Goal: Information Seeking & Learning: Learn about a topic

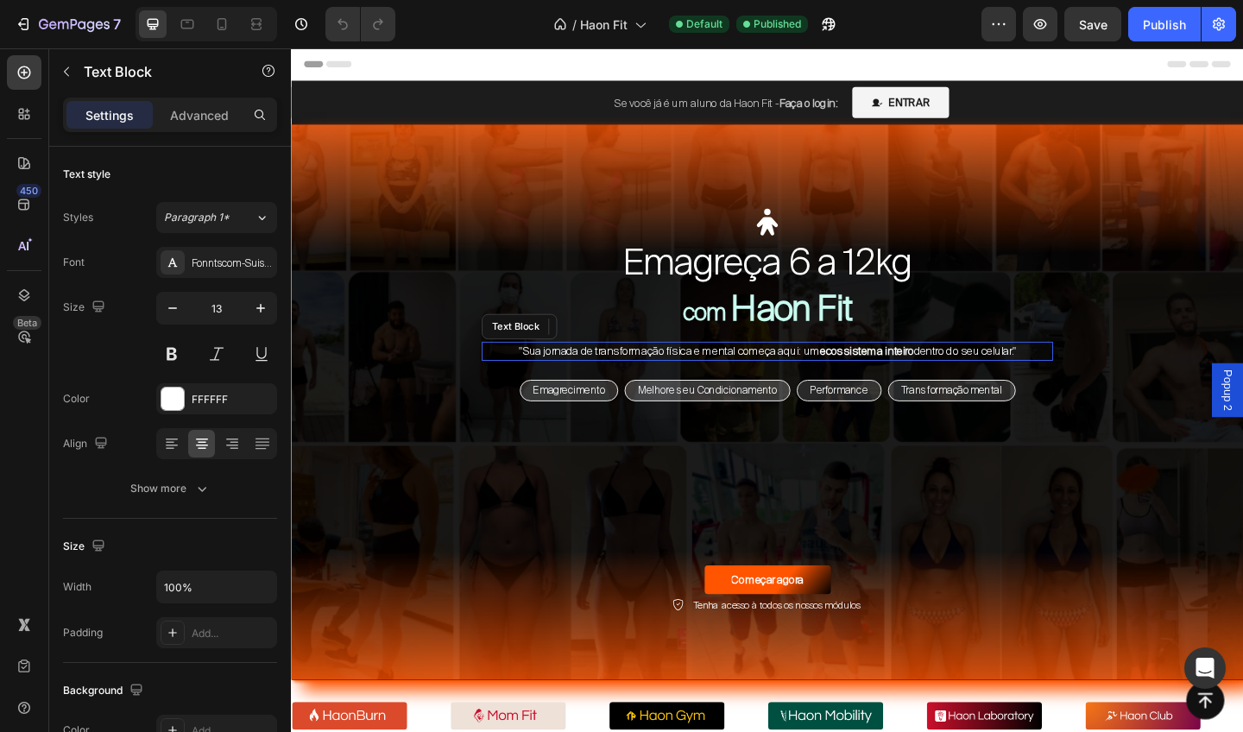
click at [699, 381] on span ""Sua jornada de transformação física e mental começa aqui: um ecossistema intei…" at bounding box center [809, 378] width 541 height 16
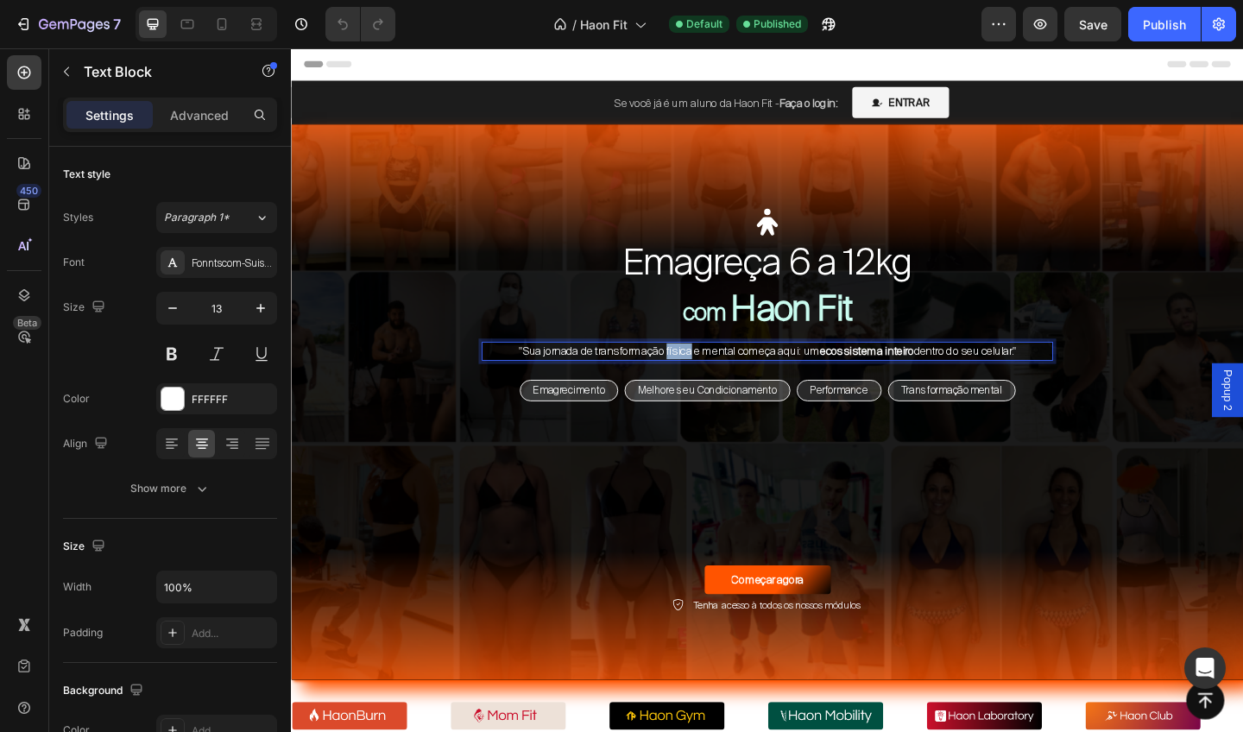
click at [699, 381] on span ""Sua jornada de transformação física e mental começa aqui: um ecossistema intei…" at bounding box center [809, 378] width 541 height 16
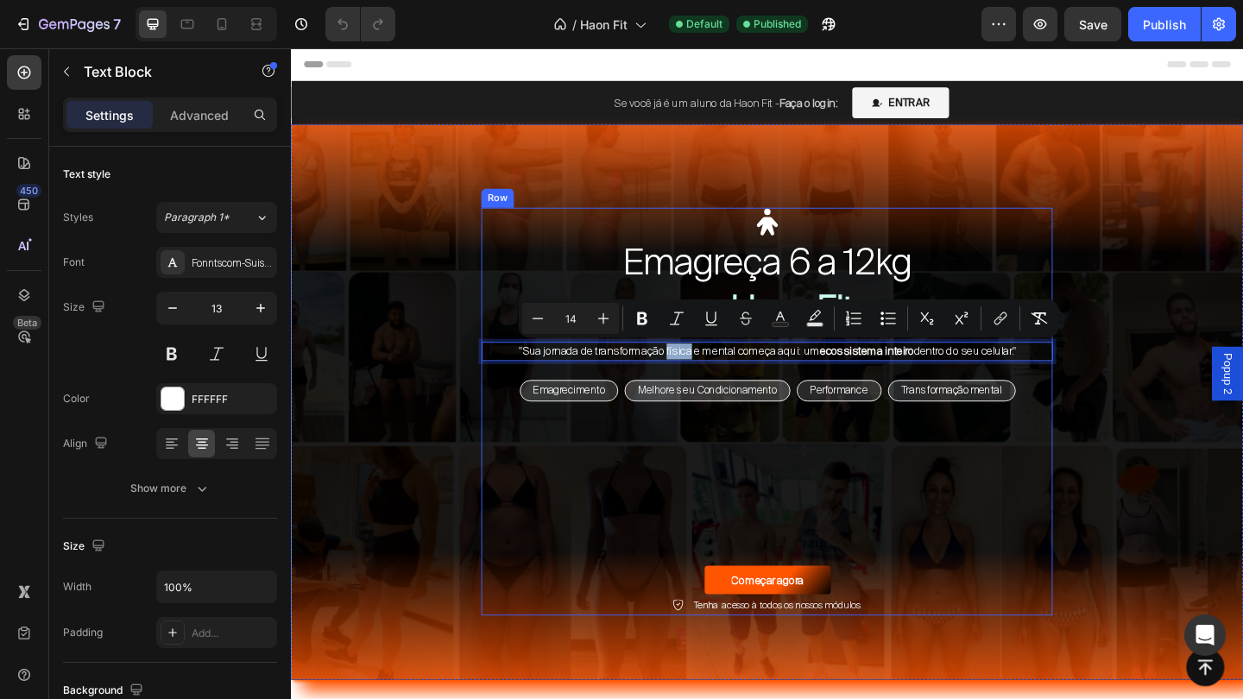
click at [793, 468] on div "Icon Emagreça 6 a 12kg Heading Icon Transforme seus hábitos em rotina Heading I…" at bounding box center [809, 444] width 622 height 445
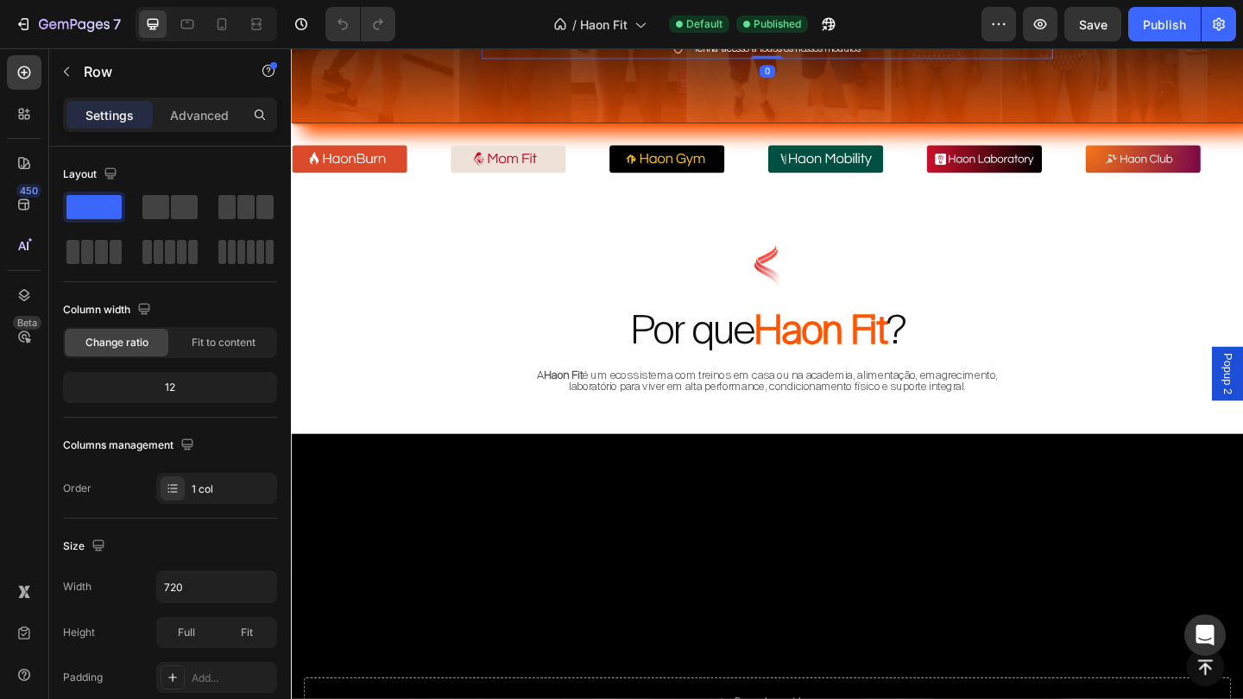
scroll to position [616, 0]
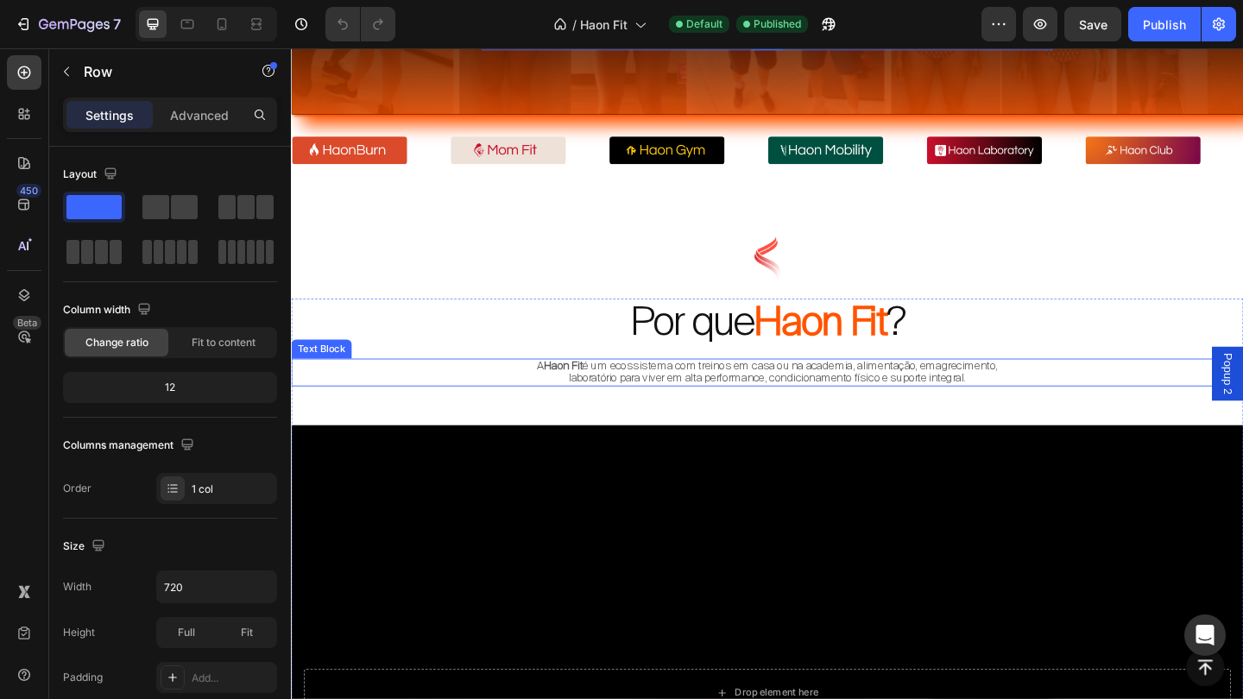
click at [772, 412] on span "A Haon Fit é um ecossistema com treinos em casa ou na academia, alimentação, em…" at bounding box center [810, 400] width 502 height 29
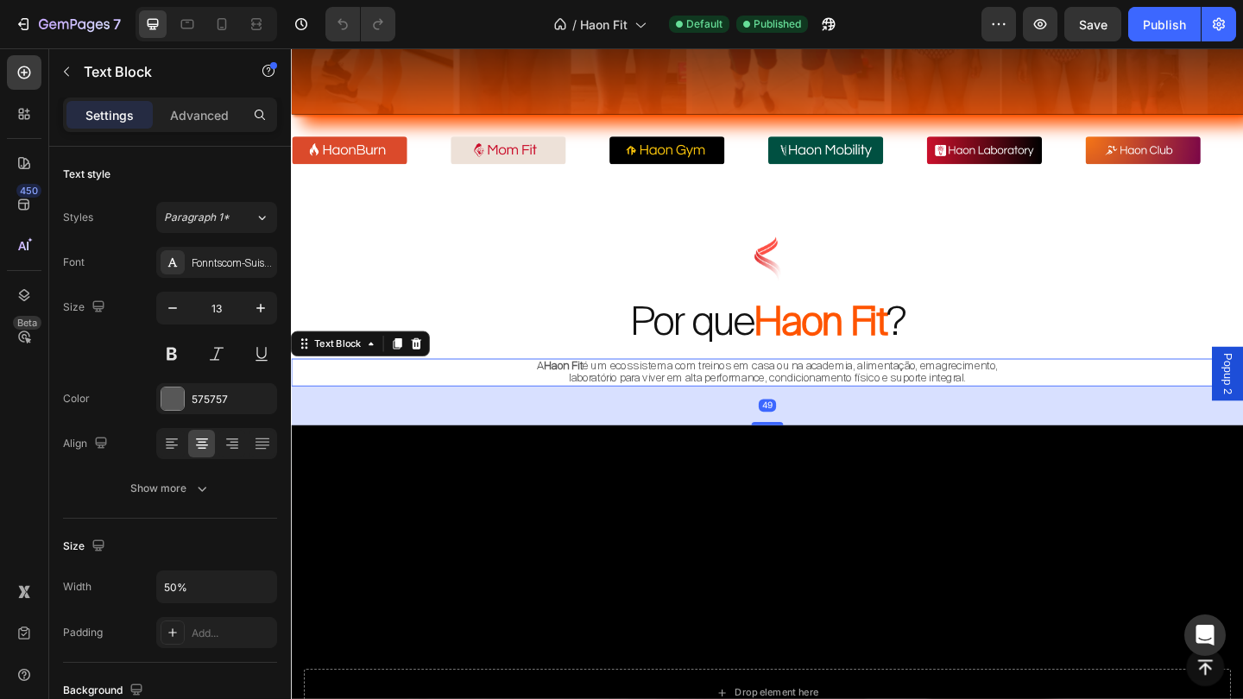
click at [772, 412] on span "A Haon Fit é um ecossistema com treinos em casa ou na academia, alimentação, em…" at bounding box center [810, 400] width 502 height 29
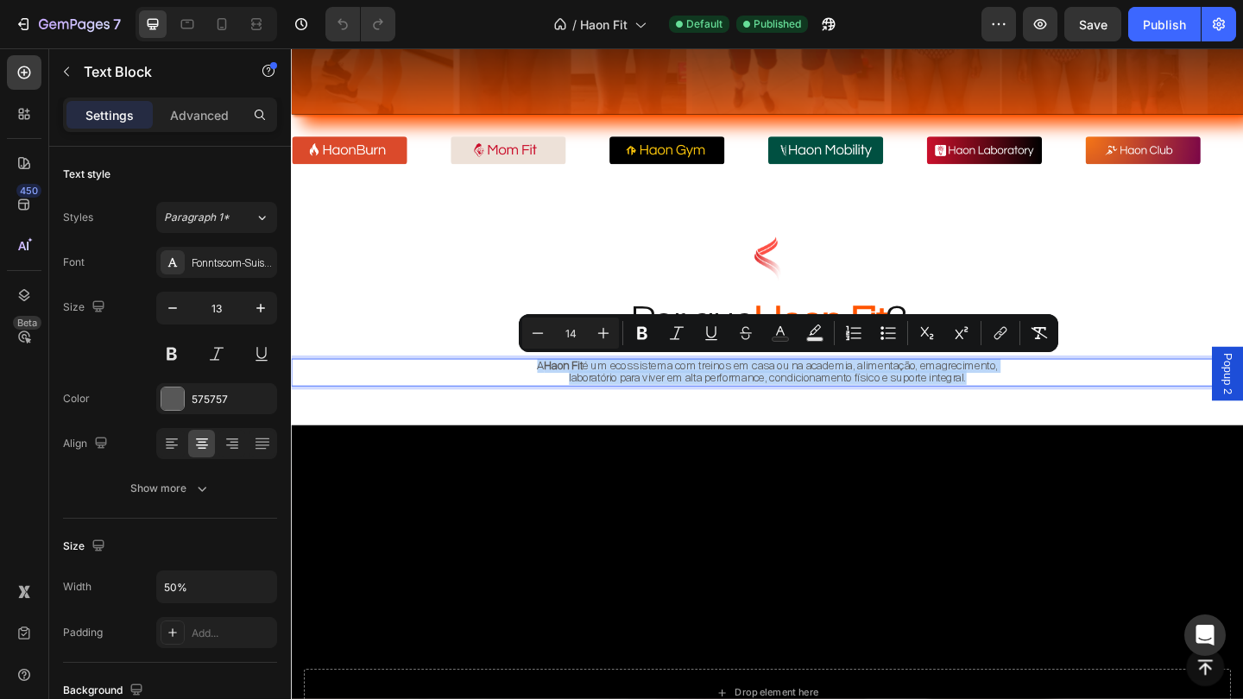
copy span "A Haon Fit é um ecossistema com treinos em casa ou na academia, alimentação, em…"
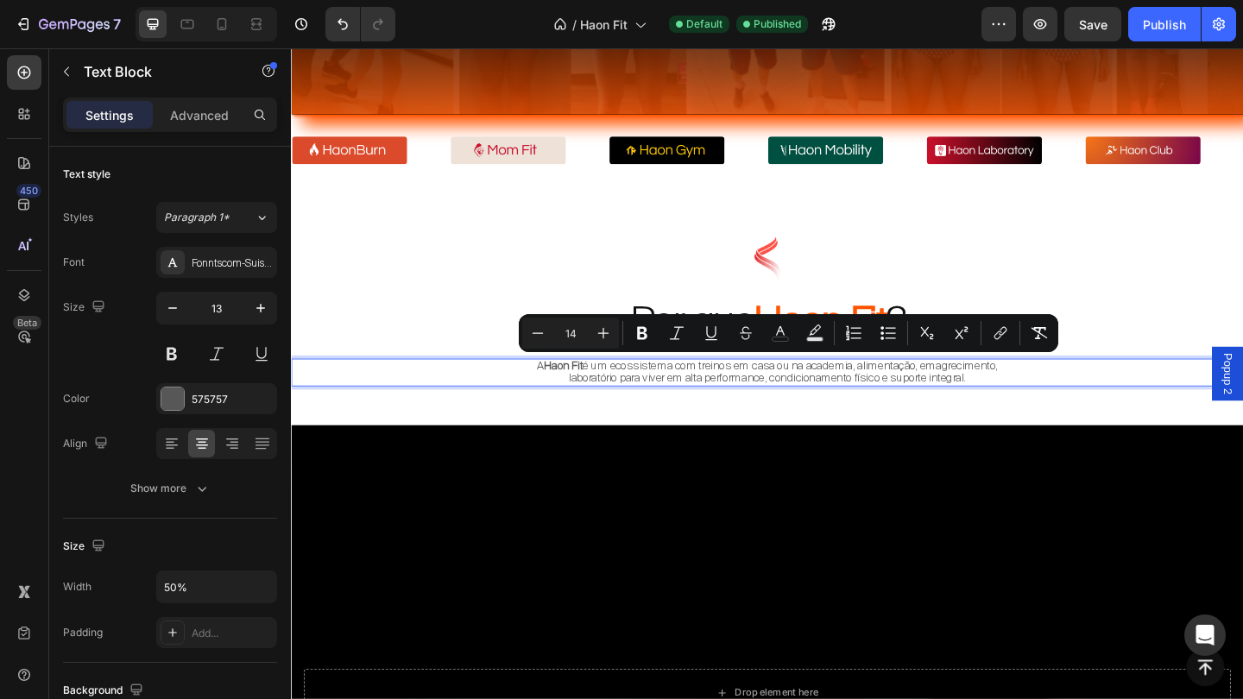
click at [848, 400] on span "A Haon Fit é um ecossistema com treinos em casa ou na academia, alimentação, em…" at bounding box center [810, 400] width 502 height 29
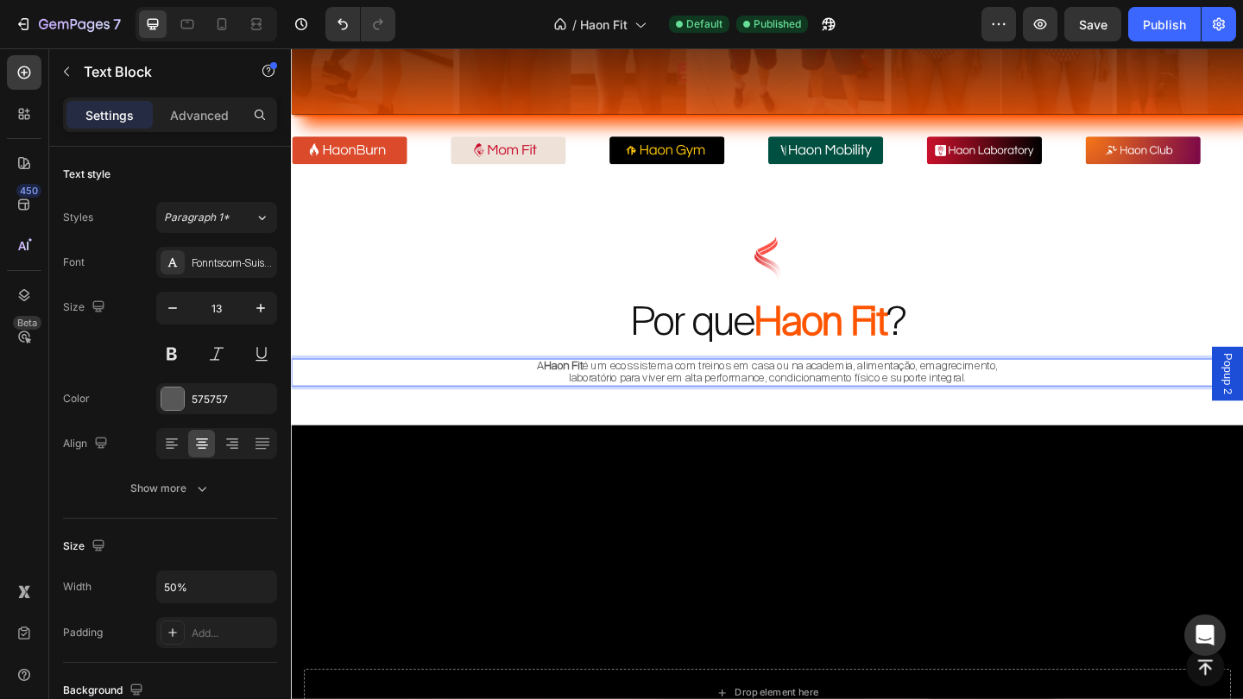
click at [837, 414] on p "A Haon Fit é um ecossistema com treinos em casa ou na academia, alimentação, em…" at bounding box center [809, 401] width 515 height 27
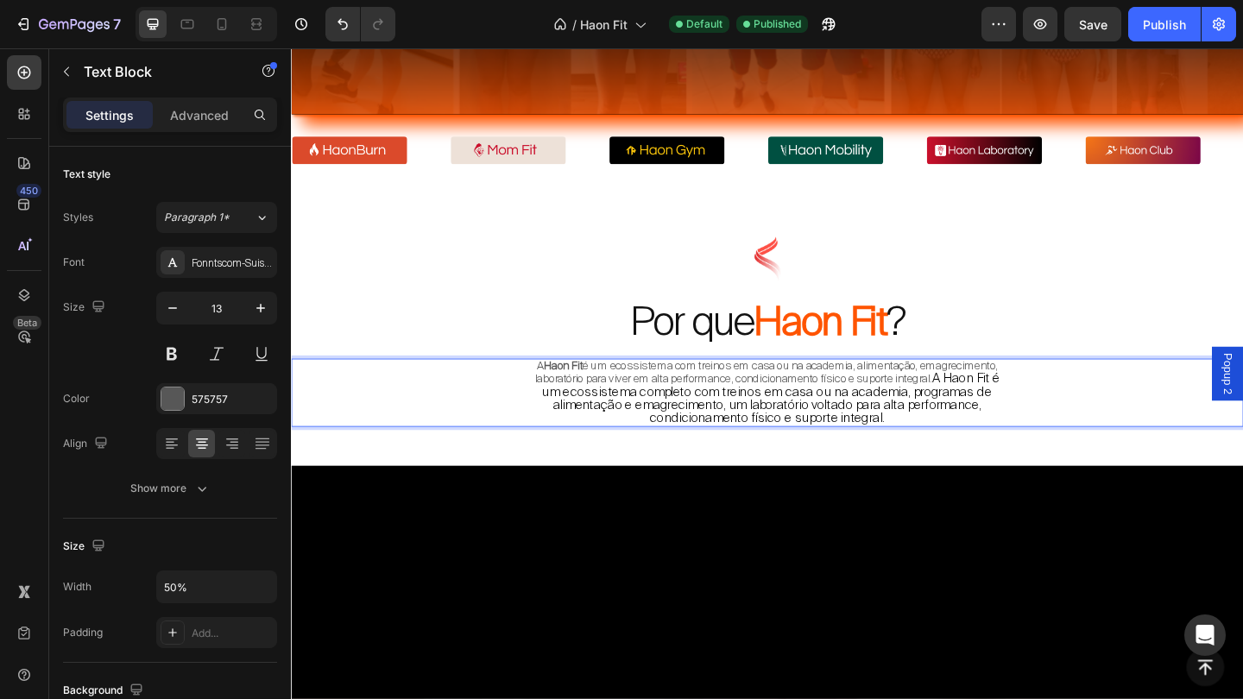
click at [630, 420] on span "A Haon Fit é um ecossistema completo com treinos em casa ou na academia, progra…" at bounding box center [814, 428] width 498 height 61
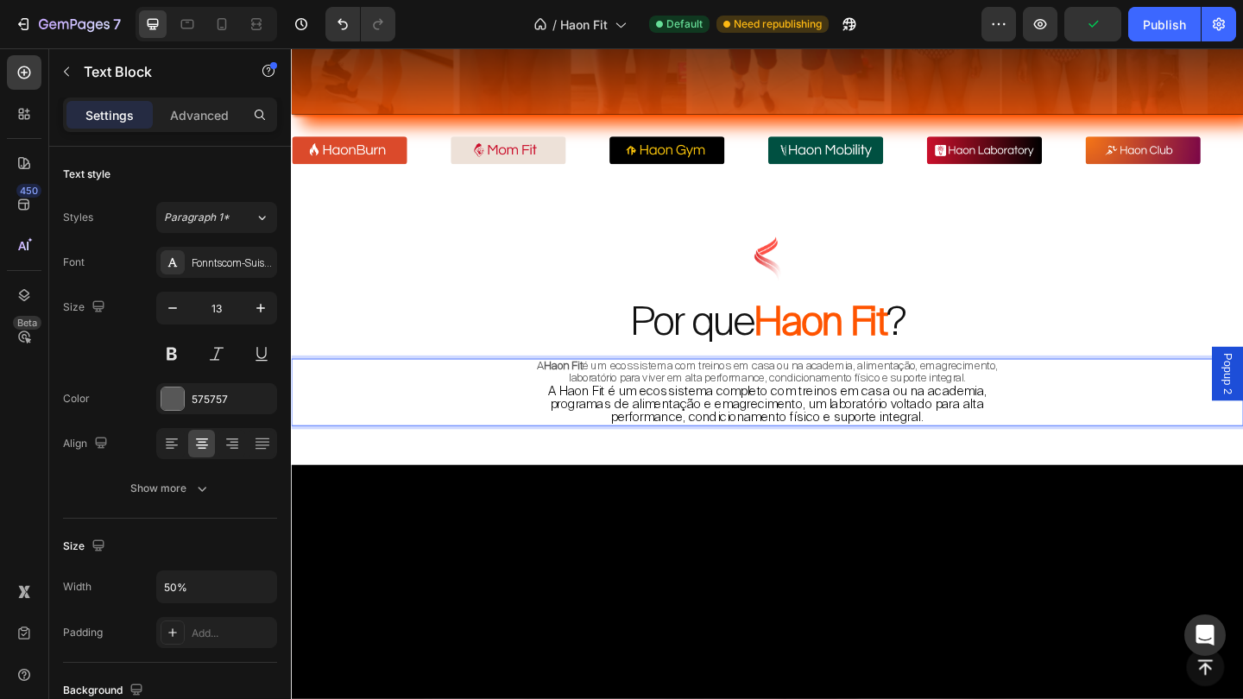
click at [774, 396] on span "A Haon Fit é um ecossistema com treinos em casa ou na academia, alimentação, em…" at bounding box center [810, 400] width 502 height 29
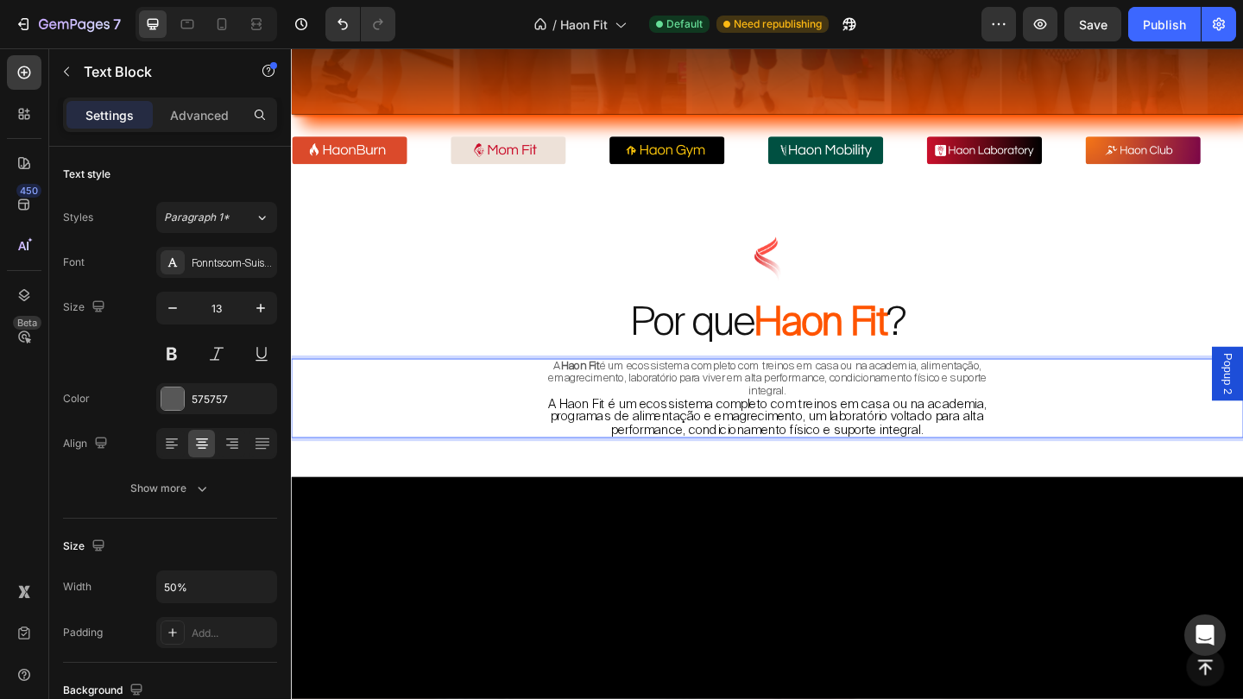
click at [986, 395] on span "A Haon Fit é um ecossistema completo com treinos em casa ou na academia, alimen…" at bounding box center [809, 407] width 477 height 42
click at [620, 406] on span "A Haon Fit é um ecossistema completo com treinos em casa ou na academia, progra…" at bounding box center [809, 407] width 503 height 42
click at [732, 406] on span "A Haon Fit é um ecossistema completo com treinos em casa ou na academia, progra…" at bounding box center [809, 407] width 509 height 42
click at [798, 408] on span "A Haon Fit é um ecossistema completo com treinos em casa ou na academia, progra…" at bounding box center [809, 407] width 490 height 42
click at [894, 408] on span "A Haon Fit é um ecossistema completo com treinos em casa ou na academia, progra…" at bounding box center [809, 407] width 472 height 42
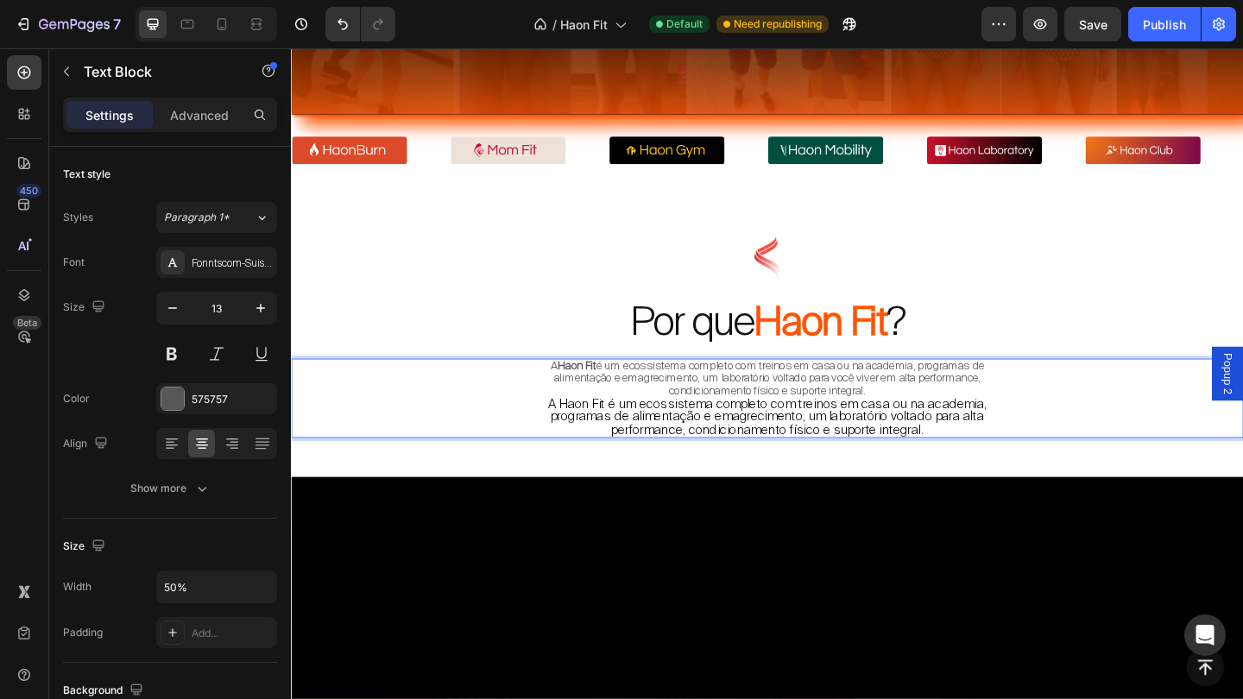
click at [927, 462] on span "A Haon Fit é um ecossistema completo com treinos em casa ou na academia, progra…" at bounding box center [809, 449] width 477 height 47
click at [981, 465] on p "A Haon Fit é um ecossistema completo com treinos em casa ou na academia, progra…" at bounding box center [809, 449] width 515 height 43
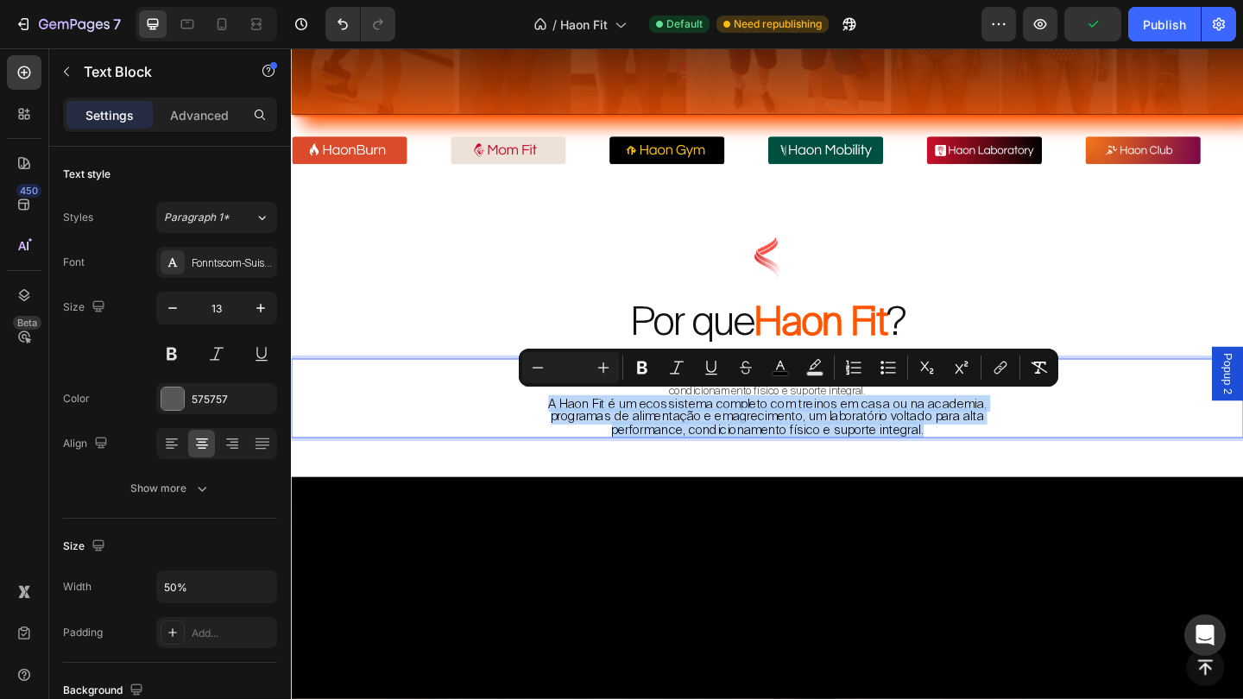
drag, startPoint x: 981, startPoint y: 465, endPoint x: 570, endPoint y: 437, distance: 411.9
click at [570, 437] on p "A Haon Fit é um ecossistema completo com treinos em casa ou na academia, progra…" at bounding box center [809, 449] width 515 height 43
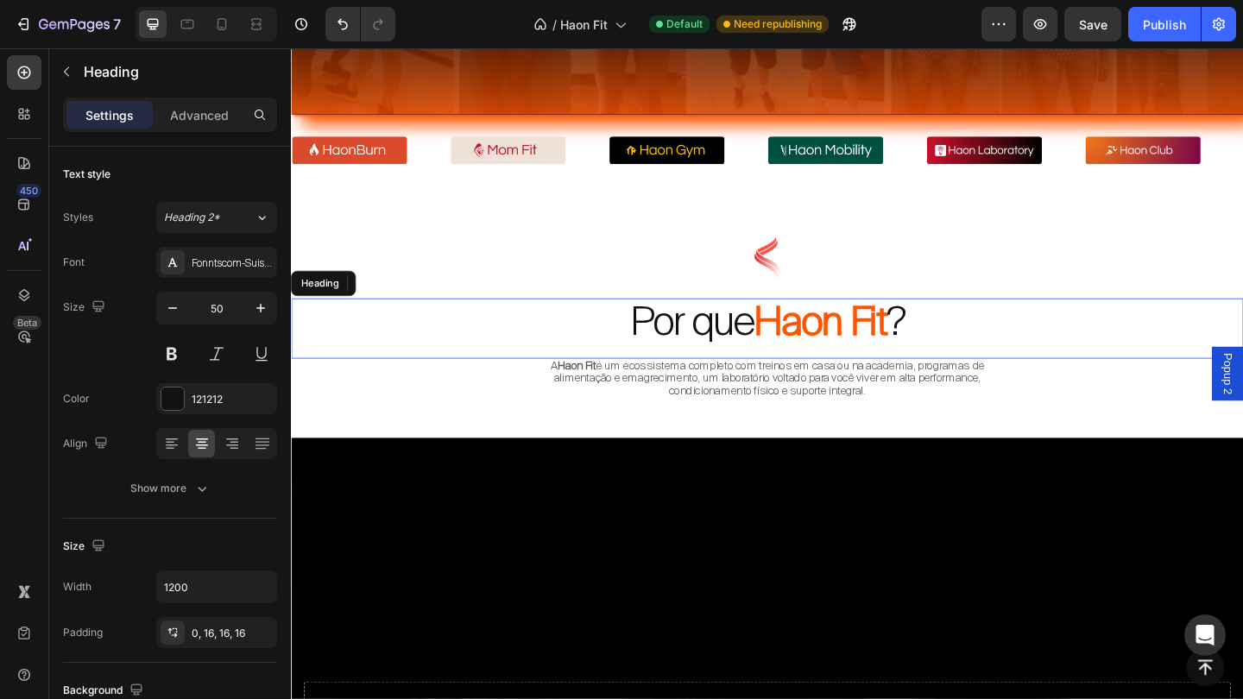
click at [996, 359] on h2 "Por que Haon Fit ?" at bounding box center [809, 353] width 1036 height 66
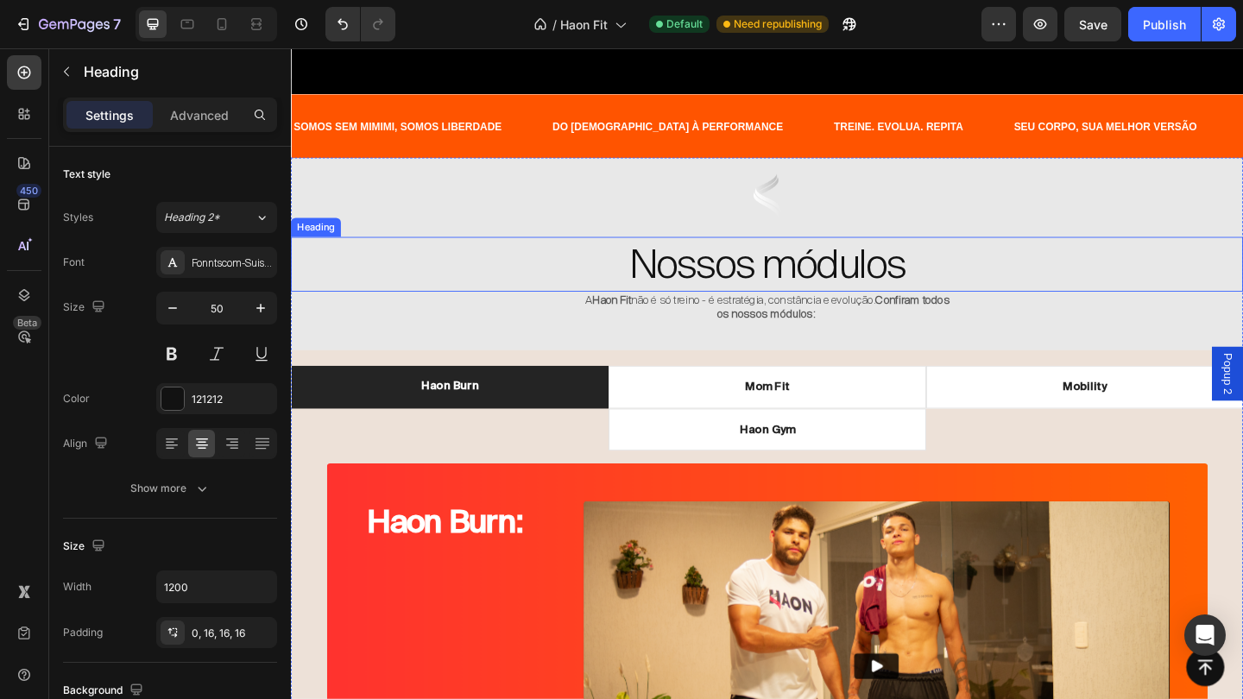
scroll to position [1583, 0]
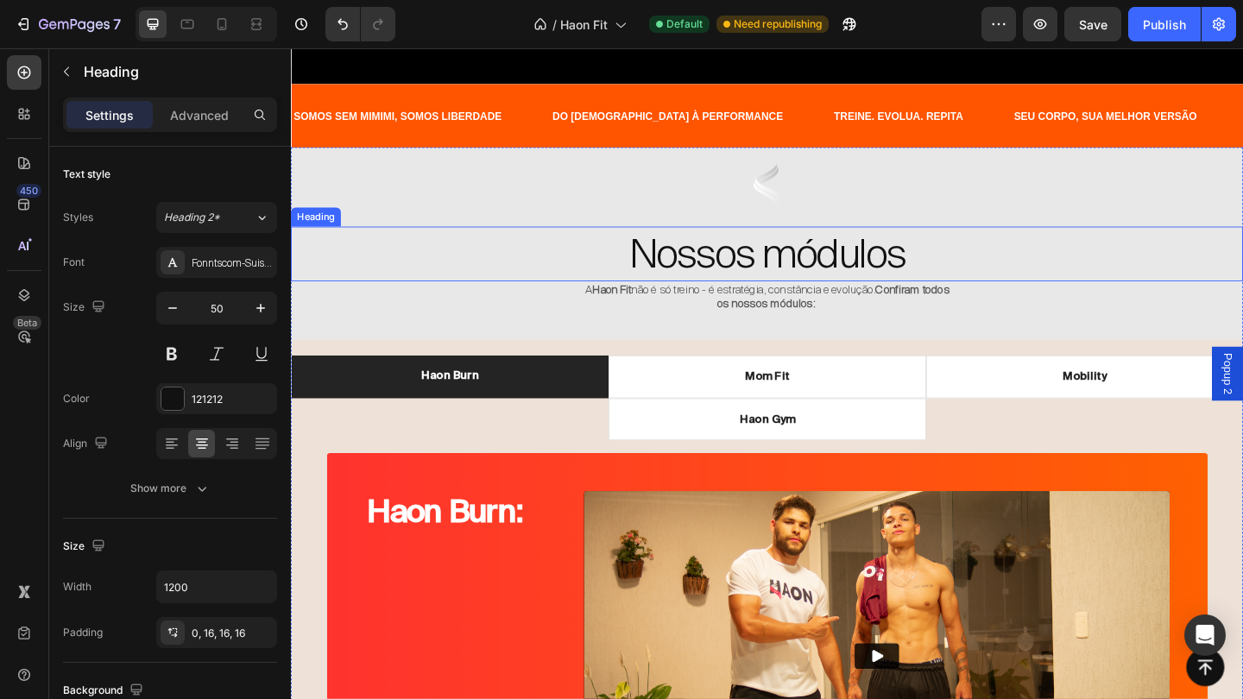
click at [1100, 270] on h2 "Nossos módulos" at bounding box center [809, 273] width 1036 height 60
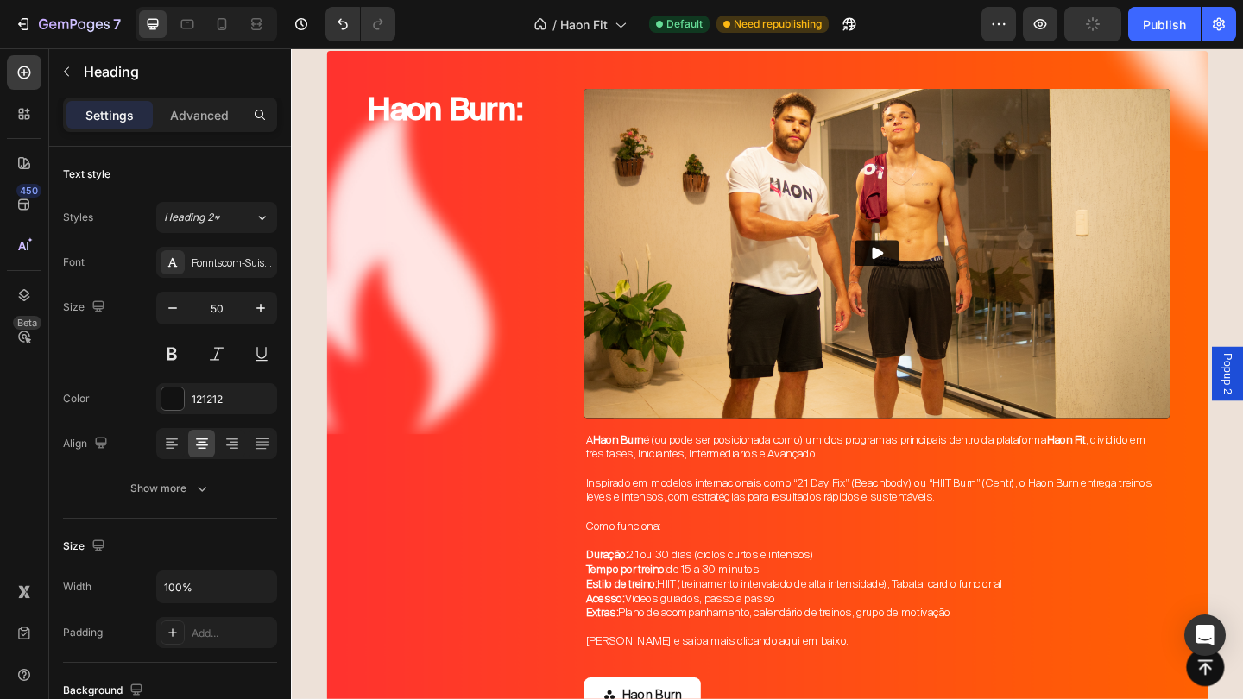
scroll to position [2063, 0]
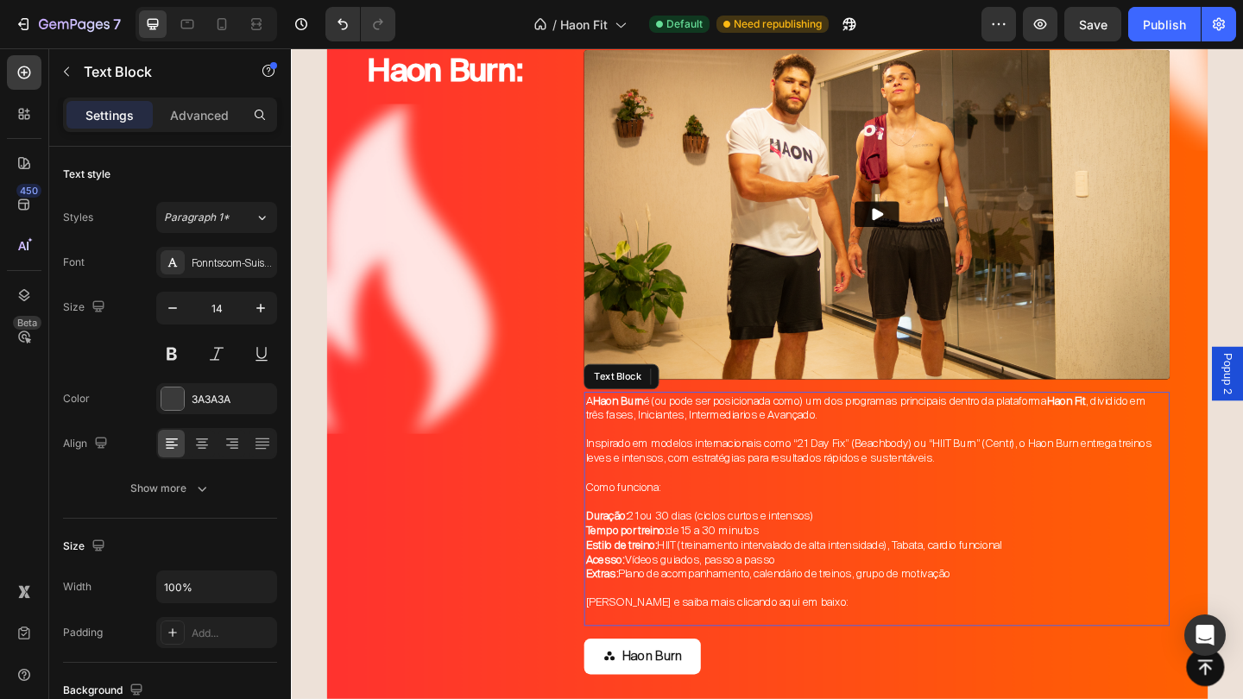
click at [1103, 475] on span "Inspirado em modelos internacionais como “21 Day Fix” (Beachbody) ou “HIIT Burn…" at bounding box center [920, 486] width 618 height 31
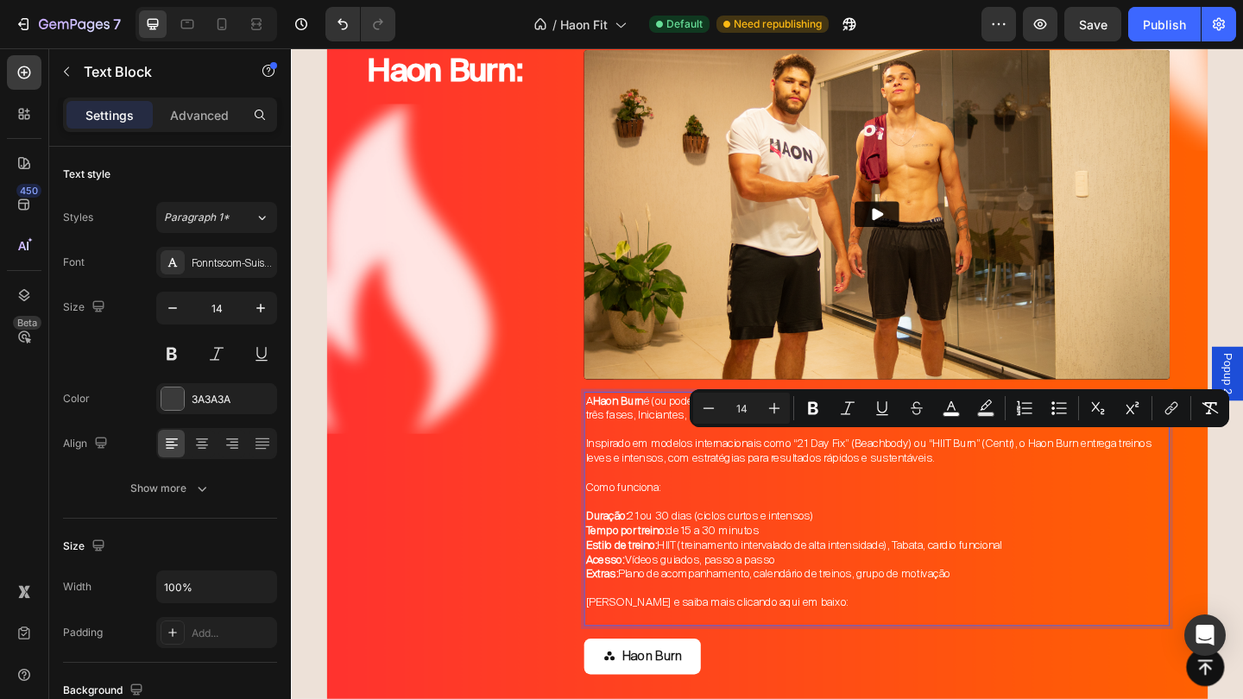
click at [1100, 476] on span "Inspirado em modelos internacionais como “21 Day Fix” (Beachbody) ou “HIIT Burn…" at bounding box center [920, 486] width 618 height 31
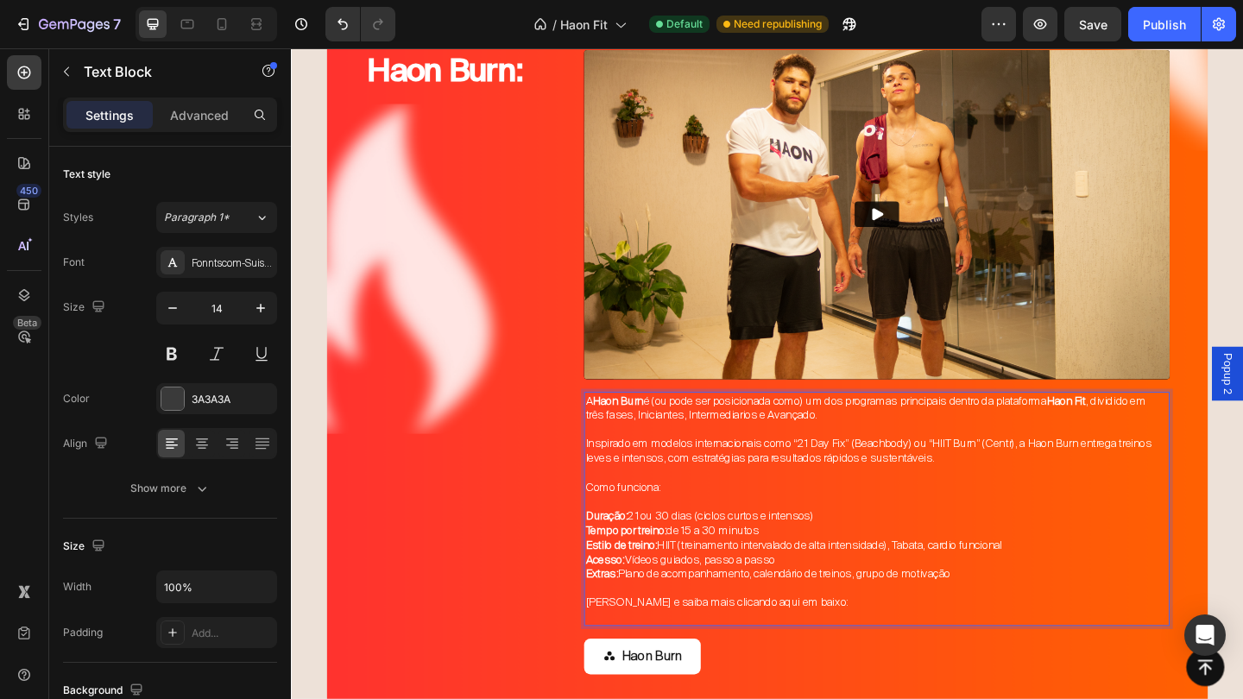
click at [1005, 496] on p "Inspirado em modelos internacionais como “21 Day Fix” (Beachbody) ou “HIIT Burn…" at bounding box center [928, 486] width 634 height 31
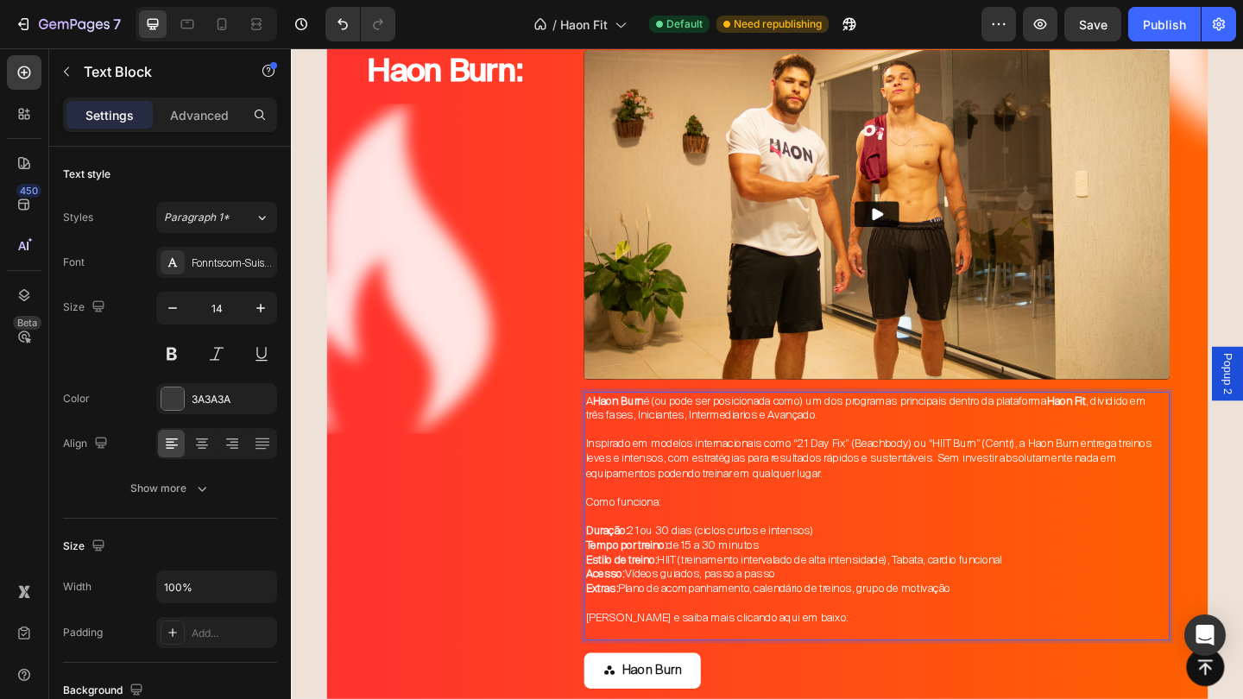
click at [740, 574] on span "Duração: 21 ou 30 dias (ciclos curtos e intensos)" at bounding box center [735, 573] width 248 height 16
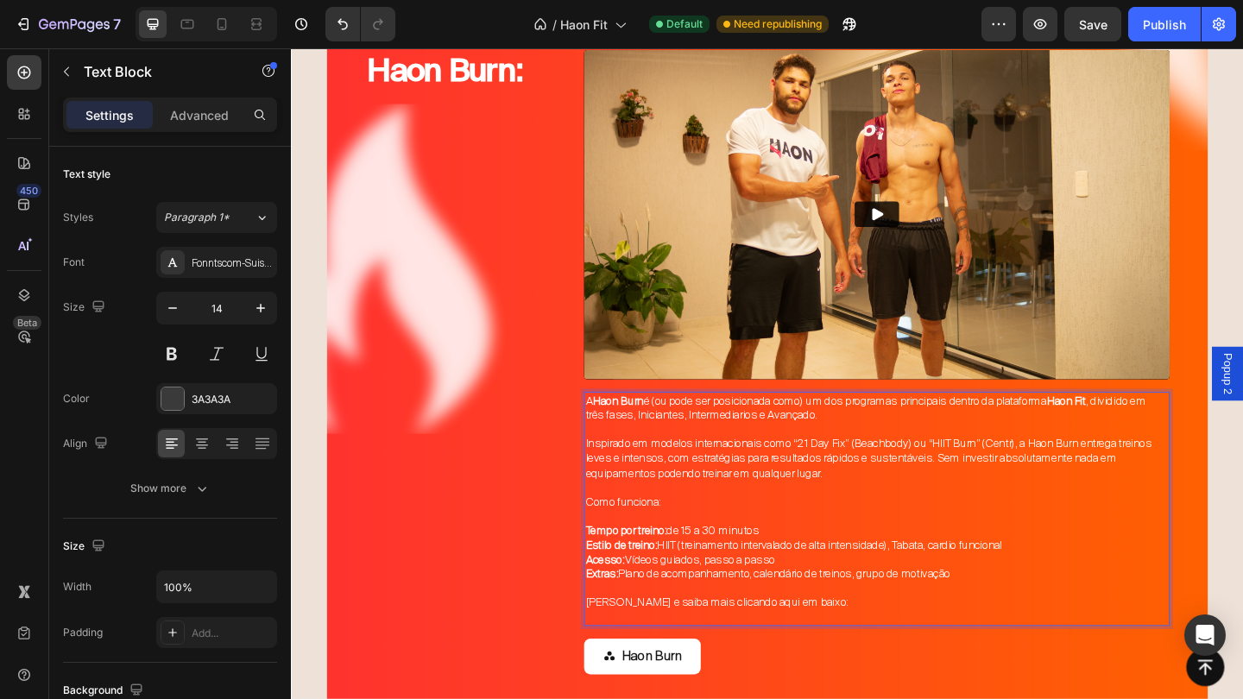
click at [743, 568] on span "Tempo por treino: de 15 a 30 minutos" at bounding box center [705, 573] width 188 height 16
click at [1000, 586] on span "Estilo de treino: HIIT (treinamento intervalado de alta intensidade), Tabata, c…" at bounding box center [837, 589] width 453 height 16
click at [541, 539] on div "Haon Burn: Heading" at bounding box center [477, 390] width 212 height 680
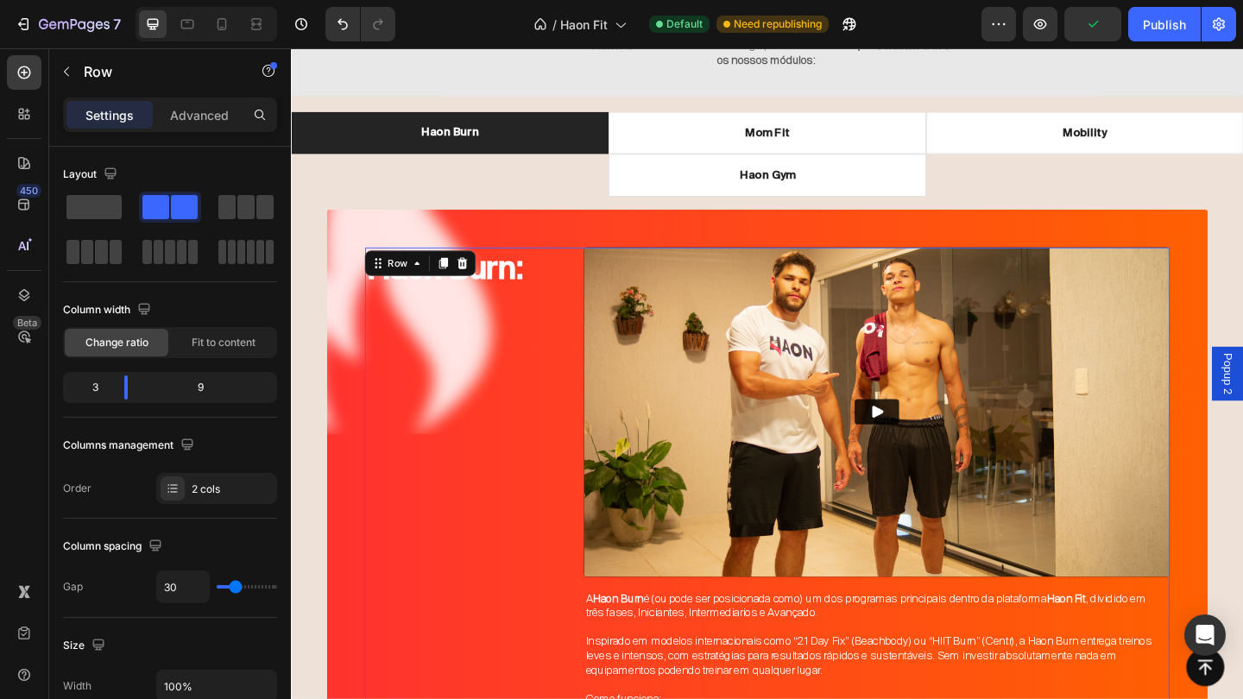
scroll to position [1847, 0]
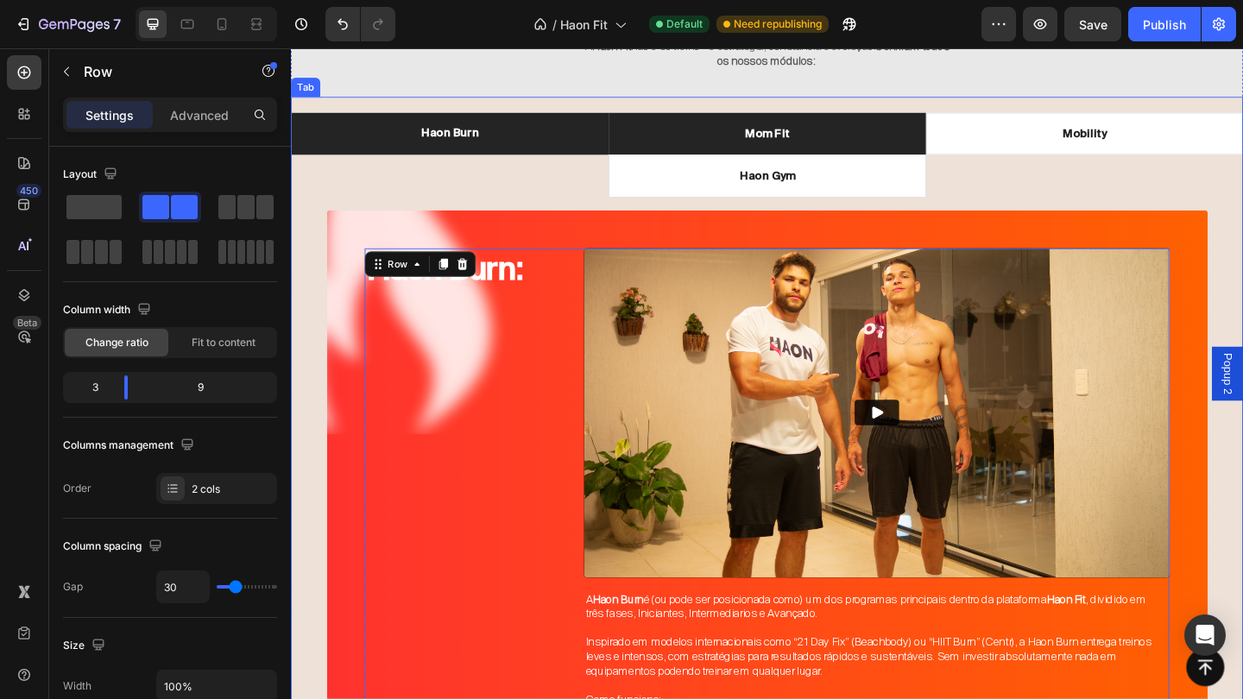
click at [843, 151] on li "Mom Fit" at bounding box center [808, 141] width 345 height 47
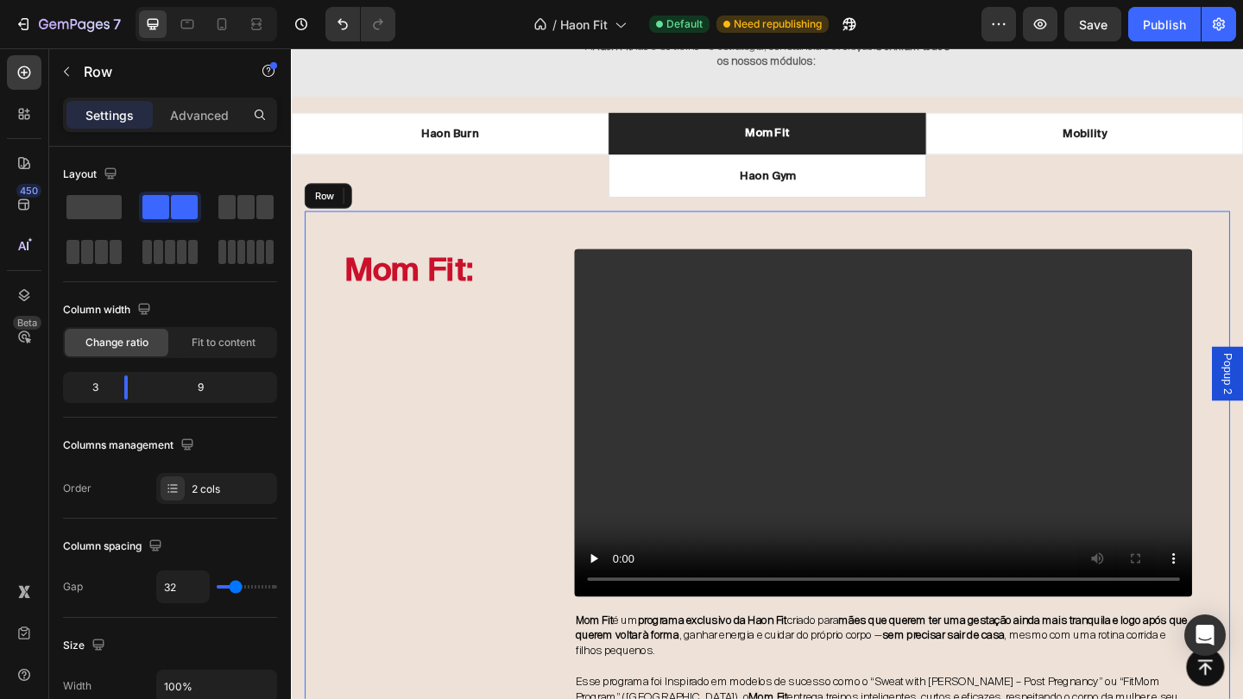
click at [473, 565] on div "Mom Fit: Heading" at bounding box center [459, 644] width 224 height 755
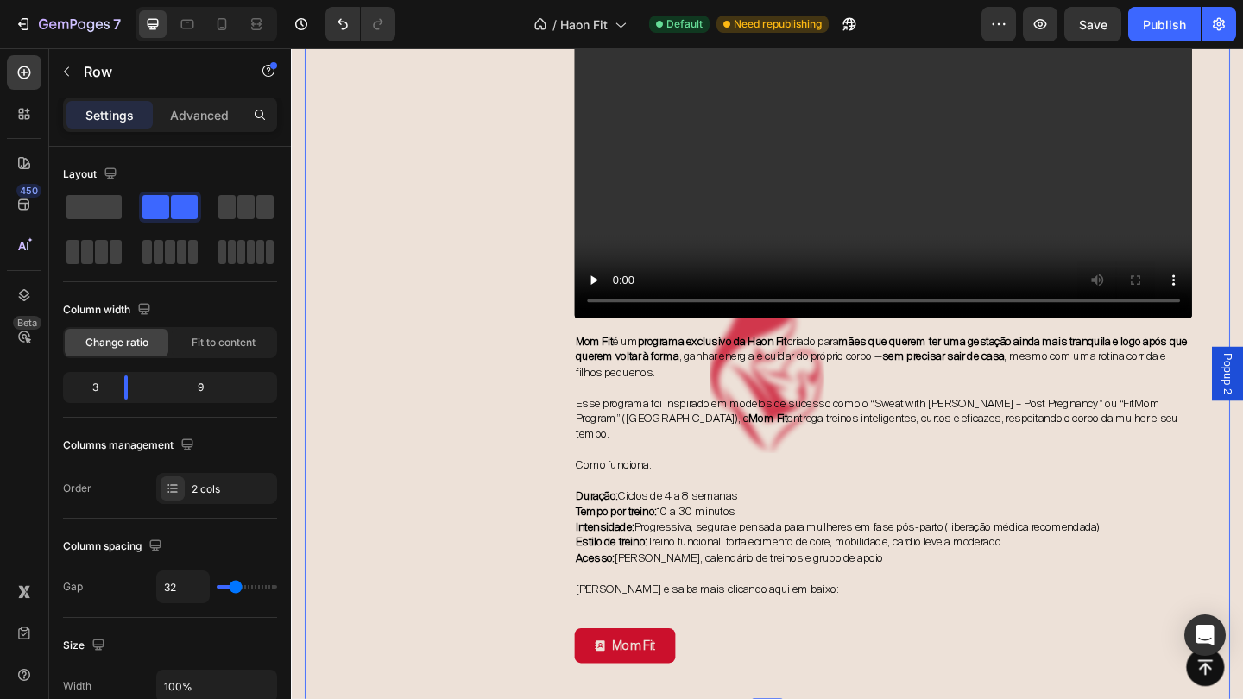
scroll to position [2152, 0]
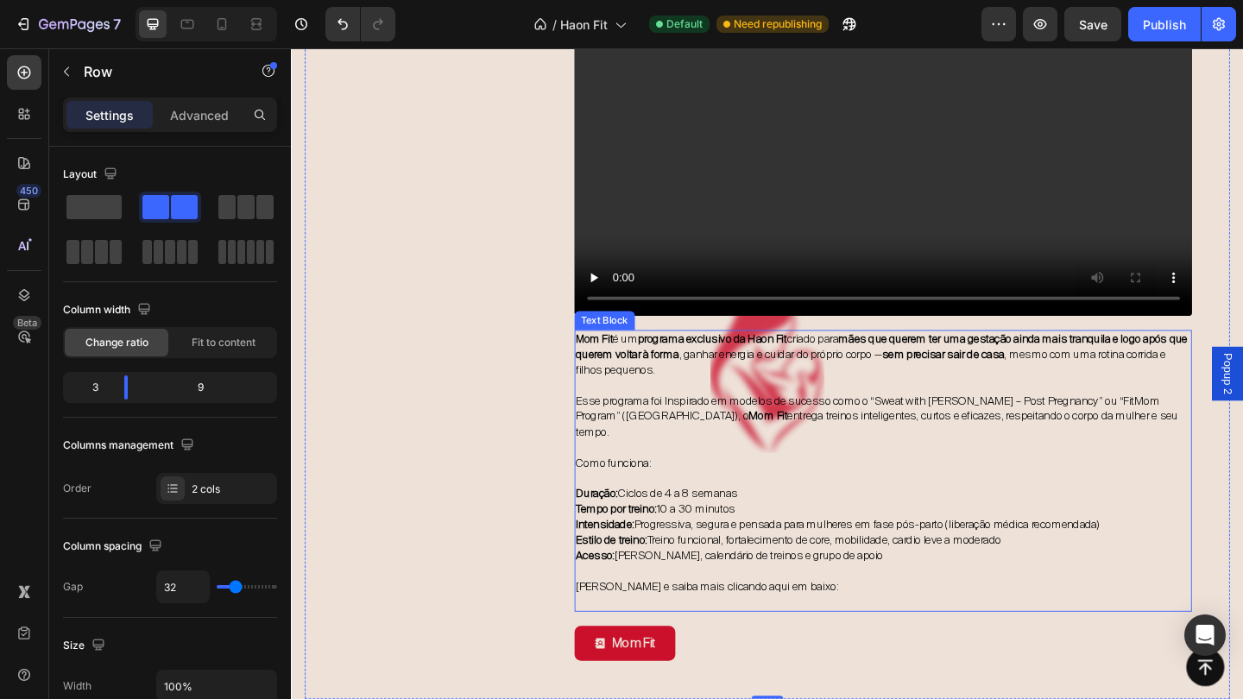
click at [731, 525] on span "Duração: Ciclos de 4 a 8 semanas" at bounding box center [689, 533] width 176 height 16
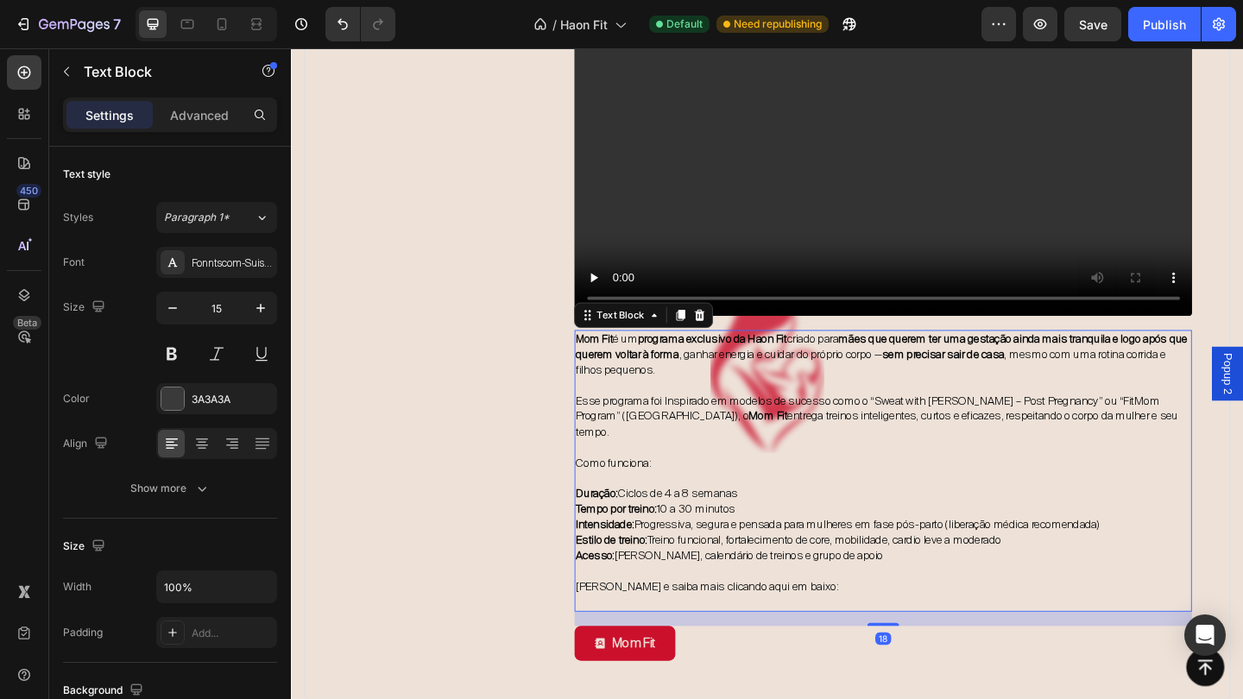
click at [731, 525] on span "Duração: Ciclos de 4 a 8 semanas" at bounding box center [689, 533] width 176 height 16
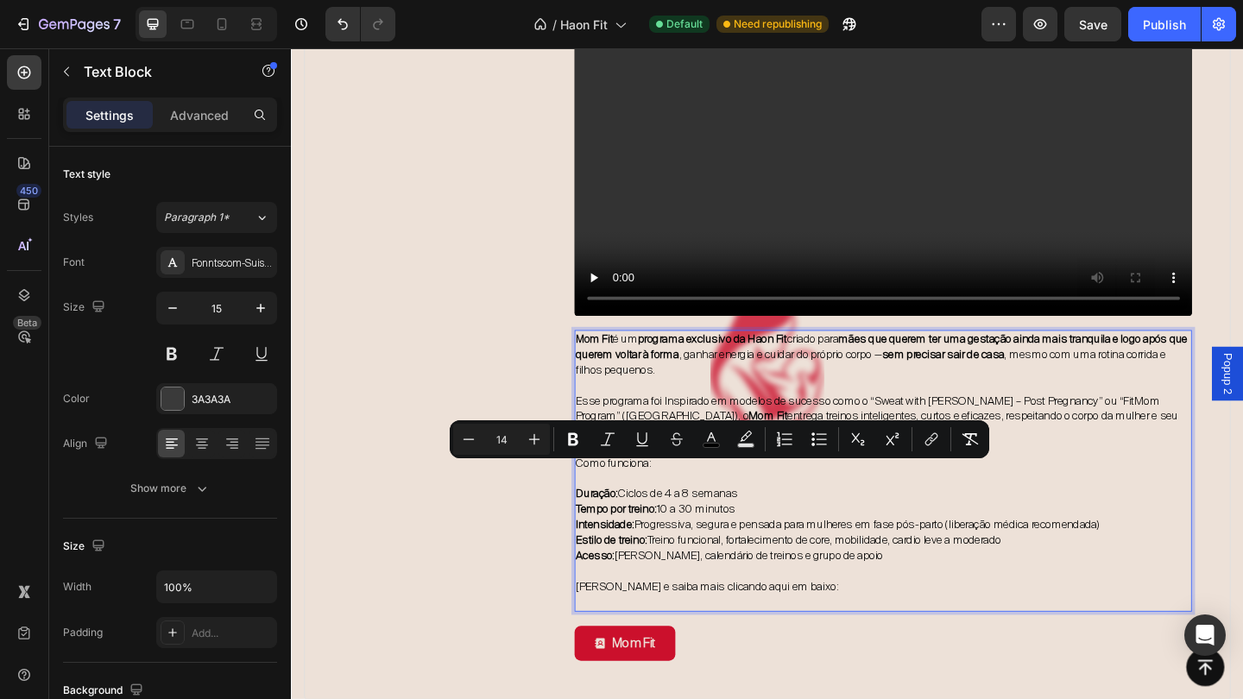
click at [792, 525] on p "Duração: Ciclos de 4 a 8 semanas" at bounding box center [935, 533] width 669 height 17
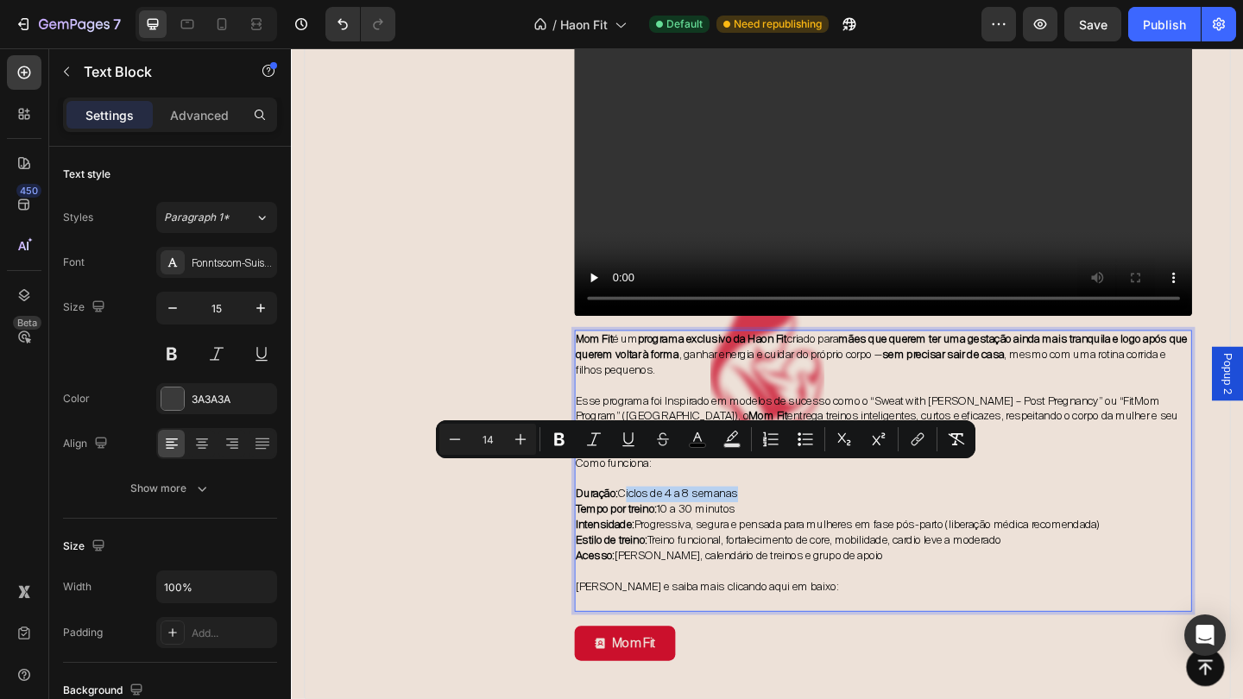
drag, startPoint x: 792, startPoint y: 507, endPoint x: 663, endPoint y: 505, distance: 128.7
click at [663, 525] on p "Duração: Ciclos de 4 a 8 semanas" at bounding box center [935, 533] width 669 height 17
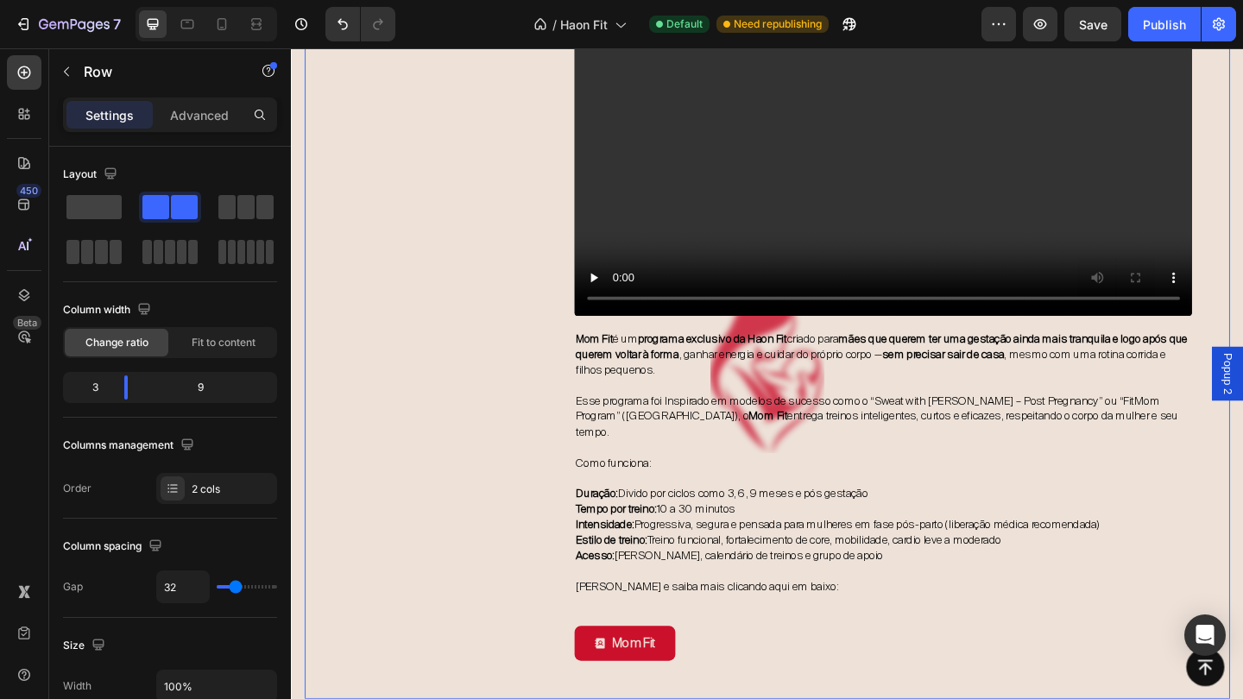
click at [537, 512] on div "Mom Fit: Heading" at bounding box center [459, 338] width 224 height 755
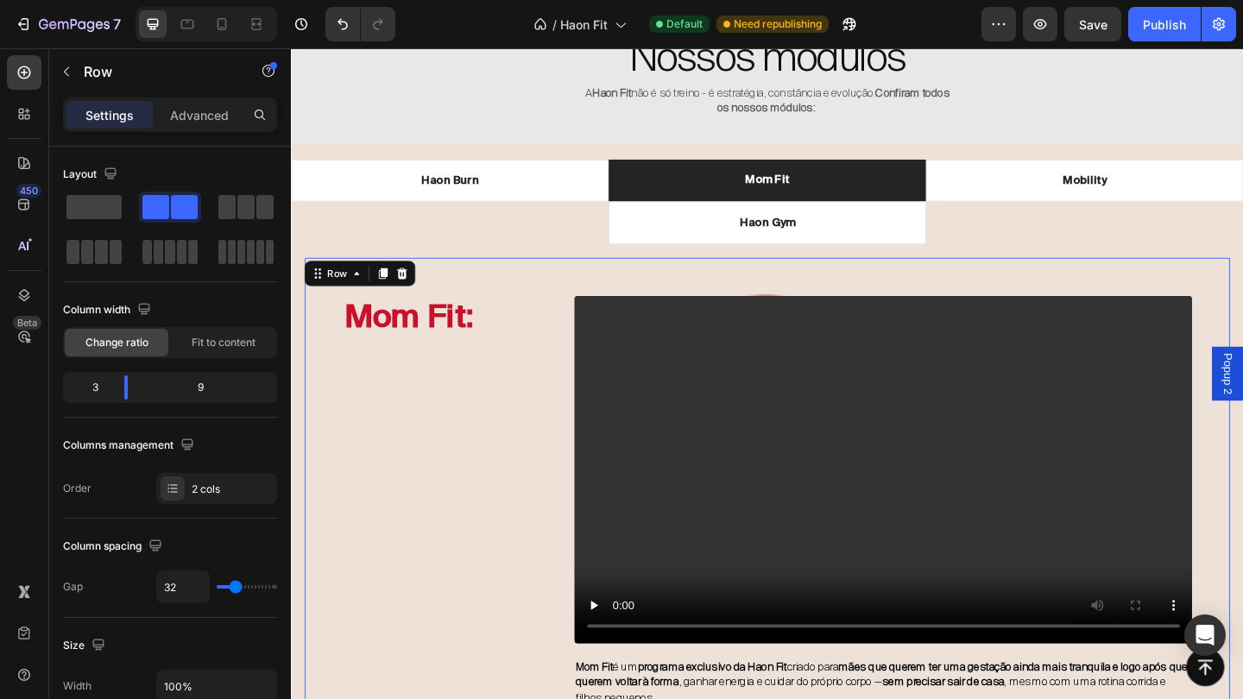
scroll to position [1789, 0]
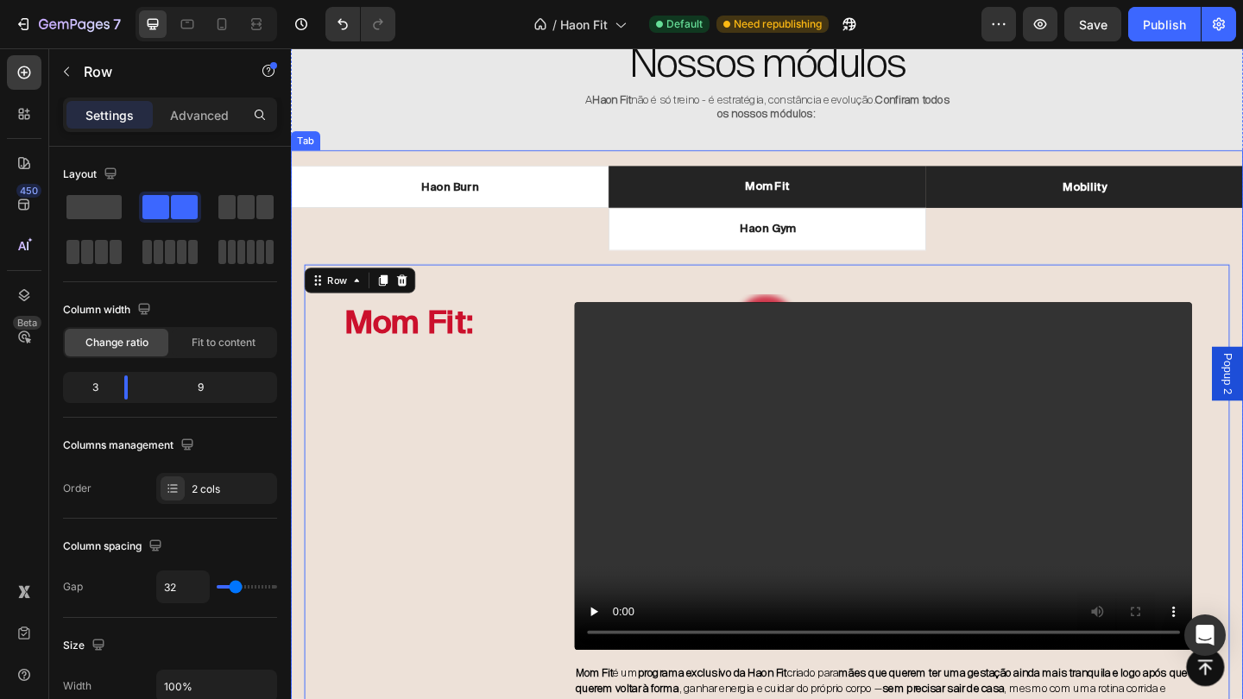
click at [1194, 195] on li "Mobility" at bounding box center [1154, 199] width 345 height 47
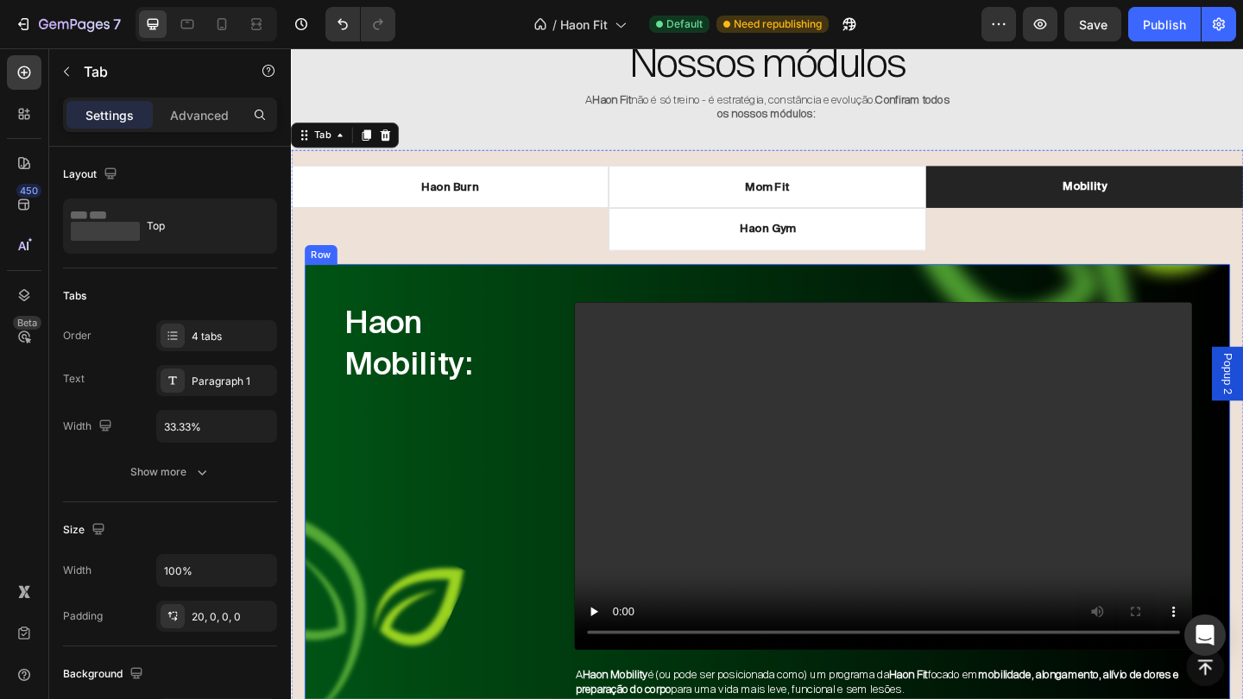
click at [424, 506] on div "Haon Mobility: Heading" at bounding box center [459, 671] width 224 height 693
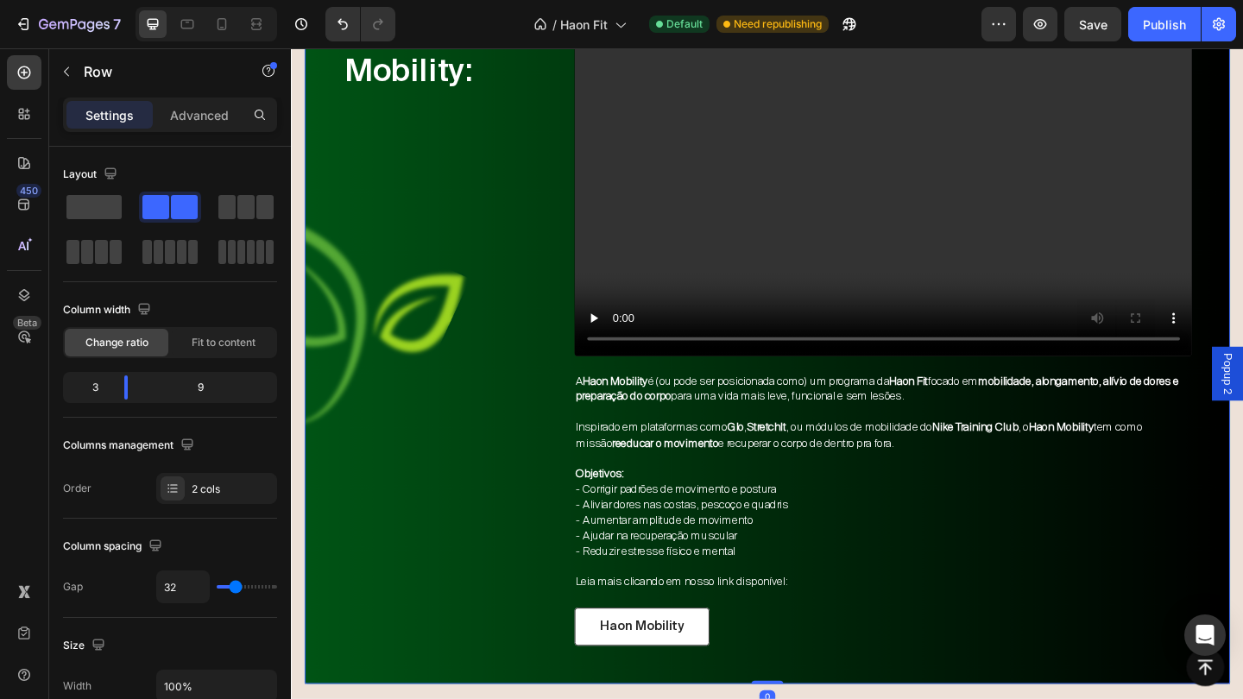
scroll to position [2114, 0]
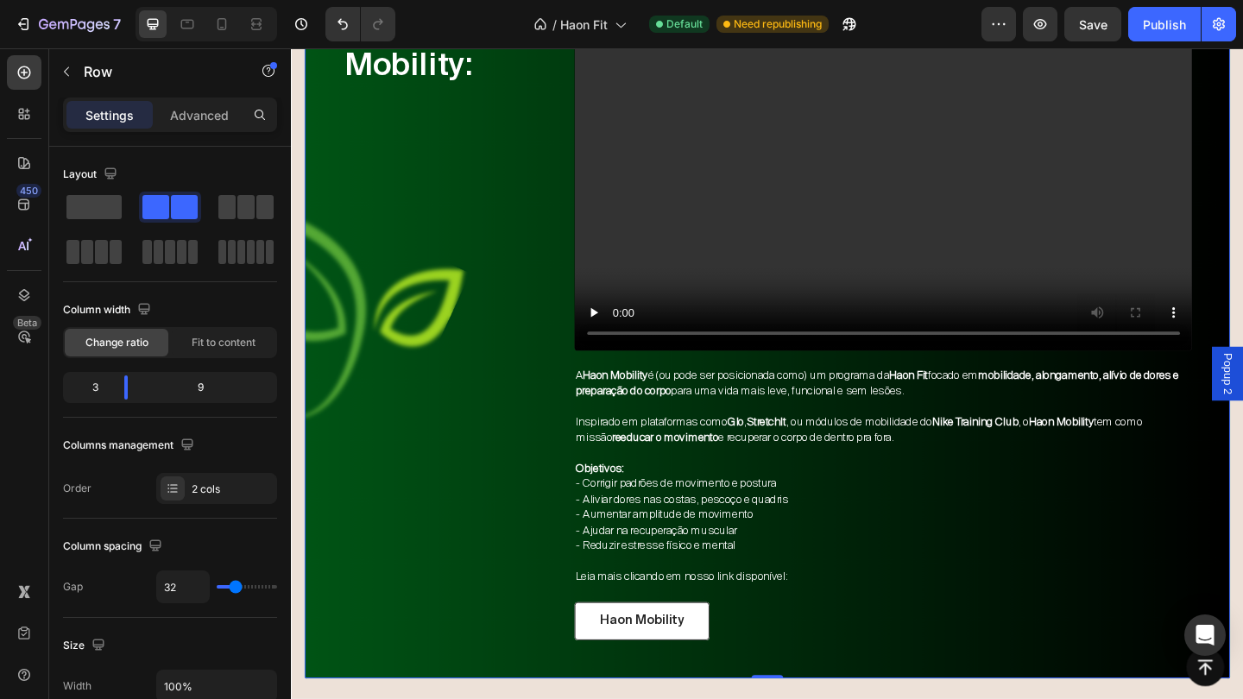
click at [552, 382] on div "Haon Mobility: Heading" at bounding box center [459, 345] width 224 height 693
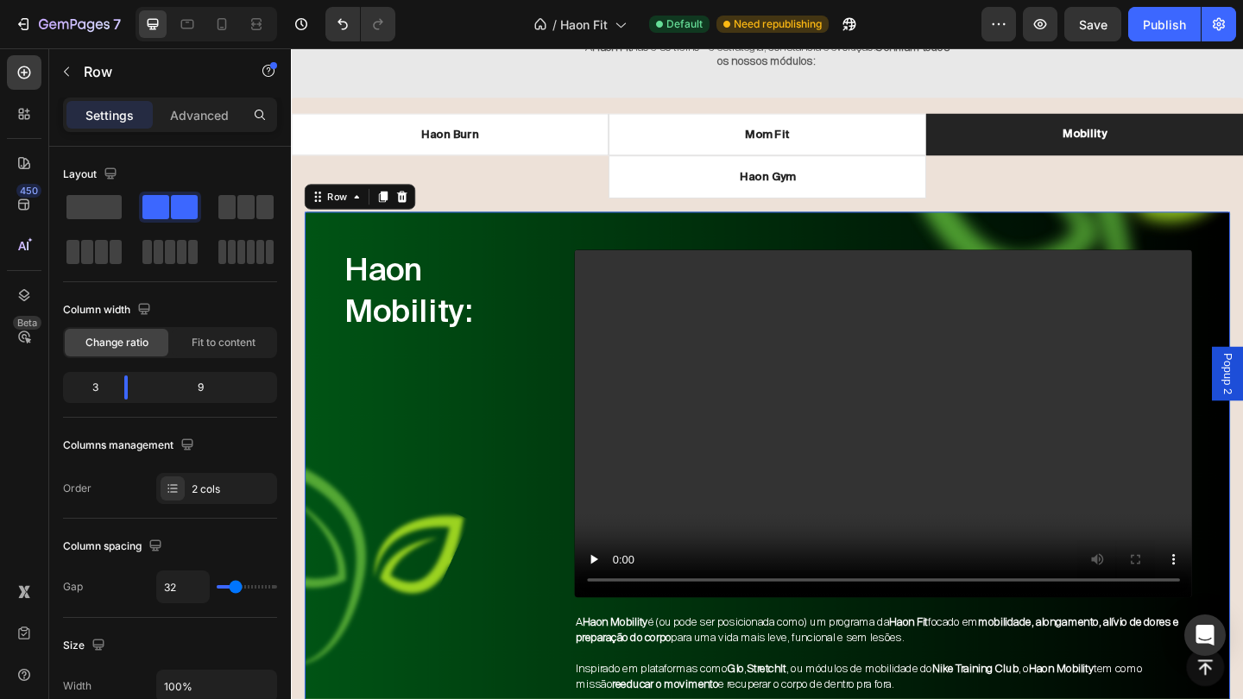
scroll to position [1842, 0]
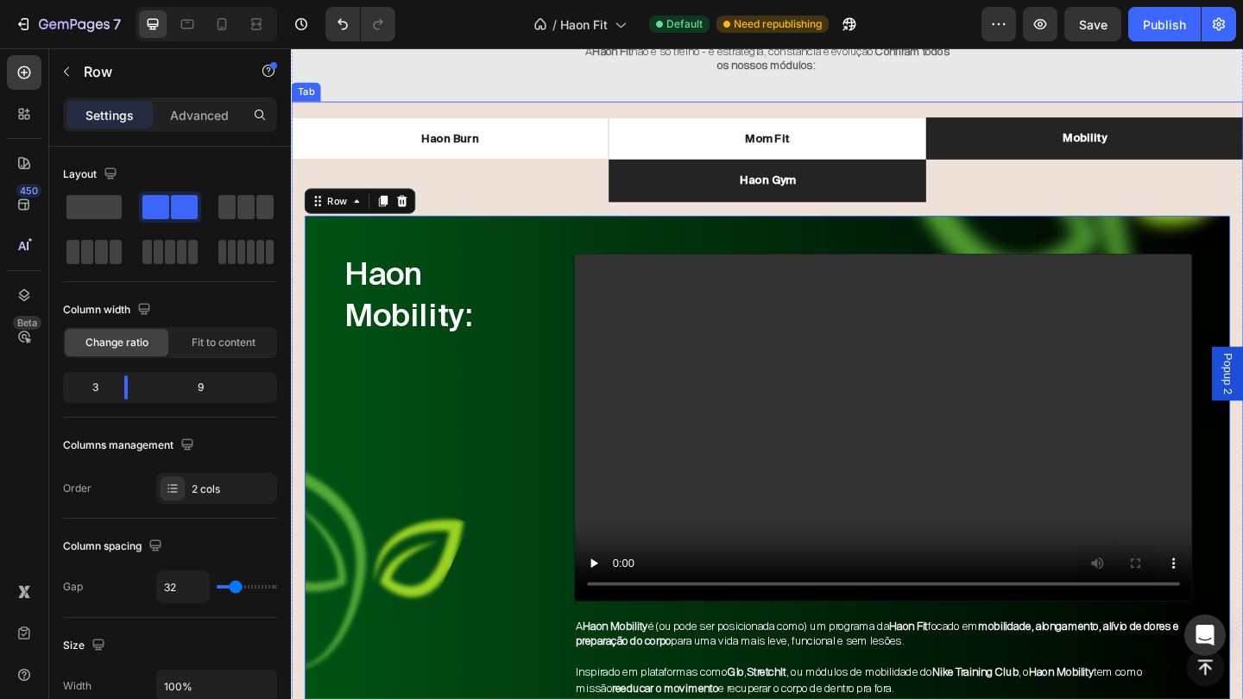
click at [846, 185] on li "Haon Gym" at bounding box center [808, 192] width 345 height 47
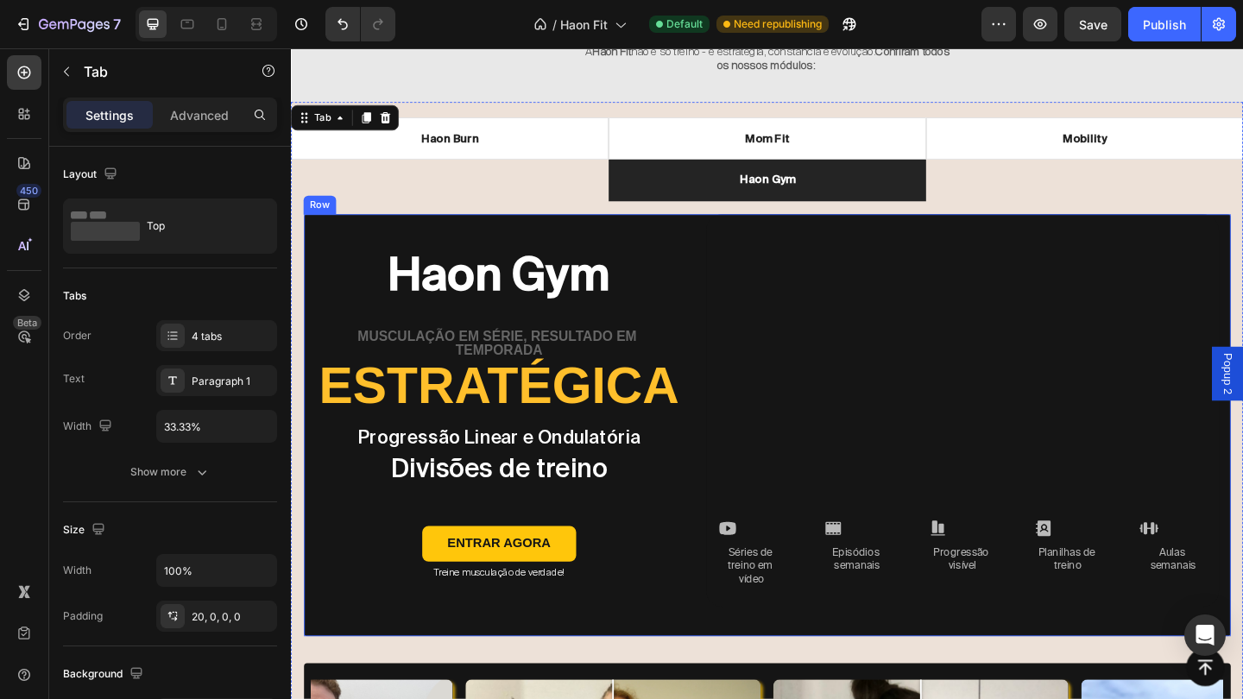
click at [735, 327] on div "Haon Gym Heading Musculação em Série, Resultado em Temporada Text Block estraté…" at bounding box center [809, 458] width 1008 height 459
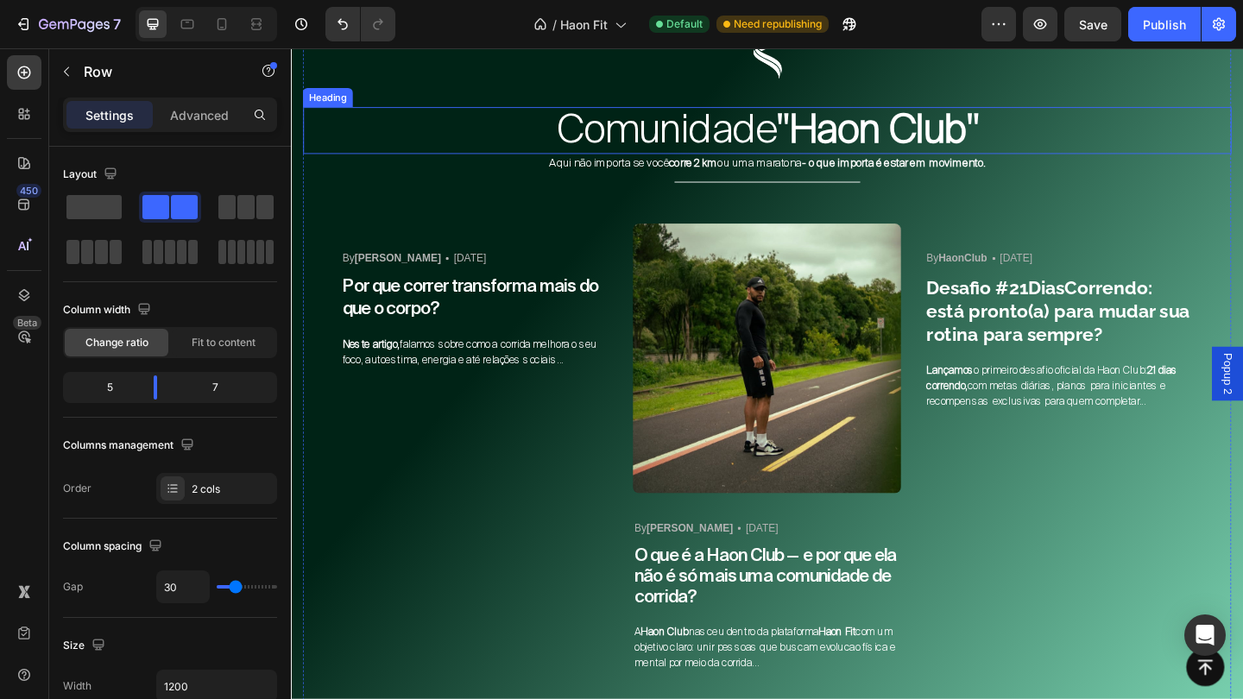
scroll to position [4109, 0]
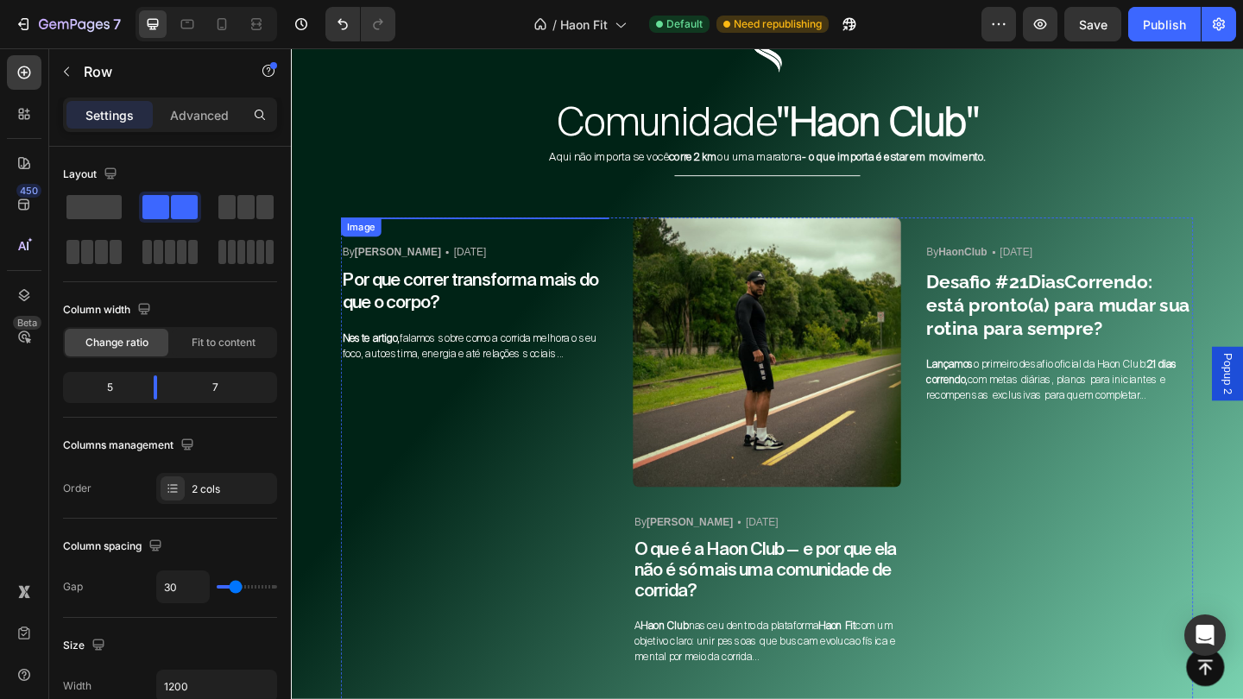
click at [591, 232] on img at bounding box center [491, 232] width 292 height 0
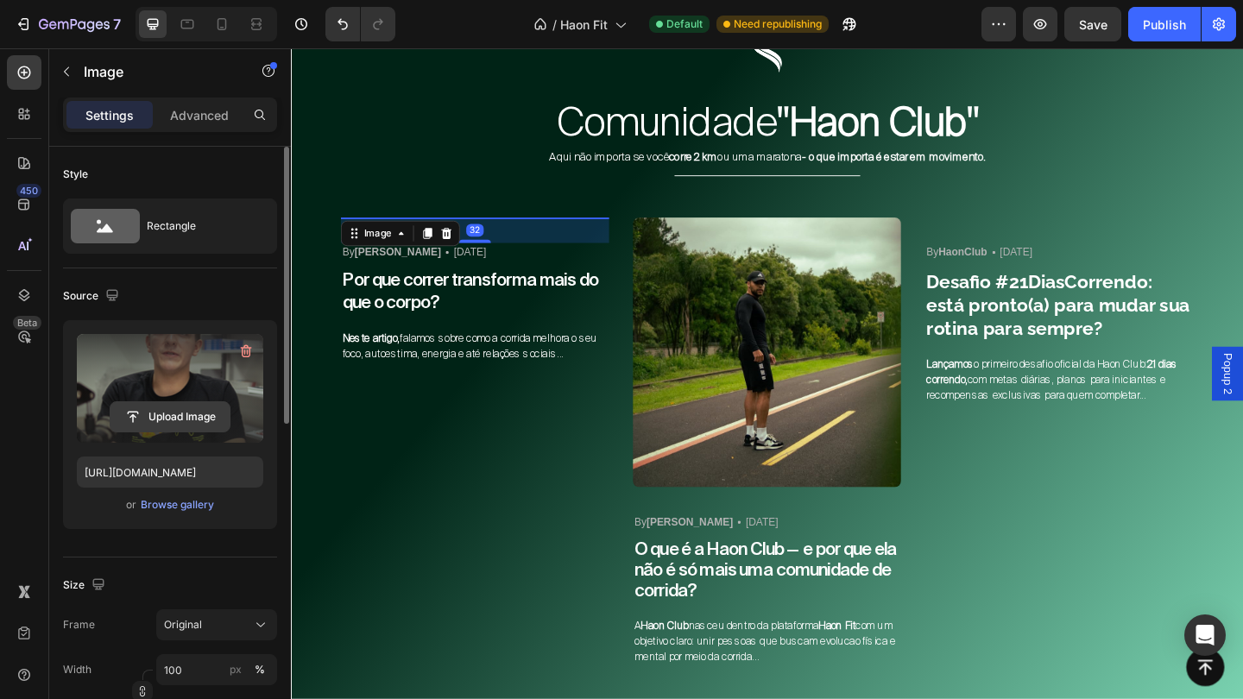
click at [146, 419] on input "file" at bounding box center [170, 416] width 119 height 29
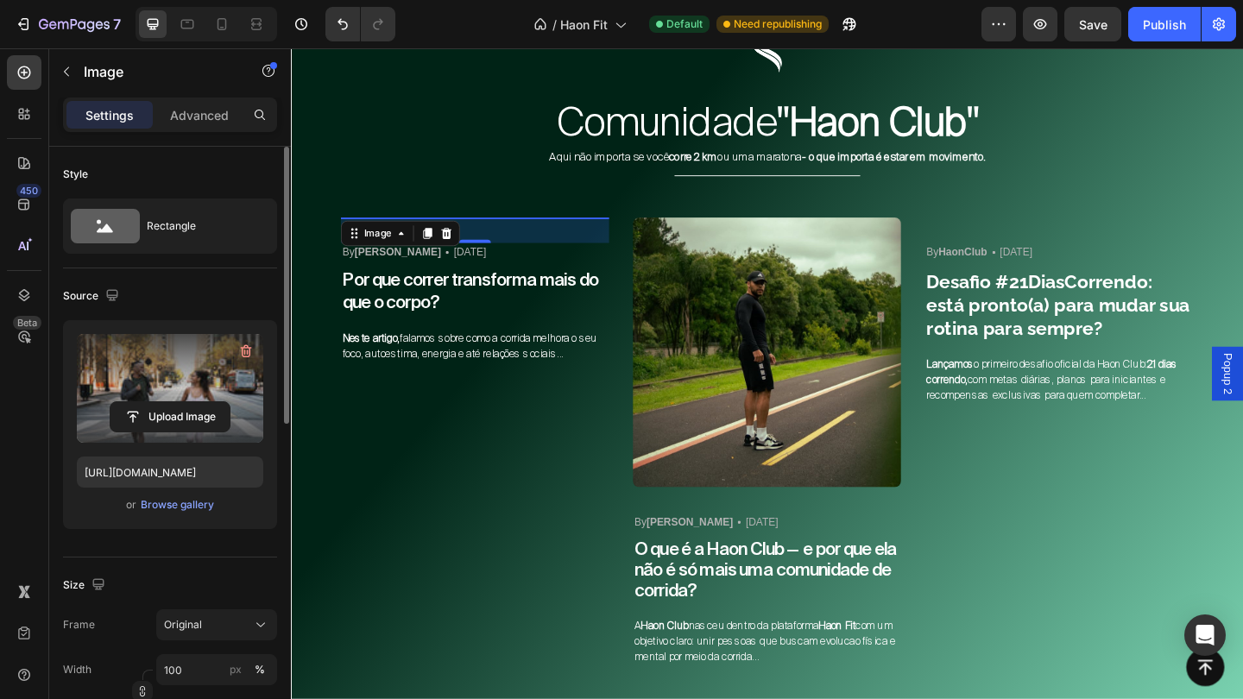
type input "[URL][DOMAIN_NAME]"
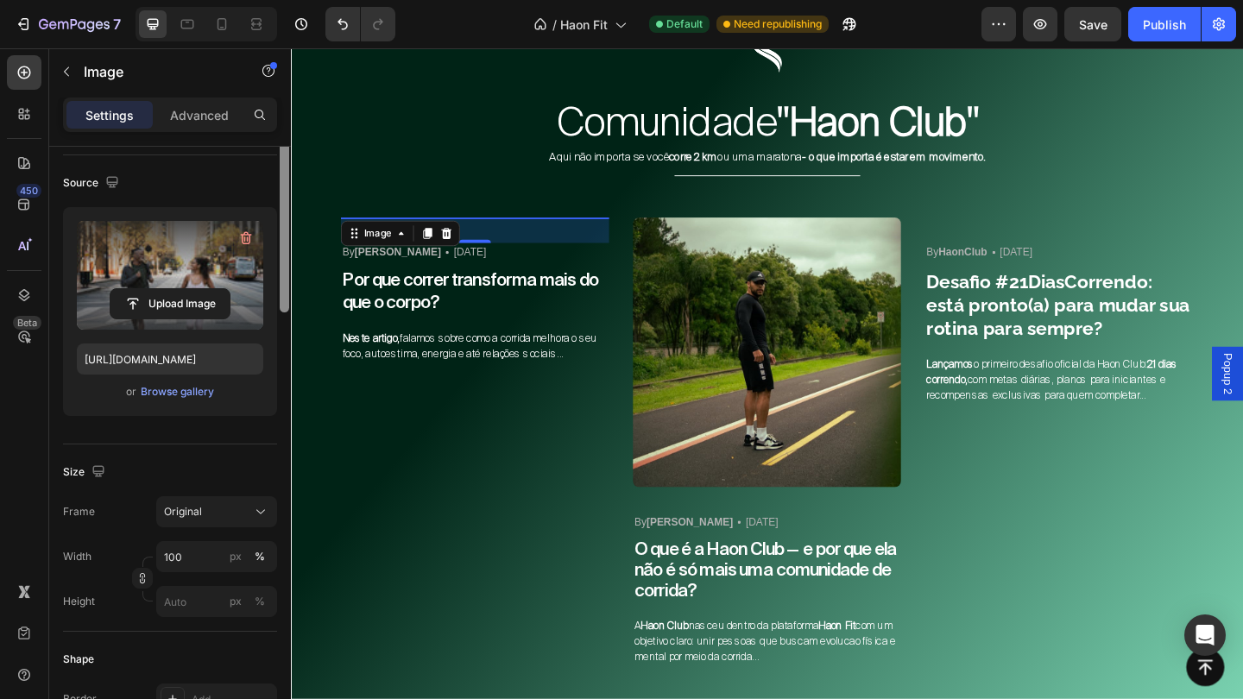
scroll to position [149, 0]
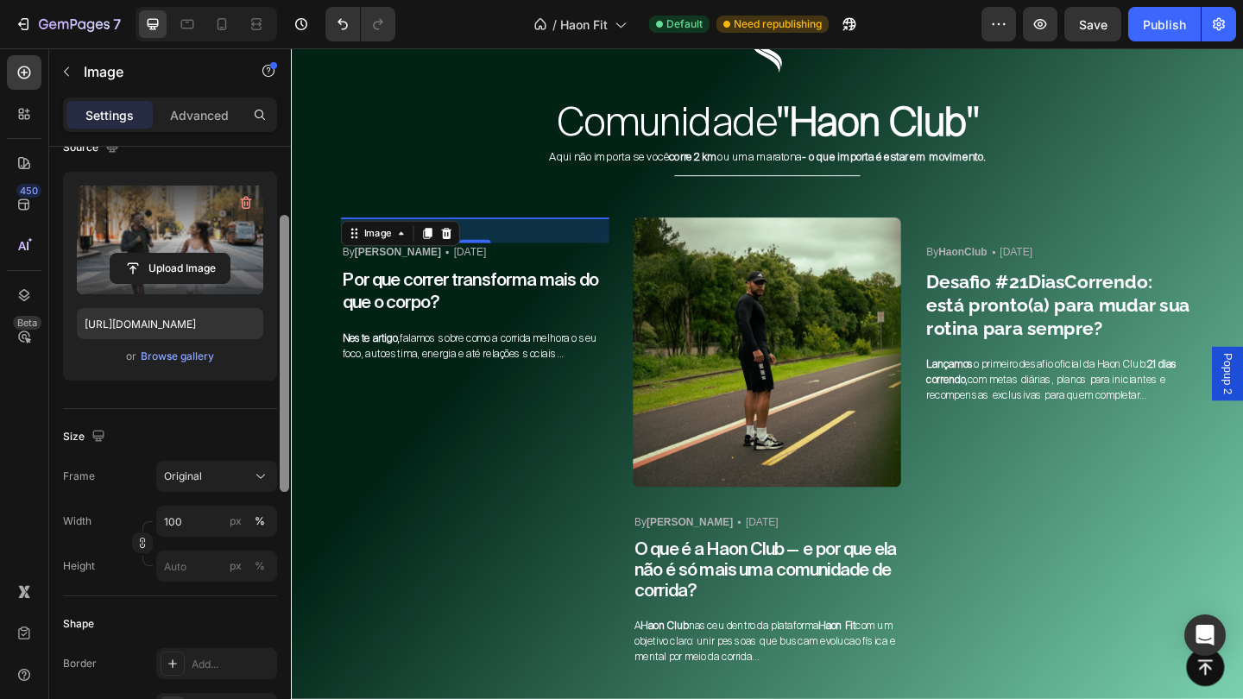
drag, startPoint x: 284, startPoint y: 390, endPoint x: 284, endPoint y: 459, distance: 69.1
click at [284, 459] on div at bounding box center [284, 353] width 9 height 277
click at [195, 558] on input "px %" at bounding box center [216, 566] width 121 height 31
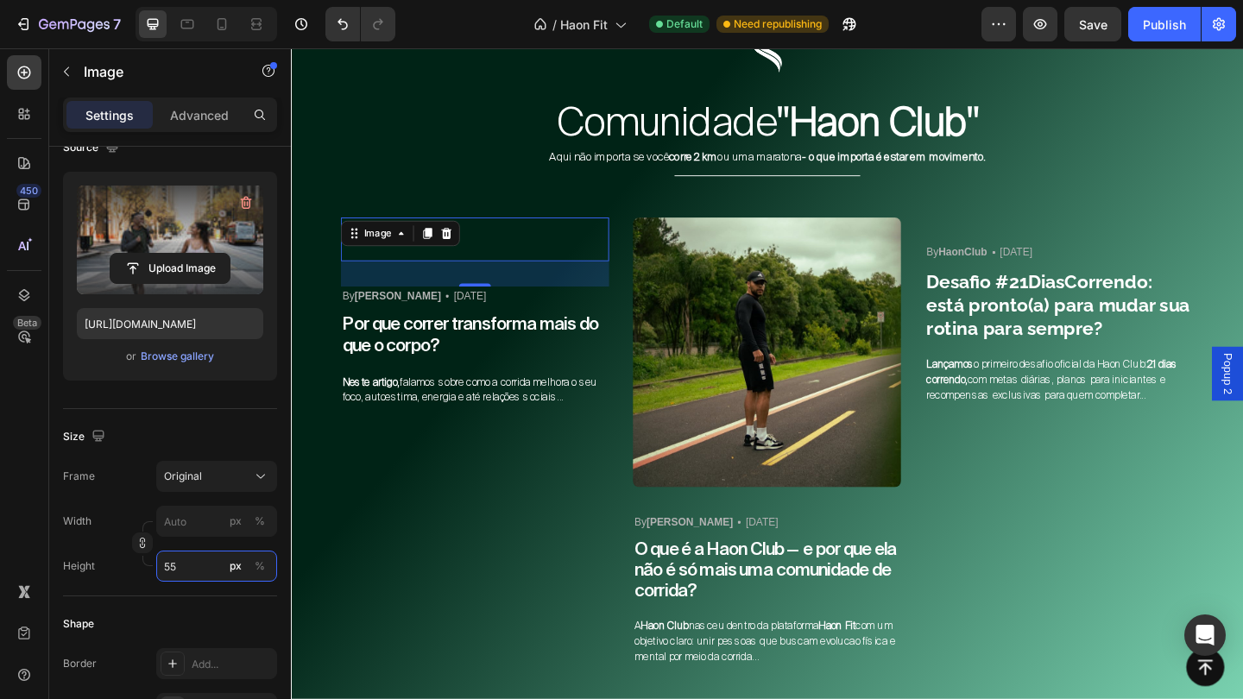
type input "5"
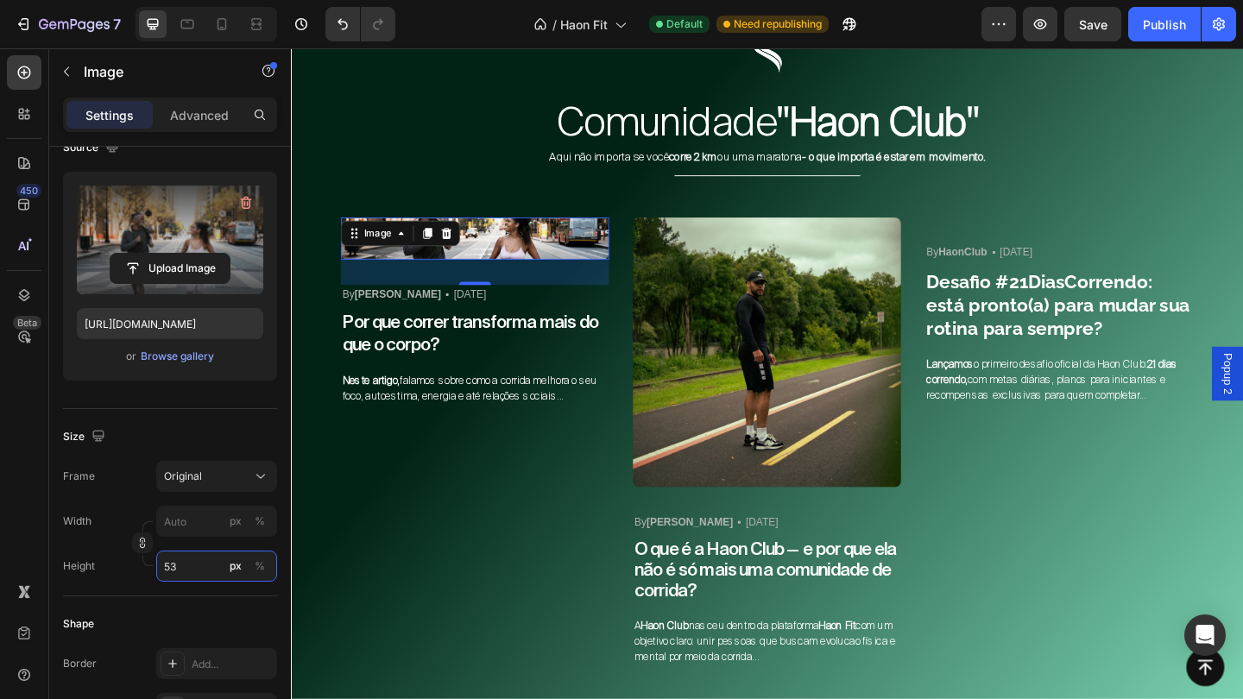
type input "5"
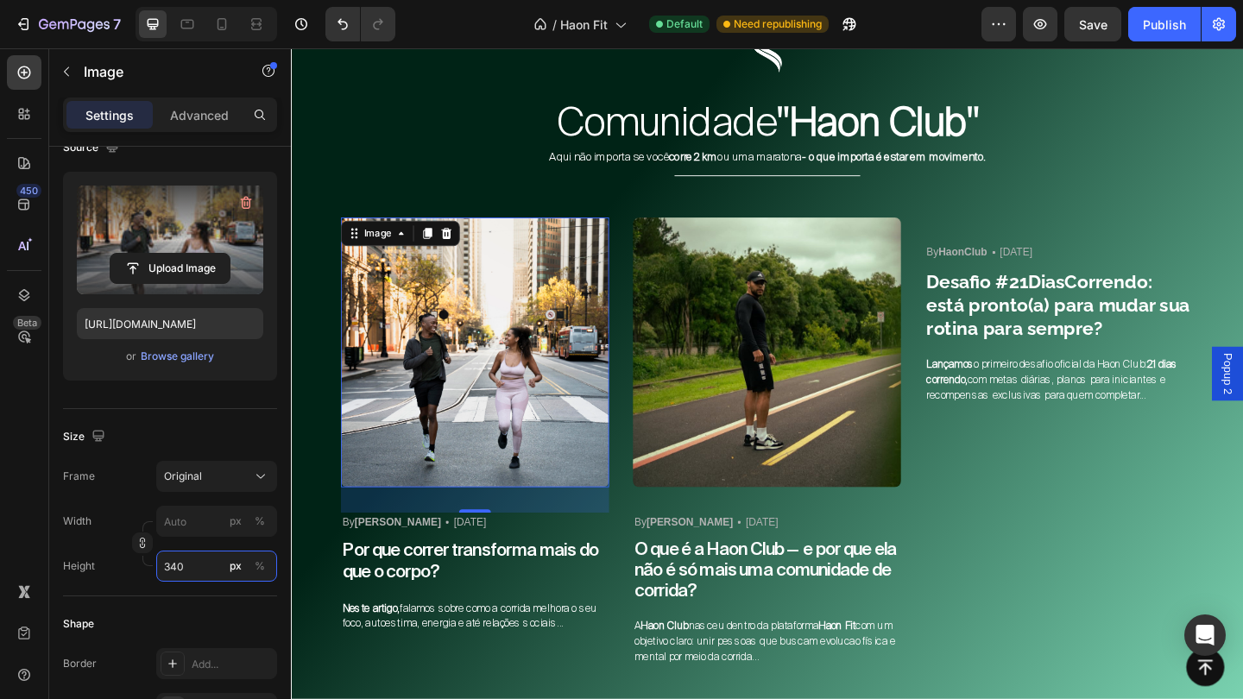
type input "340"
click at [600, 528] on div "32" at bounding box center [491, 540] width 292 height 28
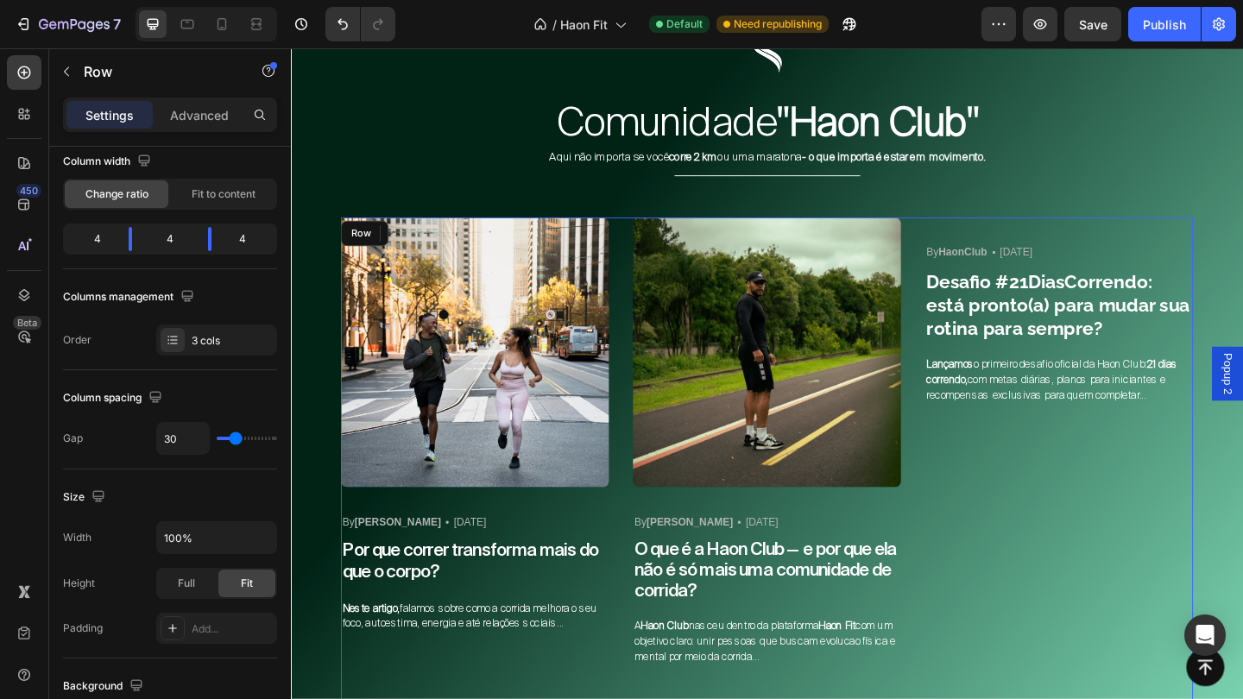
click at [427, 575] on div "Image 32 By [PERSON_NAME] Text block Icon [DATE] Text block Row Por que correr …" at bounding box center [491, 515] width 292 height 566
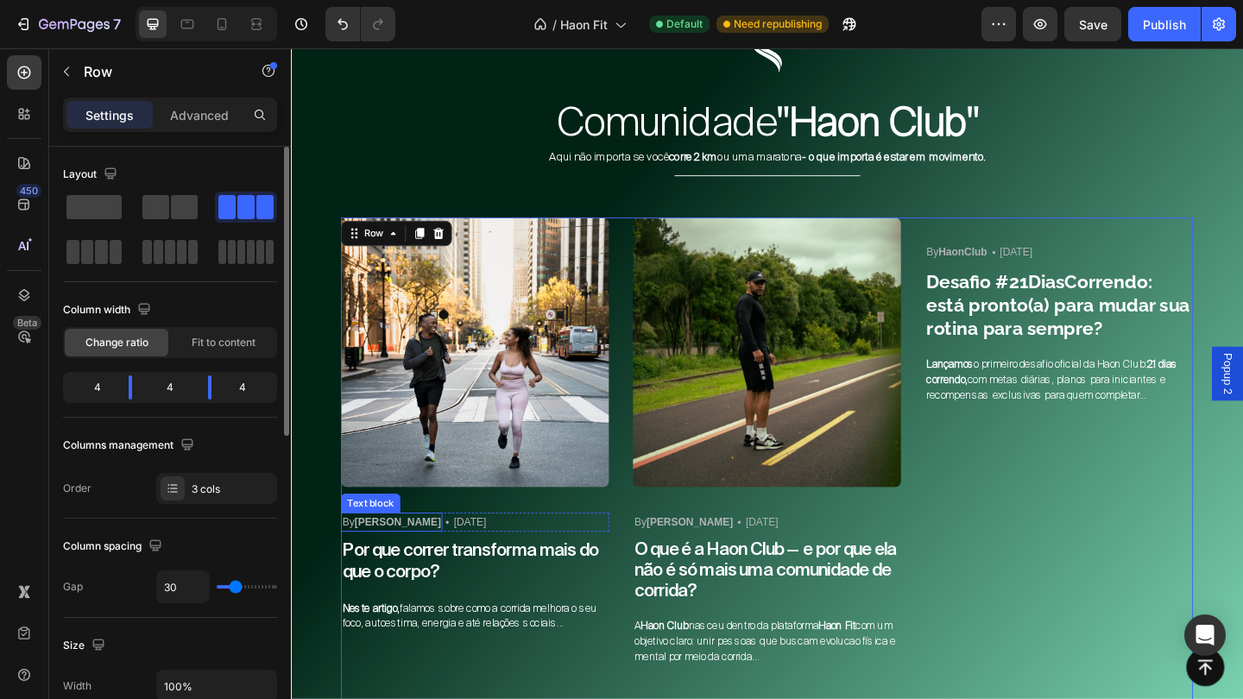
click at [438, 559] on strong "[PERSON_NAME]" at bounding box center [407, 563] width 94 height 13
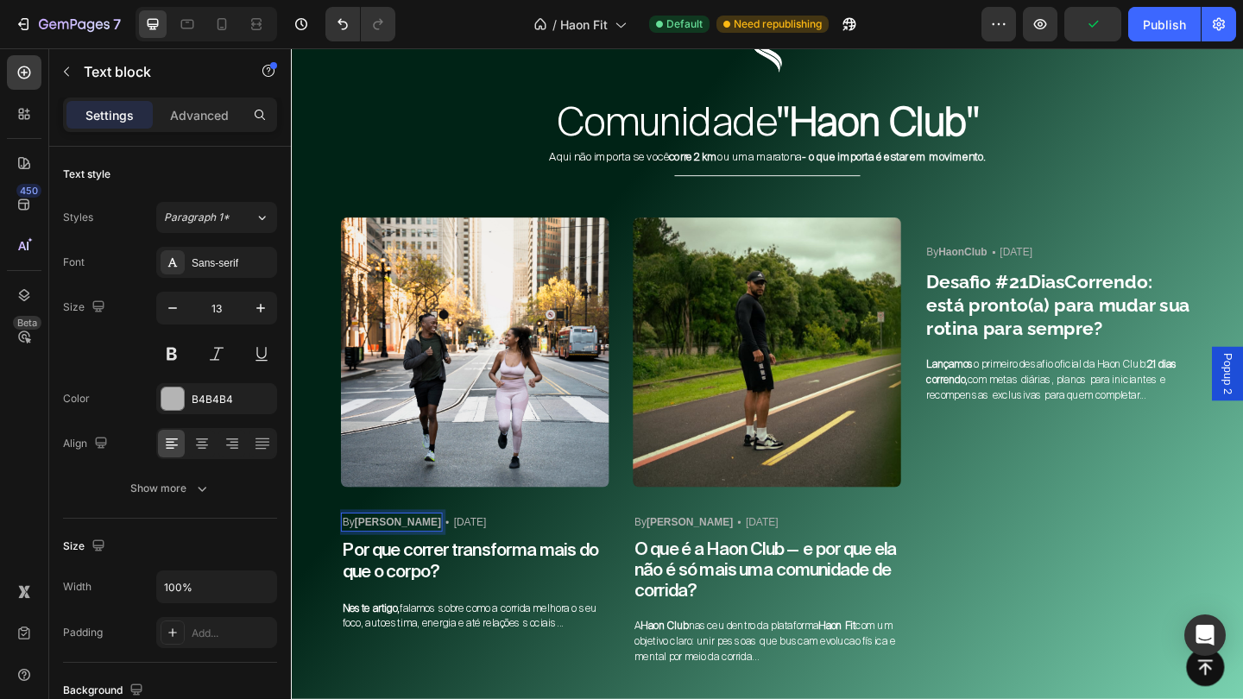
click at [445, 565] on strong "[PERSON_NAME]" at bounding box center [407, 563] width 94 height 13
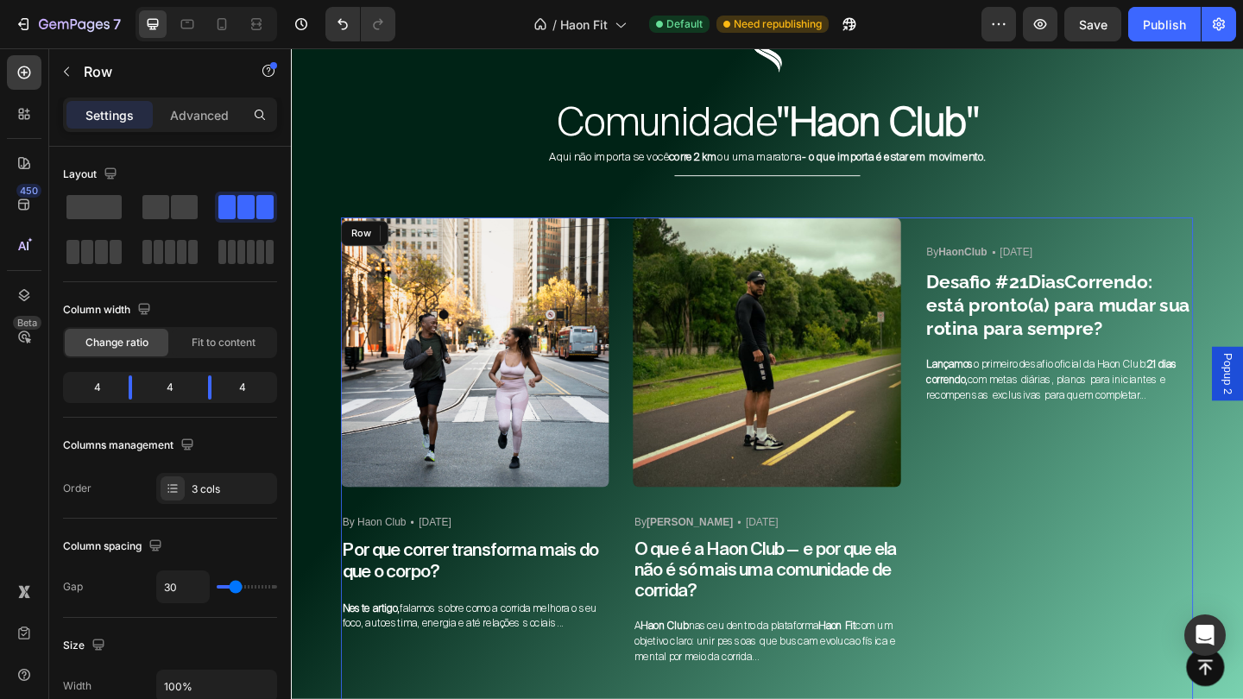
click at [652, 637] on div "Image By Haon Club Text block 0 Icon [DATE] Text block Row Por que correr trans…" at bounding box center [808, 515] width 927 height 566
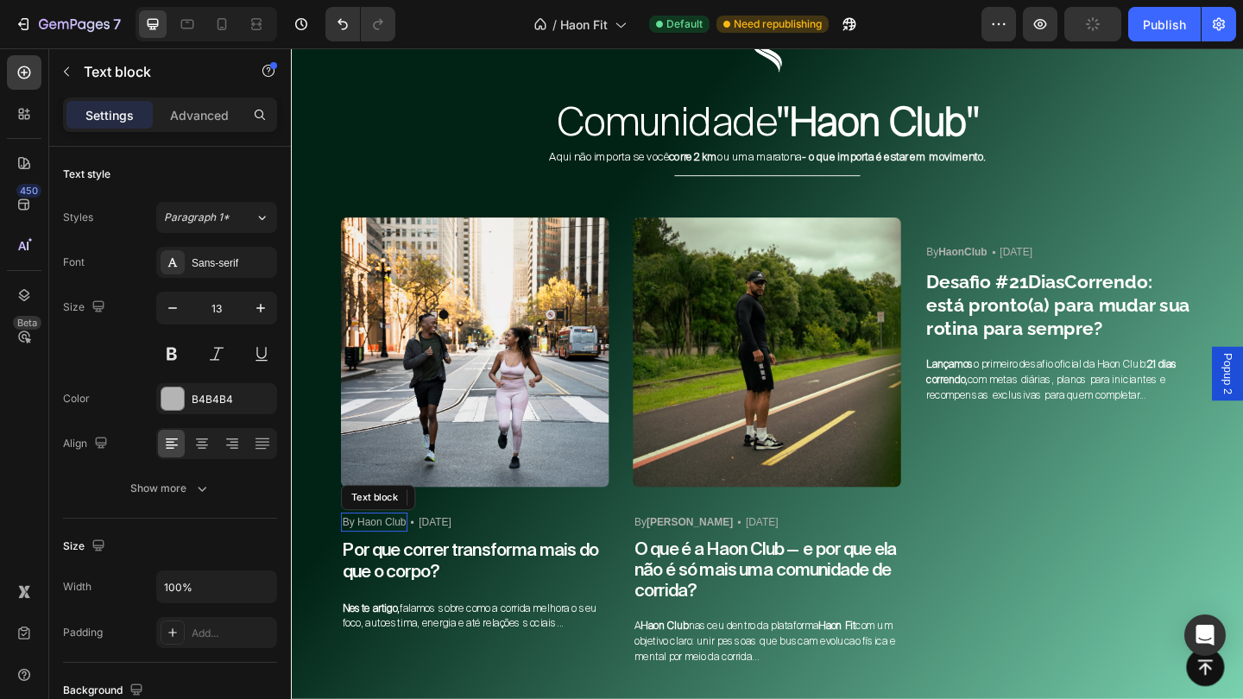
click at [411, 564] on span "By Haon Club" at bounding box center [381, 563] width 69 height 13
click at [382, 567] on strong "Gab" at bounding box center [371, 563] width 22 height 13
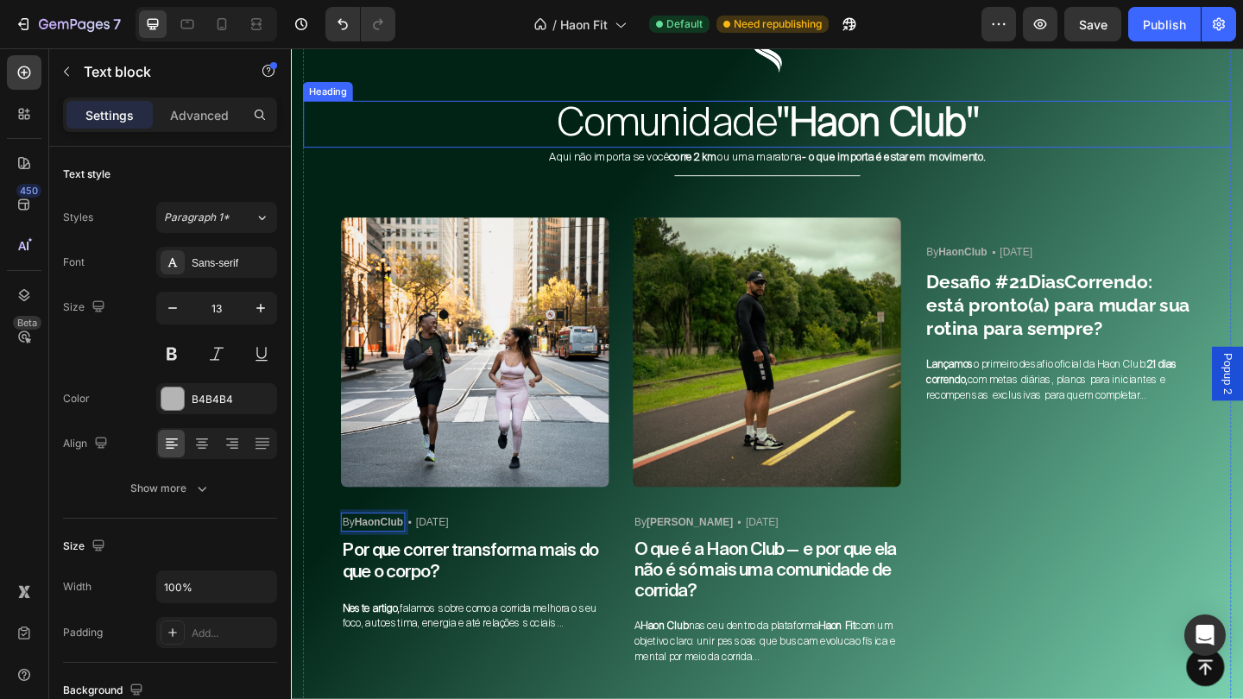
click at [1203, 146] on h2 "Comunidade "Haon Club"" at bounding box center [809, 130] width 1010 height 51
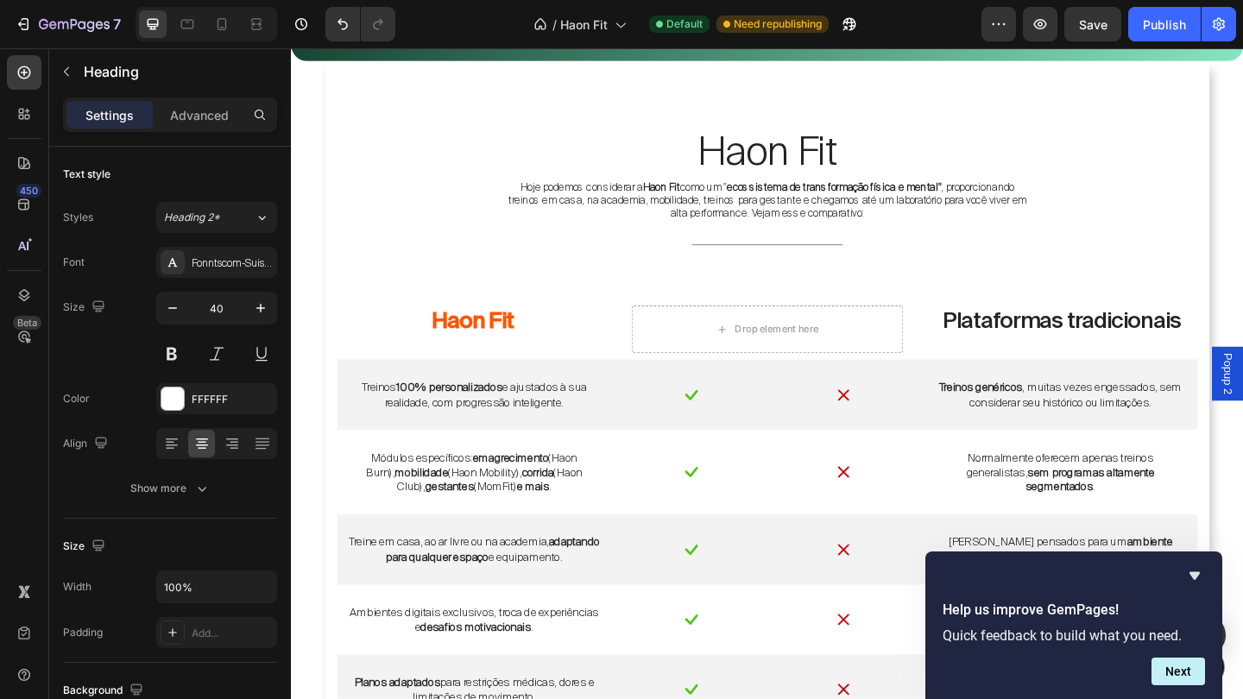
scroll to position [4969, 0]
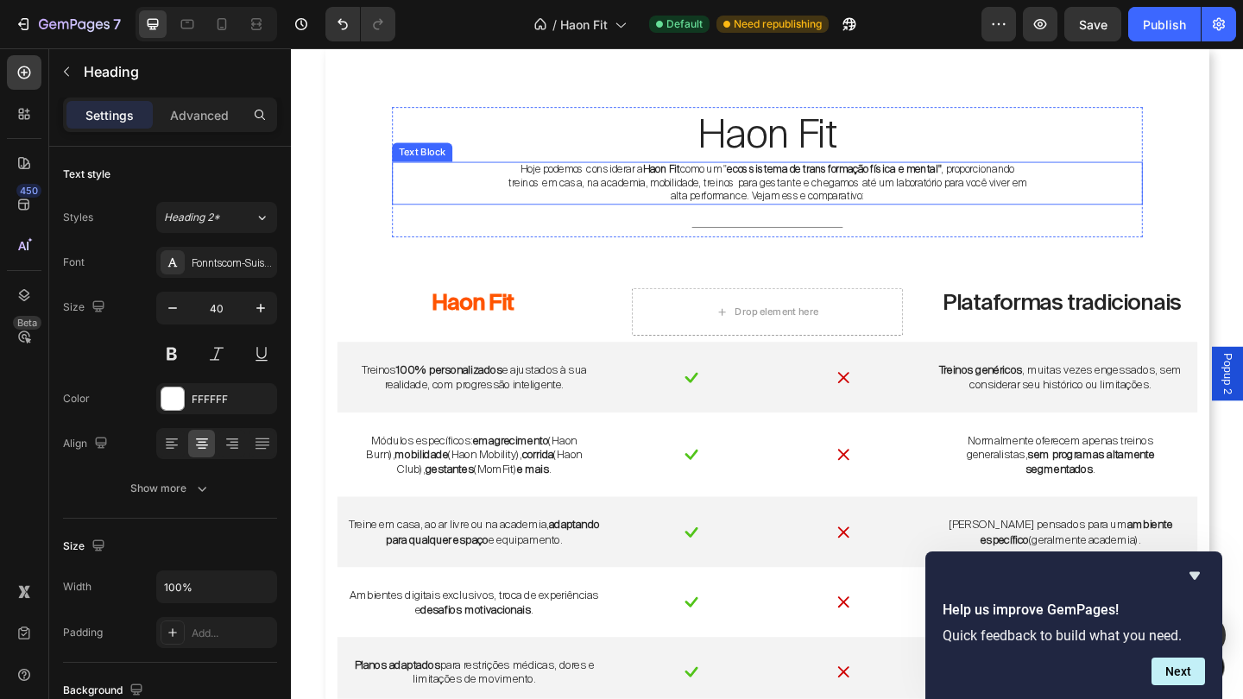
click at [925, 195] on span "Hoje podemos considerar a [PERSON_NAME] como um " ecossistema de transformação …" at bounding box center [809, 195] width 564 height 44
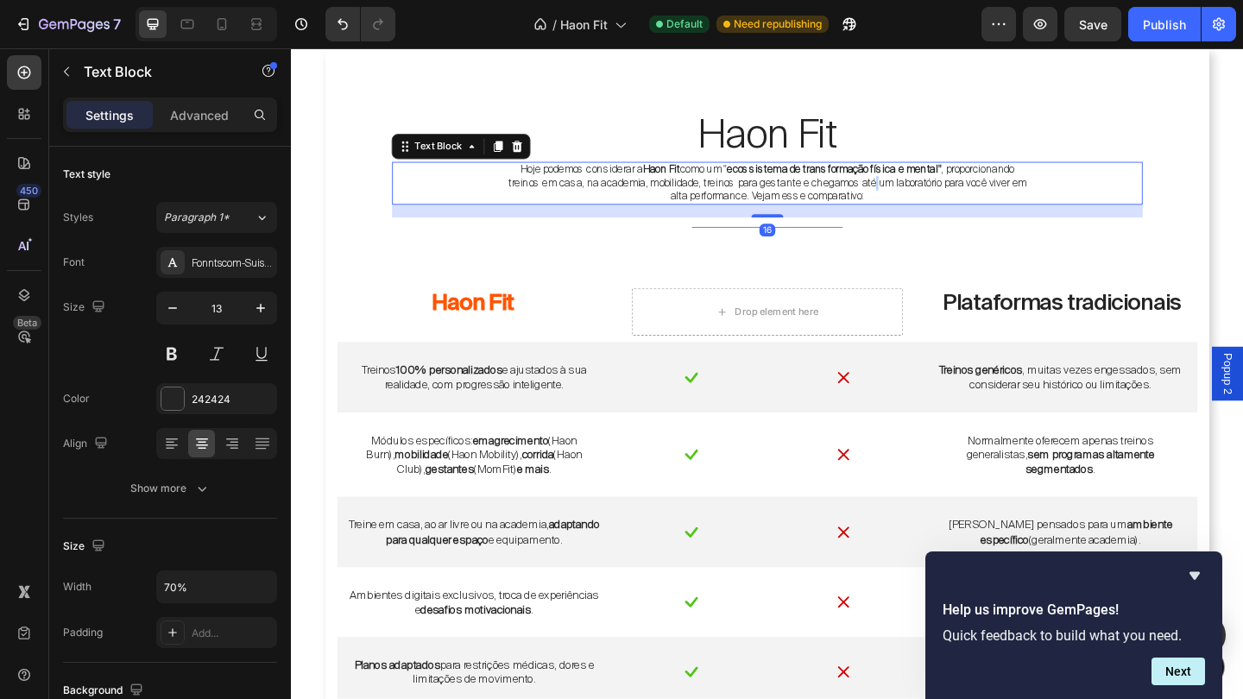
click at [925, 195] on span "Hoje podemos considerar a [PERSON_NAME] como um " ecossistema de transformação …" at bounding box center [809, 195] width 564 height 44
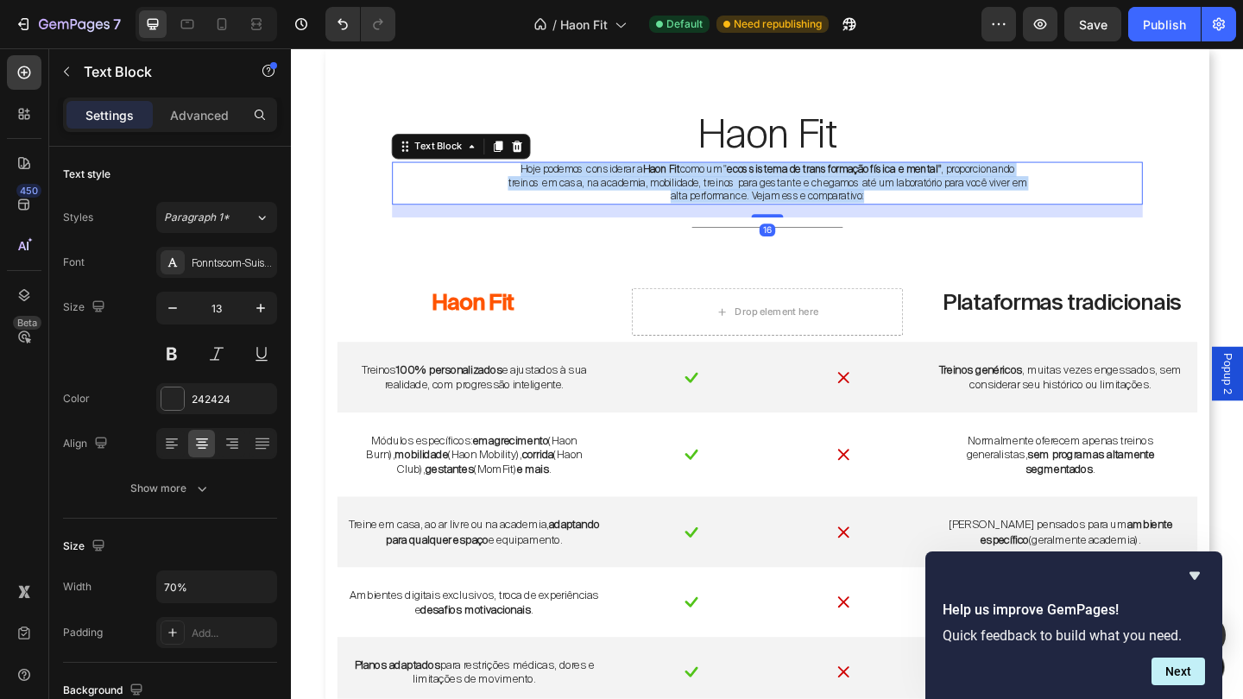
click at [925, 195] on span "Hoje podemos considerar a [PERSON_NAME] como um " ecossistema de transformação …" at bounding box center [809, 195] width 564 height 44
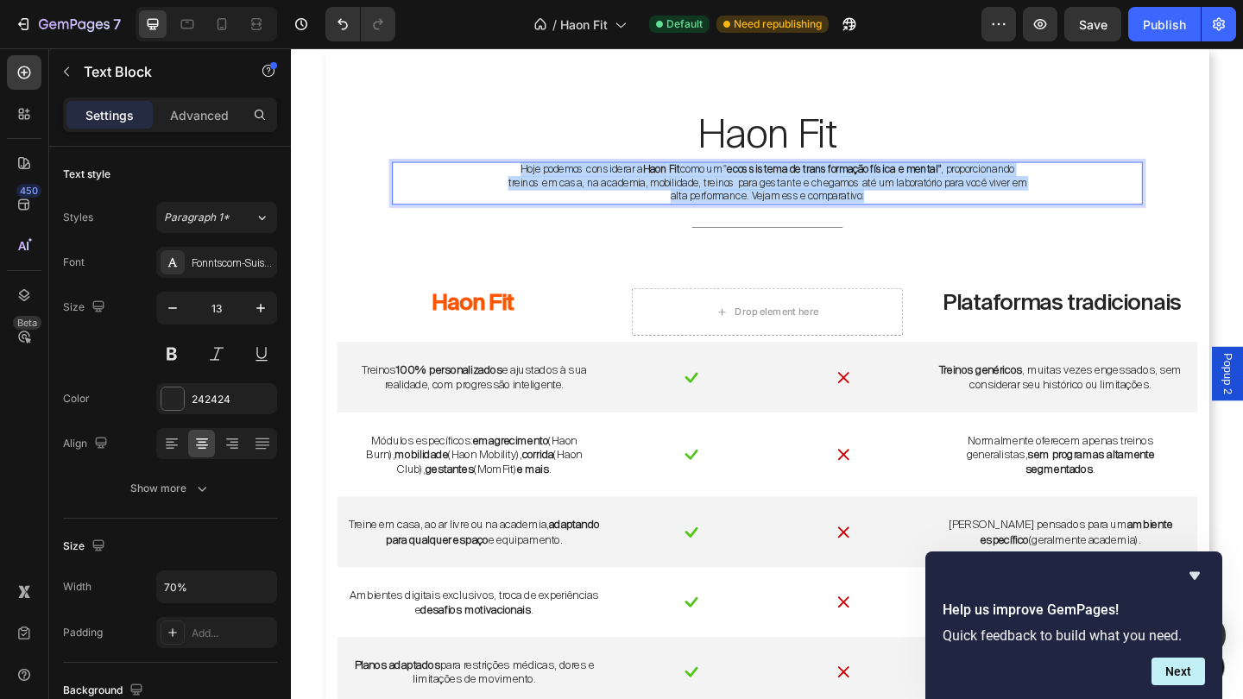
click at [925, 195] on span "Hoje podemos considerar a [PERSON_NAME] como um " ecossistema de transformação …" at bounding box center [809, 195] width 564 height 44
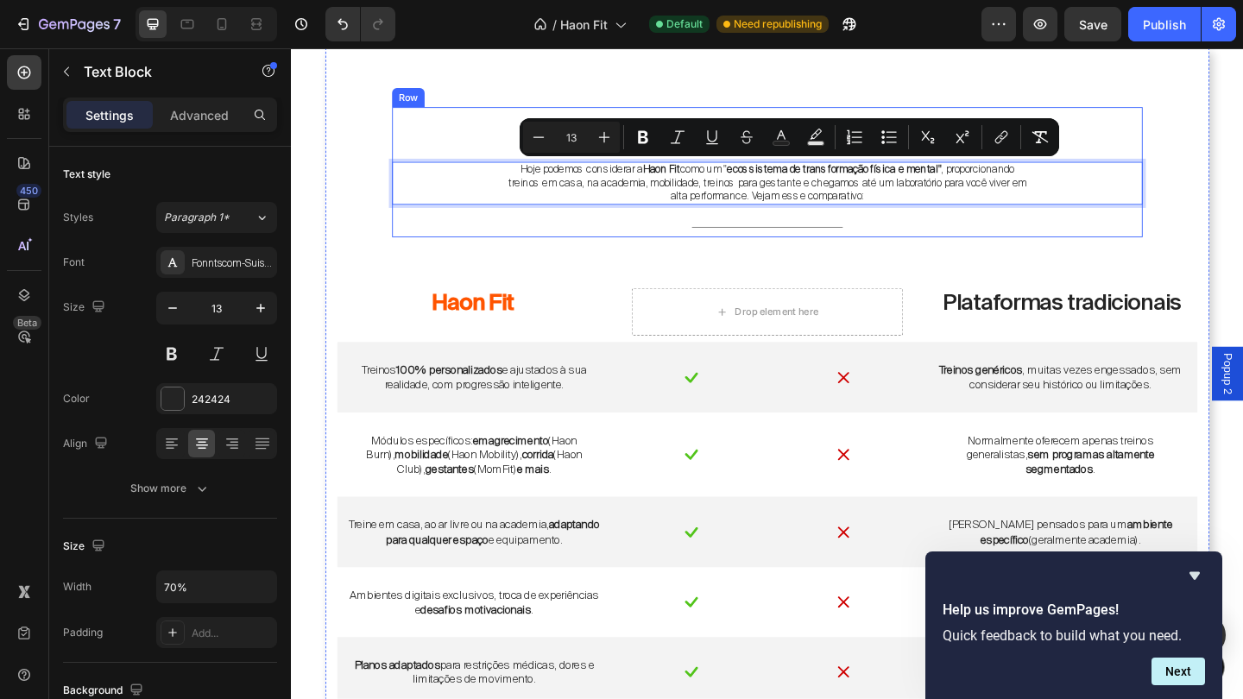
click at [714, 218] on div "Haon Fit Text Block Haon Fit Text Block Hoje podemos considerar a Haon Fit como…" at bounding box center [809, 183] width 817 height 142
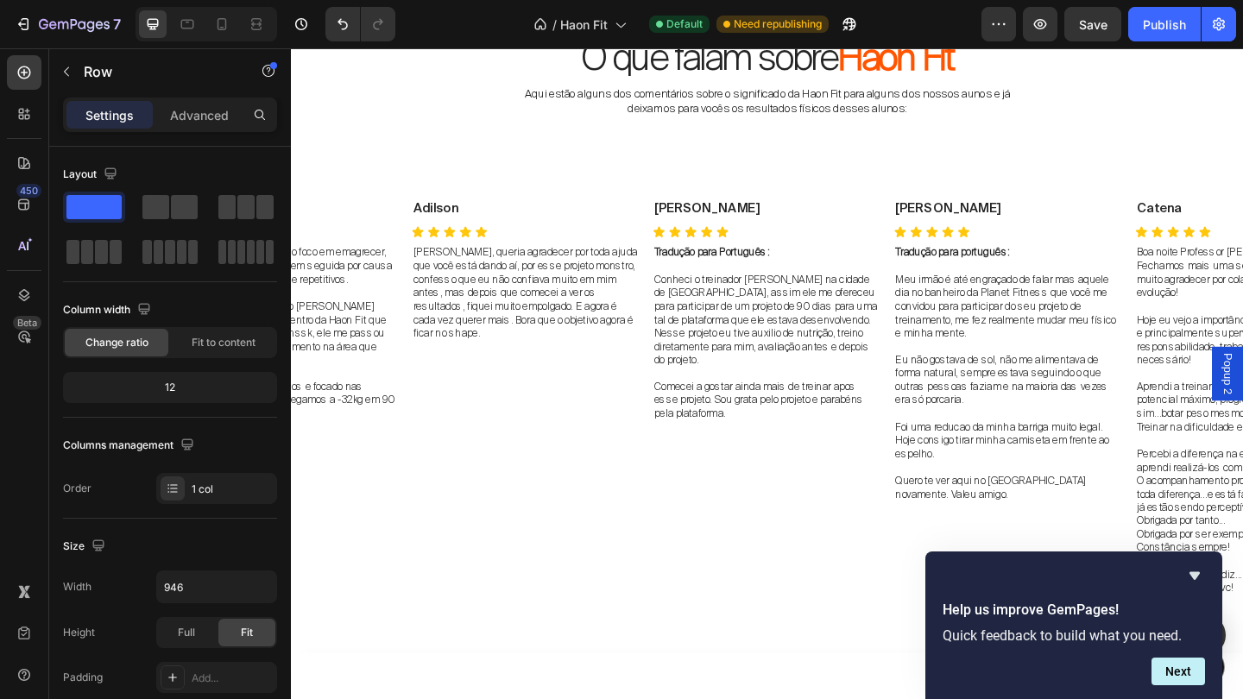
scroll to position [7576, 0]
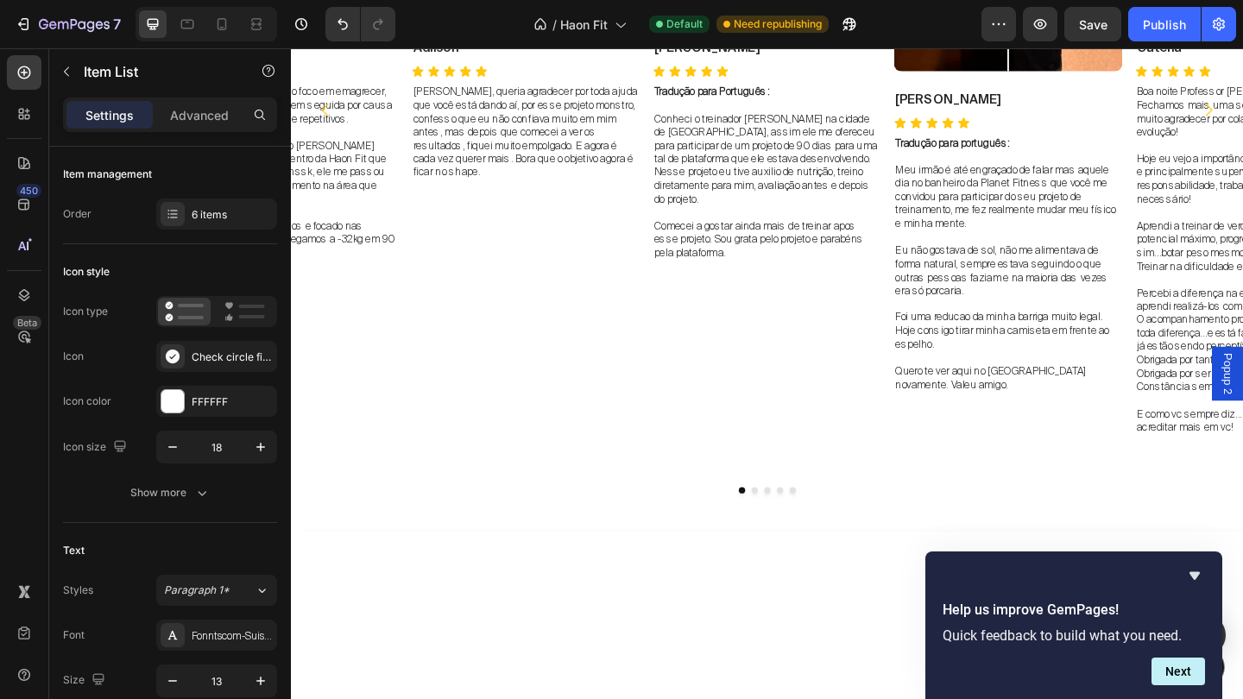
scroll to position [8016, 0]
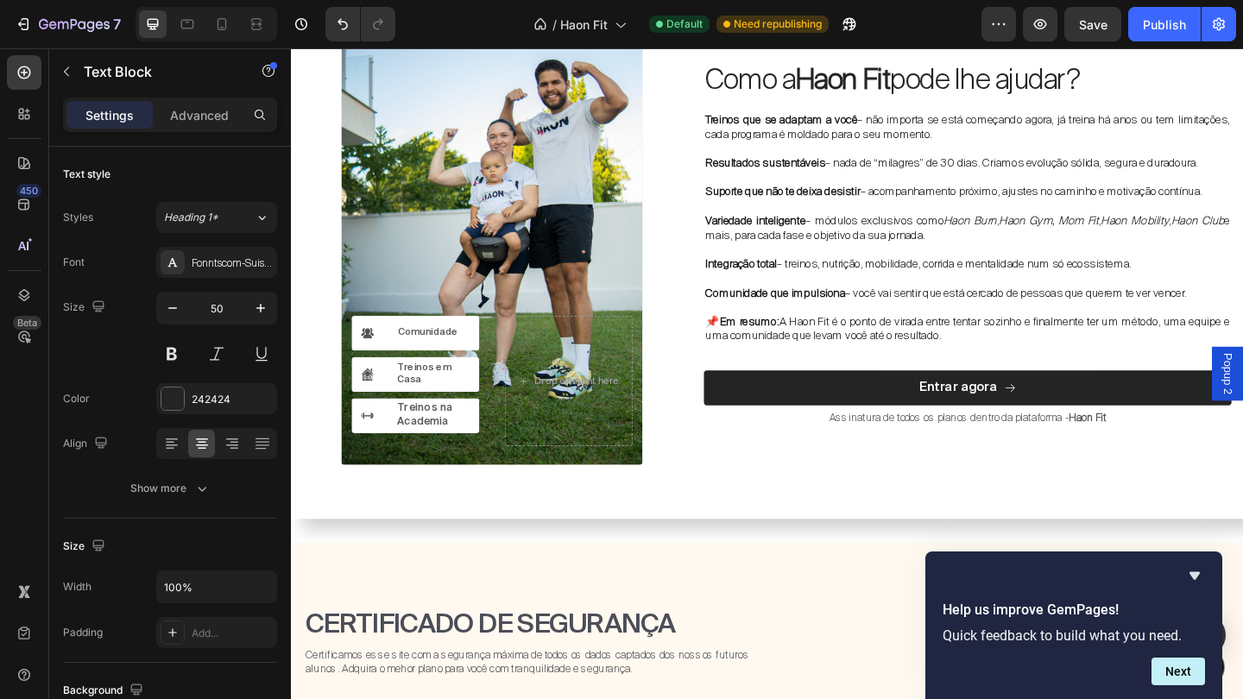
scroll to position [9213, 0]
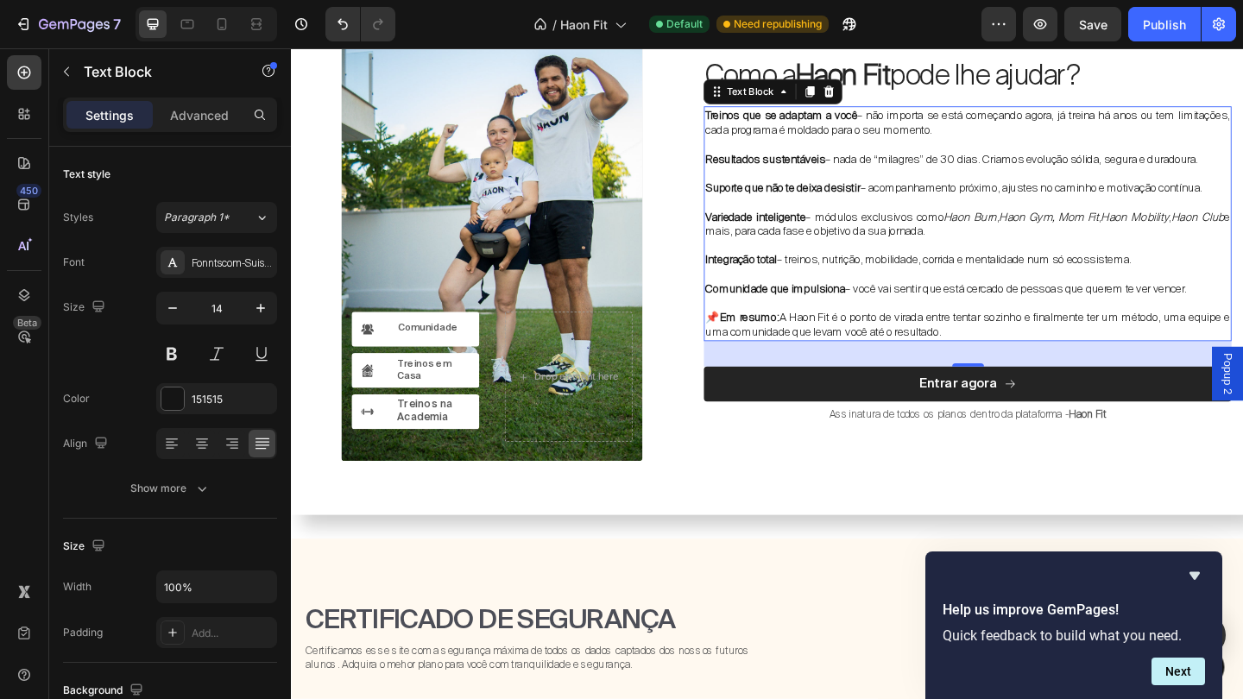
click at [983, 215] on p at bounding box center [1027, 216] width 571 height 16
click at [1015, 331] on p at bounding box center [1027, 326] width 571 height 16
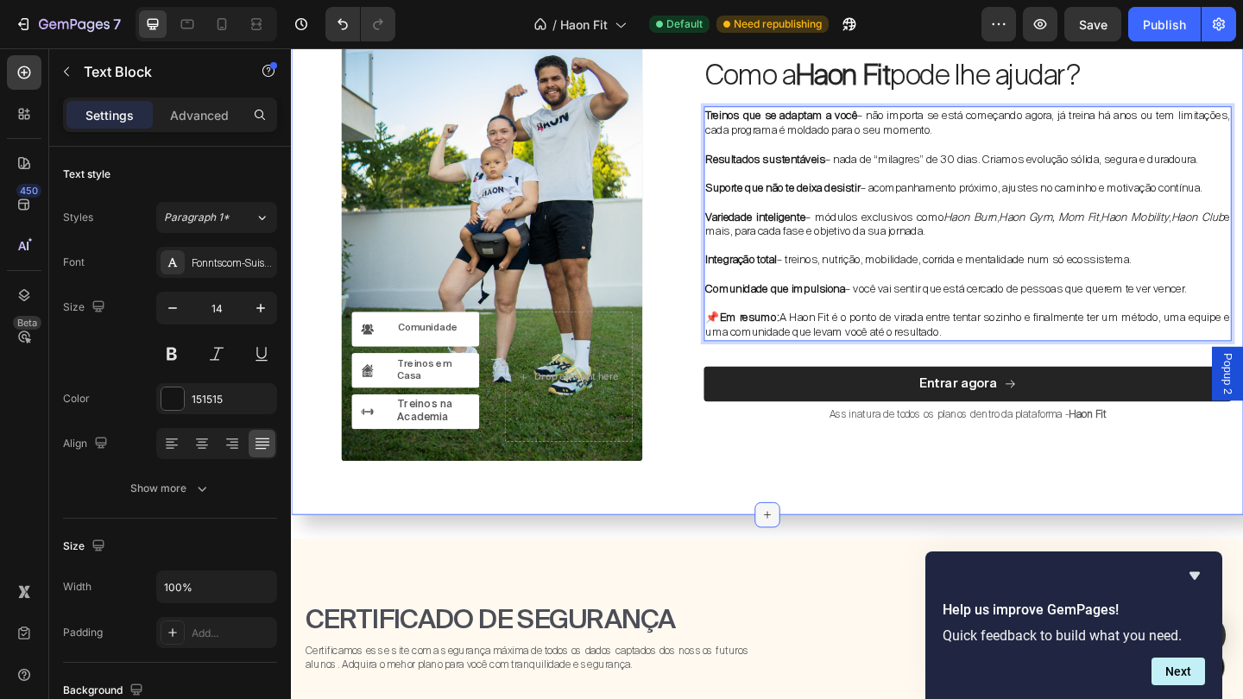
click at [803, 557] on icon at bounding box center [809, 556] width 14 height 14
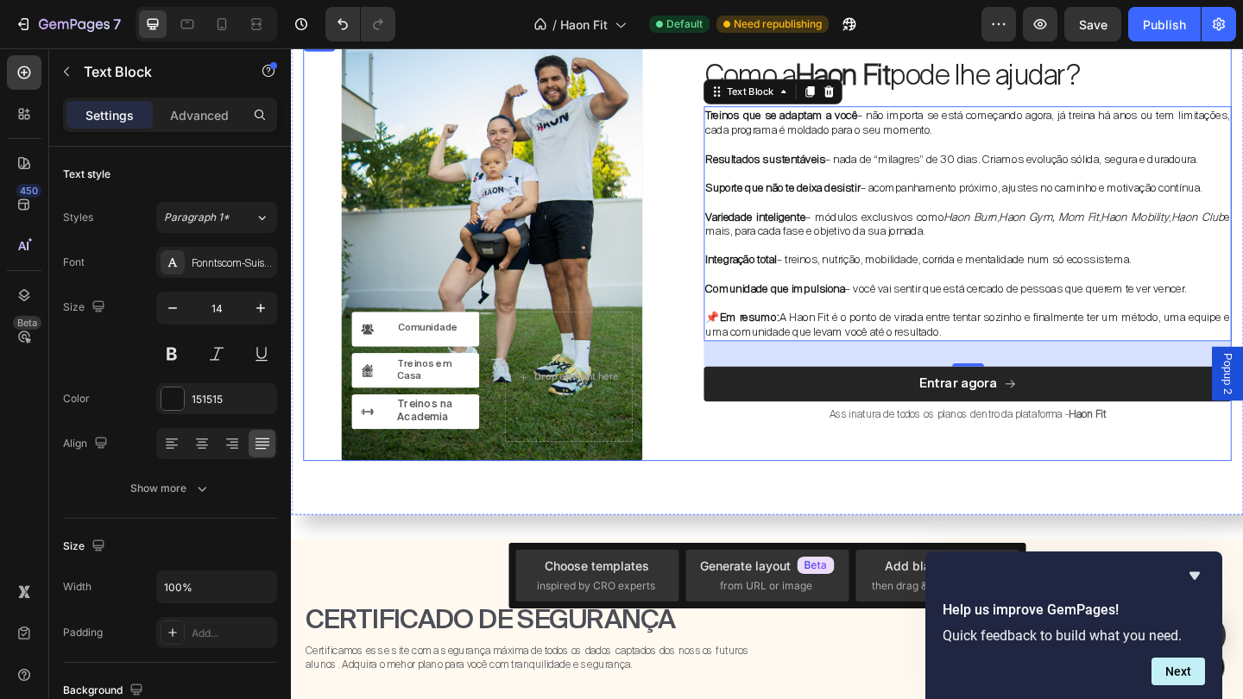
click at [836, 496] on div "Como a Haon Fit pode lhe ajudar? Heading Treinos que se adaptam a você – não im…" at bounding box center [1027, 264] width 574 height 466
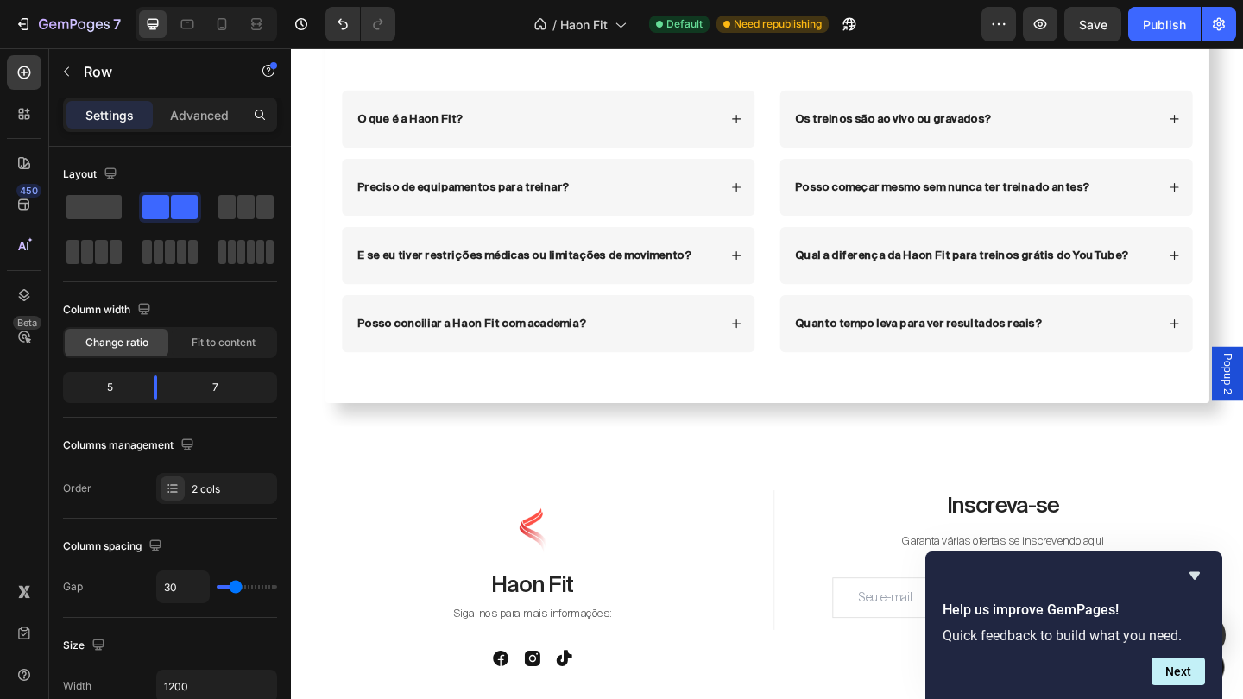
scroll to position [10913, 0]
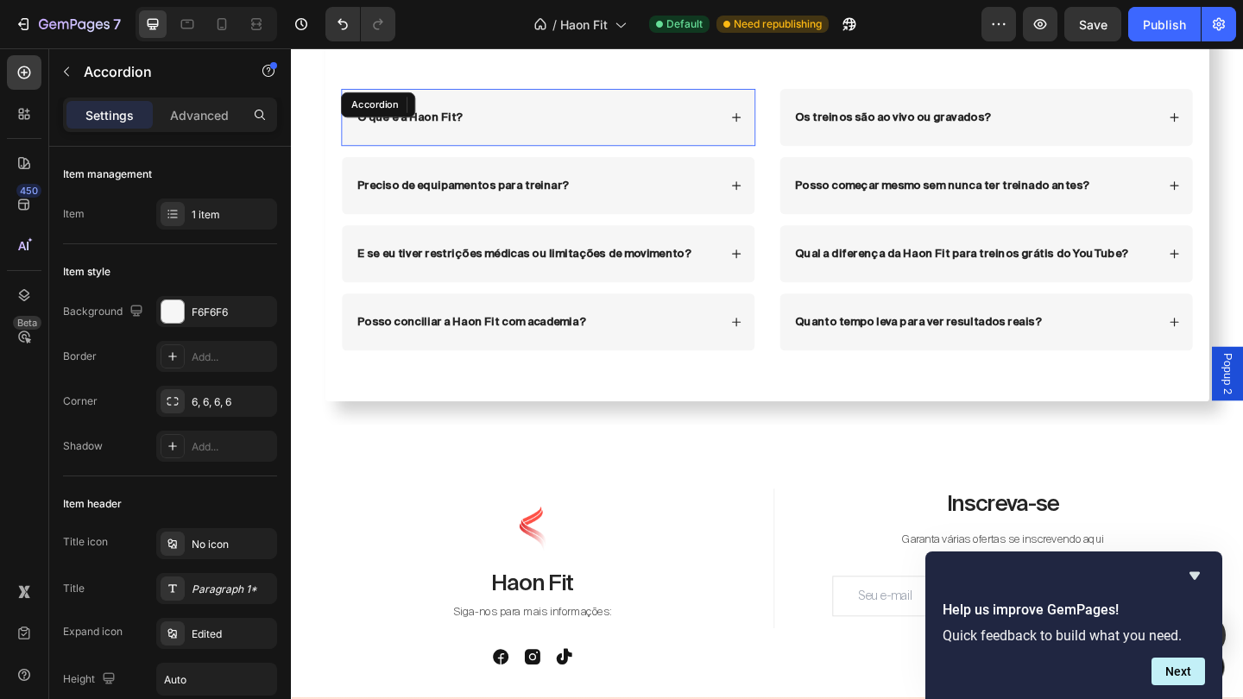
click at [770, 93] on div "O que é a Haon Fit?" at bounding box center [570, 123] width 449 height 62
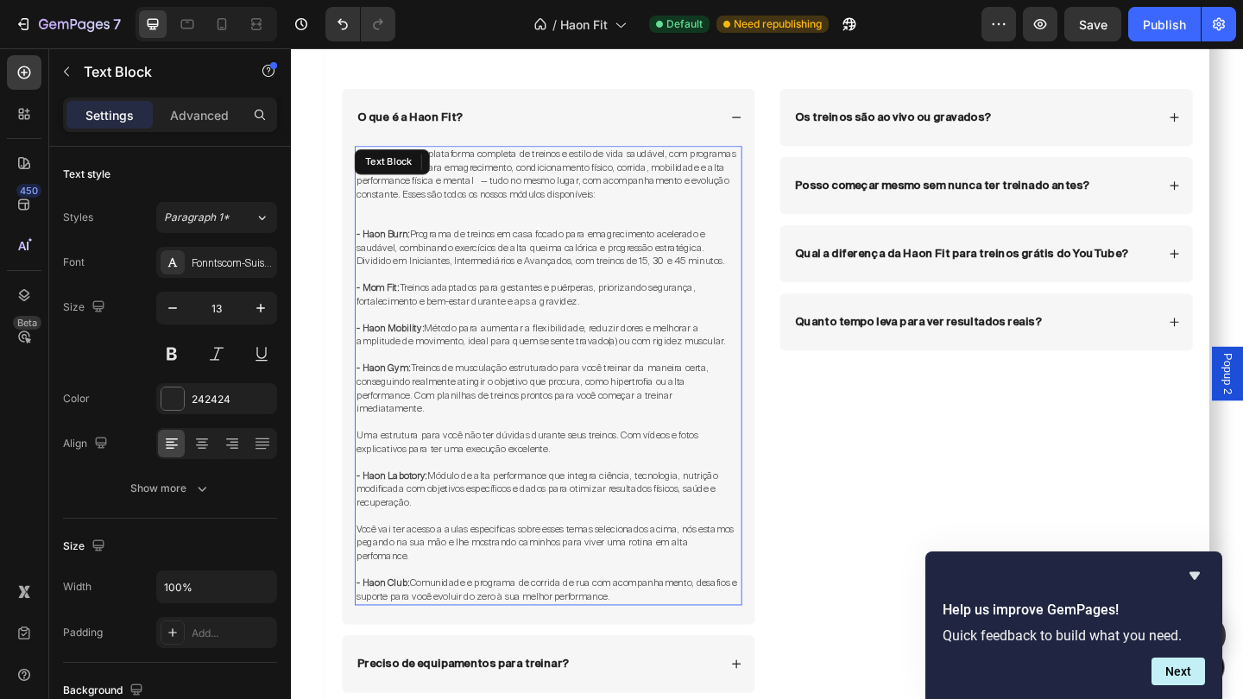
click at [540, 463] on span "Uma estrutura para você não ter dúvidas durante seus treinos. Com vídeos e foto…" at bounding box center [547, 477] width 371 height 28
click at [582, 565] on span "Você vai ter acesso a aulas especificas sobre esses temas selecionados acima, n…" at bounding box center [567, 586] width 410 height 43
click at [632, 623] on span "- Haon Club: Comunidade e programa de corrida de rua com acompanhamento, desafi…" at bounding box center [569, 637] width 414 height 28
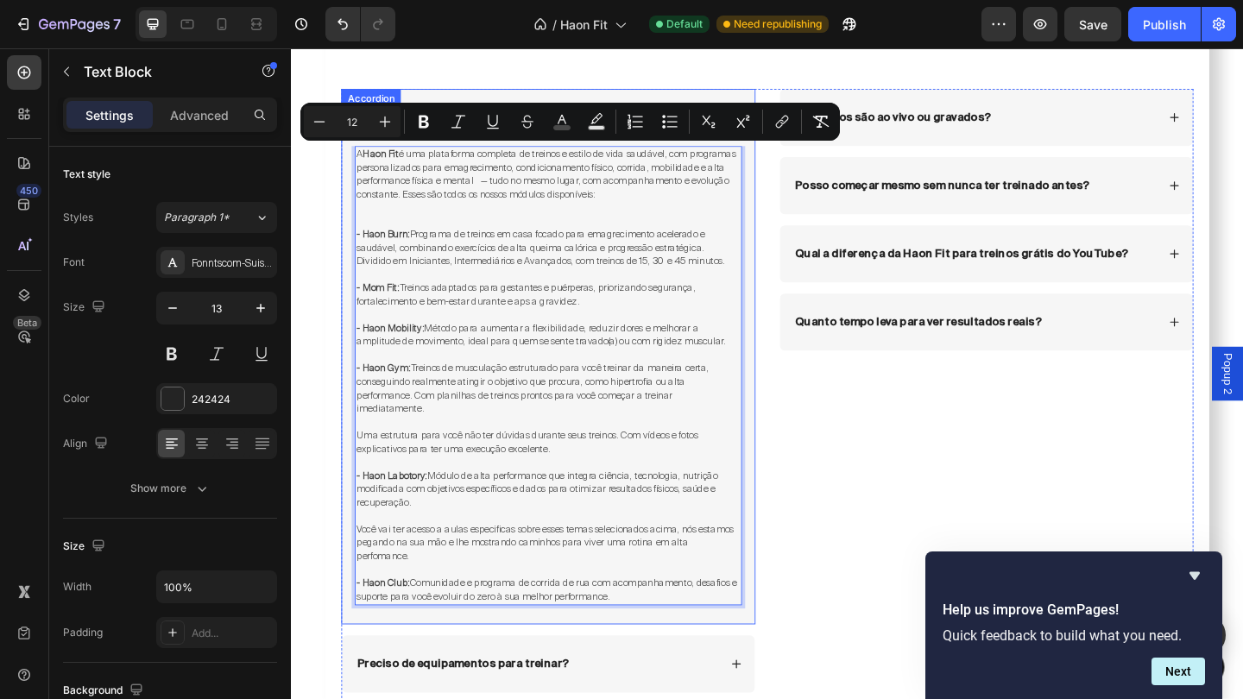
drag, startPoint x: 641, startPoint y: 602, endPoint x: 364, endPoint y: 142, distance: 536.0
click at [364, 142] on div "O que é a Haon Fit? A Haon Fit é uma plataforma completa de treinos e estilo de…" at bounding box center [570, 383] width 449 height 583
copy div "L Ipsu Dol s ame consectetu adipisci el seddoei t incidi ut labo etdolore, mag …"
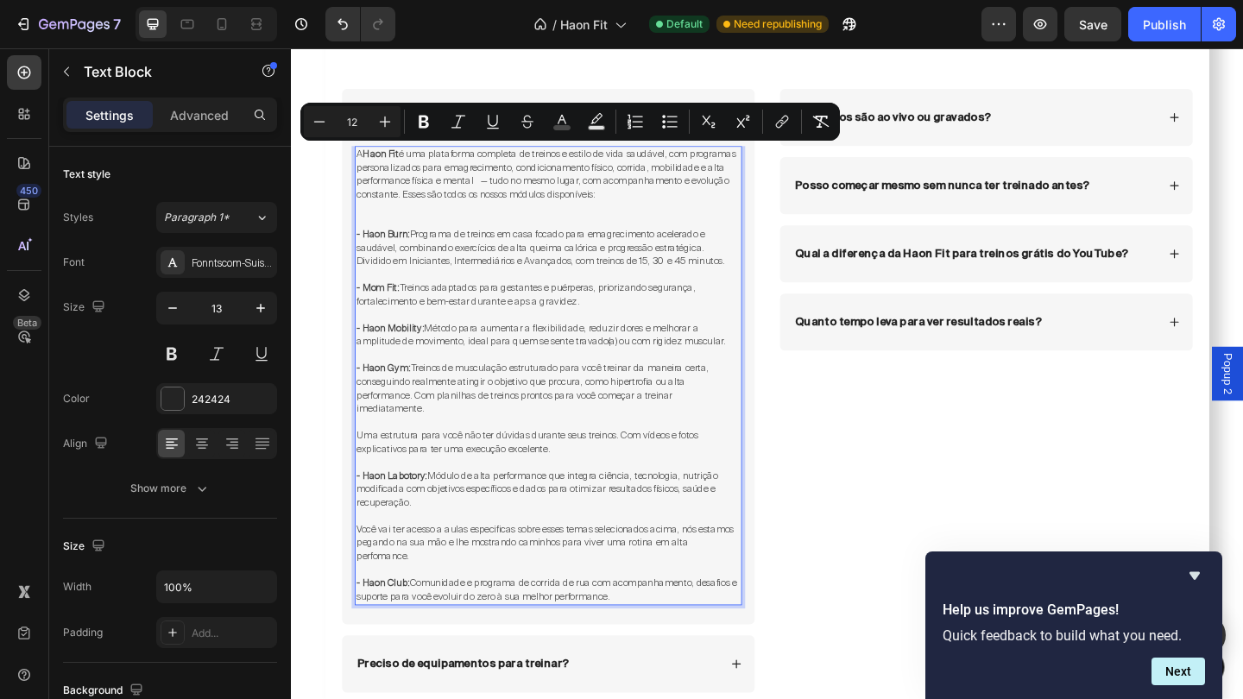
click at [441, 248] on span "- Haon Burn: Programa de treinos em casa focado para emagrecimento acelerado e …" at bounding box center [562, 264] width 401 height 43
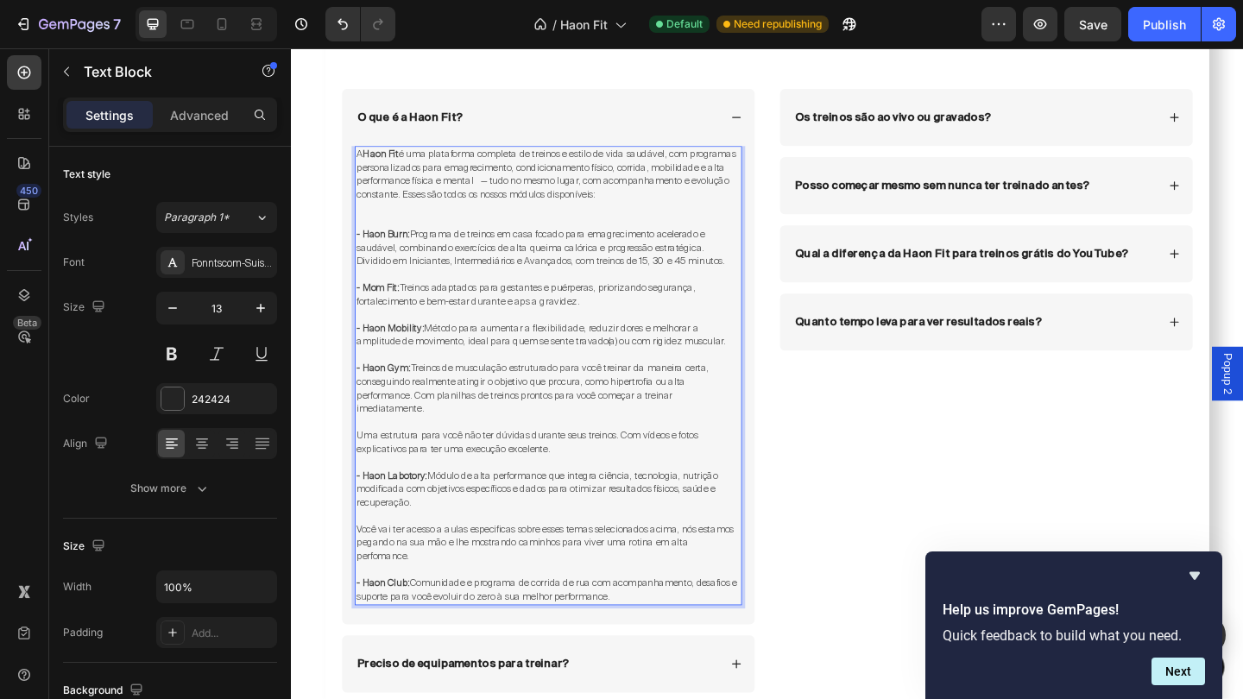
click at [547, 313] on span "- Mom Fit: Treinos adaptados para gestantes e puérperas, priorizando segurança,…" at bounding box center [546, 316] width 369 height 28
click at [541, 316] on span "- Mom Fit: Treinos adaptados para gestantes e puérperas, priorizando segurança,…" at bounding box center [546, 316] width 369 height 28
click at [525, 375] on p "Rich Text Editor. Editing area: main" at bounding box center [571, 382] width 418 height 15
click at [560, 315] on span "- Mom Fit: Treinos adaptados para gestantes e puérperas, priorizando segurança,…" at bounding box center [546, 316] width 369 height 28
click at [607, 357] on span "- Haon Mobility: Método para aumentar a flexibilidade, reduzir dores e melhorar…" at bounding box center [562, 360] width 401 height 28
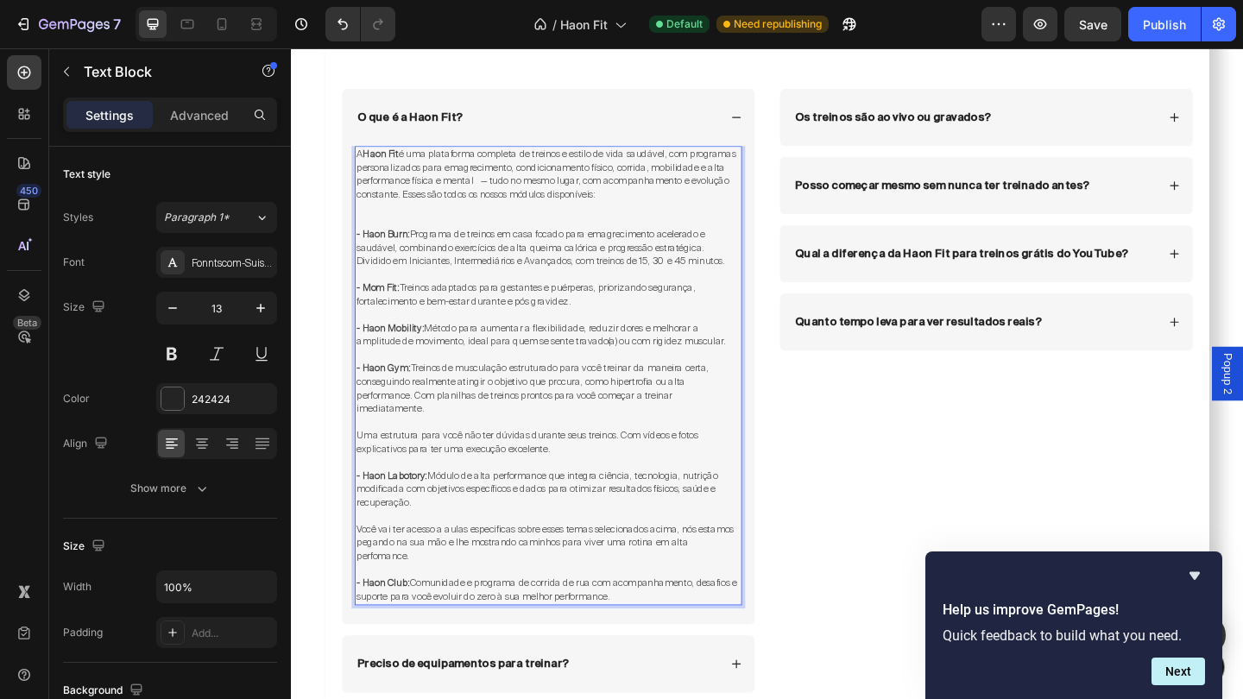
click at [420, 507] on strong "- Haon Labotory:" at bounding box center [400, 514] width 77 height 14
click at [545, 507] on span "- Haon Laboratory: Módulo de alta performance que integra ciência, tecnologia, …" at bounding box center [563, 528] width 402 height 43
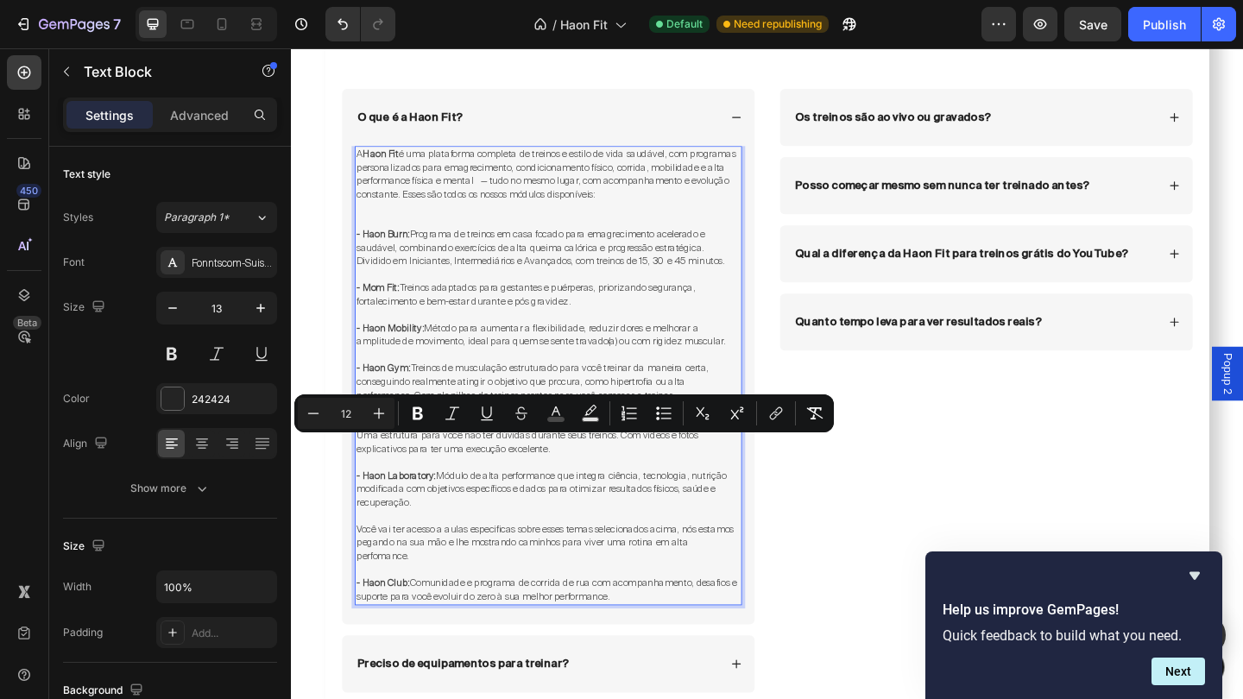
click at [600, 389] on span "- Haon Gym: Treinos de musculação estruturado para você treinar da maneira cert…" at bounding box center [553, 418] width 383 height 58
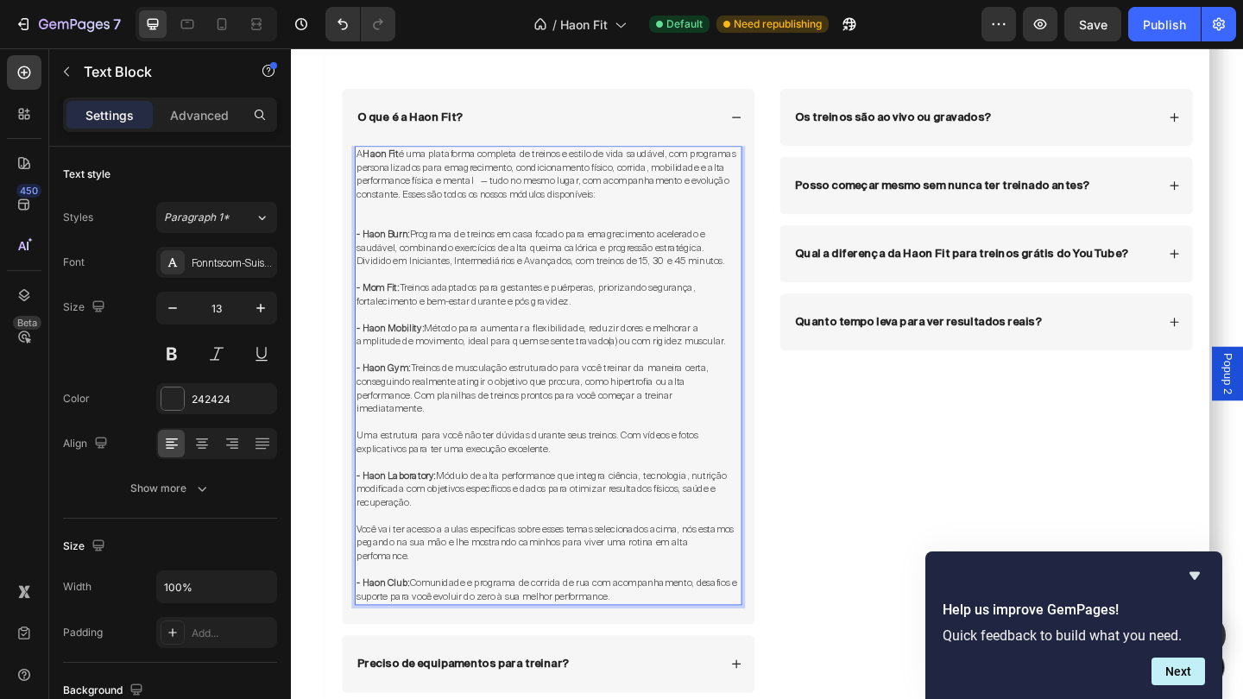
click at [585, 389] on span "- Haon Gym: Treinos de musculação estruturado para você treinar da maneira cert…" at bounding box center [553, 418] width 383 height 58
click at [508, 411] on span "- Haon Gym: Treinos de musculação estruturados para você treinar da maneira cer…" at bounding box center [556, 418] width 388 height 58
click at [547, 507] on span "- Haon Laboratory: Módulo de alta performance que integra ciência, tecnologia, …" at bounding box center [563, 528] width 402 height 43
click at [386, 565] on span "Você vai ter acesso a aulas especificas sobre esses temas selecionados acima, n…" at bounding box center [567, 586] width 410 height 43
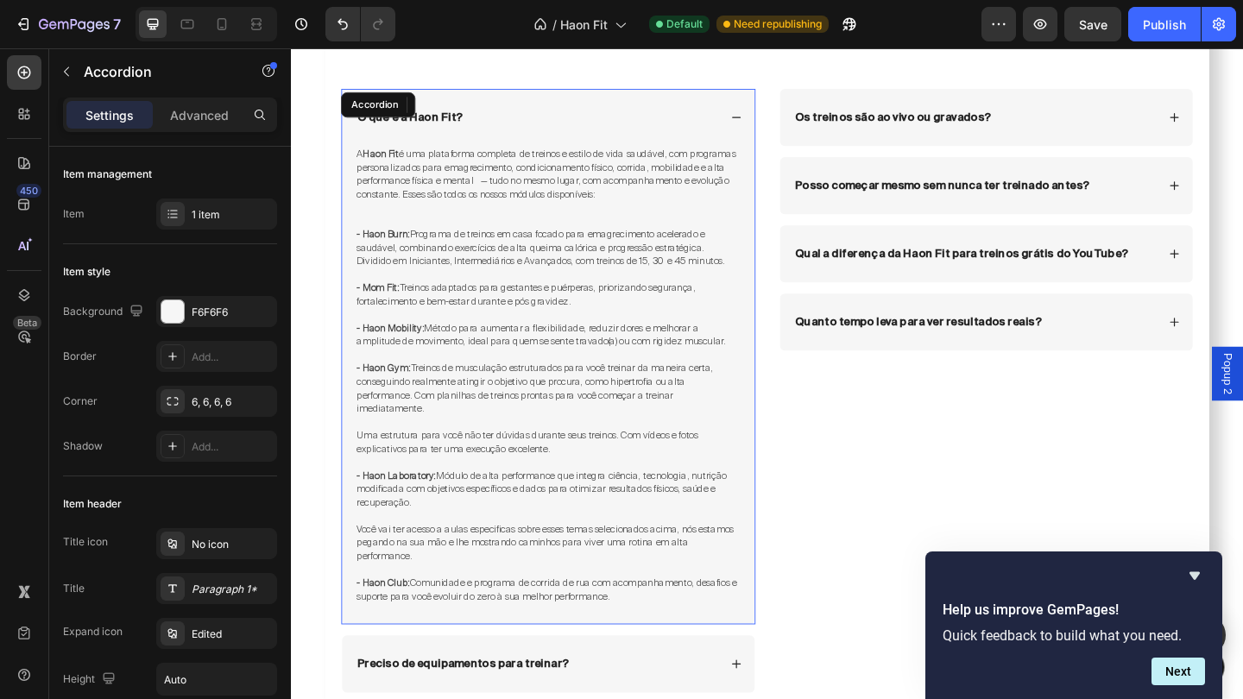
click at [770, 119] on icon at bounding box center [775, 123] width 12 height 12
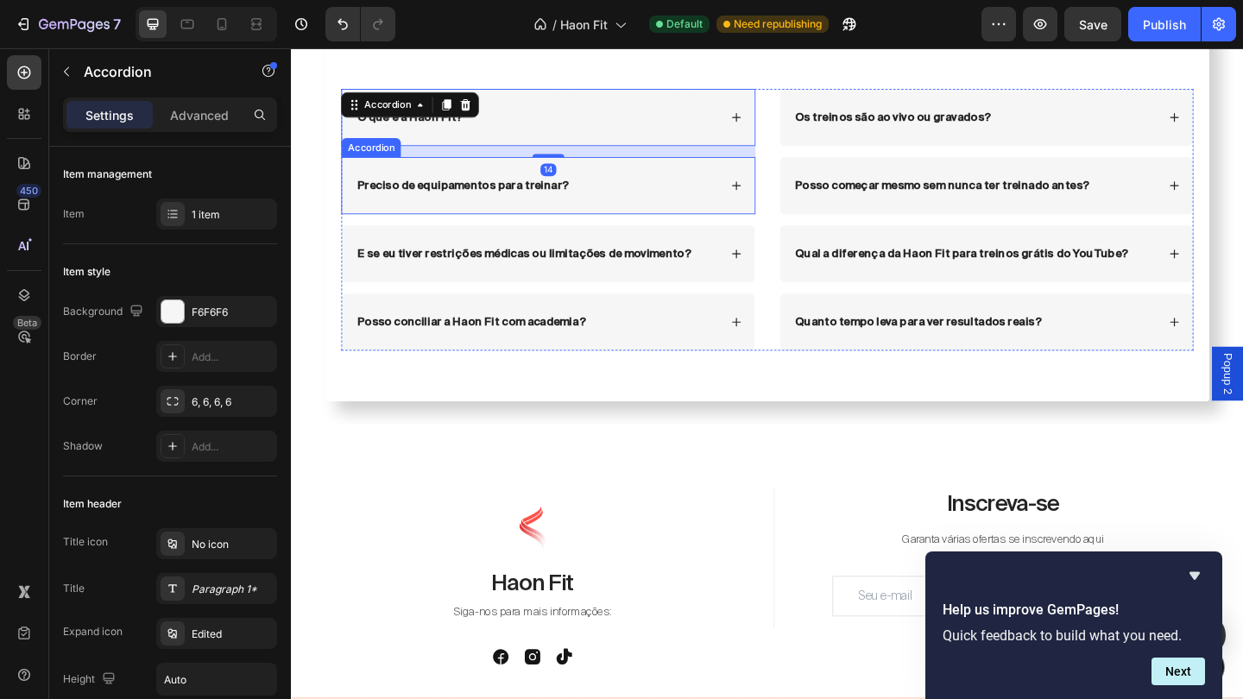
click at [785, 186] on div "Preciso de equipamentos para treinar?" at bounding box center [570, 198] width 449 height 62
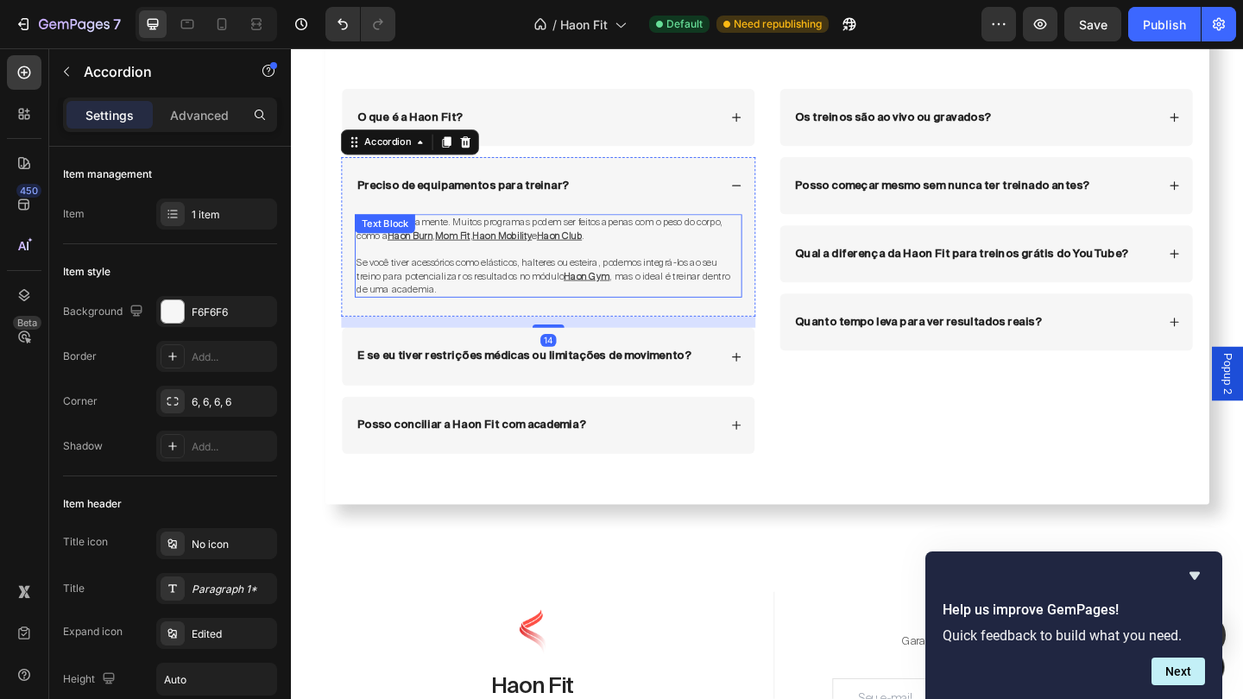
click at [495, 294] on span "Se você tiver acessórios como elásticos, halteres ou esteira, podemos integrá-l…" at bounding box center [558, 289] width 392 height 28
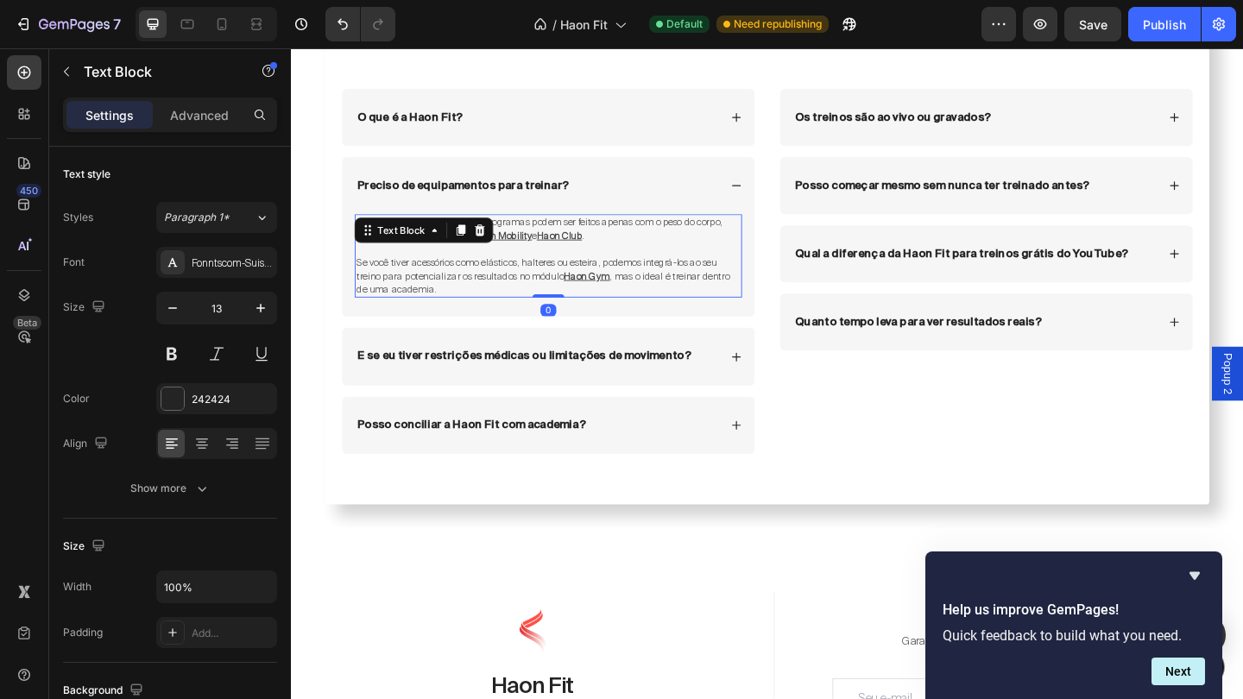
click at [459, 299] on p "Se você tiver acessórios como elásticos, halteres ou esteira, podemos integrá-l…" at bounding box center [571, 289] width 418 height 59
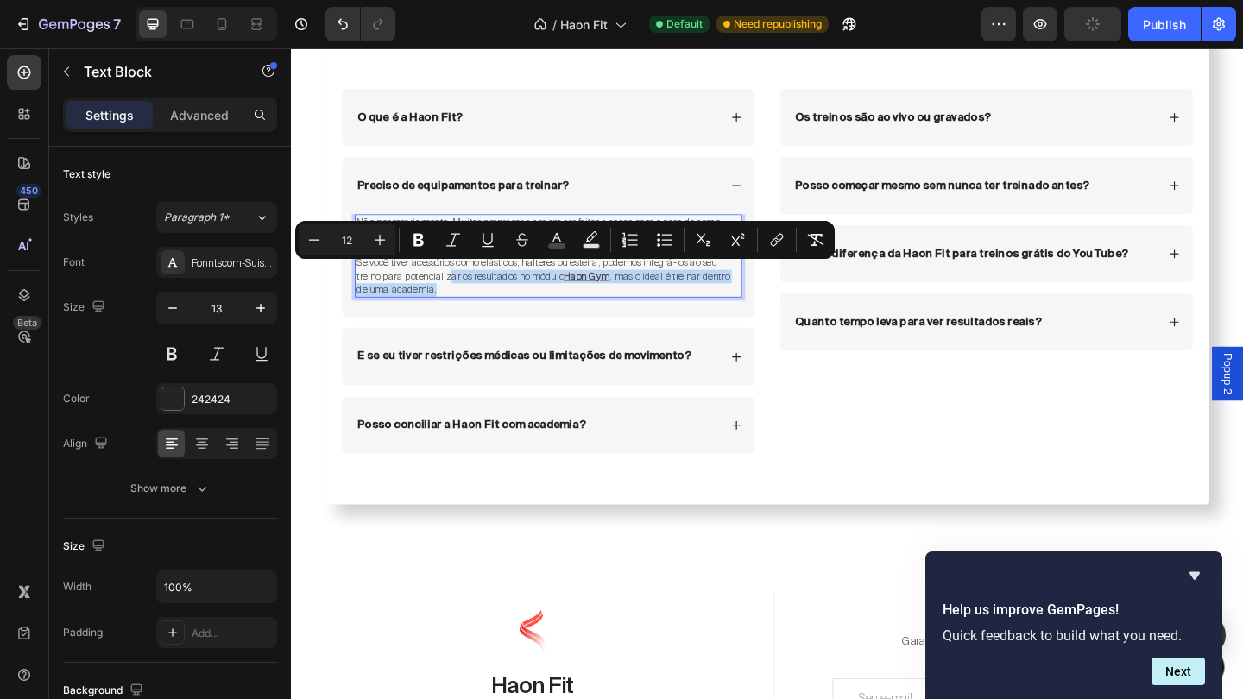
click at [452, 308] on p "Se você tiver acessórios como elásticos, halteres ou esteira, podemos integrá-l…" at bounding box center [571, 289] width 418 height 59
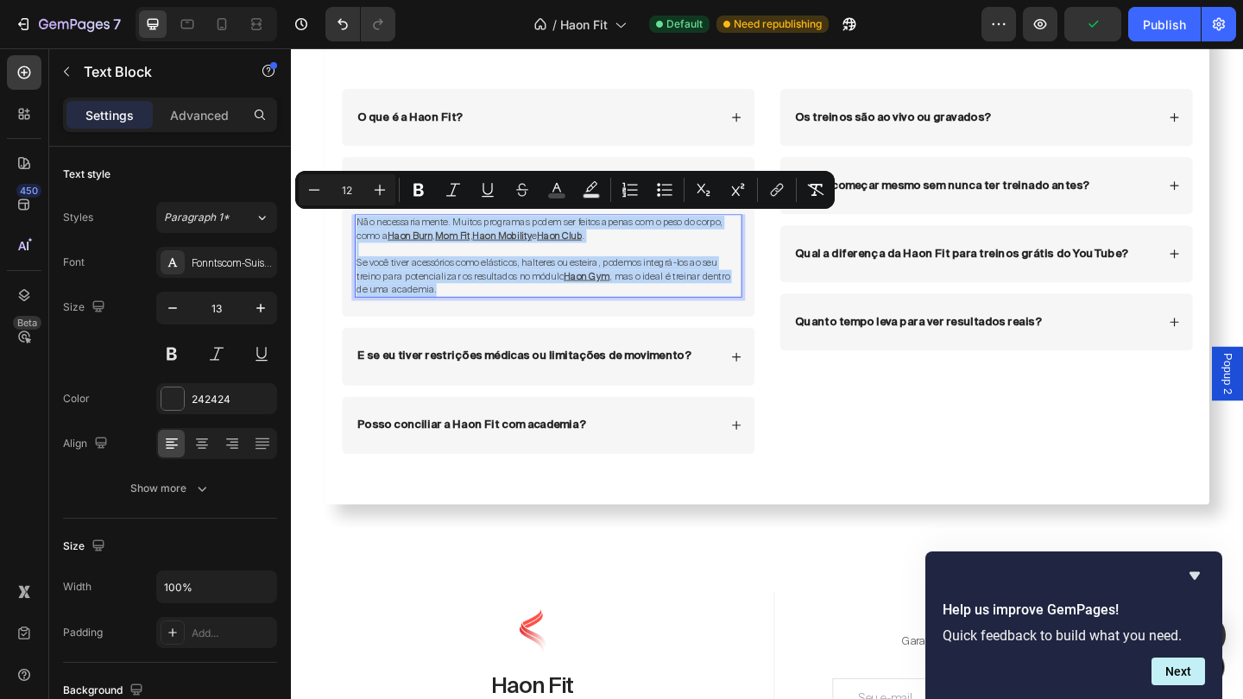
drag, startPoint x: 452, startPoint y: 308, endPoint x: 361, endPoint y: 238, distance: 114.5
click at [361, 238] on div "Não necessariamente. Muitos programas podem ser feitos apenas com o peso do cor…" at bounding box center [570, 274] width 421 height 91
copy div "Não necessariamente. Muitos programas podem ser feitos apenas com o peso do cor…"
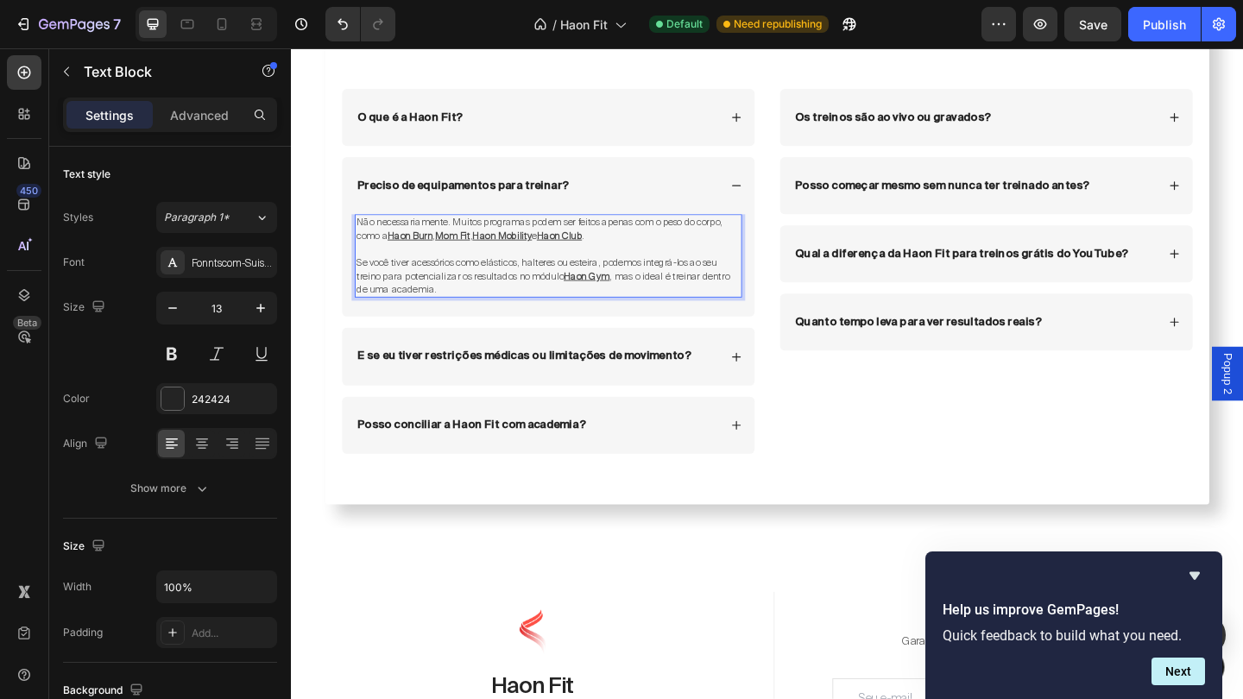
click at [470, 286] on span "Se você tiver acessórios como elásticos, halteres ou esteira, podemos integrá-l…" at bounding box center [558, 289] width 392 height 28
click at [395, 253] on span "Não necessariamente. Muitos programas podem ser feitos apenas com o peso do cor…" at bounding box center [561, 245] width 398 height 28
click at [683, 279] on span "Se você tiver acessórios como elásticos, halteres ou esteira, podemos integrá-l…" at bounding box center [558, 289] width 392 height 28
click at [696, 281] on span "Se você tiver acessórios como elásticos, halteres ou esteira, eles podem integr…" at bounding box center [563, 289] width 402 height 28
click at [755, 281] on span "Se você tiver acessórios como elásticos, halteres ou esteira, eles podem ser in…" at bounding box center [562, 289] width 400 height 28
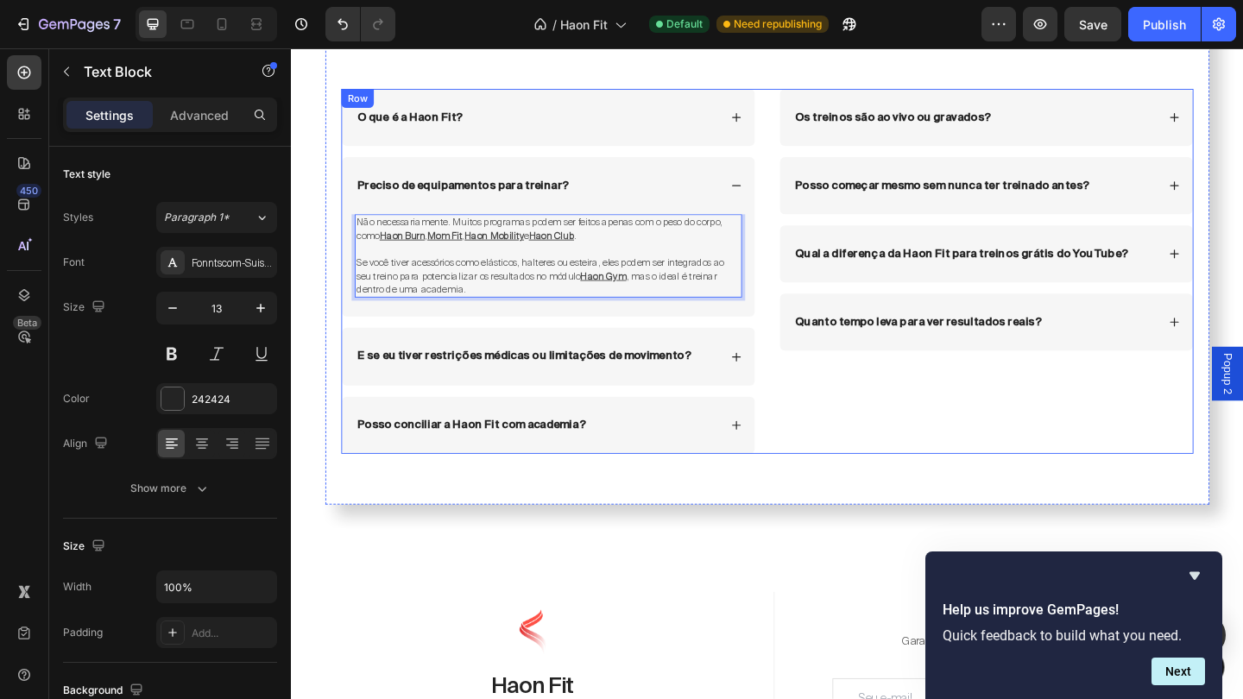
click at [636, 341] on div "O que é a Haon Fit? Accordion Preciso de equipamentos para treinar? Não necessa…" at bounding box center [570, 290] width 451 height 397
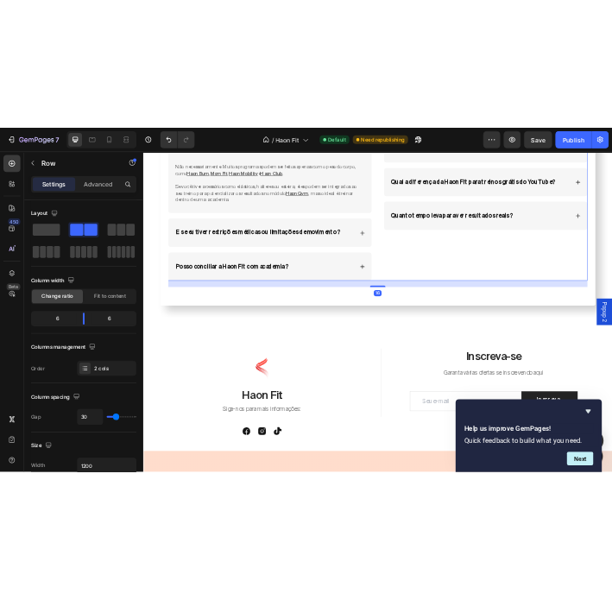
scroll to position [11081, 0]
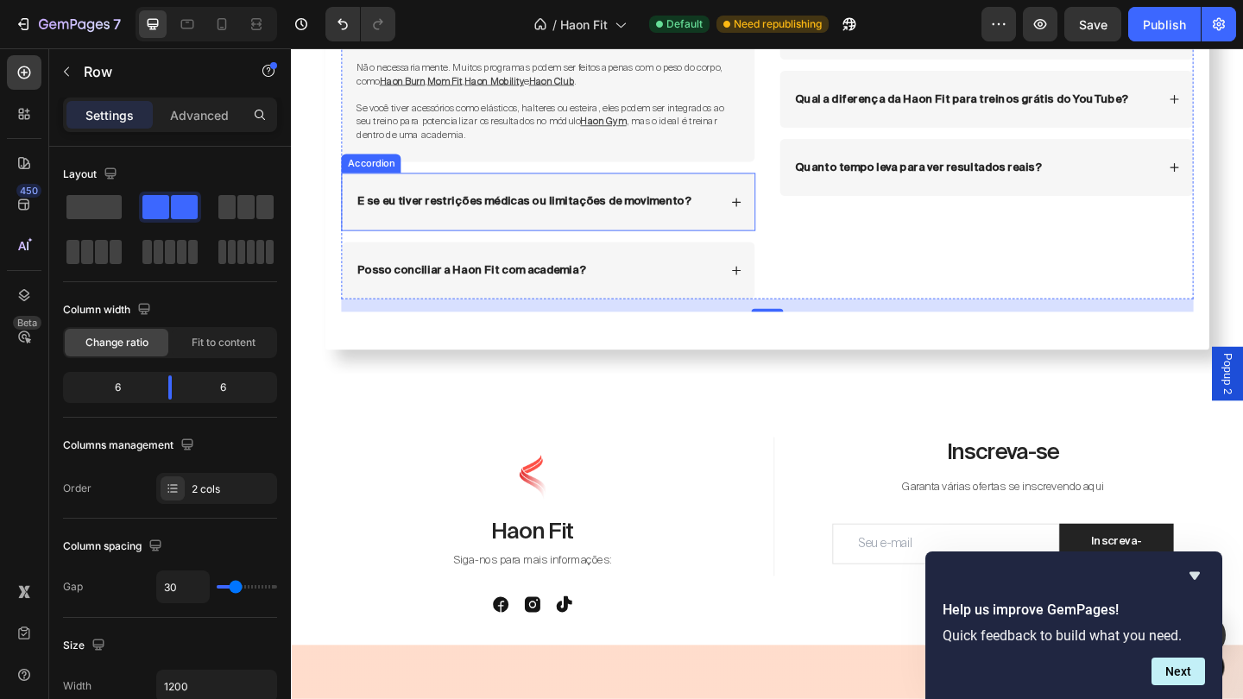
click at [764, 209] on div "E se eu tiver restrições médicas ou limitações de movimento?" at bounding box center [570, 215] width 449 height 62
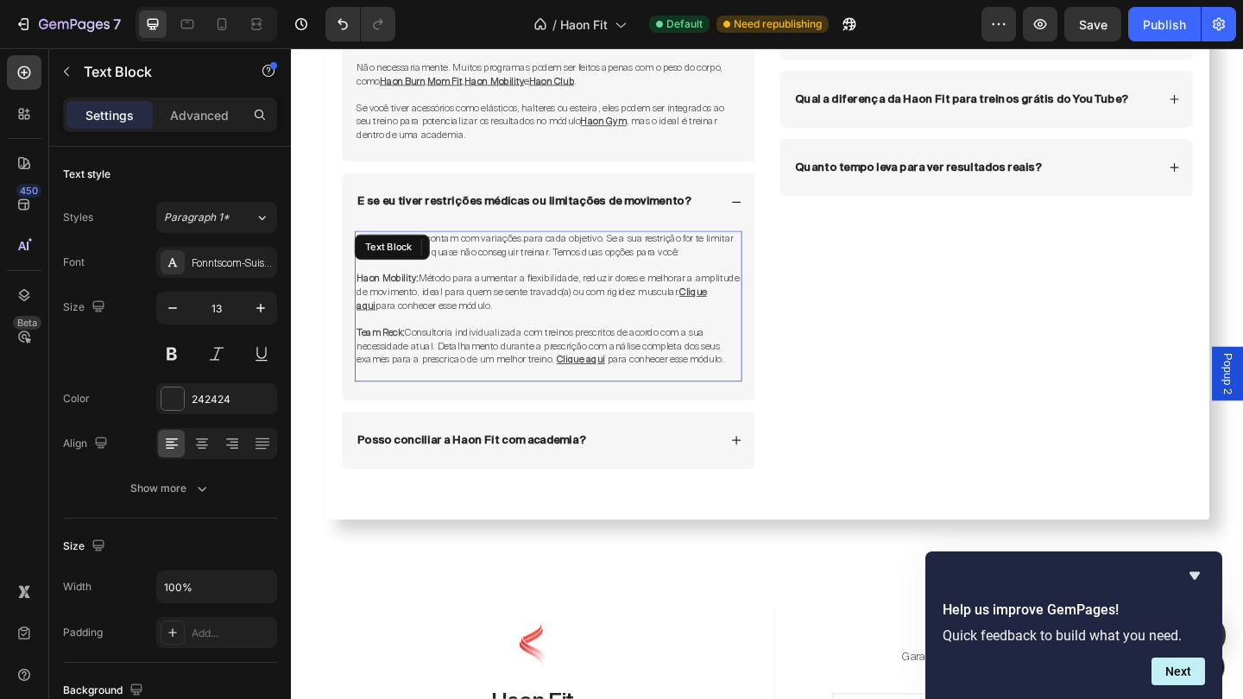
click at [582, 292] on span "Haon Mobility: Método para aumentar a flexibilidade, reduzir dores e melhorar a…" at bounding box center [570, 306] width 416 height 28
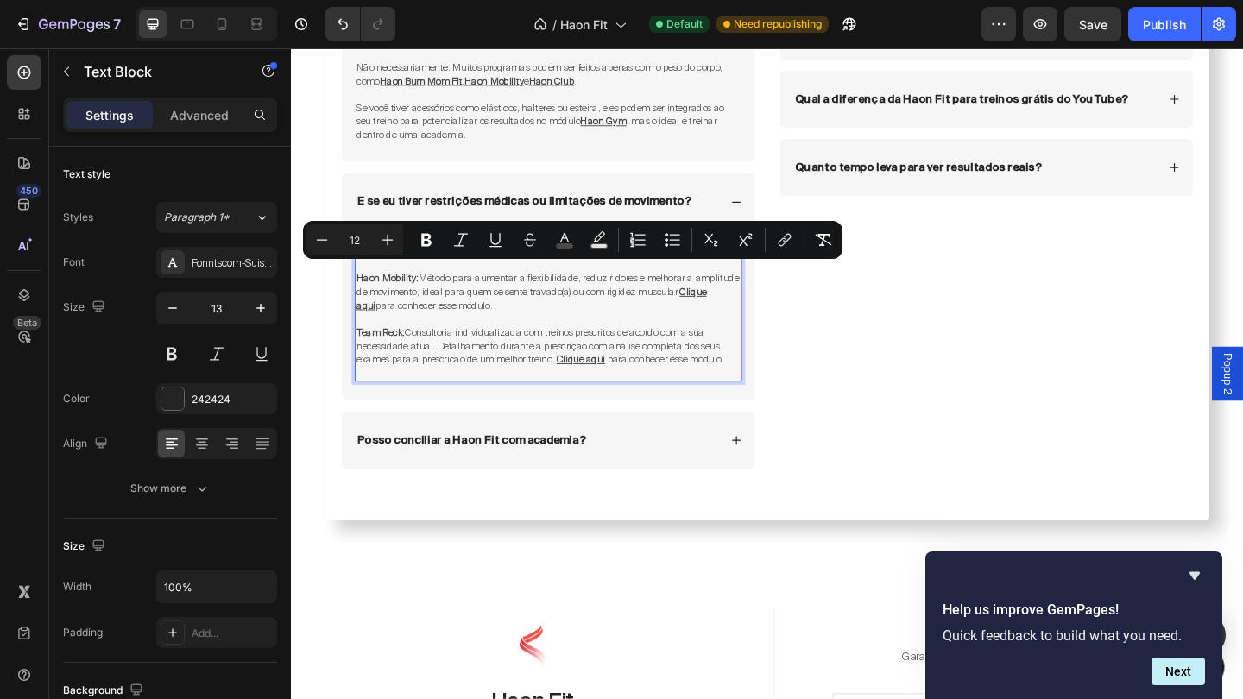
click at [673, 380] on span "para conhecer esse módulo." at bounding box center [697, 387] width 130 height 14
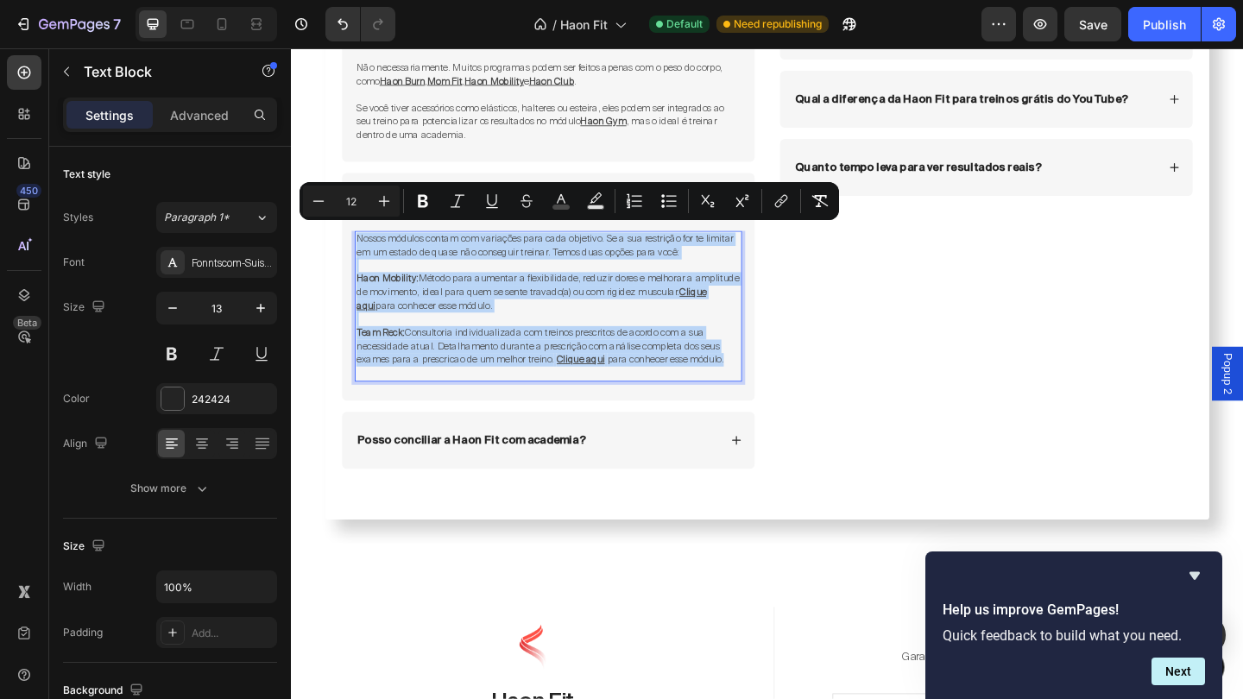
drag, startPoint x: 769, startPoint y: 373, endPoint x: 365, endPoint y: 245, distance: 423.8
click at [365, 247] on div "Nossos módulos contam com variações para cada objetivo. Se a sua restrição for …" at bounding box center [570, 329] width 421 height 164
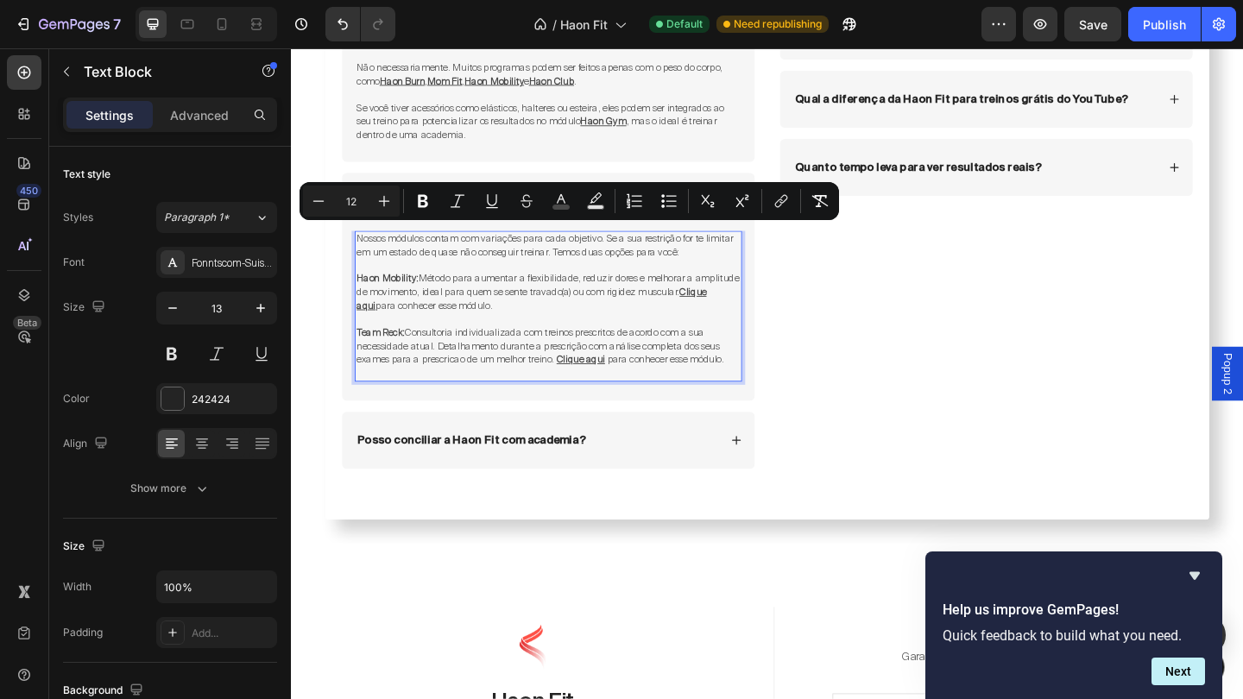
copy div "Nossos módulos contam com variações para cada objetivo. Se a sua restrição for …"
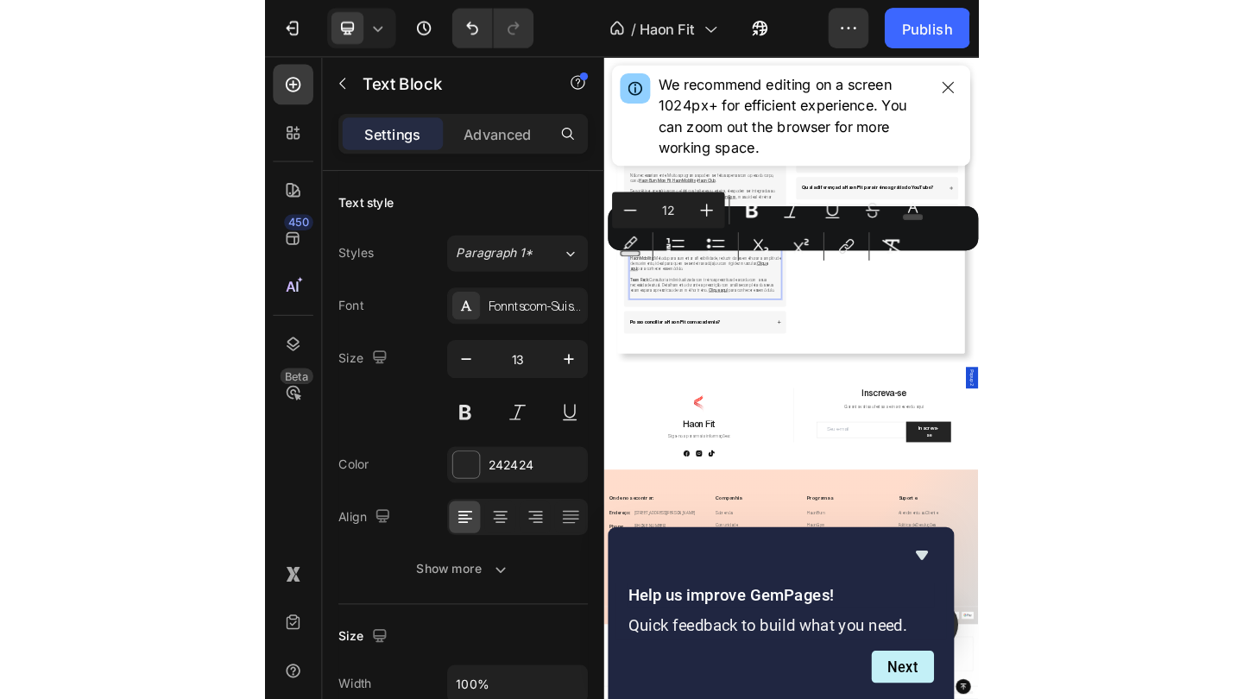
scroll to position [10752, 0]
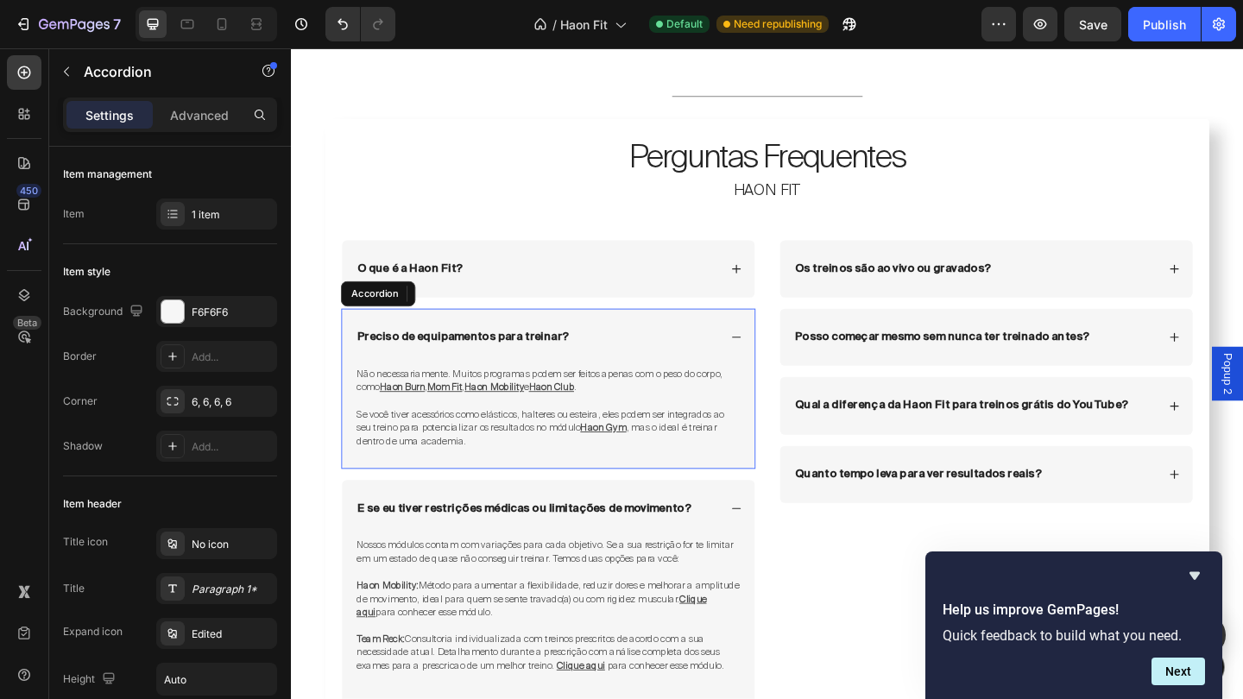
click at [782, 357] on div "Preciso de equipamentos para treinar?" at bounding box center [570, 363] width 449 height 62
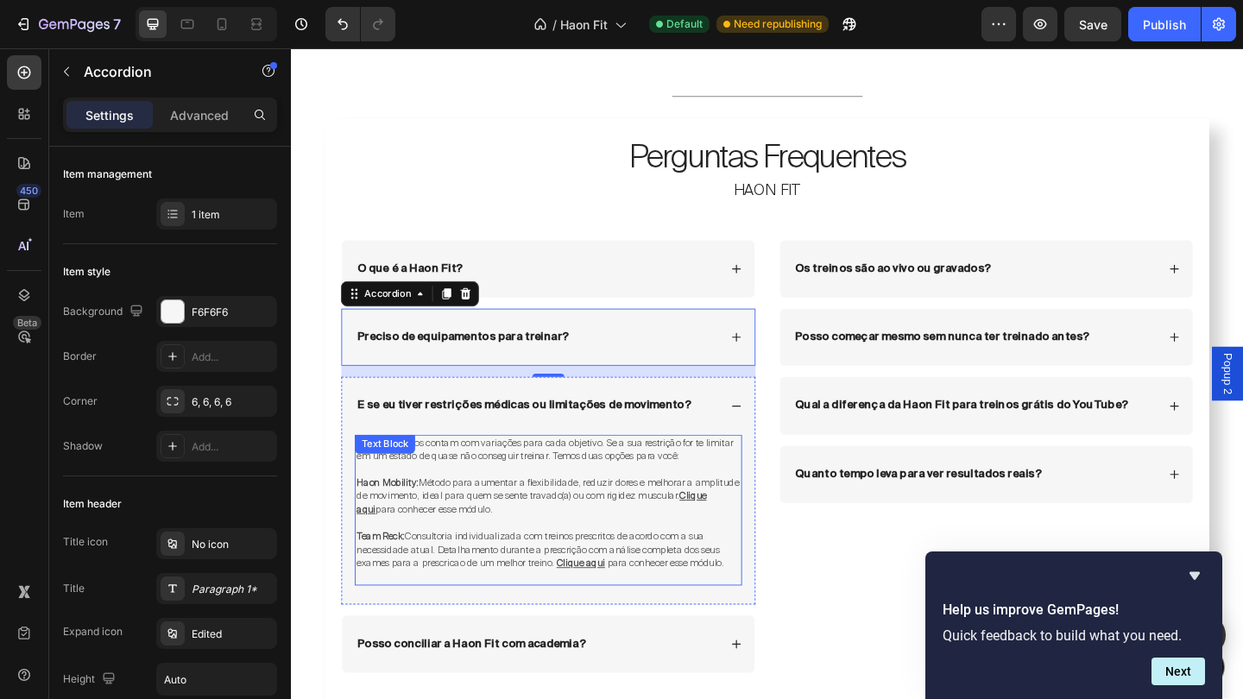
click at [657, 474] on span "Nossos módulos contam com variações para cada objetivo. Se a sua restrição for …" at bounding box center [567, 485] width 410 height 28
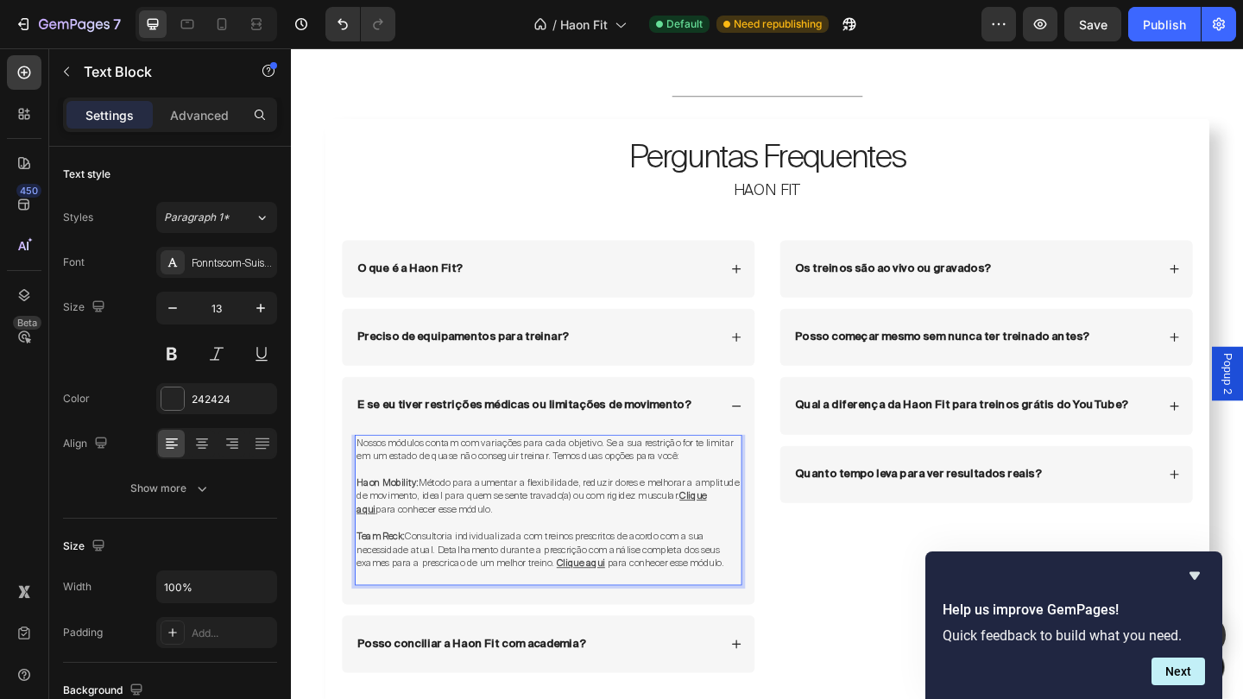
click at [678, 471] on span "Nossos módulos contam com variações para cada objetivo. Se a sua restrição for …" at bounding box center [567, 485] width 410 height 28
click at [673, 474] on span "Nossos módulos contam com variações para cada objetivo. Se a sua restrição for …" at bounding box center [567, 485] width 410 height 28
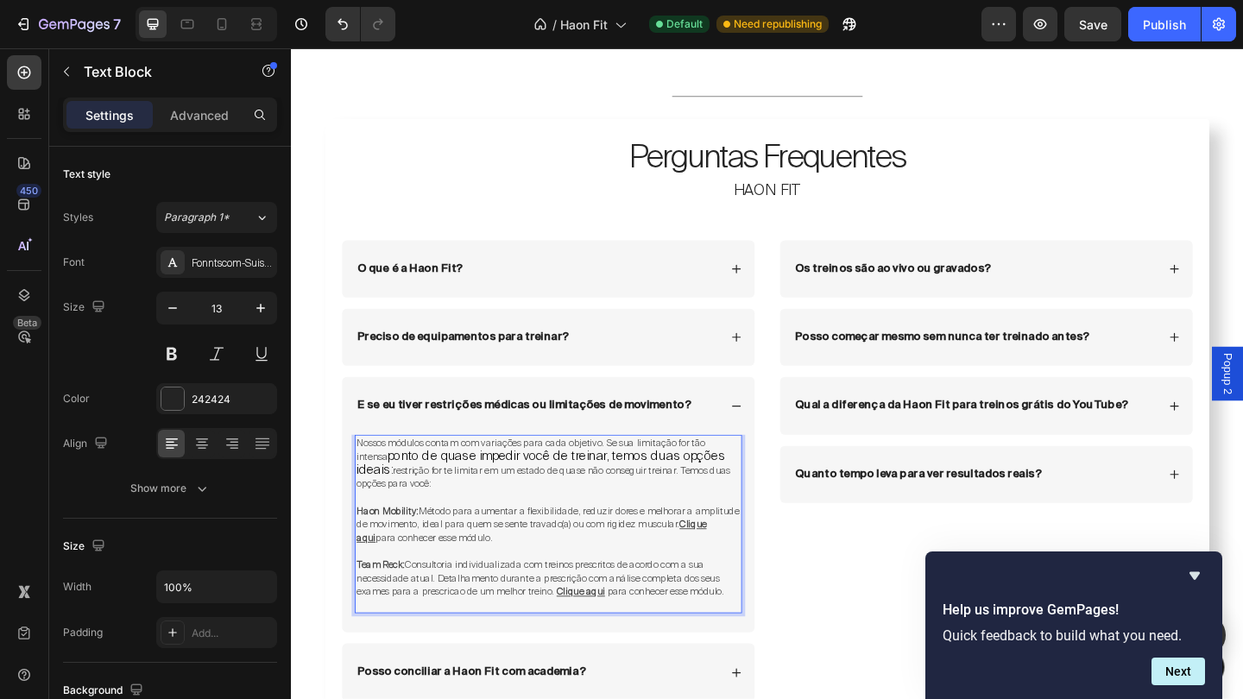
click at [741, 472] on span "Nossos módulos contam com variações para cada objetivo. Se sua limitação for tã…" at bounding box center [551, 485] width 379 height 29
click at [721, 514] on p "Nossos módulos contam com variações para cada objetivo. Se sua limitação for tã…" at bounding box center [571, 501] width 418 height 60
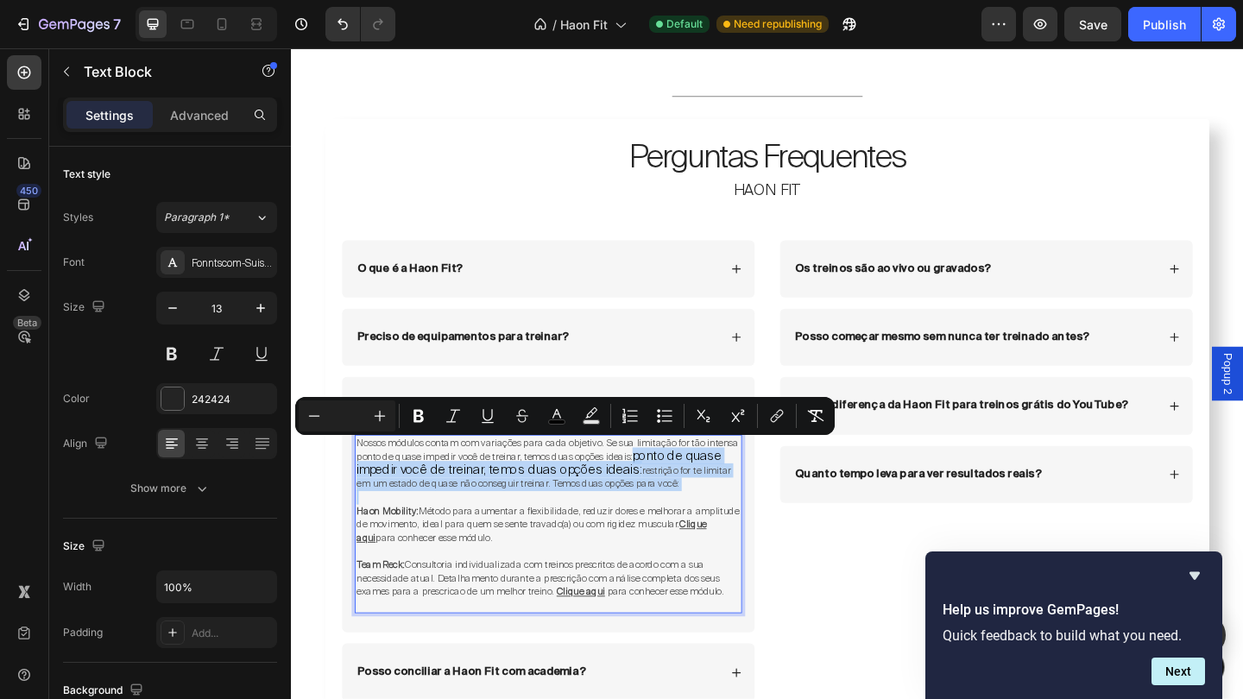
drag, startPoint x: 721, startPoint y: 514, endPoint x: 668, endPoint y: 487, distance: 59.1
click at [668, 487] on p "Nossos módulos contam com variações para cada objetivo. Se sua limitação for tã…" at bounding box center [571, 501] width 418 height 60
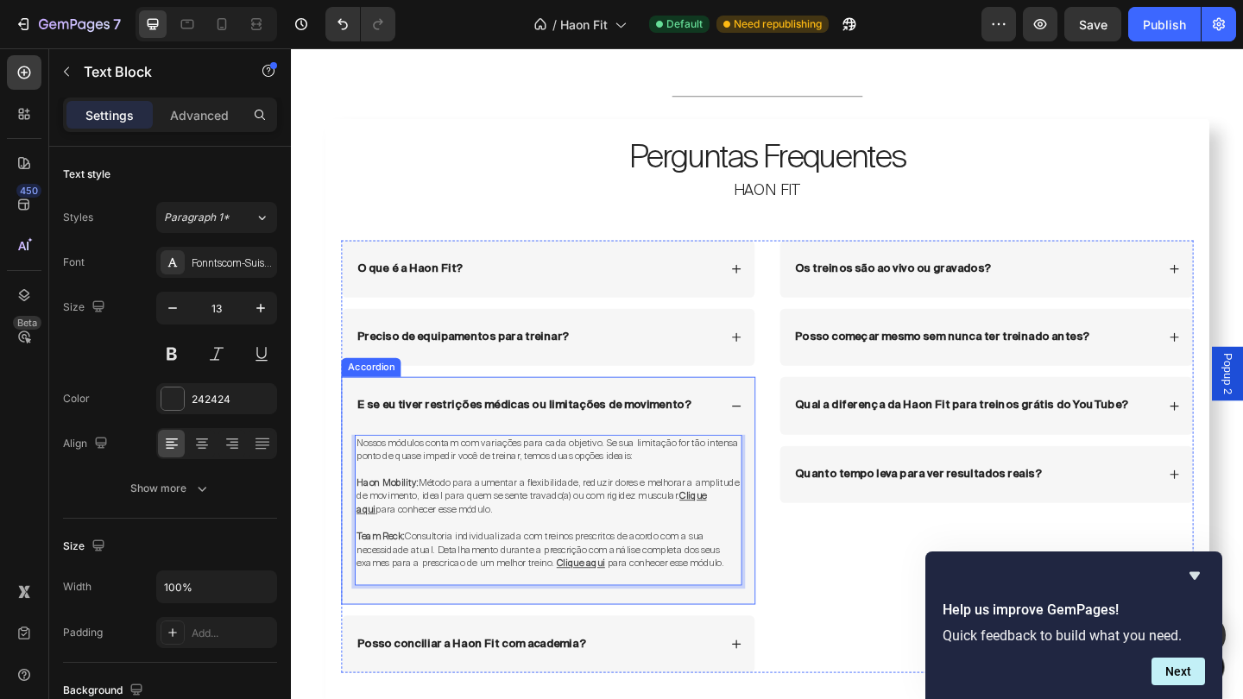
click at [778, 432] on icon at bounding box center [775, 438] width 12 height 12
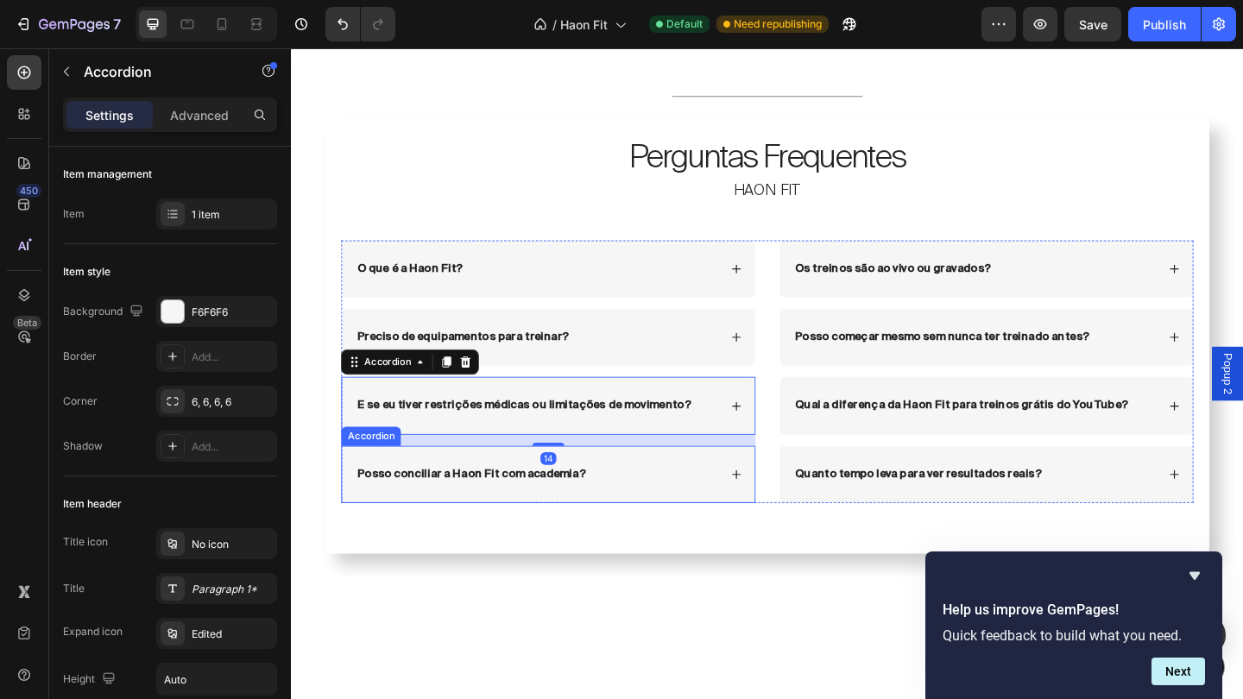
click at [770, 514] on div "Posso conciliar a Haon Fit com academia?" at bounding box center [570, 512] width 449 height 62
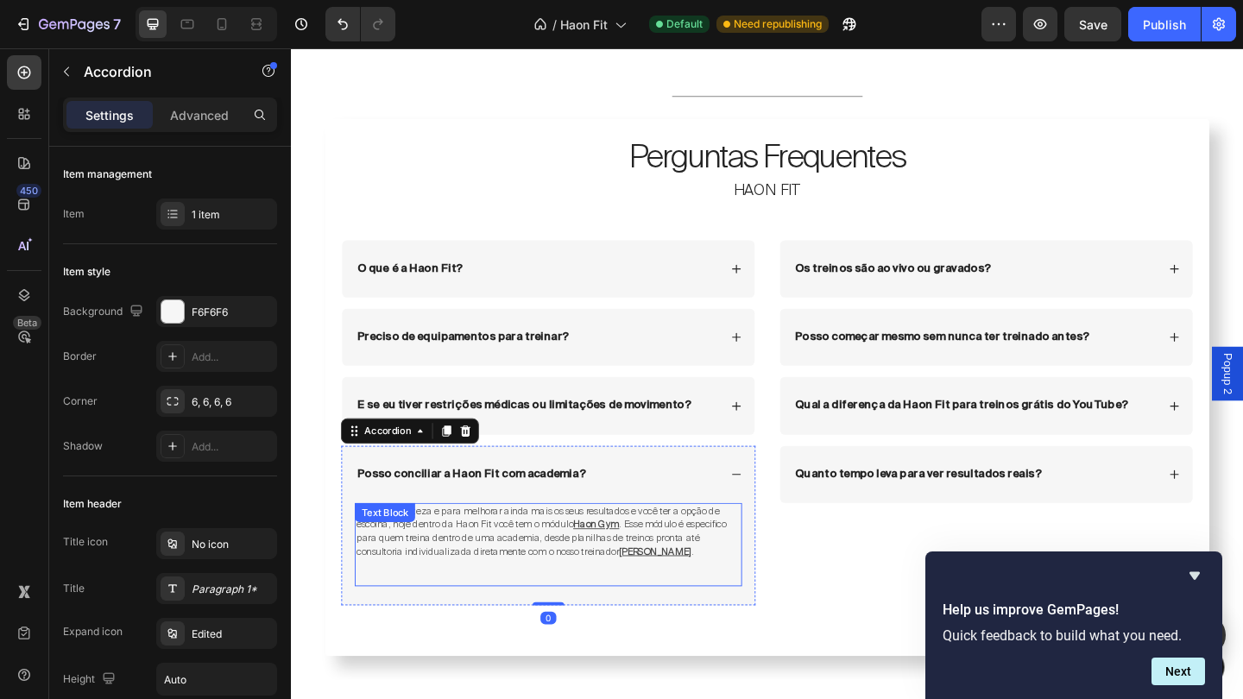
click at [550, 562] on span "Com toda certeza e para melhorar ainda mais os seus resultados e você ter a opç…" at bounding box center [559, 559] width 395 height 28
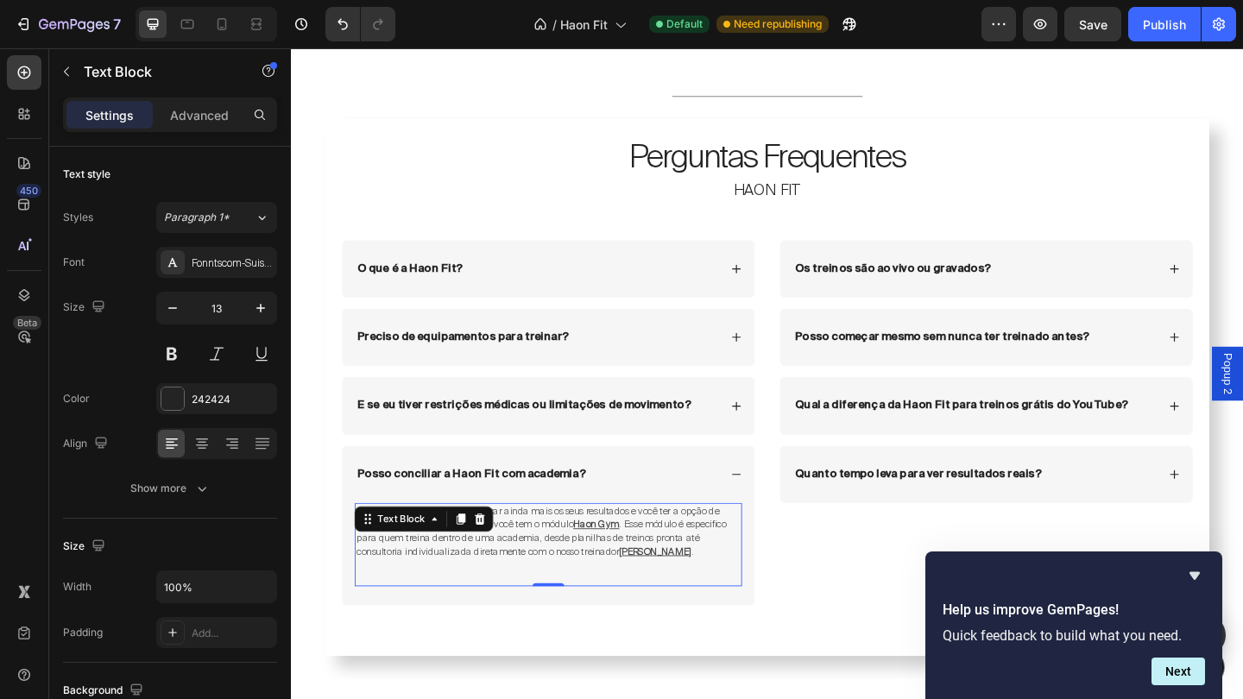
click at [550, 562] on span "Com toda certeza e para melhorar ainda mais os seus resultados e você ter a opç…" at bounding box center [559, 559] width 395 height 28
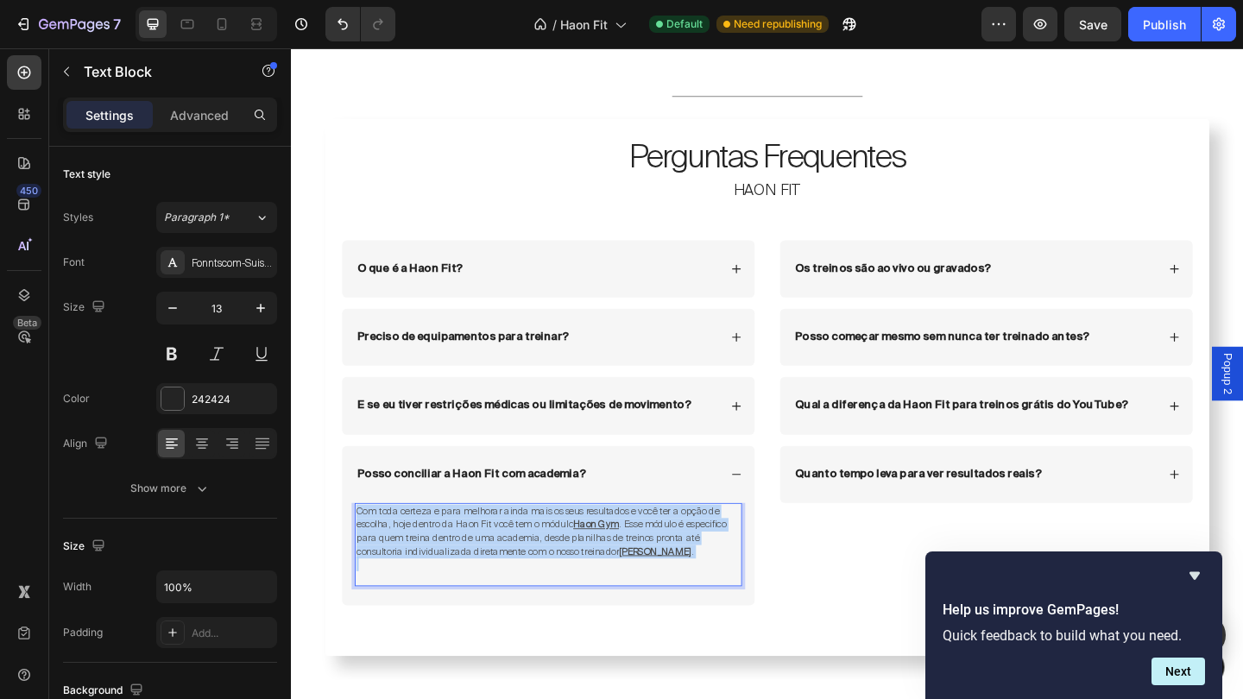
click at [550, 562] on span "Com toda certeza e para melhorar ainda mais os seus resultados e você ter a opç…" at bounding box center [559, 559] width 395 height 28
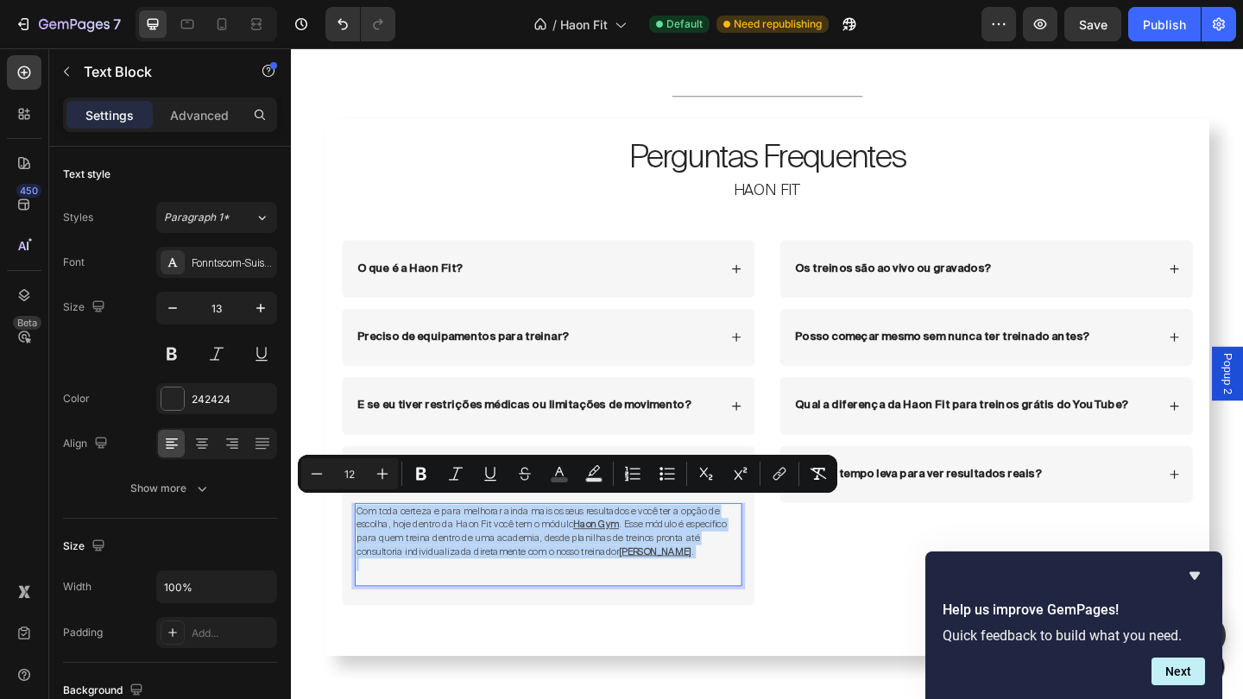
copy p "Com toda certeza e para melhorar ainda mais os seus resultados e você ter a opç…"
click at [534, 605] on p "Rich Text Editor. Editing area: main" at bounding box center [571, 610] width 418 height 15
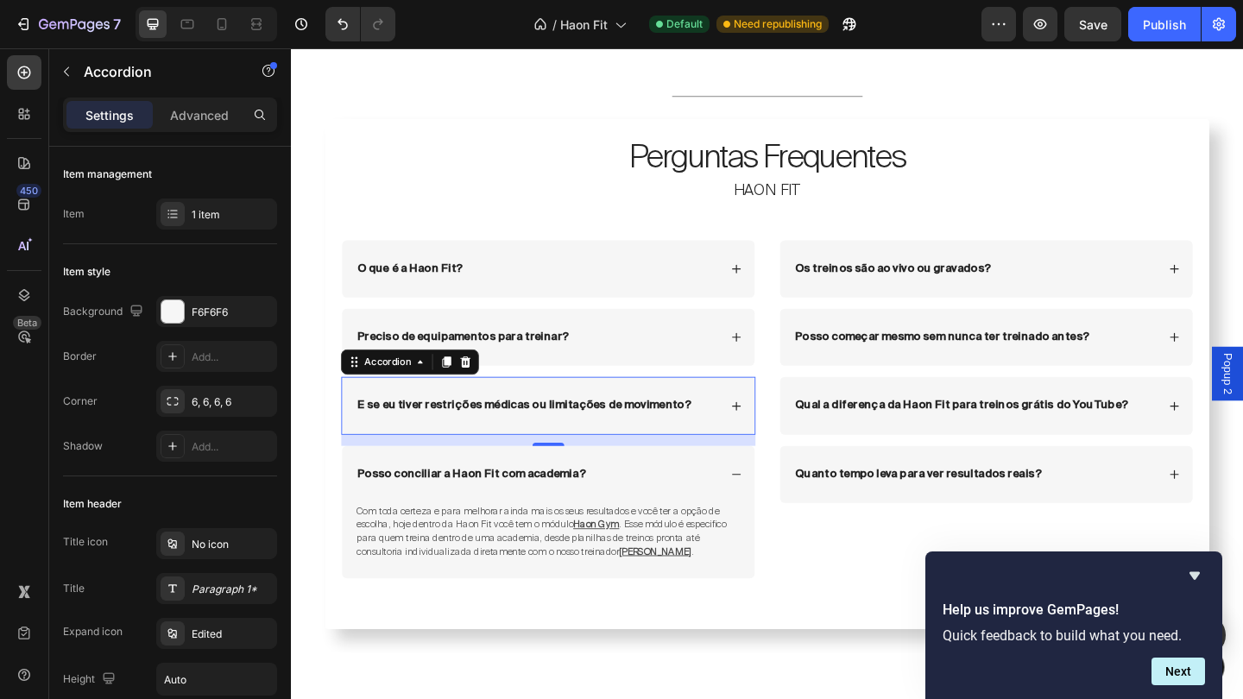
click at [766, 440] on div "E se eu tiver restrições médicas ou limitações de movimento?" at bounding box center [570, 437] width 449 height 62
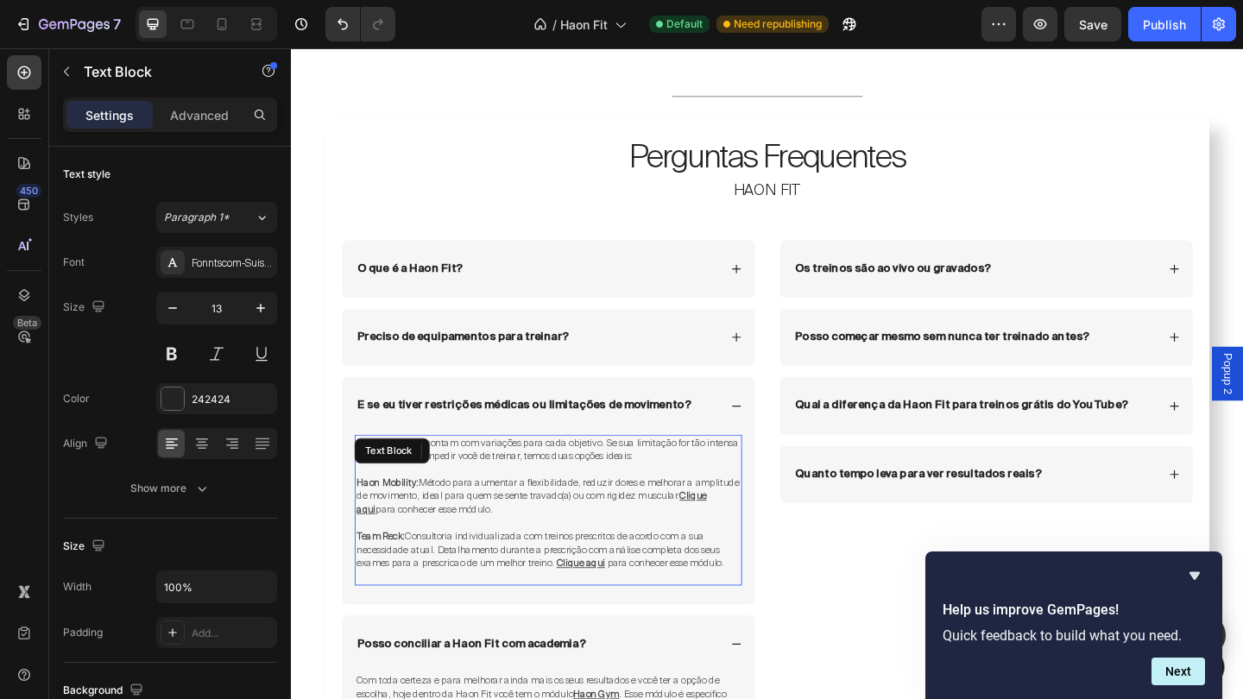
click at [608, 602] on u "Clique aqui" at bounding box center [605, 609] width 53 height 14
click at [570, 616] on p "Rich Text Editor. Editing area: main" at bounding box center [571, 623] width 418 height 15
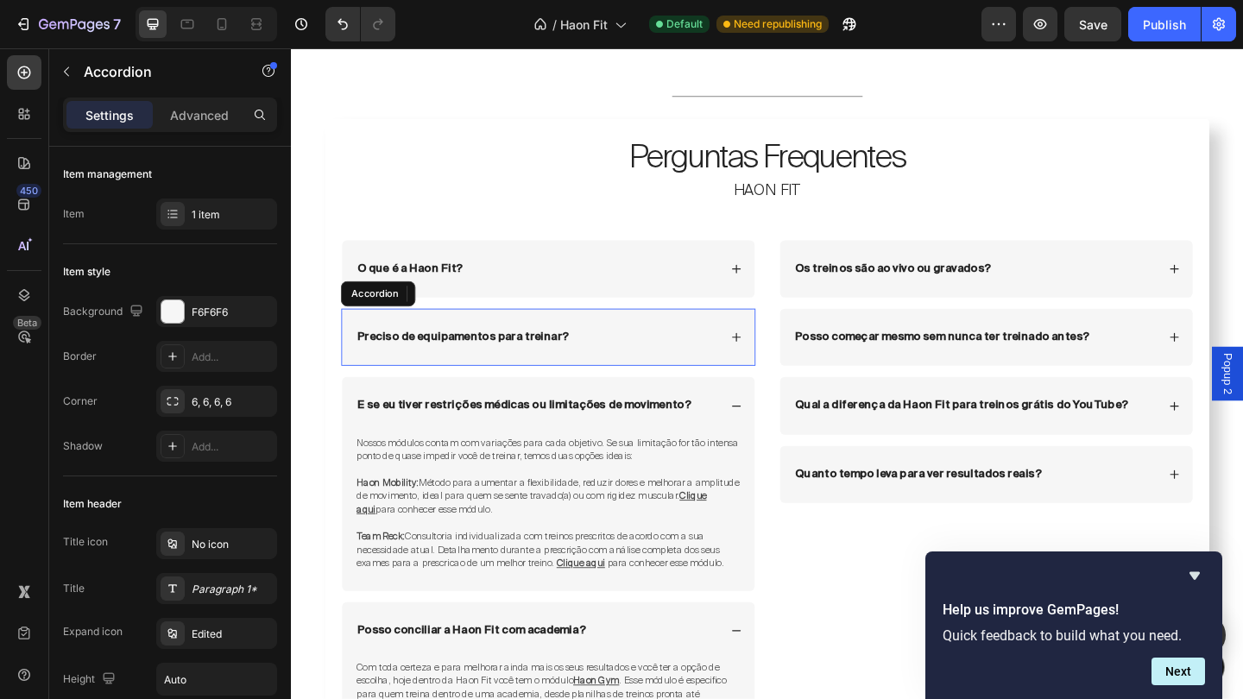
click at [658, 362] on div "Preciso de equipamentos para treinar?" at bounding box center [557, 362] width 395 height 21
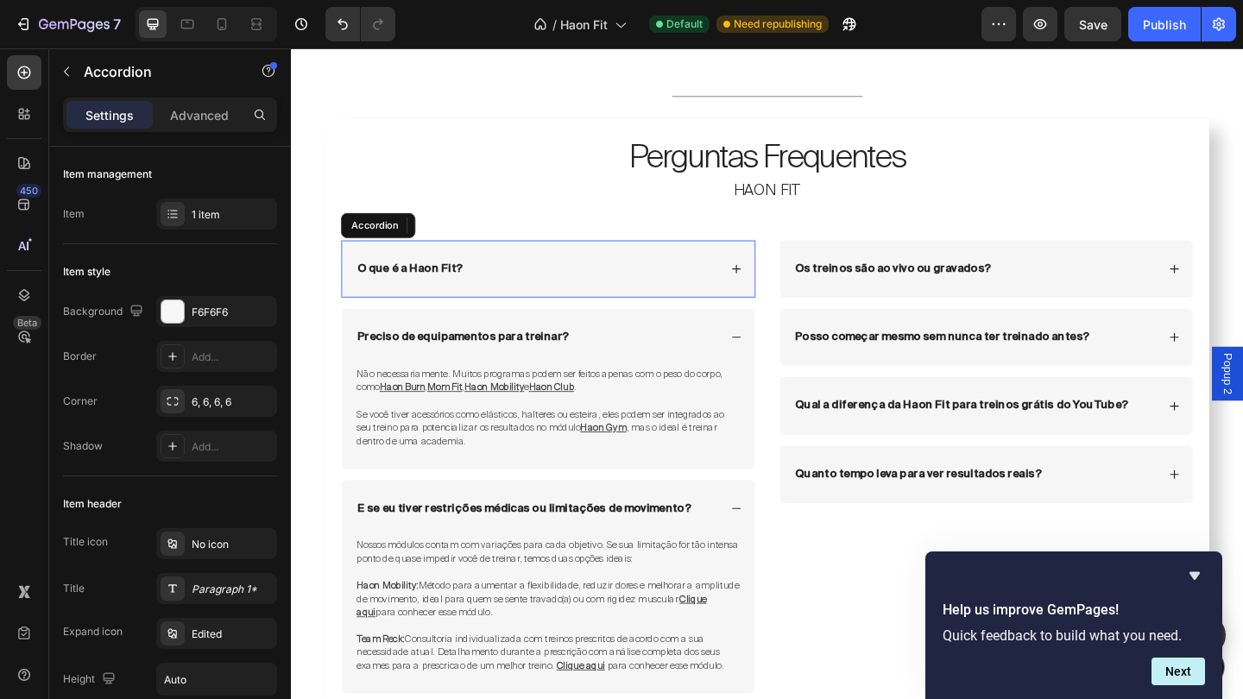
click at [688, 292] on div "O que é a Haon Fit?" at bounding box center [557, 288] width 395 height 21
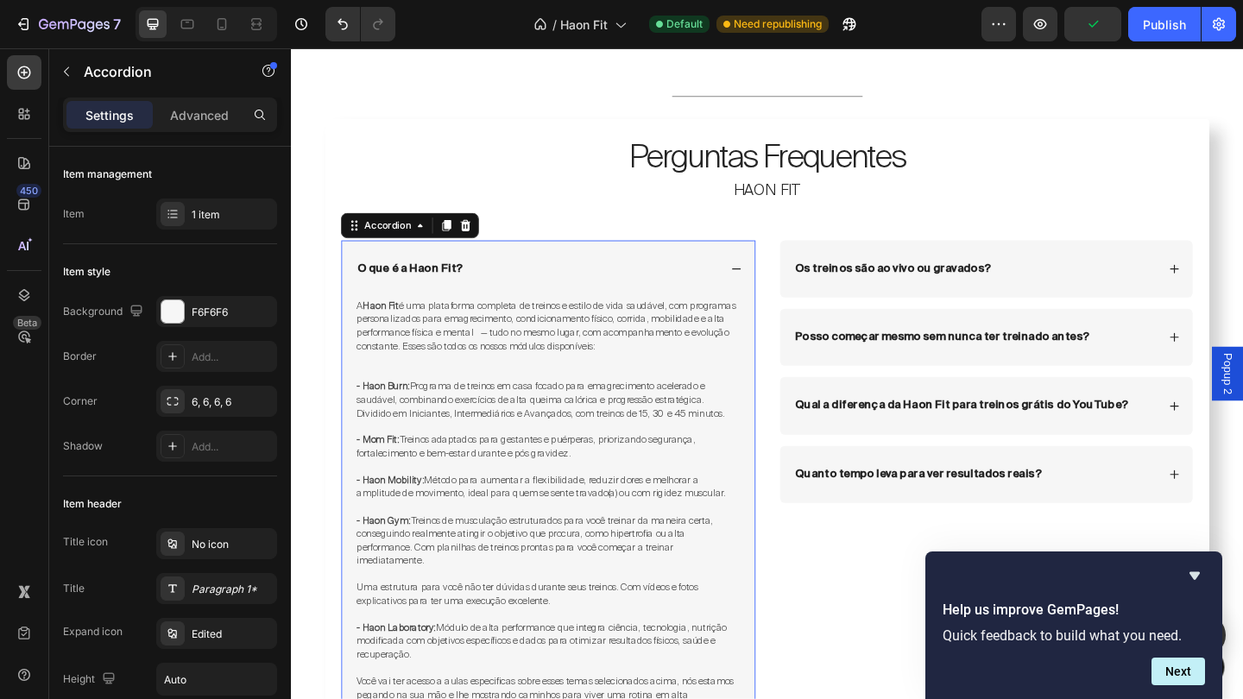
click at [704, 290] on div "O que é a Haon Fit?" at bounding box center [557, 288] width 395 height 21
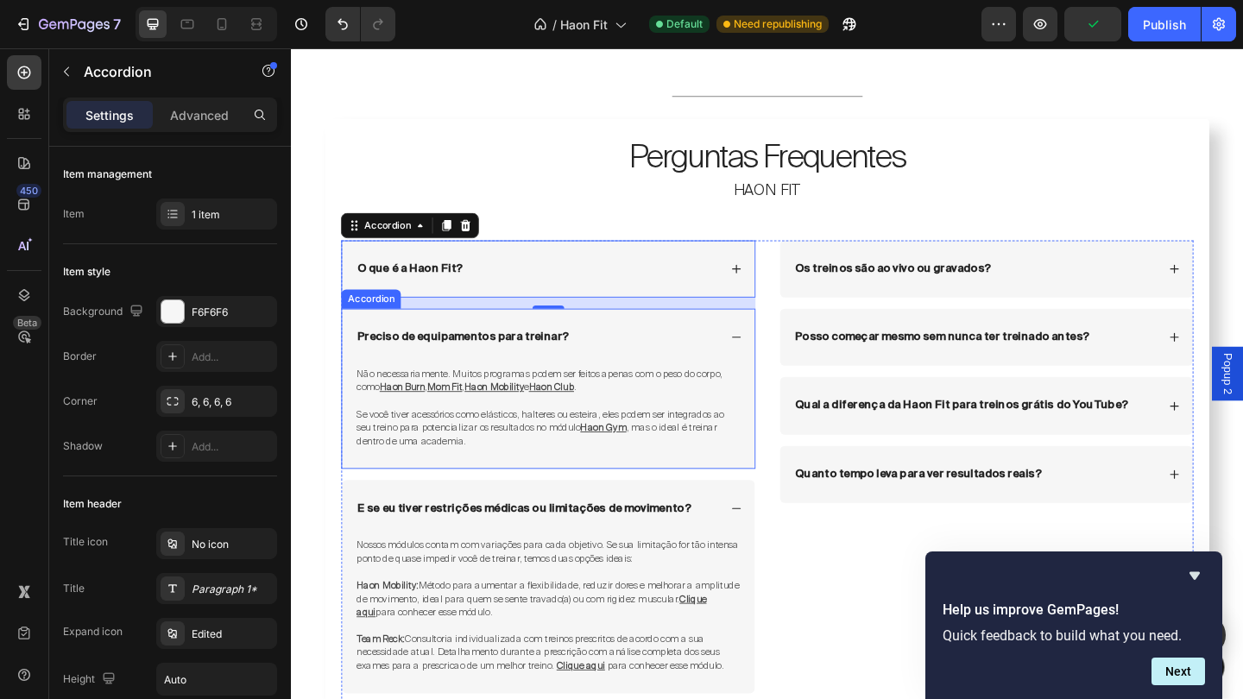
click at [723, 344] on div "Preciso de equipamentos para treinar?" at bounding box center [570, 363] width 449 height 62
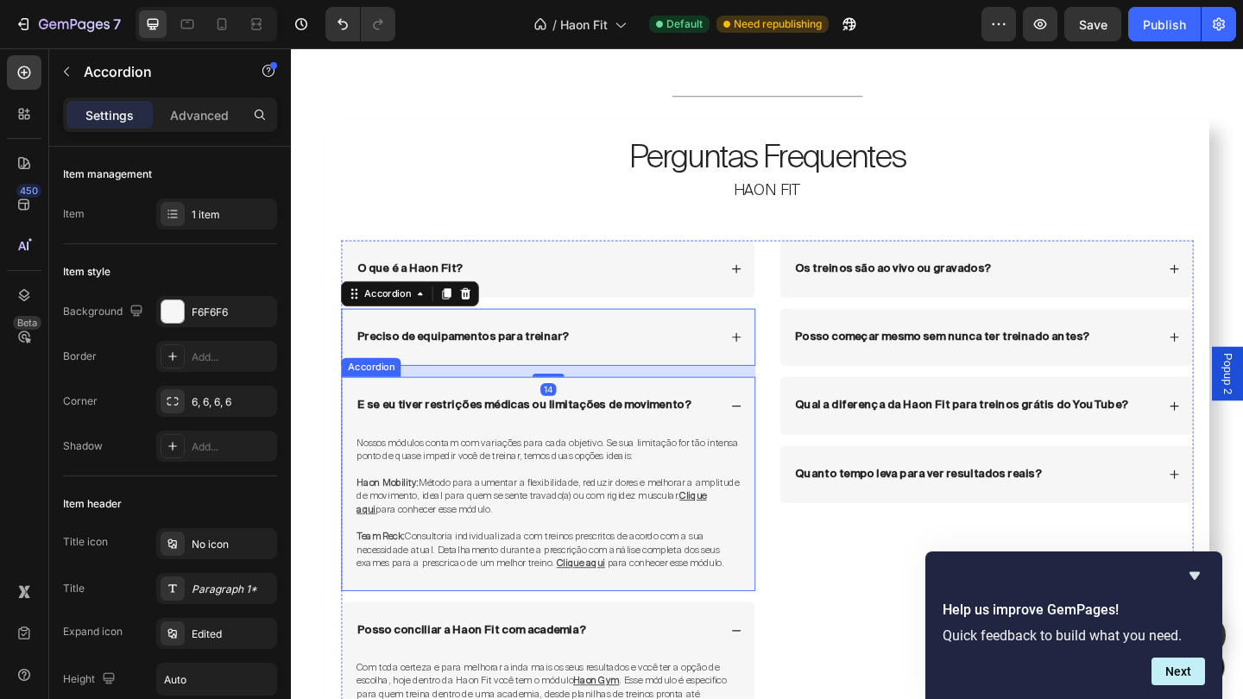
click at [735, 416] on div "E se eu tiver restrições médicas ou limitações de movimento?" at bounding box center [570, 437] width 449 height 62
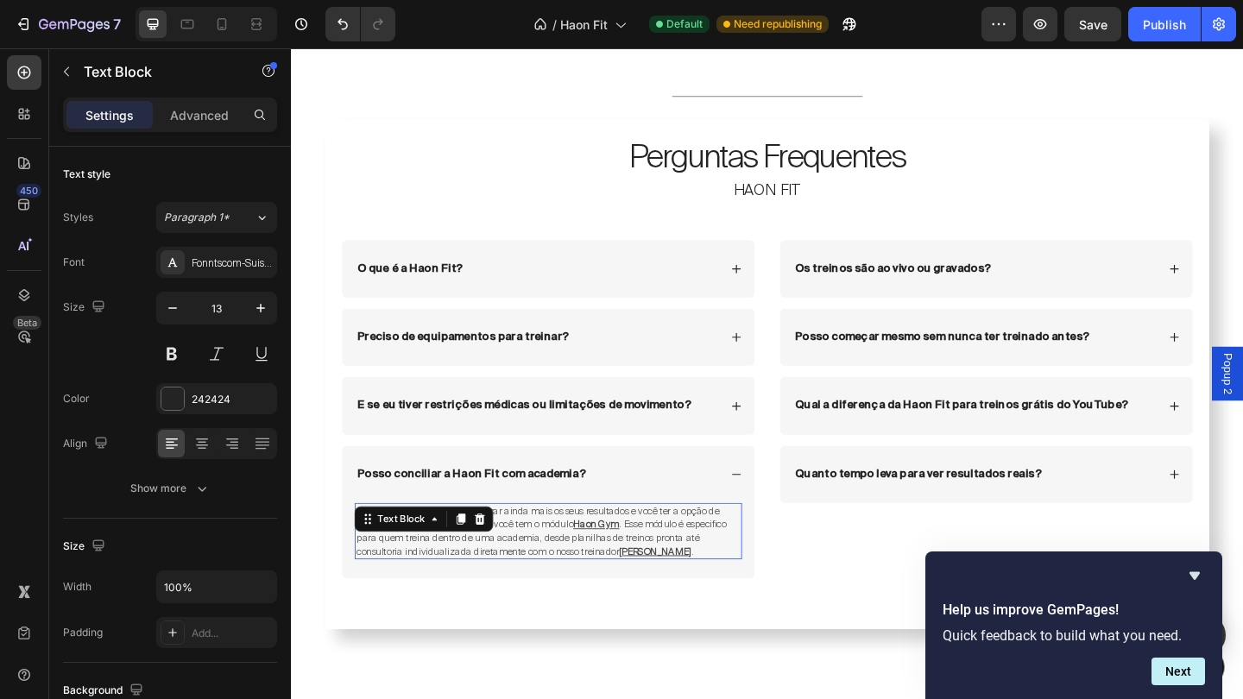
click at [737, 586] on p "Com toda certeza e para melhorar ainda mais os seus resultados e você ter a opç…" at bounding box center [571, 574] width 418 height 59
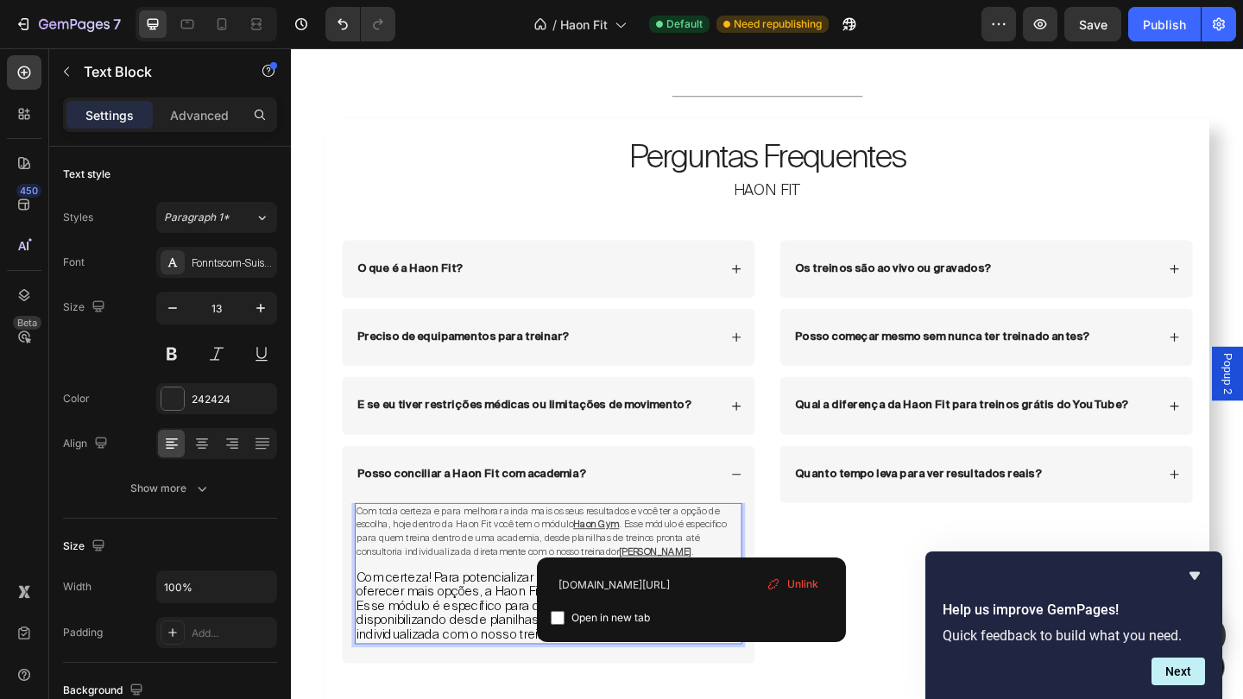
click at [572, 567] on span ". Esse módulo é especifico para quem treina dentro de uma academia, desde plani…" at bounding box center [563, 580] width 402 height 43
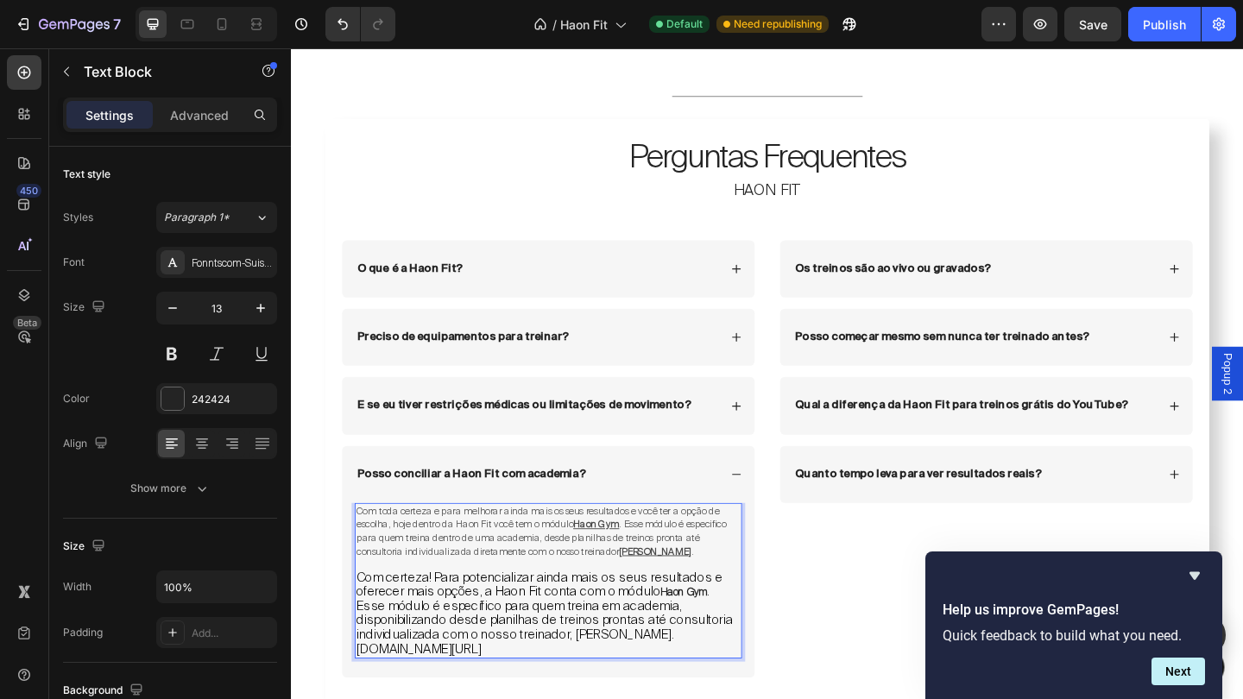
click at [414, 545] on span "Com toda certeza e para melhorar ainda mais os seus resultados e você ter a opç…" at bounding box center [559, 559] width 395 height 28
click at [406, 547] on span "Com toda certeza e para melhorar ainda mais os seus resultados e você ter a opç…" at bounding box center [559, 559] width 395 height 28
click at [409, 545] on span "Com toda certeza e para melhorar ainda mais os seus resultados e você ter a opç…" at bounding box center [559, 559] width 395 height 28
click at [420, 545] on span "Com certeza e para melhorar ainda mais os seus resultados e você ter a opção de…" at bounding box center [567, 559] width 411 height 28
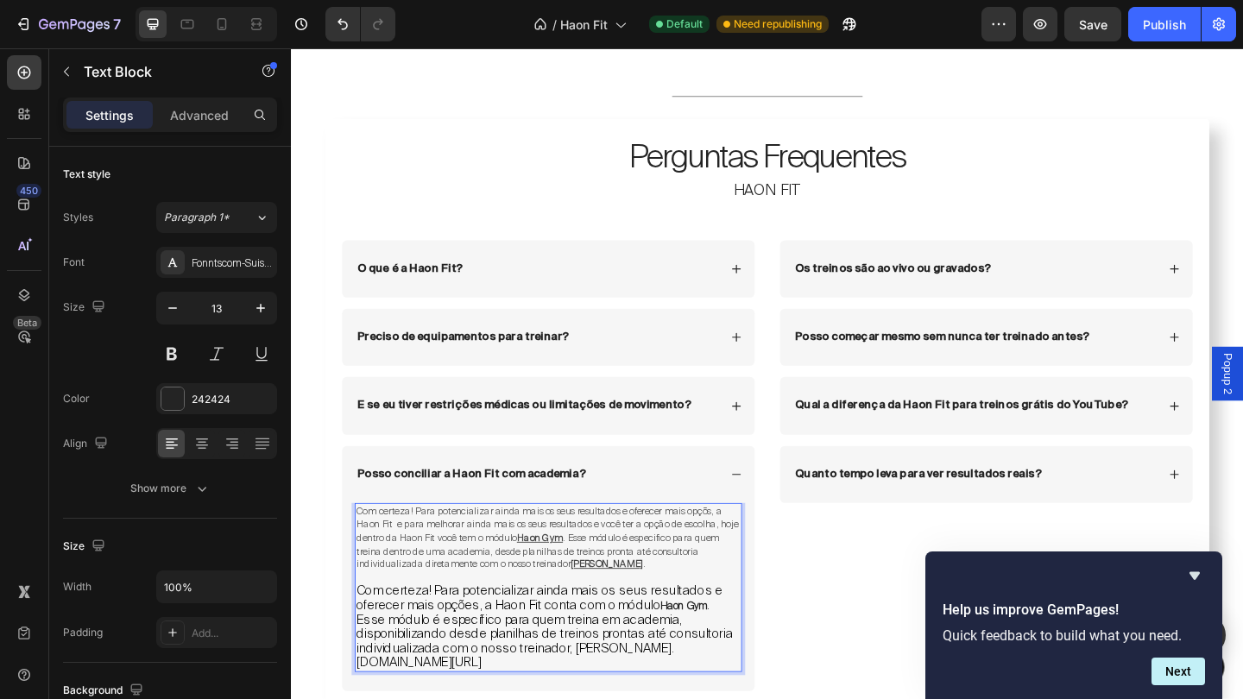
click at [496, 574] on span "Com certeza! Para potencializar ainda mais os seus resultados e oferecer mais o…" at bounding box center [569, 566] width 415 height 43
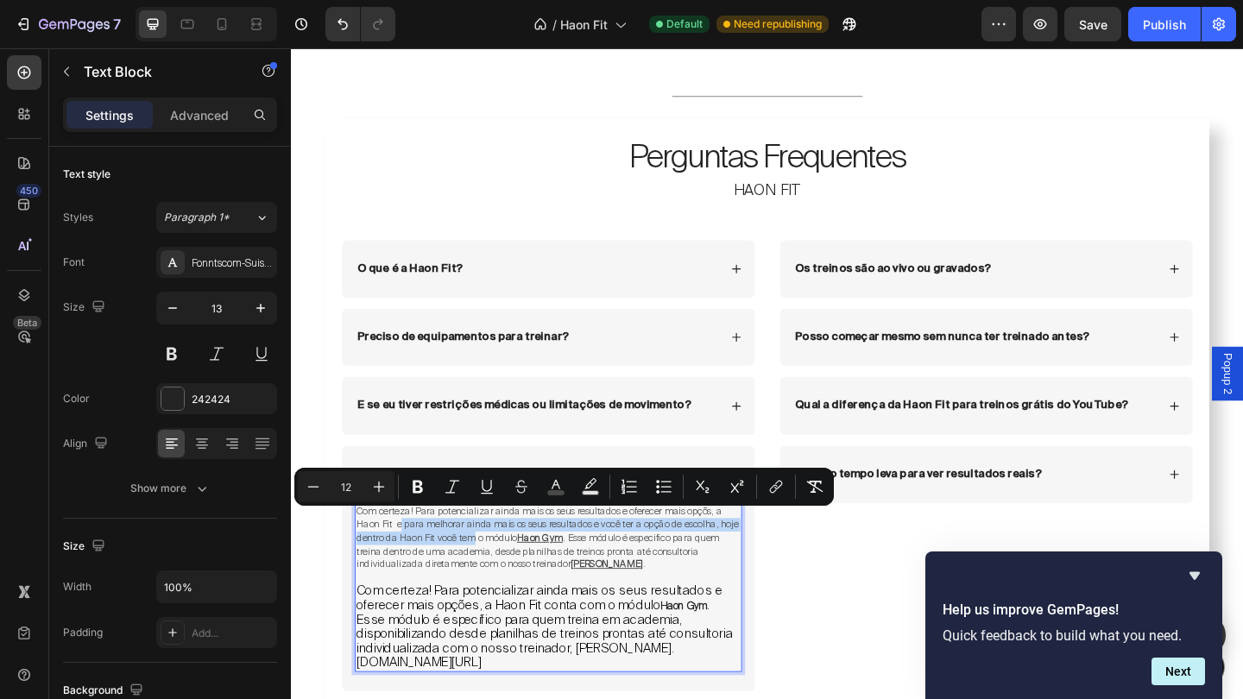
drag, startPoint x: 512, startPoint y: 575, endPoint x: 411, endPoint y: 562, distance: 101.8
click at [411, 562] on span "Com certeza! Para potencializar ainda mais os seus resultados e oferecer mais o…" at bounding box center [569, 566] width 415 height 43
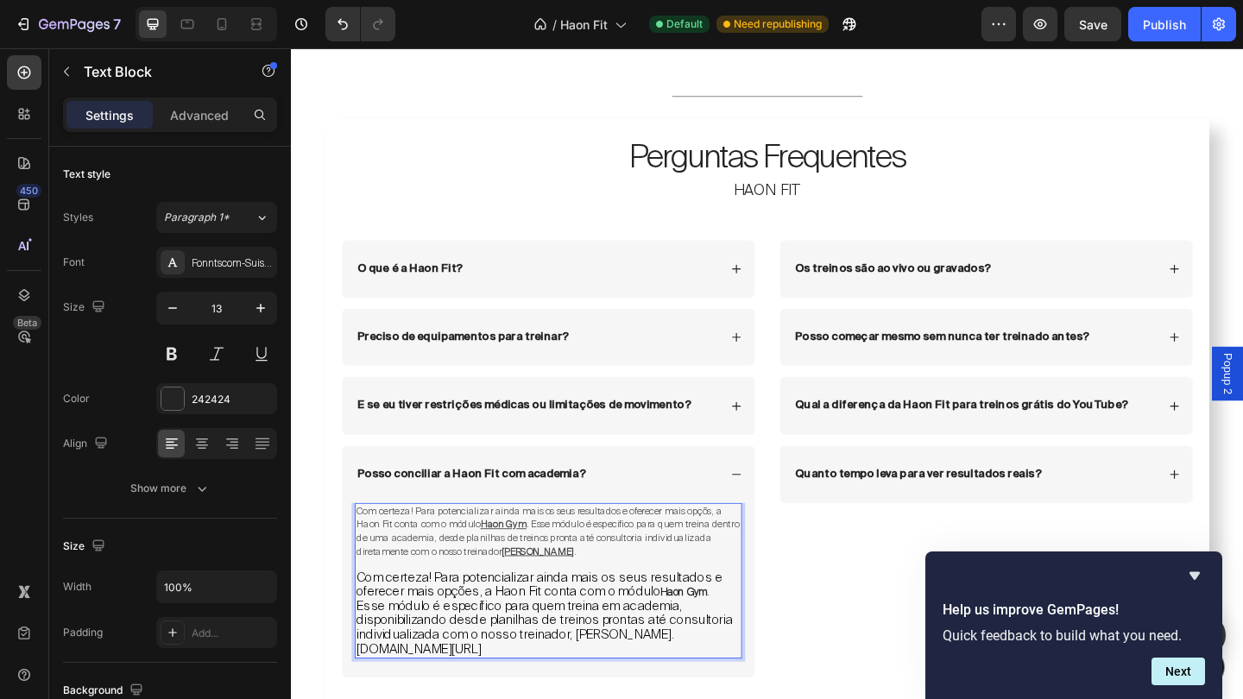
click at [483, 572] on span ". Esse módulo é especifico para quem treina dentro de uma academia, desde plani…" at bounding box center [570, 580] width 416 height 43
click at [708, 576] on span ". Esse módulo é especifico para quem treina dentro de uma academia, disponibili…" at bounding box center [570, 580] width 416 height 43
click at [593, 680] on span "Esse módulo é específico para quem treina em academia, disponibilizando desde p…" at bounding box center [566, 670] width 409 height 49
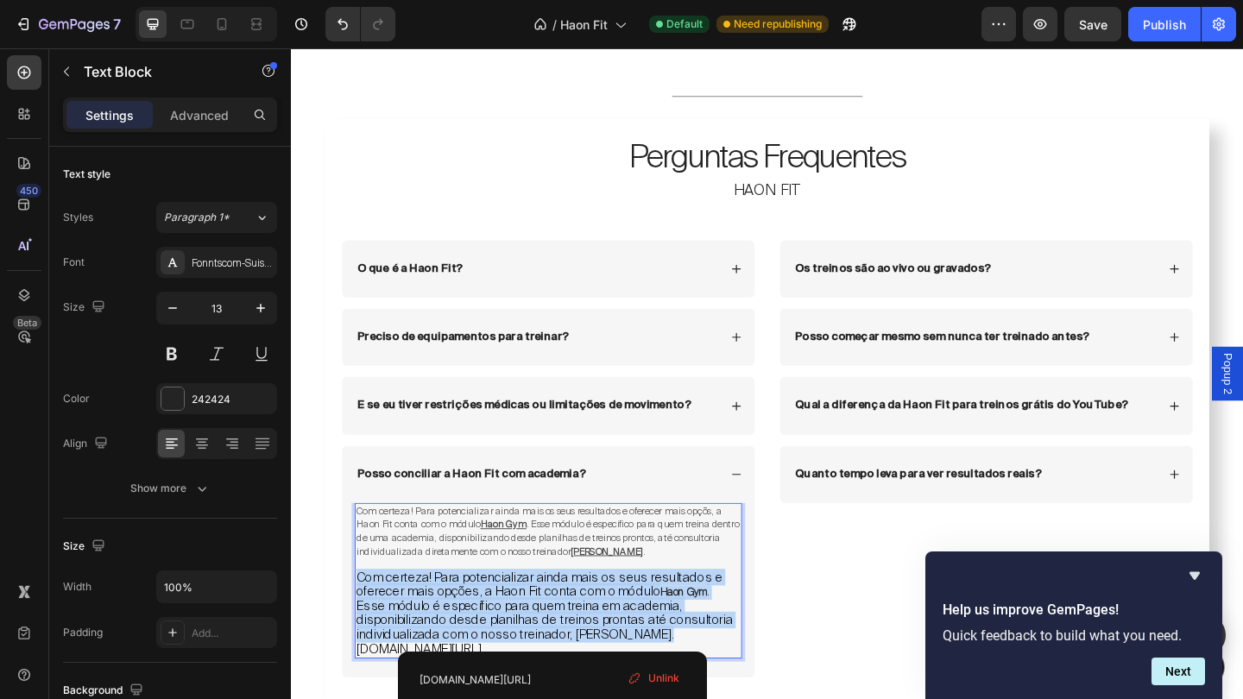
drag, startPoint x: 592, startPoint y: 686, endPoint x: 366, endPoint y: 609, distance: 238.9
click at [366, 617] on p "Com certeza! Para potencializar ainda mais os seus resultados e oferecer mais o…" at bounding box center [571, 663] width 418 height 92
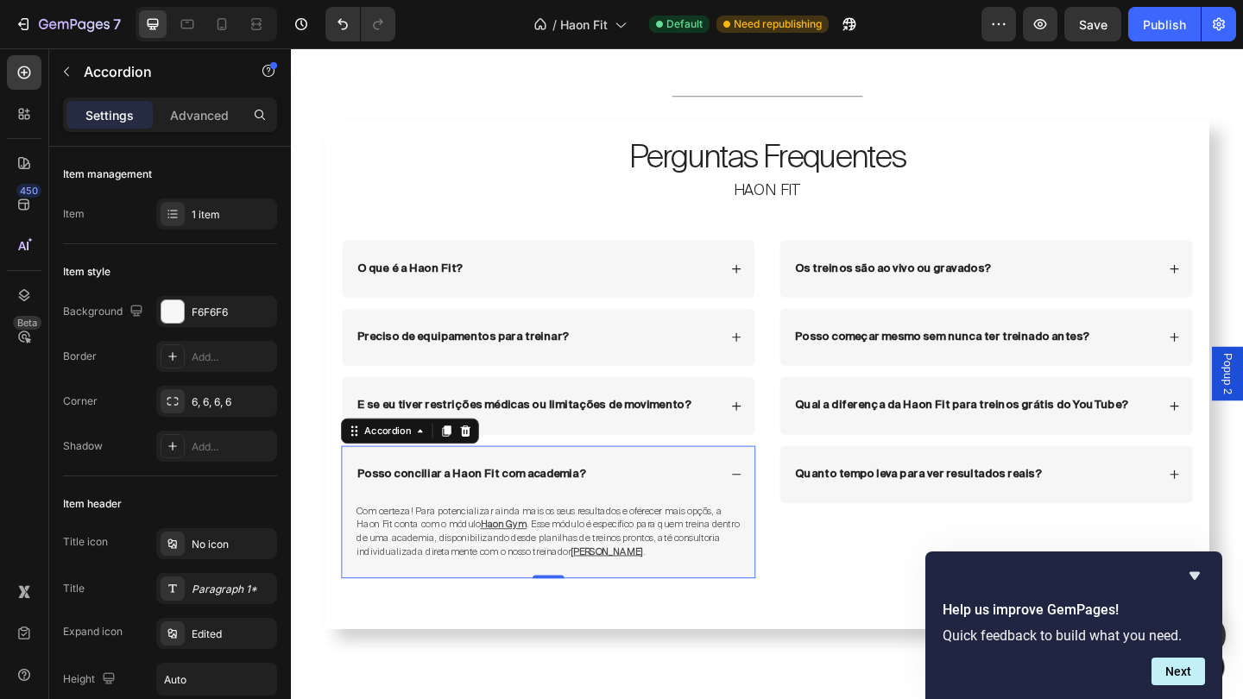
click at [780, 506] on icon at bounding box center [775, 512] width 12 height 12
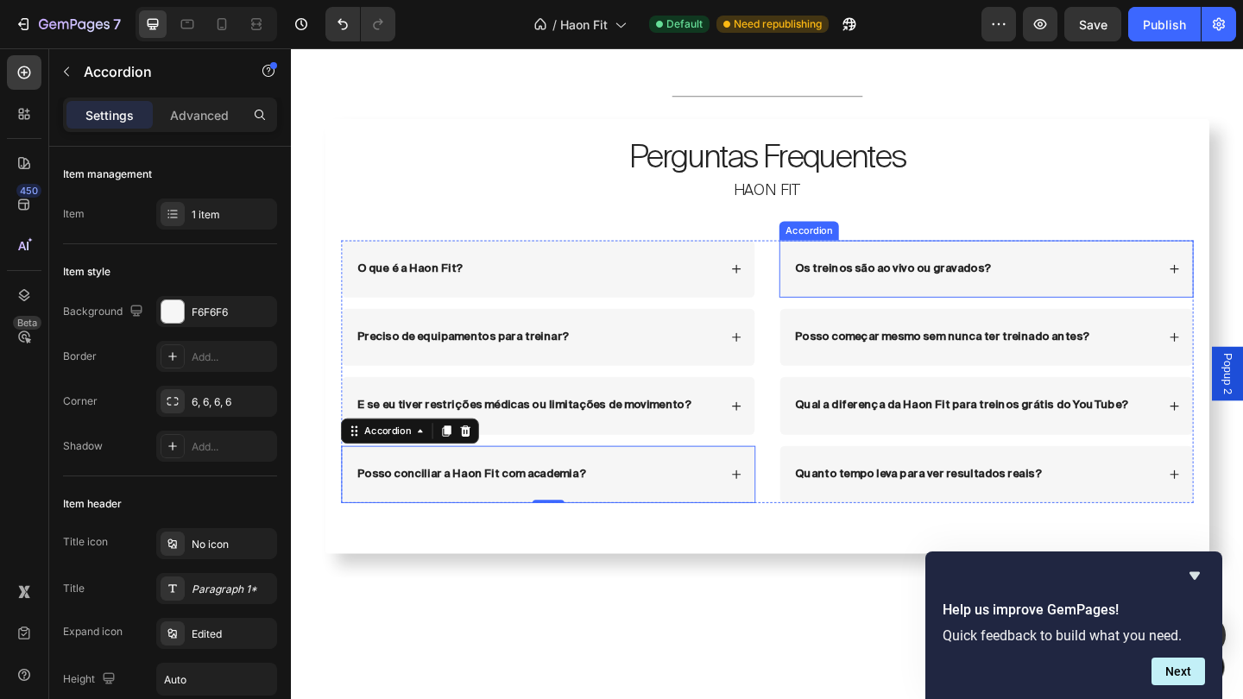
click at [1239, 277] on div "Os treinos são ao vivo ou gravados?" at bounding box center [1047, 288] width 449 height 62
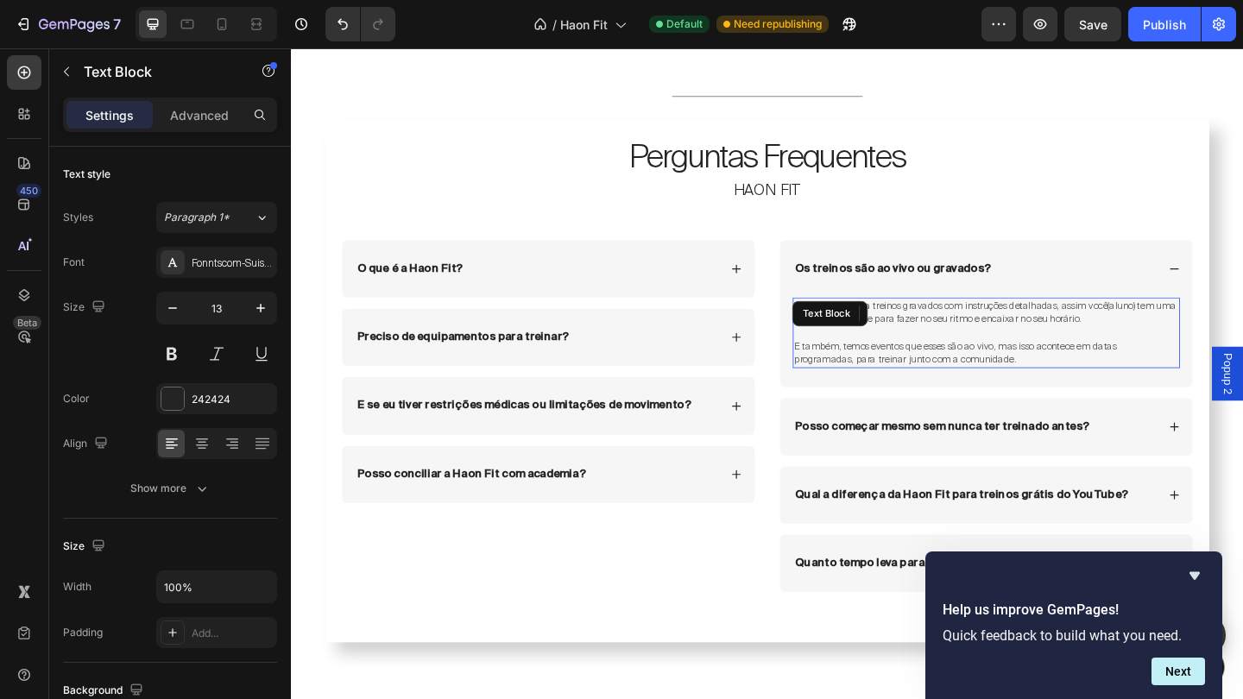
click at [1053, 365] on span "E também, temos eventos que esses são ao vivo, mas isso acontece em datas progr…" at bounding box center [1013, 379] width 351 height 28
click at [1061, 368] on span "E também, temos eventos que esses são ao vivo, mas isso acontece em datas progr…" at bounding box center [1013, 379] width 351 height 28
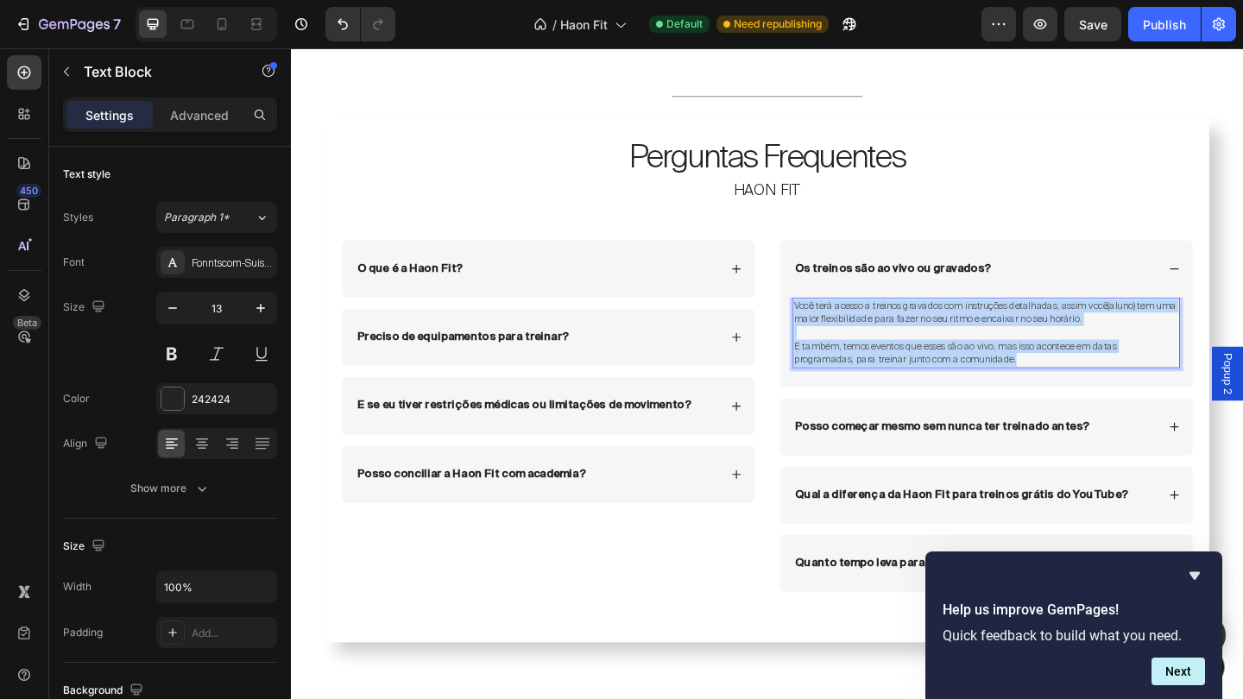
drag, startPoint x: 1080, startPoint y: 378, endPoint x: 839, endPoint y: 323, distance: 247.1
click at [839, 323] on div "Você terá acesso a treinos gravados com instruções detalhadas, assim você(aluno…" at bounding box center [1047, 357] width 421 height 77
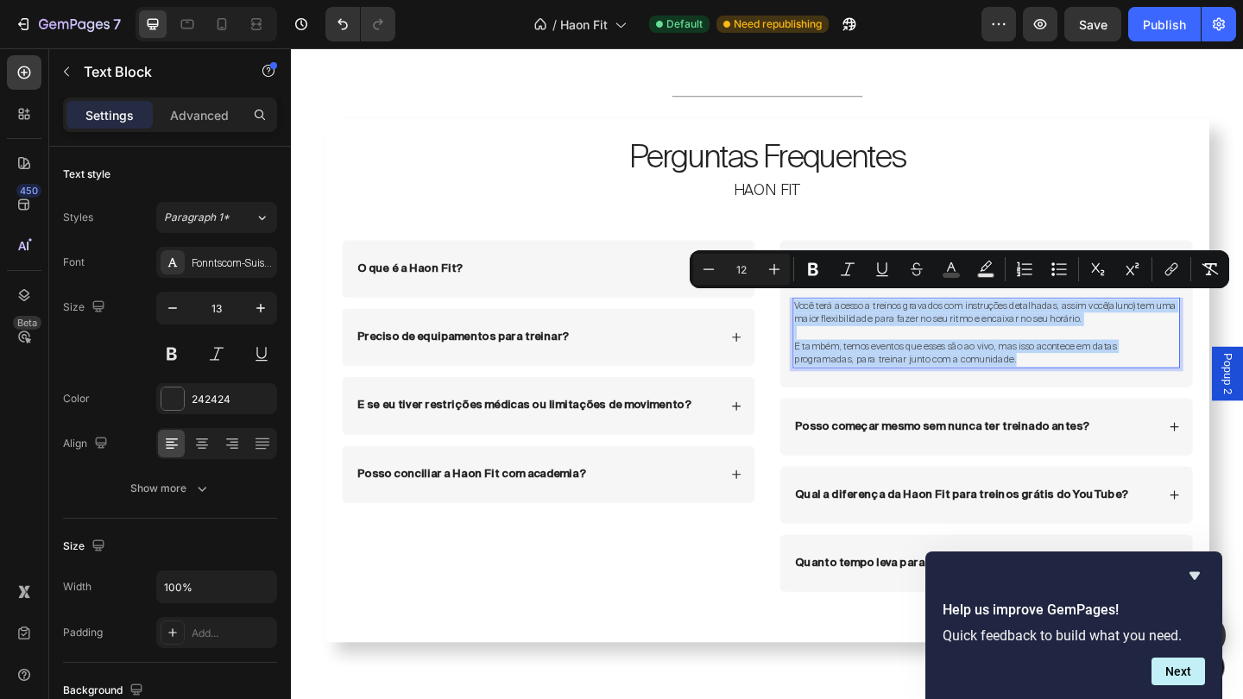
copy div "Você terá acesso a treinos gravados com instruções detalhadas, assim você(aluno…"
click at [1110, 382] on p "E também, temos eventos que esses são ao vivo, mas isso acontece em datas progr…" at bounding box center [1047, 379] width 418 height 29
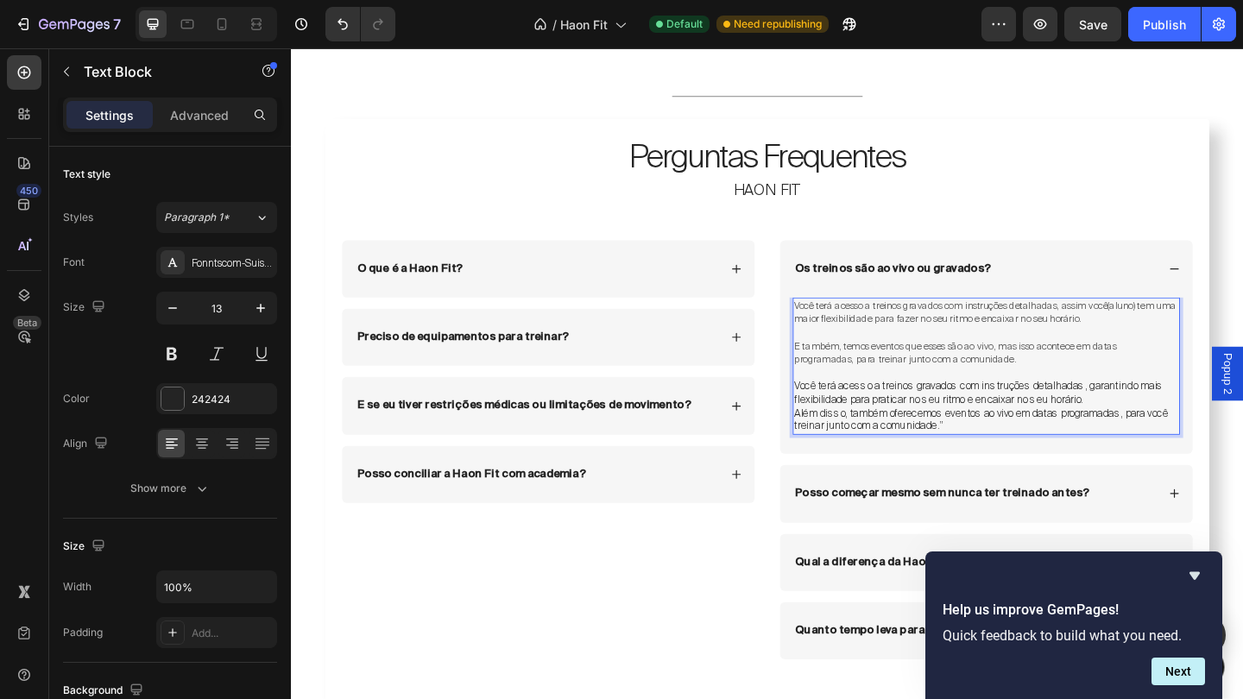
click at [1136, 325] on span "Você terá acesso a treinos gravados com instruções detalhadas, assim você(aluno…" at bounding box center [1045, 335] width 415 height 28
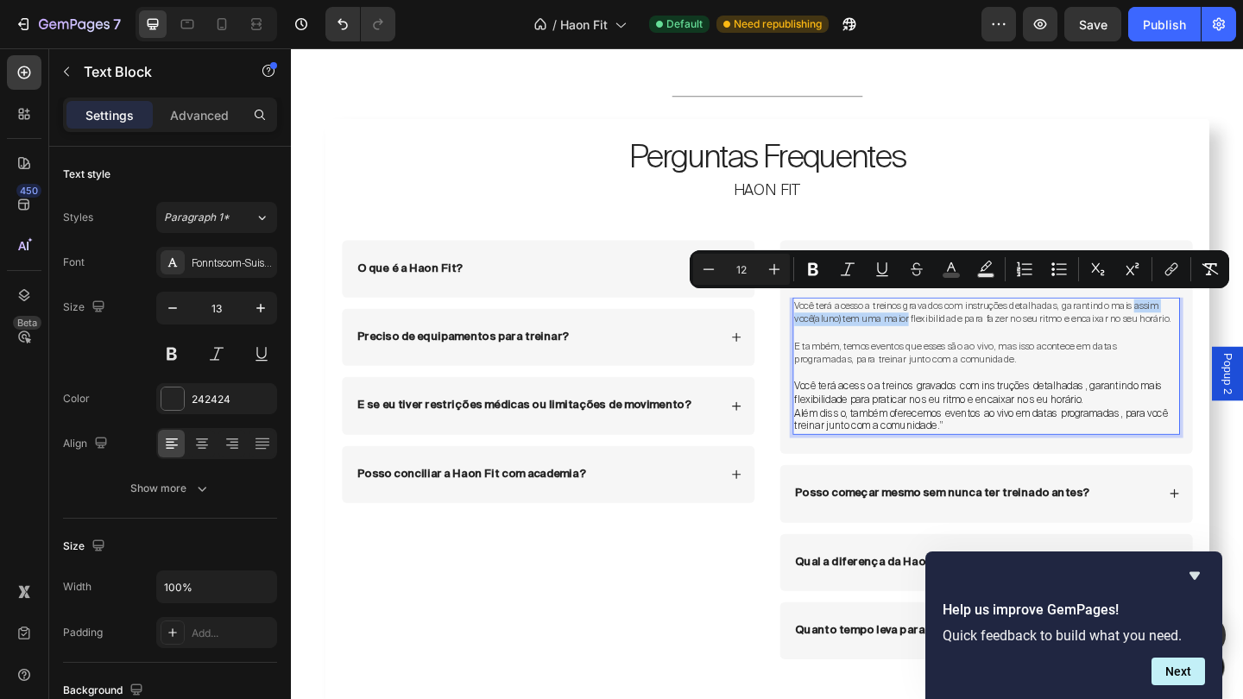
drag, startPoint x: 961, startPoint y: 341, endPoint x: 1211, endPoint y: 324, distance: 250.1
click at [1211, 324] on span "Você terá acesso a treinos gravados com instruções detalhadas, garantindo mais …" at bounding box center [1043, 335] width 410 height 28
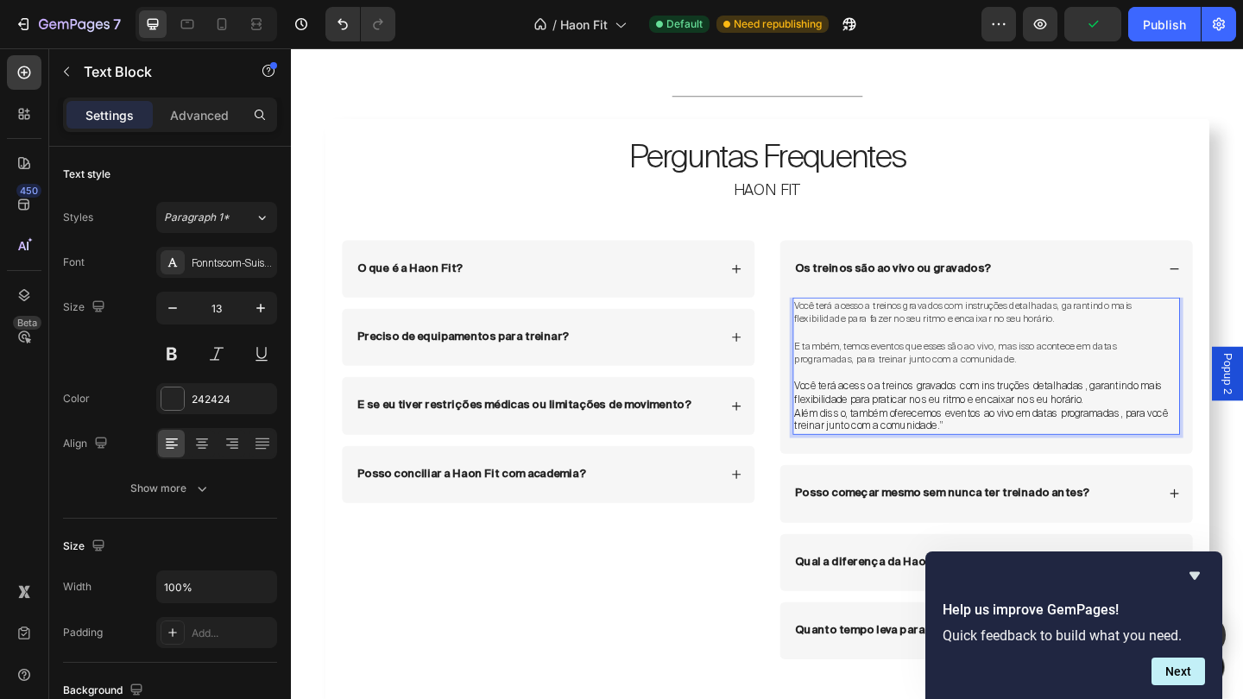
click at [919, 336] on span "Você terá acesso a treinos gravados com instruções detalhadas, garantindo mais …" at bounding box center [1021, 335] width 367 height 28
click at [839, 365] on span "E também, temos eventos que esses são ao vivo, mas isso acontece em datas progr…" at bounding box center [1013, 379] width 351 height 28
click at [945, 369] on span "Além disso, E também, temos eventos que esses são ao vivo, mas isso acontece em…" at bounding box center [1040, 379] width 405 height 28
click at [932, 365] on span "Além disso, também temos eventos que esses são ao vivo, mas isso acontece em da…" at bounding box center [1035, 379] width 394 height 28
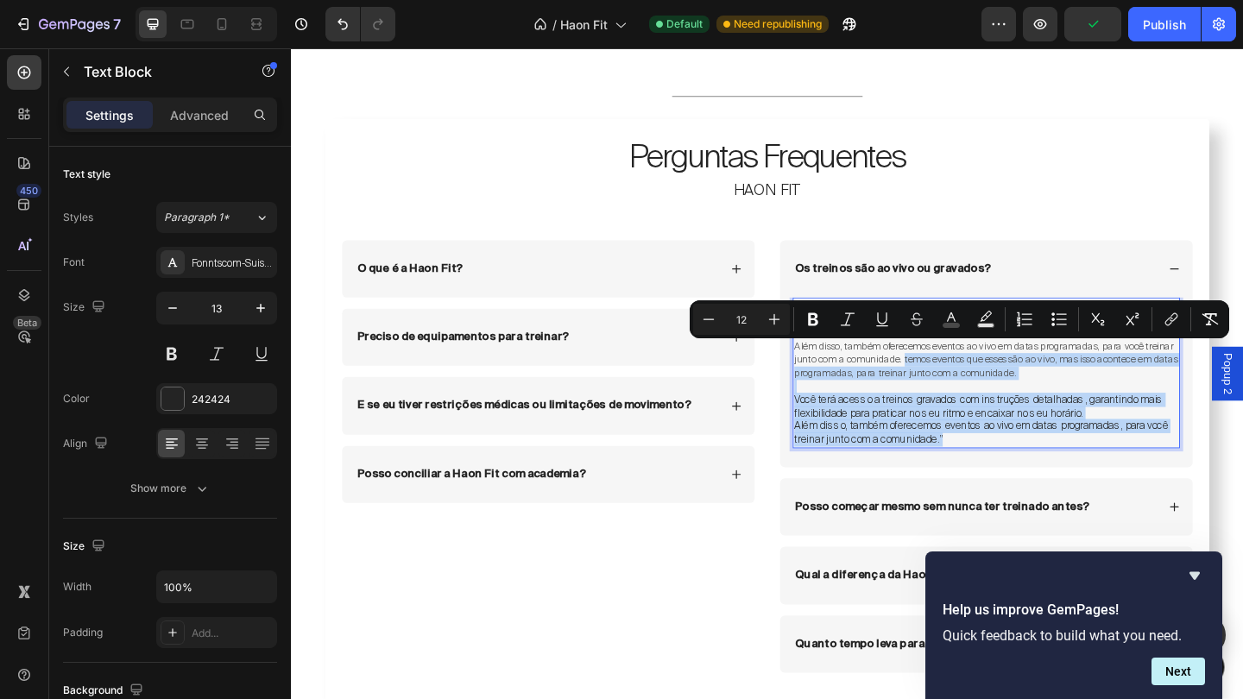
drag, startPoint x: 956, startPoint y: 376, endPoint x: 1116, endPoint y: 465, distance: 183.6
click at [1116, 465] on div "Você terá acesso a treinos gravados com instruções detalhadas, garantindo mais …" at bounding box center [1047, 401] width 421 height 164
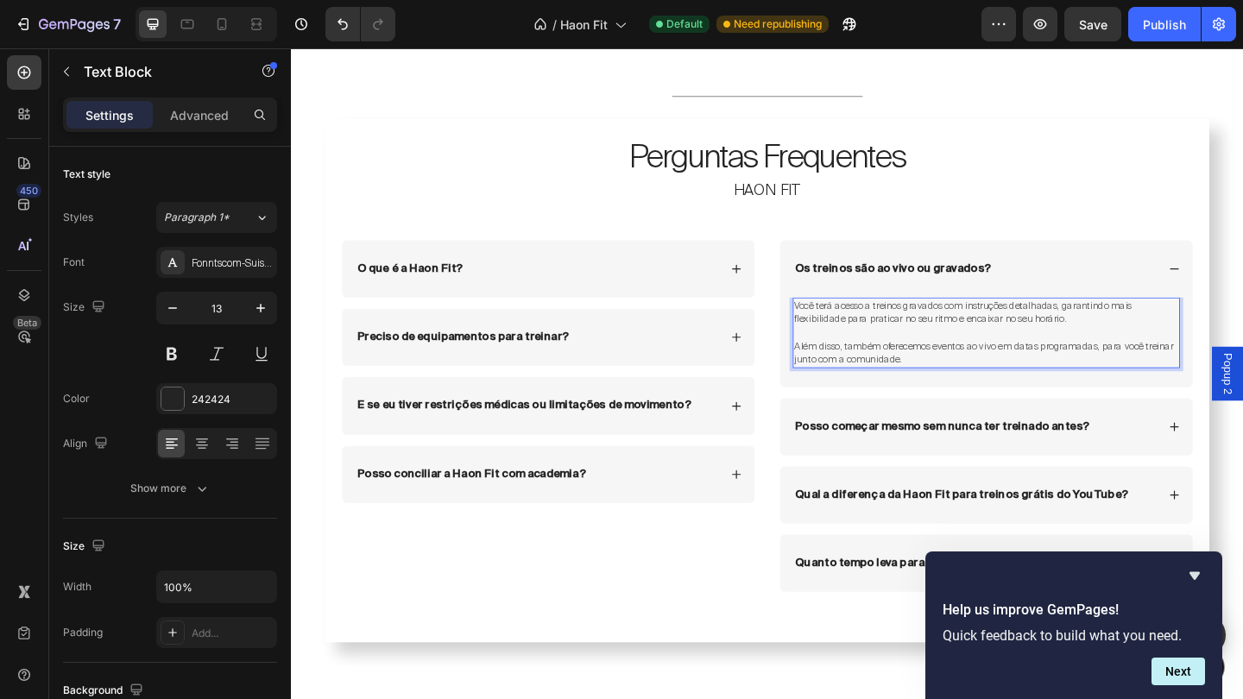
click at [1145, 365] on span "Além disso, também oferecemos eventos ao vivo em datas programadas, para você t…" at bounding box center [1044, 379] width 413 height 28
click at [1242, 441] on div "Posso começar mesmo sem nunca ter treinado antes?" at bounding box center [1047, 460] width 449 height 62
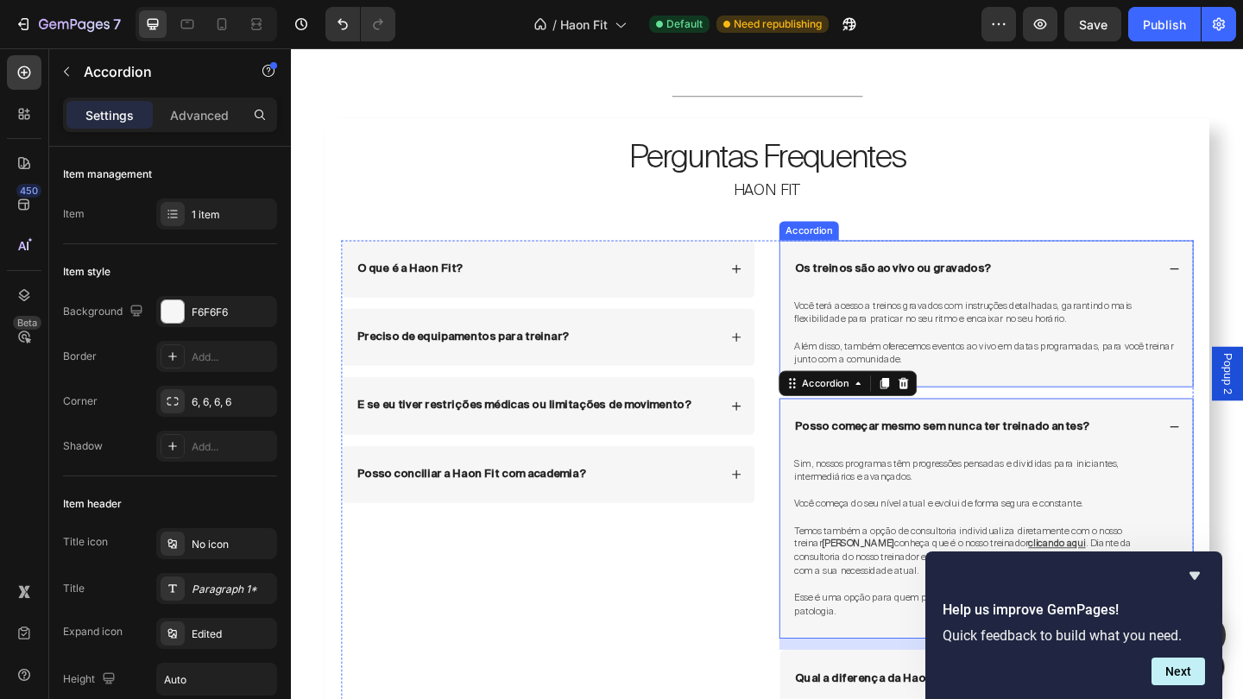
click at [1242, 288] on icon at bounding box center [1252, 288] width 12 height 12
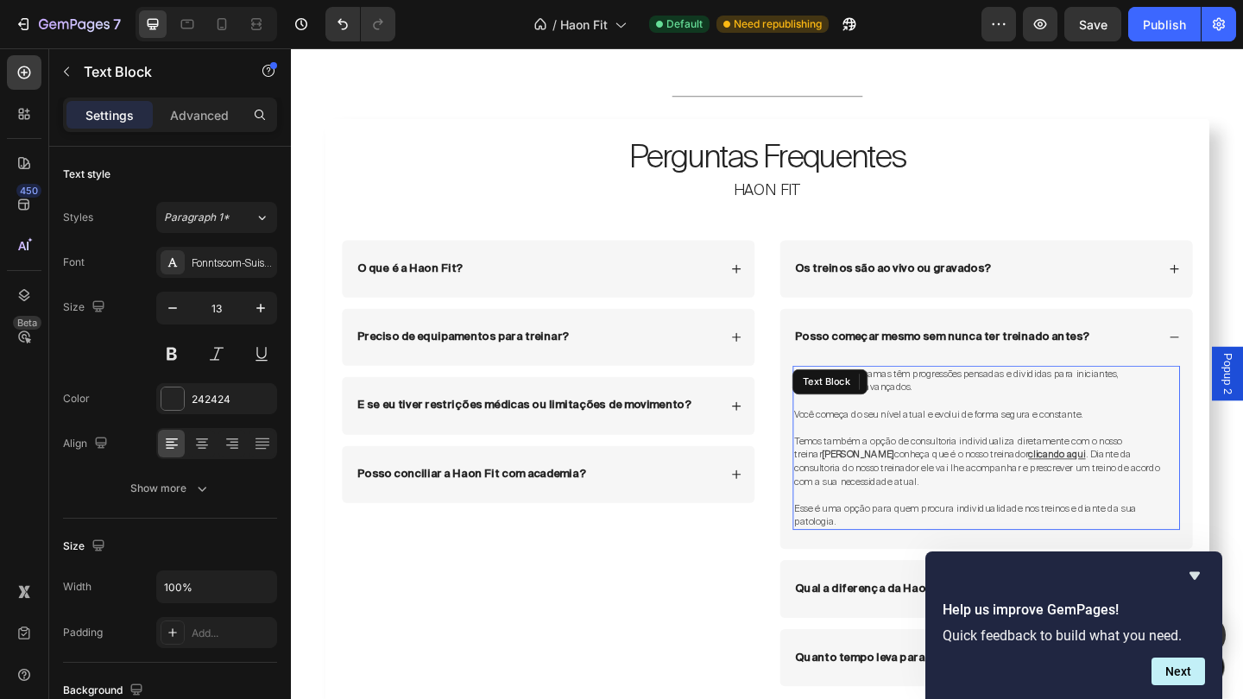
click at [884, 555] on span at bounding box center [885, 562] width 3 height 15
click at [893, 545] on p "Esse é uma opção para quem procura individualidade nos treinos e diante da sua …" at bounding box center [1047, 556] width 418 height 29
click at [894, 545] on p "Esse é uma opção para quem procura individualidade nos treinos e diante da sua …" at bounding box center [1047, 556] width 418 height 29
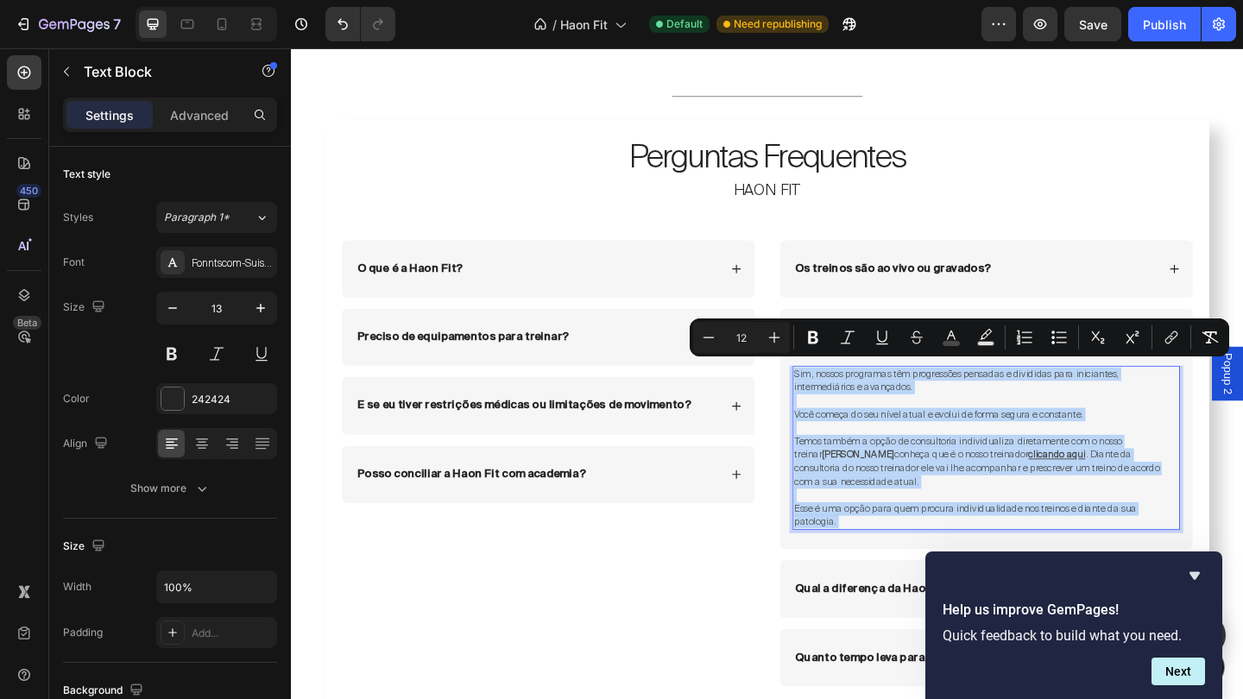
drag, startPoint x: 894, startPoint y: 545, endPoint x: 838, endPoint y: 394, distance: 160.9
click at [838, 394] on div "Sim, nossos programas têm progressões pensadas e divididas para iniciantes, int…" at bounding box center [1047, 483] width 421 height 179
copy div "Sim, nossos programas têm progressões pensadas e divididas para iniciantes, int…"
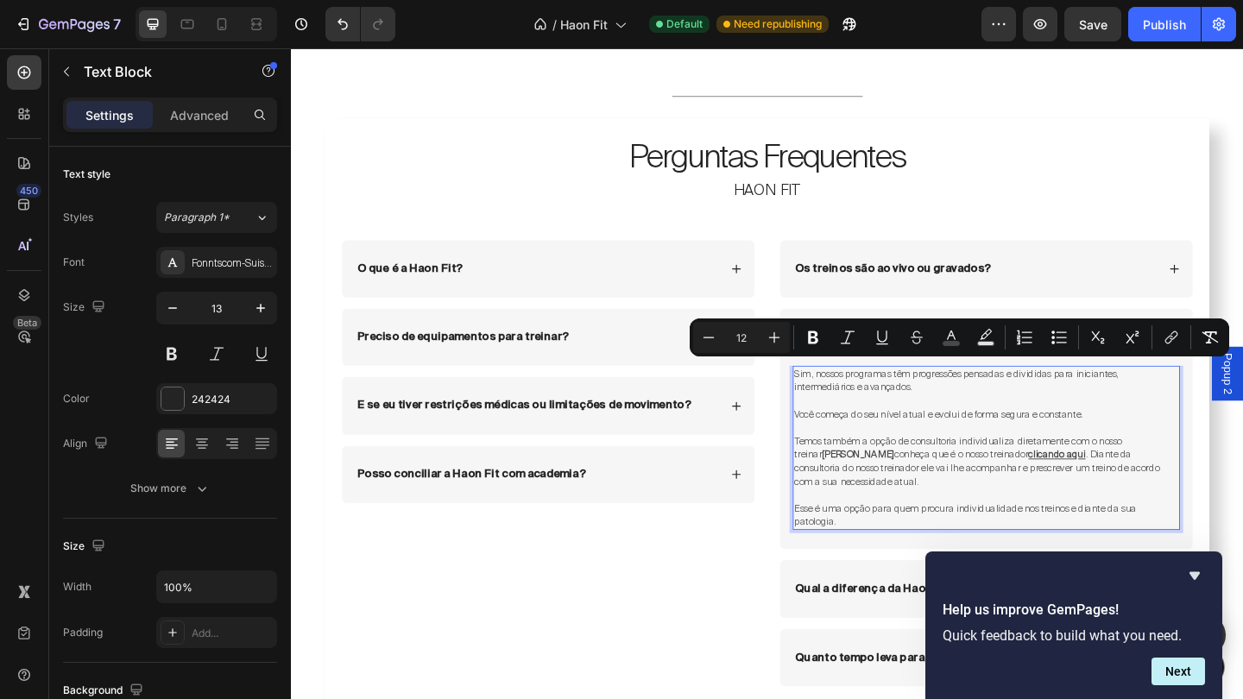
click at [889, 542] on span "Esse é uma opção para quem procura individualidade nos treinos e diante da sua …" at bounding box center [1024, 556] width 372 height 28
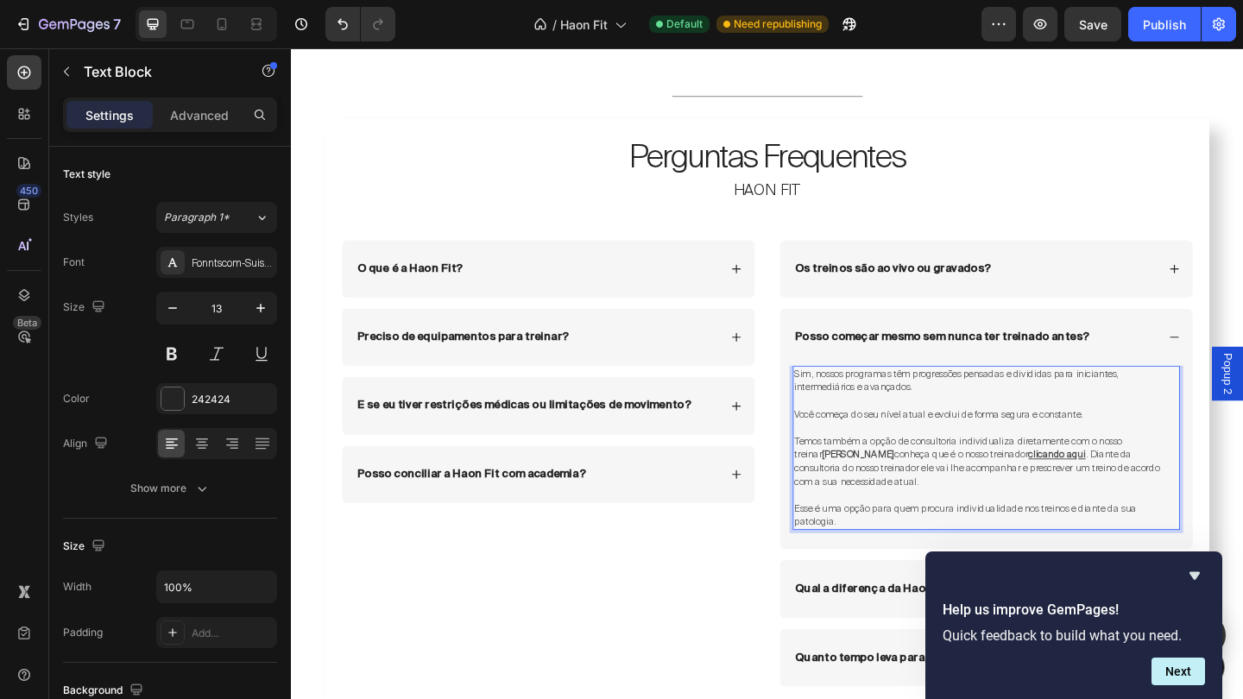
click at [887, 548] on p "Esse é uma opção para quem procura individualidade nos treinos e diante da sua …" at bounding box center [1047, 556] width 418 height 29
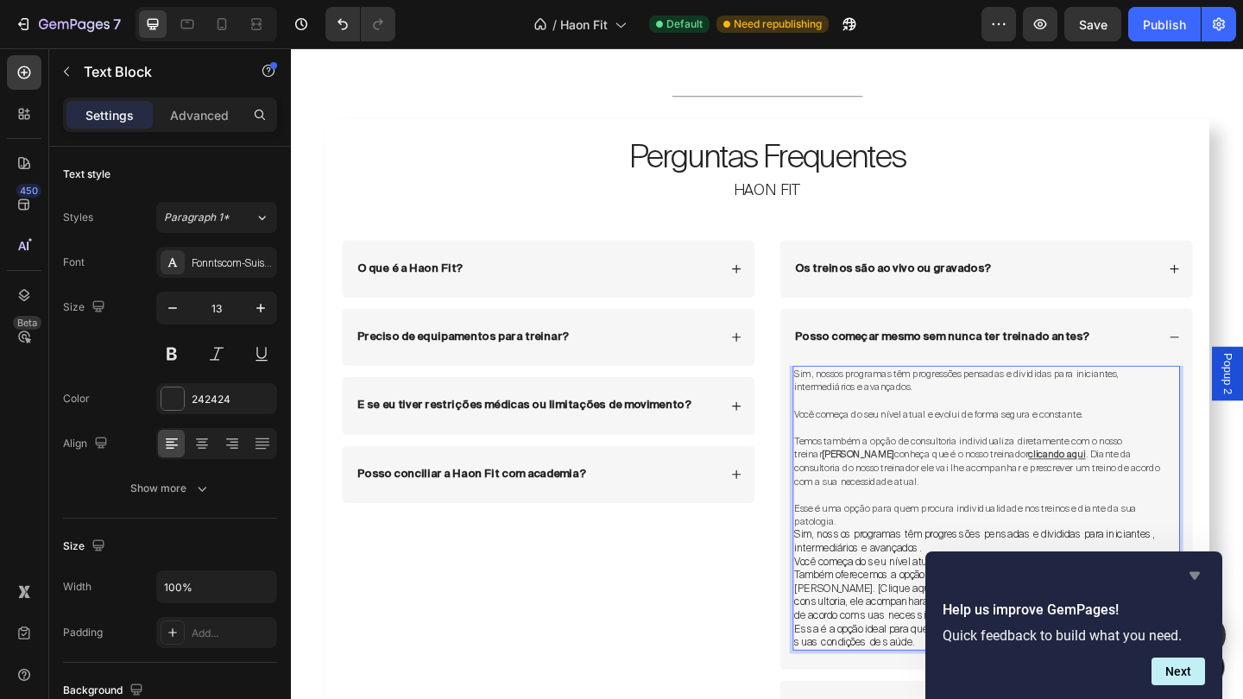
click at [1198, 579] on icon "Hide survey" at bounding box center [1195, 576] width 21 height 21
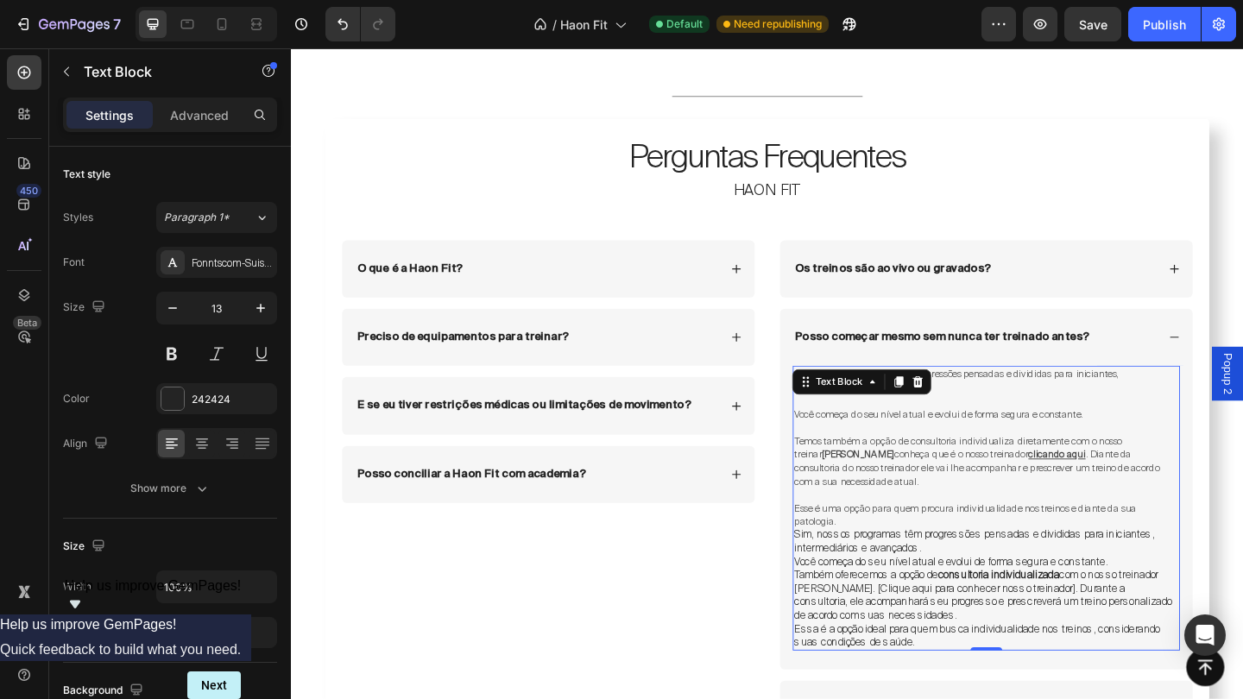
click at [1060, 576] on p "Sim, nossos programas têm progressões pensadas e divididas para iniciantes, int…" at bounding box center [1047, 585] width 418 height 29
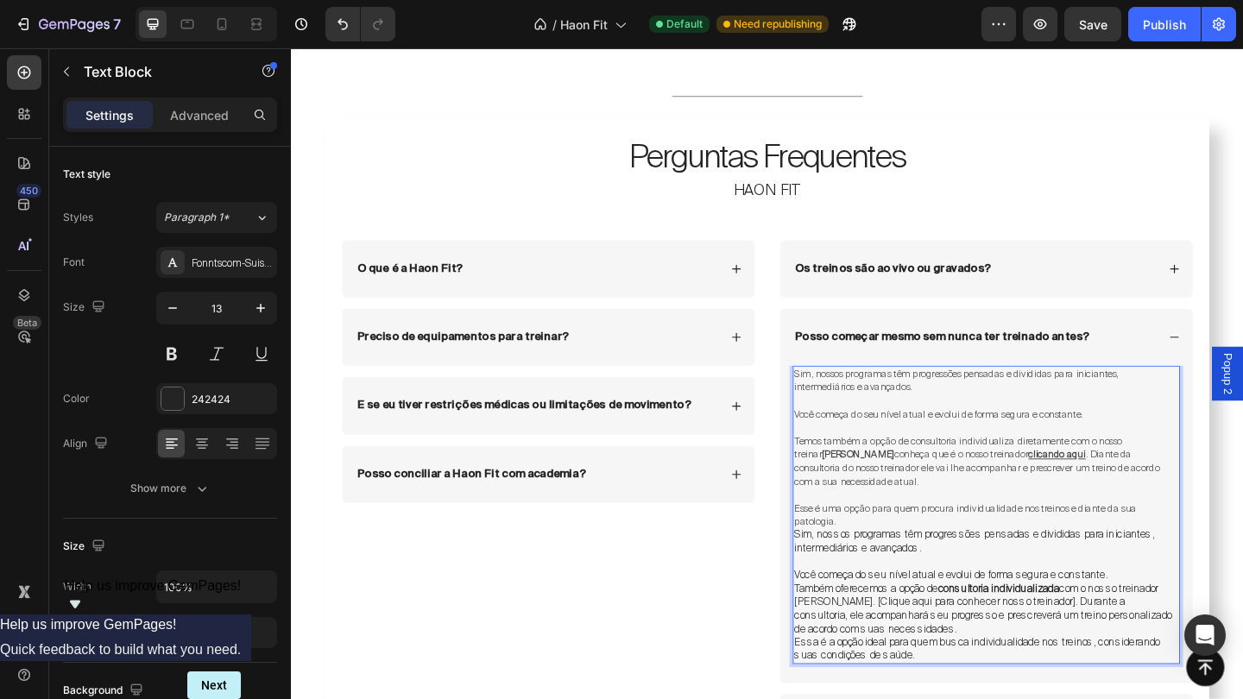
click at [1024, 659] on p "Também oferecemos a opção de consultoria individualizada com o nosso treinador …" at bounding box center [1047, 658] width 418 height 59
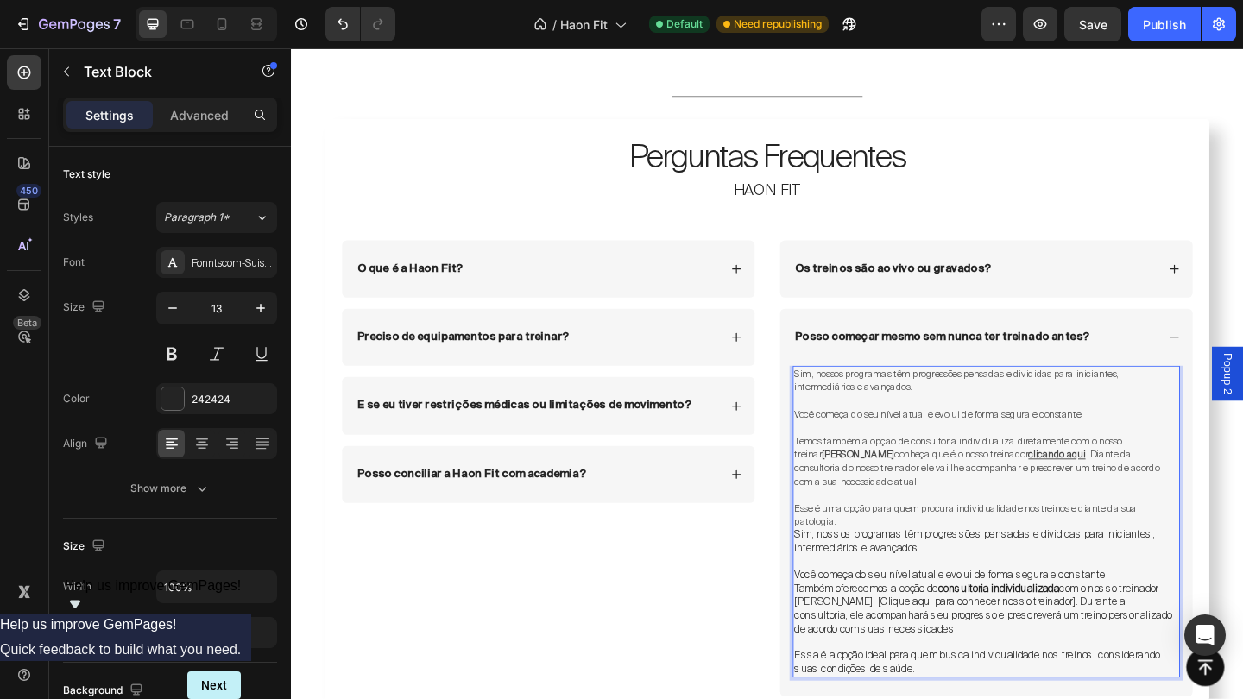
click at [871, 469] on span "Temos também a opção de consultoria individualiza diretamente com o nosso trein…" at bounding box center [1016, 483] width 357 height 28
click at [876, 469] on span "Temos também a opção de consultoria individualiza diretamente com o nosso trein…" at bounding box center [1016, 483] width 357 height 28
click at [887, 469] on span "Também a opção de consultoria individualiza diretamente com o nosso treinar [PE…" at bounding box center [1001, 483] width 326 height 28
click at [882, 469] on span "Também a opção de consultoria individualiza diretamente com o nosso treinar [PE…" at bounding box center [1001, 483] width 326 height 28
click at [997, 470] on span "Também oferecemos a opção de consultoria individualiza diretamente com o nosso …" at bounding box center [1028, 483] width 380 height 28
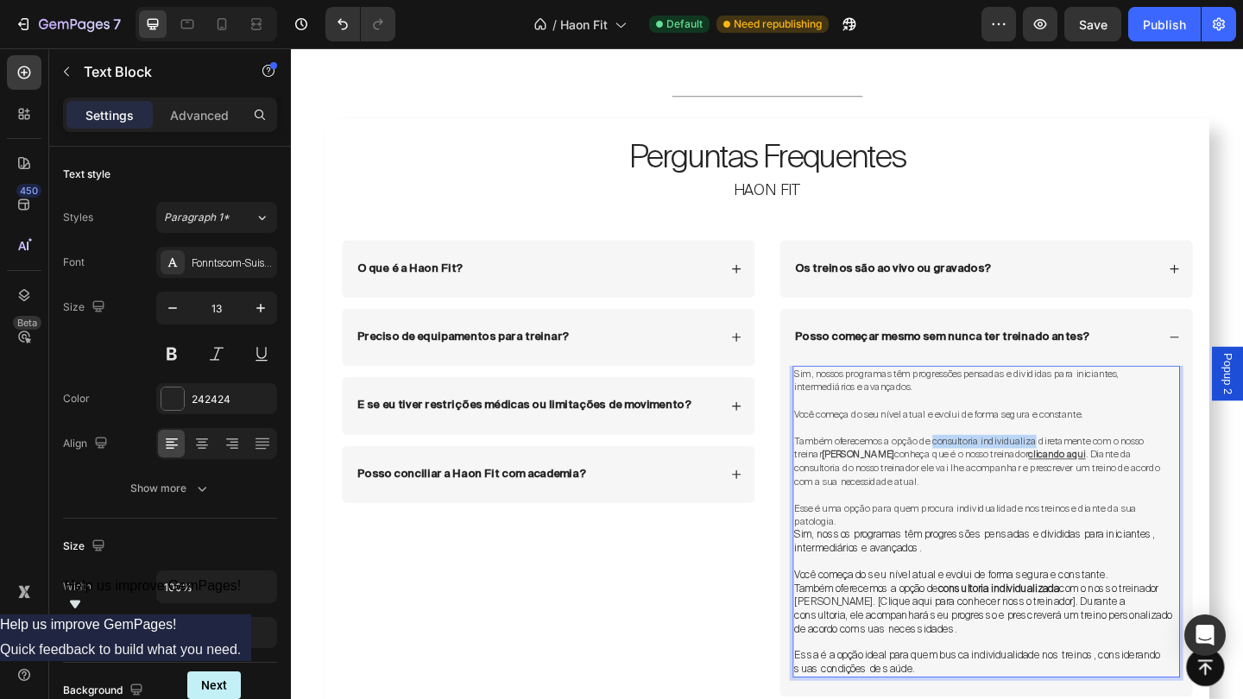
drag, startPoint x: 993, startPoint y: 468, endPoint x: 1098, endPoint y: 468, distance: 105.3
click at [1098, 469] on span "Também oferecemos a opção de consultoria individualiza diretamente com o nosso …" at bounding box center [1028, 483] width 380 height 28
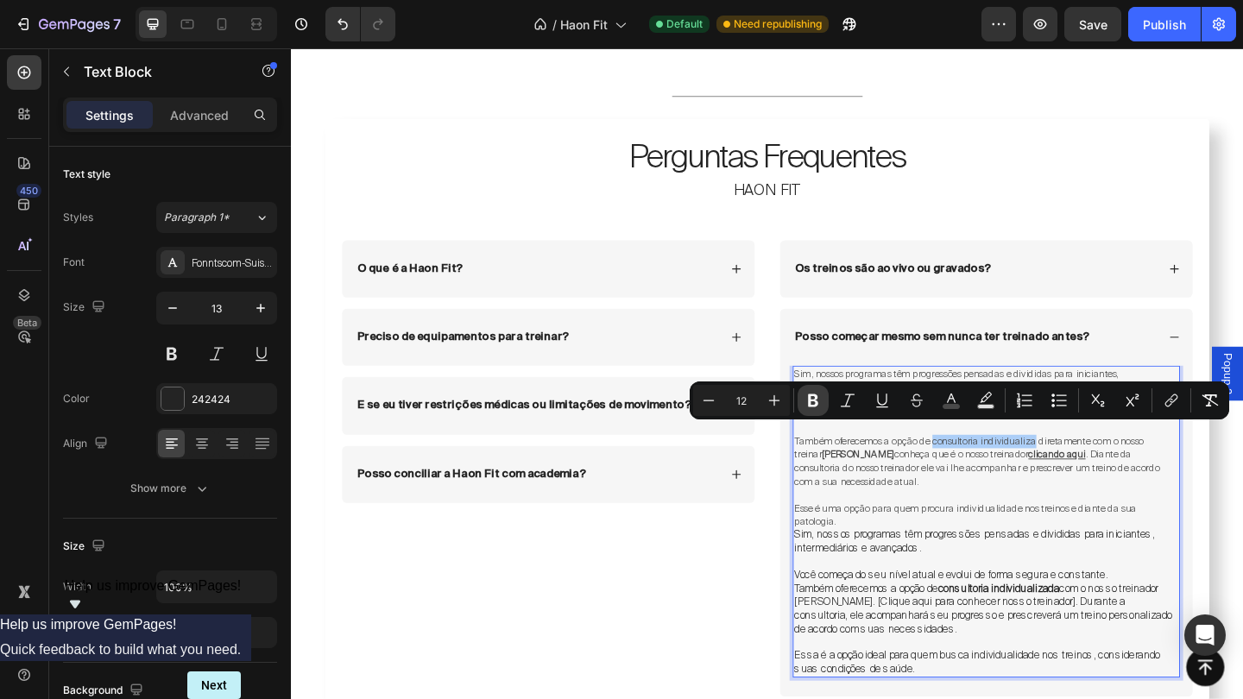
click at [822, 404] on button "Bold" at bounding box center [813, 400] width 31 height 31
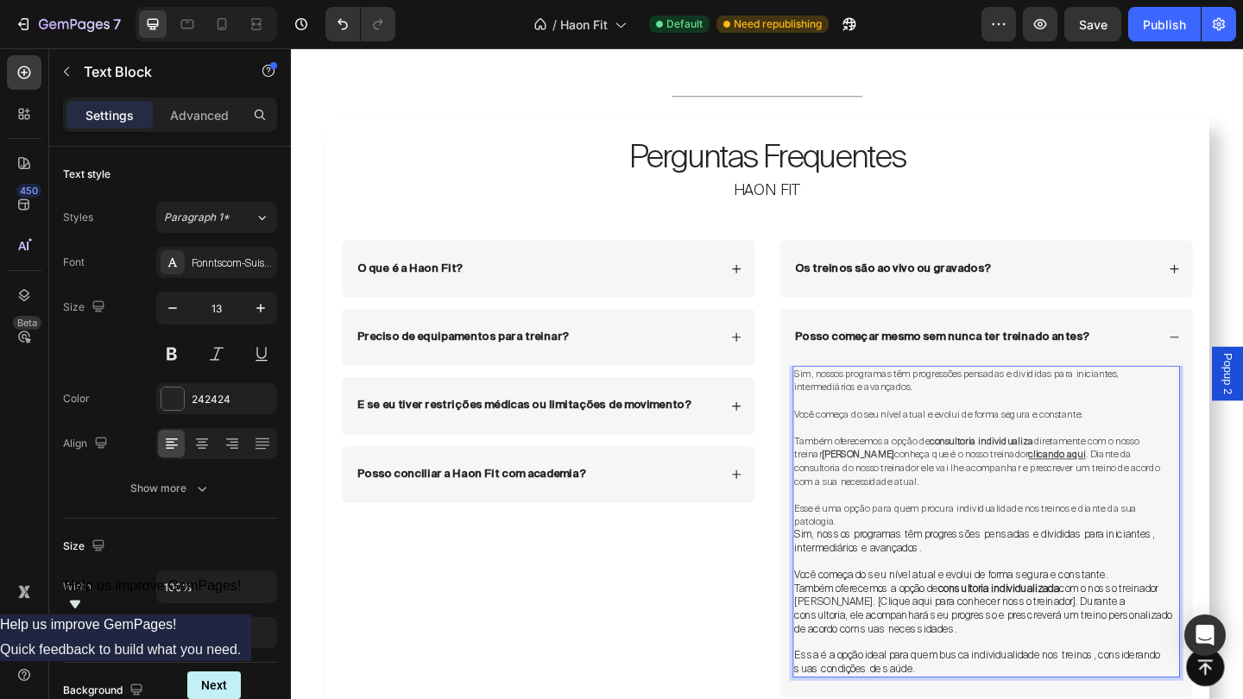
click at [1000, 476] on span "Também oferecemos a opção de consultoria individualiza diretamente com o nosso …" at bounding box center [1025, 483] width 375 height 28
click at [995, 469] on strong "consultoria individualiza" at bounding box center [1042, 476] width 113 height 14
click at [863, 477] on span "Também oferecemos a opção de consultoria individualiza diretamente com o nosso …" at bounding box center [1025, 483] width 375 height 28
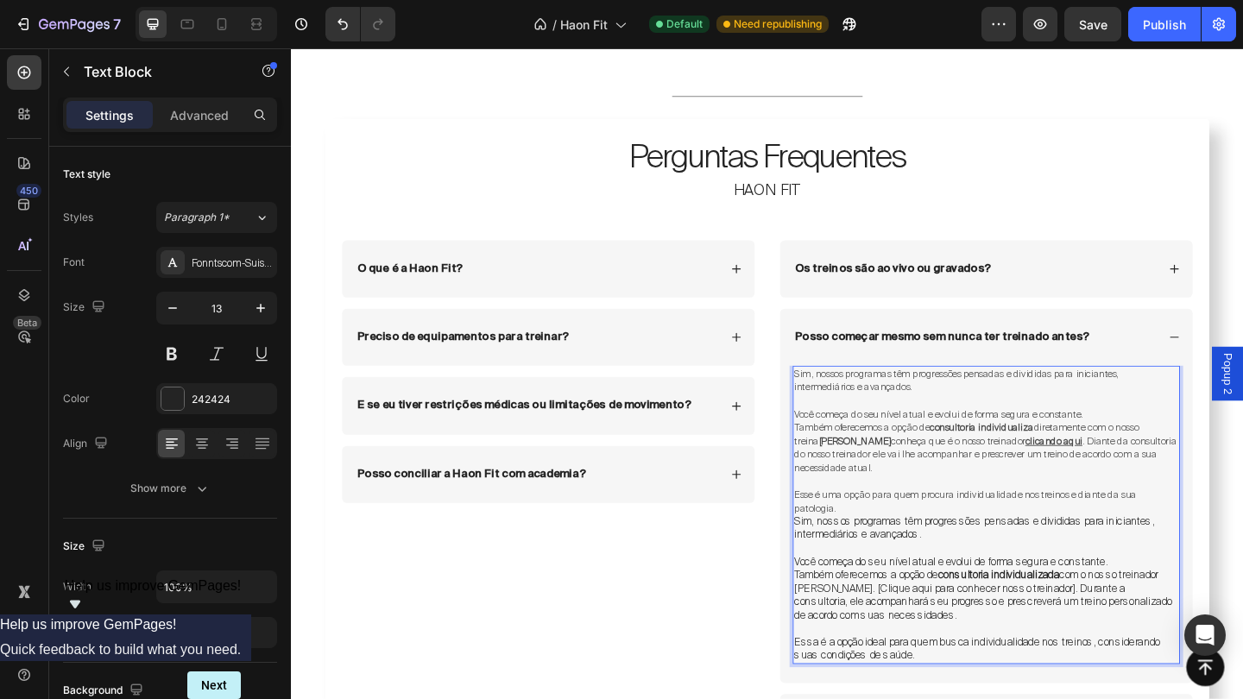
click at [1177, 439] on p "Você começa do seu nível atual e evolui de forma segura e constante." at bounding box center [1047, 446] width 418 height 15
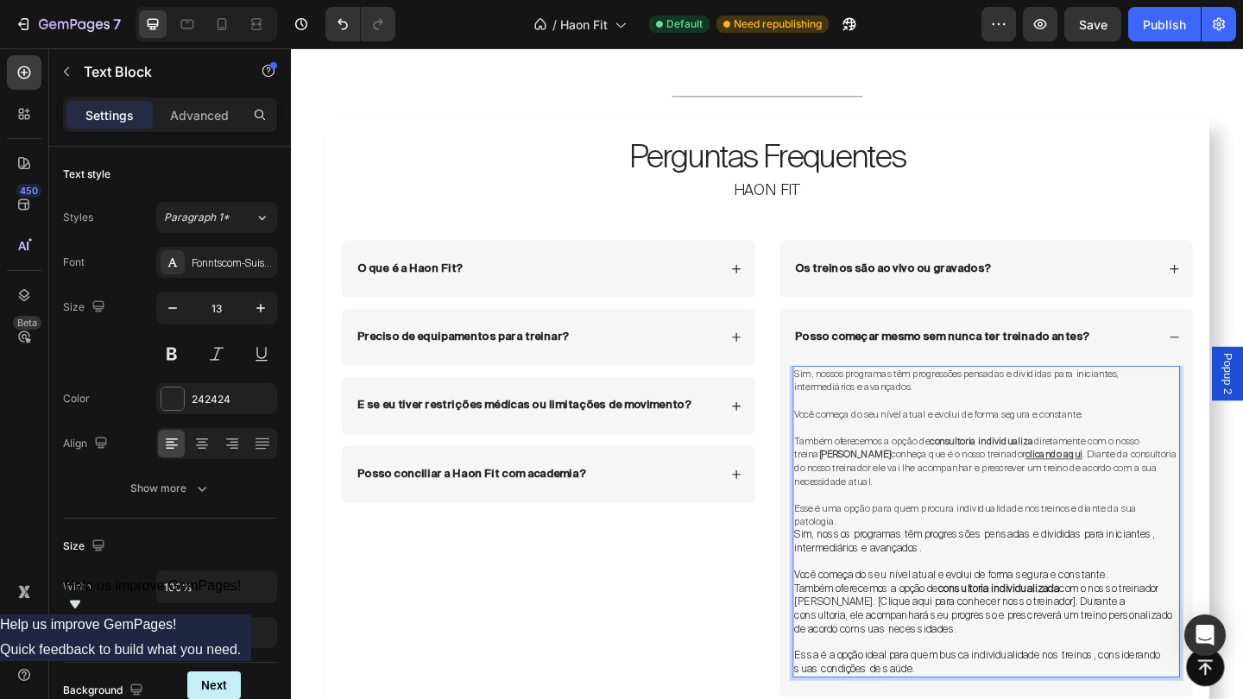
click at [1213, 469] on span "Também oferecemos a opção de consultoria individualiza diretamente com o nosso …" at bounding box center [1025, 483] width 375 height 28
click at [869, 478] on span "Também oferecemos a opção de consultoria individualiza diretamente com o nosso …" at bounding box center [1025, 483] width 375 height 28
click at [874, 479] on span "Também oferecemos a opção de consultoria individualiza diretamente com o nosso …" at bounding box center [1025, 483] width 375 height 28
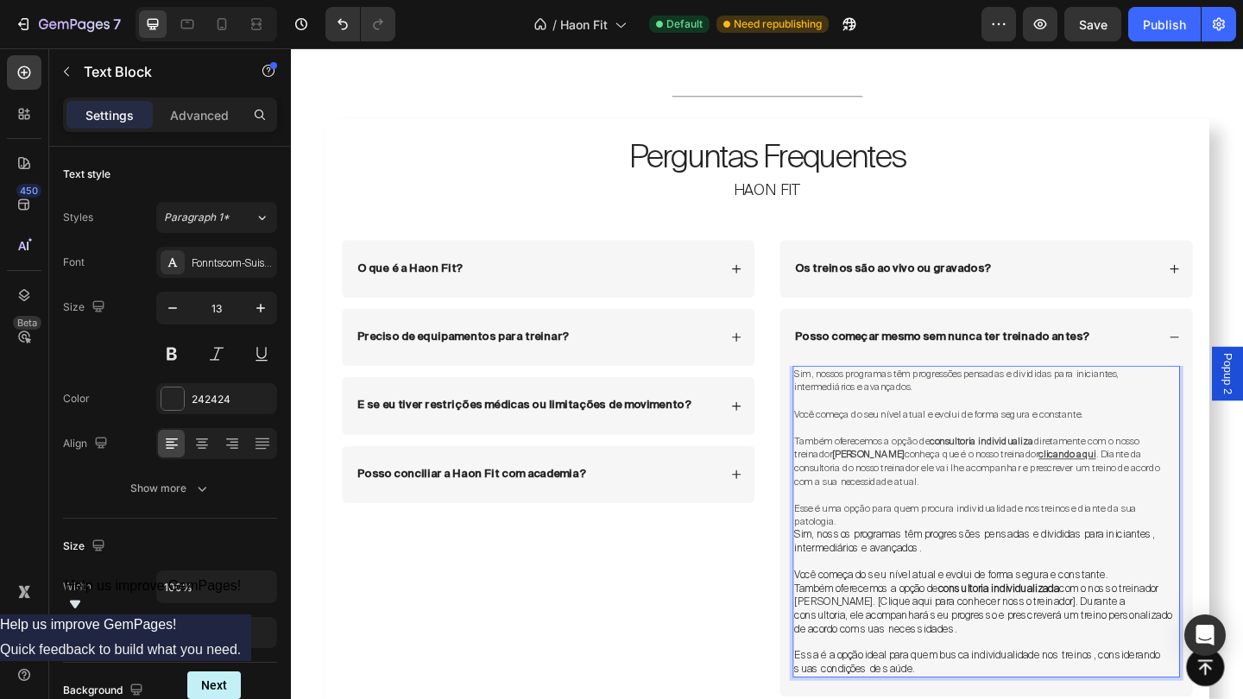
click at [985, 484] on span "Também oferecemos a opção de consultoria individualiza diretamente com o nosso …" at bounding box center [1025, 483] width 375 height 28
click at [965, 482] on span "Também oferecemos a opção de consultoria individualiza diretamente com o nosso …" at bounding box center [1025, 483] width 375 height 28
click at [1077, 480] on span "Também oferecemos a opção de consultoria individualiza diretamente com o nosso …" at bounding box center [1025, 483] width 375 height 28
click at [1107, 477] on span "Também oferecemos a opção de consultoria individualiza diretamente com o nosso …" at bounding box center [1025, 483] width 375 height 28
click at [840, 496] on span ". Diante da consultoria do nosso treinador ele vai lhe acompanhar e prescrever …" at bounding box center [1046, 505] width 416 height 43
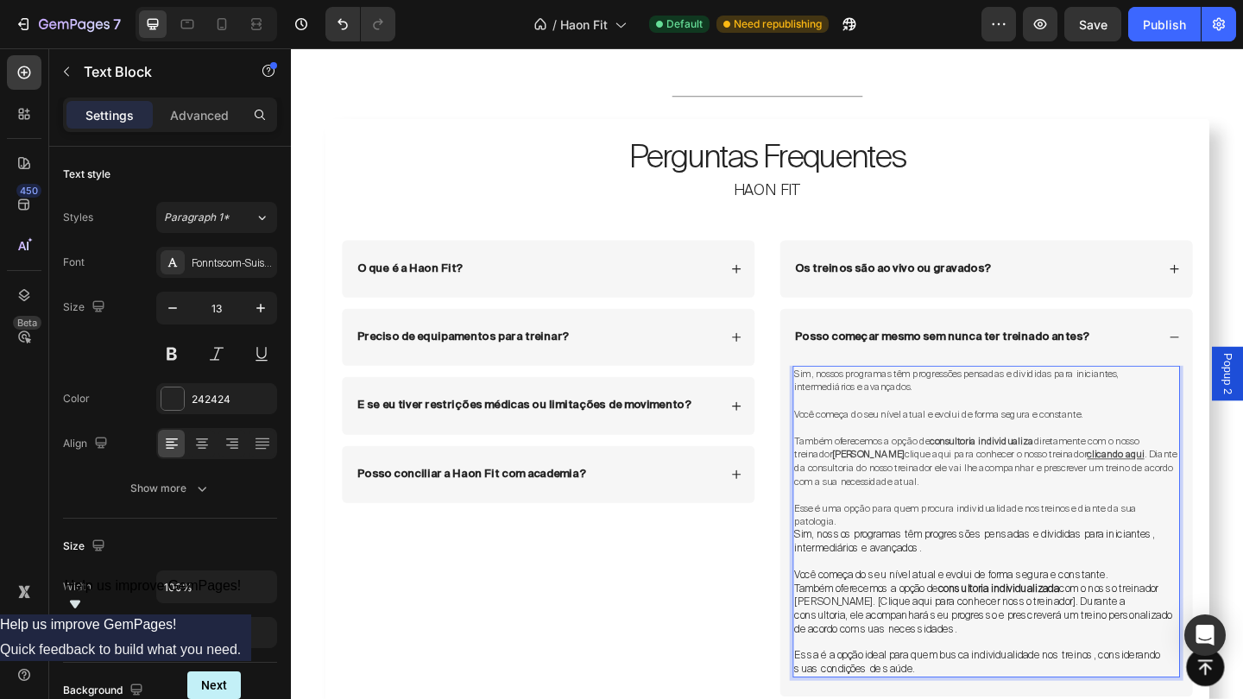
click at [845, 496] on span ". Diante da consultoria do nosso treinador ele vai lhe acompanhar e prescrever …" at bounding box center [1046, 505] width 416 height 43
click at [934, 494] on span ". Durante a consultoria do nosso treinador ele vai lhe acompanhar e prescrever …" at bounding box center [1044, 505] width 412 height 43
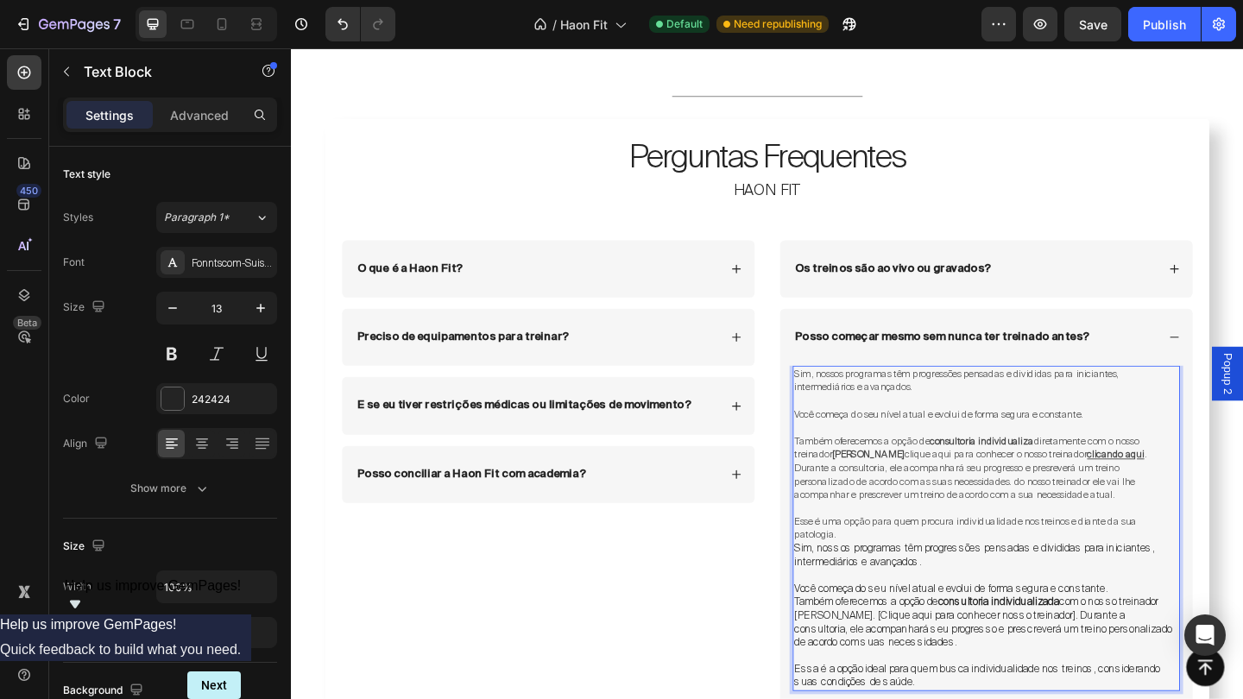
click at [1088, 508] on span ". Durante a consultoria, ele acompanhará seu progresso e presreverá um treino p…" at bounding box center [1029, 513] width 383 height 58
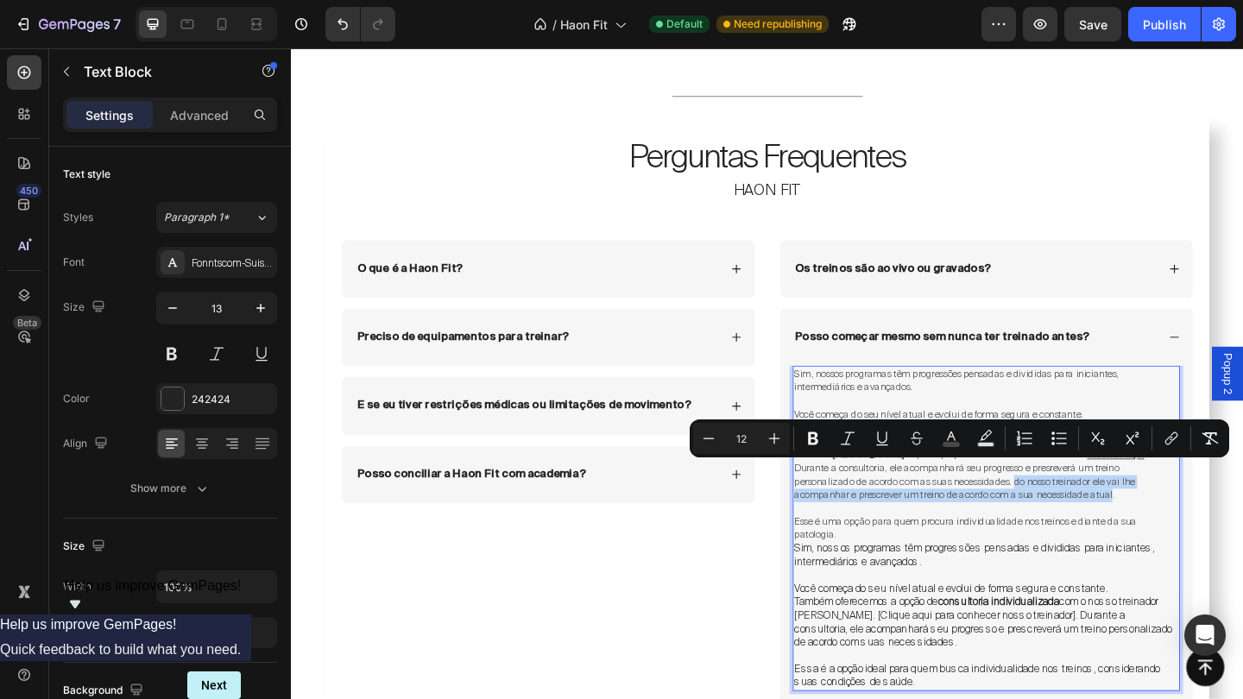
drag, startPoint x: 1084, startPoint y: 508, endPoint x: 1185, endPoint y: 527, distance: 101.9
click at [1185, 527] on span ". Durante a consultoria, ele acompanhará seu progresso e presreverá um treino p…" at bounding box center [1029, 513] width 383 height 58
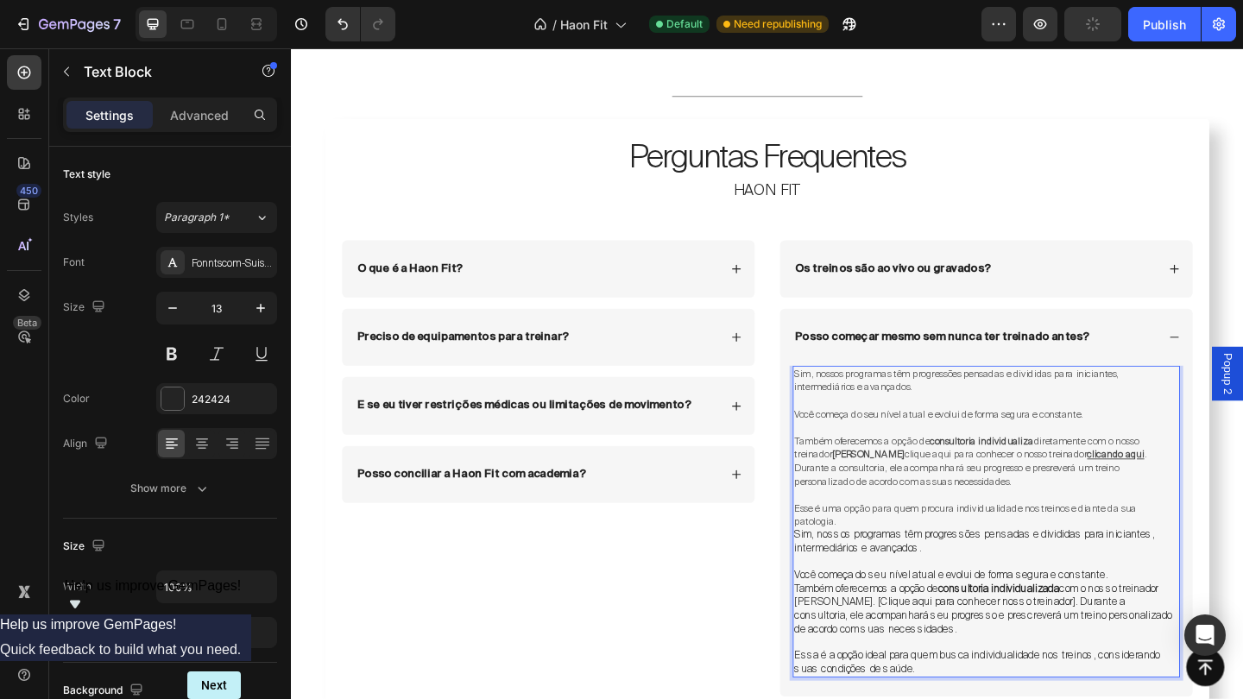
click at [1211, 542] on span "Esse é uma opção para quem procura individualidade nos treinos e diante da sua …" at bounding box center [1024, 556] width 372 height 28
click at [1093, 478] on span "Também oferecemos a opção de consultoria individualiza diretamente com o nosso …" at bounding box center [1025, 483] width 375 height 28
click at [861, 542] on span "Esse é uma opção para quem procura individualidade nos treinos e diante da sua …" at bounding box center [1024, 556] width 372 height 28
click at [924, 542] on span "Essa é uma opção para quem procura individualidade nos treinos e diante da sua …" at bounding box center [1024, 556] width 373 height 28
click at [1001, 542] on span "Essa é uma opção ideal para quem procura individualidade nos treinos e diante d…" at bounding box center [1037, 556] width 398 height 28
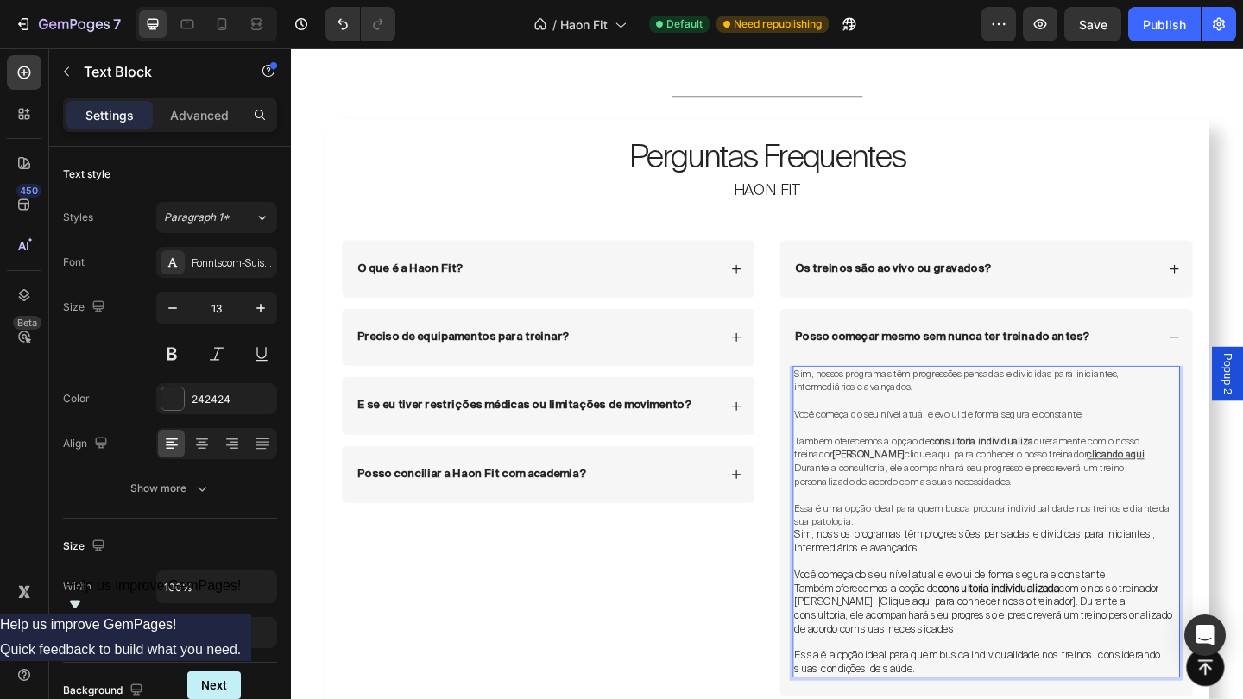
click at [1063, 542] on span "Essa é uma opção ideal para quem busca procura individualidade nos treinos e di…" at bounding box center [1042, 556] width 409 height 28
click at [1150, 542] on span "Essa é uma opção ideal para quem busca individualidade nos treinos e diante da …" at bounding box center [1033, 556] width 390 height 28
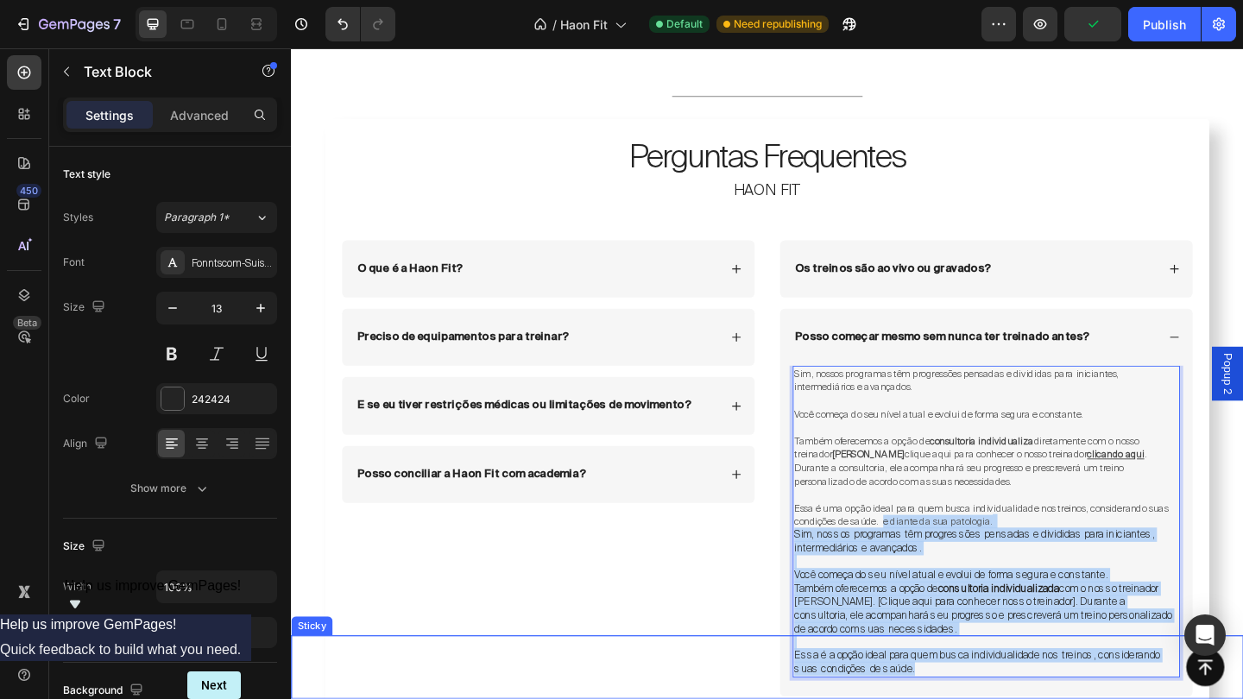
drag, startPoint x: 940, startPoint y: 552, endPoint x: 1041, endPoint y: 694, distance: 174.6
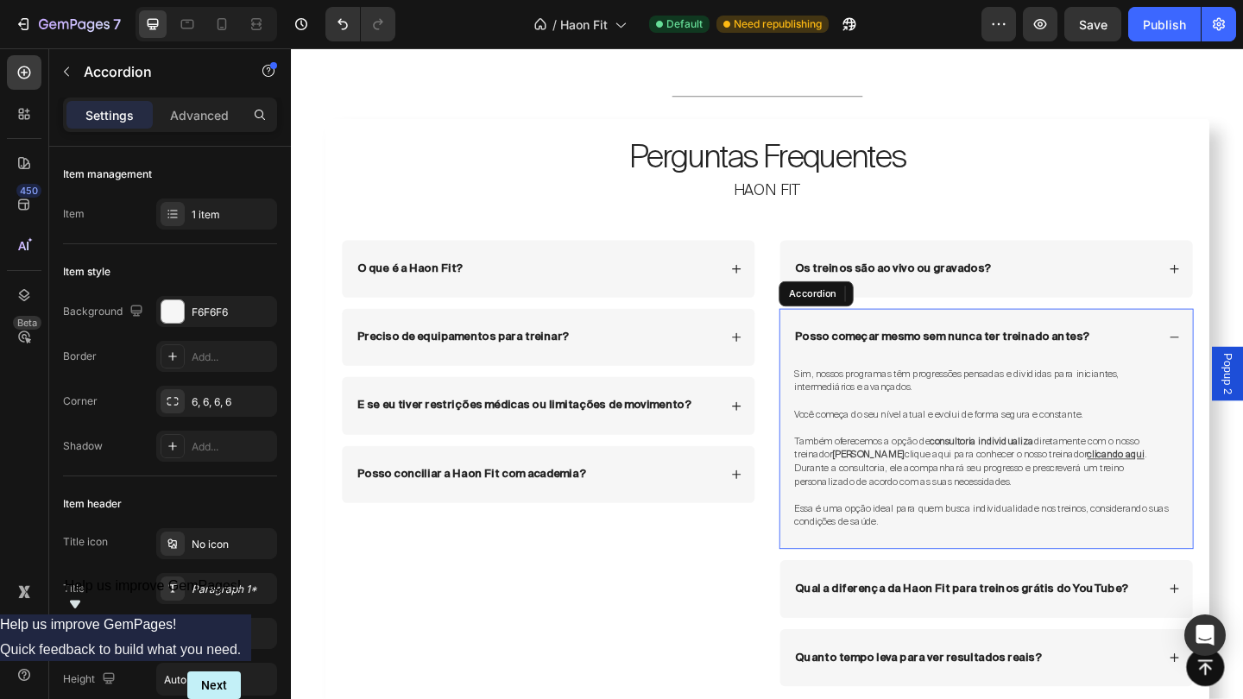
click at [1242, 350] on div "Posso começar mesmo sem nunca ter treinado antes?" at bounding box center [1047, 363] width 449 height 62
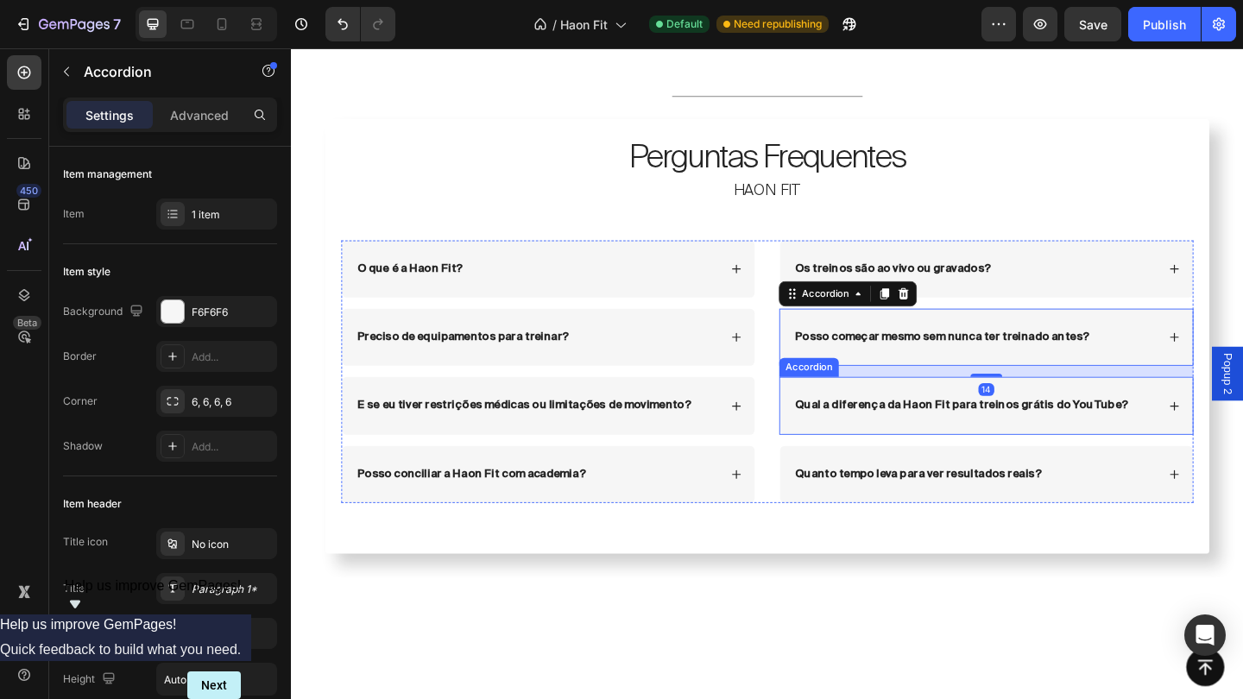
click at [1242, 432] on icon at bounding box center [1252, 438] width 12 height 12
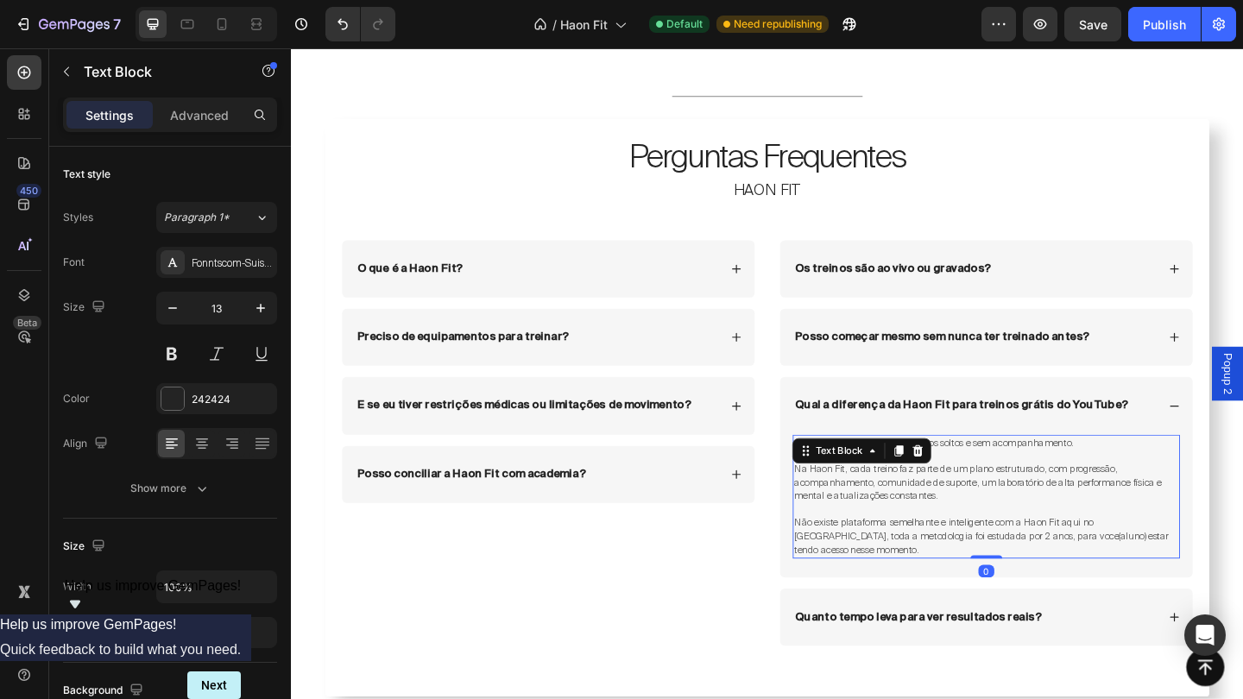
click at [1181, 558] on span "Não existe plataforma semelhante e inteligente com a Haon Fit aqui no [GEOGRAPH…" at bounding box center [1042, 579] width 408 height 43
click at [1242, 569] on span "Não existe plataforma semelhante e inteligente com a Haon Fit aqui no [GEOGRAPH…" at bounding box center [1042, 579] width 408 height 43
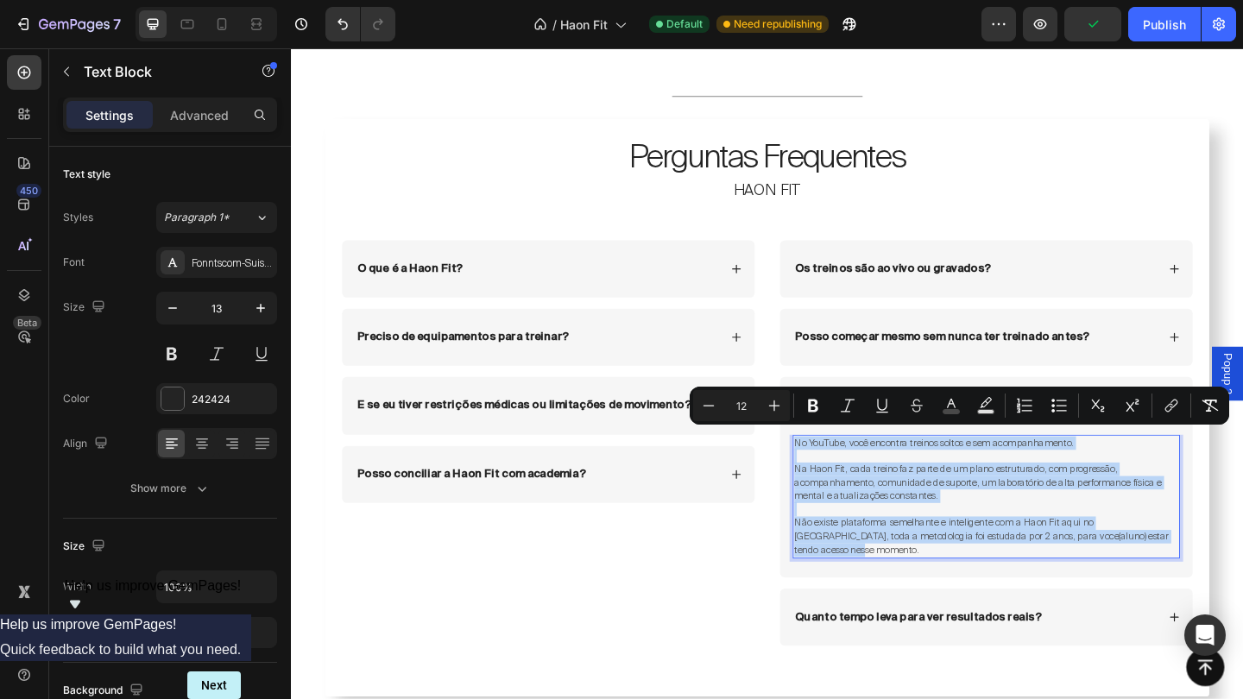
drag, startPoint x: 1255, startPoint y: 569, endPoint x: 835, endPoint y: 476, distance: 429.9
click at [835, 476] on div "No YouTube, você encontra treinos soltos e sem acompanhamento. Na Haon Fit, cad…" at bounding box center [1047, 546] width 449 height 155
copy div "No YouTube, você encontra treinos soltos e sem acompanhamento. Na Haon Fit, cad…"
click at [1242, 566] on span "Não existe plataforma semelhante e inteligente com a Haon Fit aqui no [GEOGRAPH…" at bounding box center [1042, 579] width 408 height 43
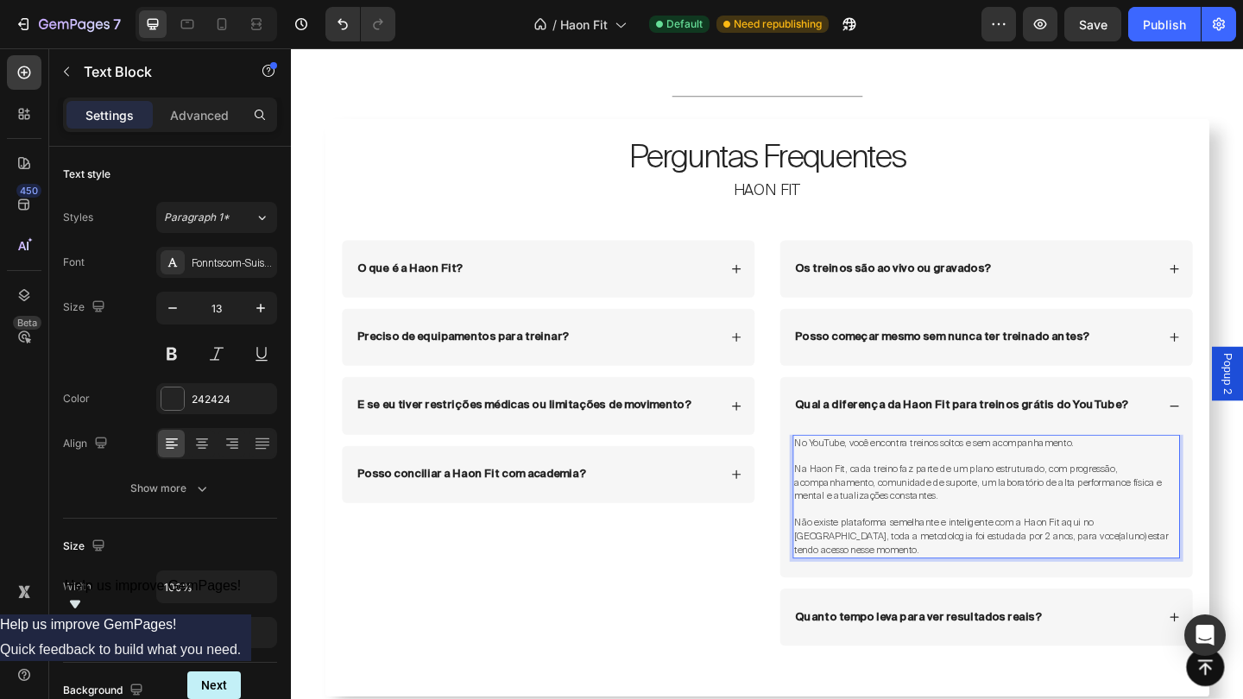
click at [1242, 567] on p "Não existe plataforma semelhante e inteligente com a Haon Fit aqui no [GEOGRAPH…" at bounding box center [1047, 580] width 418 height 44
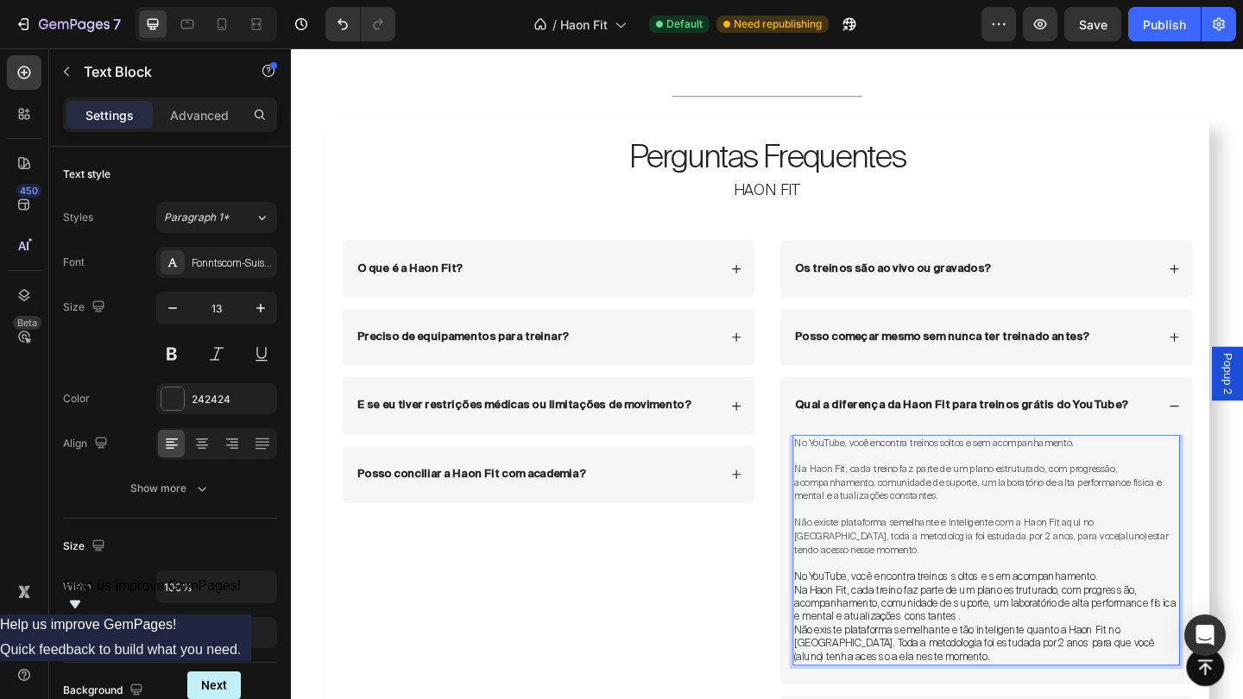
click at [1079, 631] on p "Na Haon Fit, cada treino faz parte de um plano estruturado, com progressão, aco…" at bounding box center [1047, 653] width 418 height 44
click at [1121, 674] on p "Não existe plataforma semelhante e tão inteligente quanto a Haon Fit no [GEOGRA…" at bounding box center [1047, 696] width 418 height 44
click at [1068, 559] on span "Não existe plataforma semelhante e inteligente com a Haon Fit aqui no [GEOGRAPH…" at bounding box center [1042, 579] width 408 height 43
click at [1073, 558] on span "Não existe plataforma semelhante e inteligente com a Haon Fit aqui no [GEOGRAPH…" at bounding box center [1042, 579] width 408 height 43
click at [1159, 558] on span "Não existe plataforma semelhante e inteligente quanto a Haon Fit aqui no [GEOGR…" at bounding box center [1042, 579] width 408 height 43
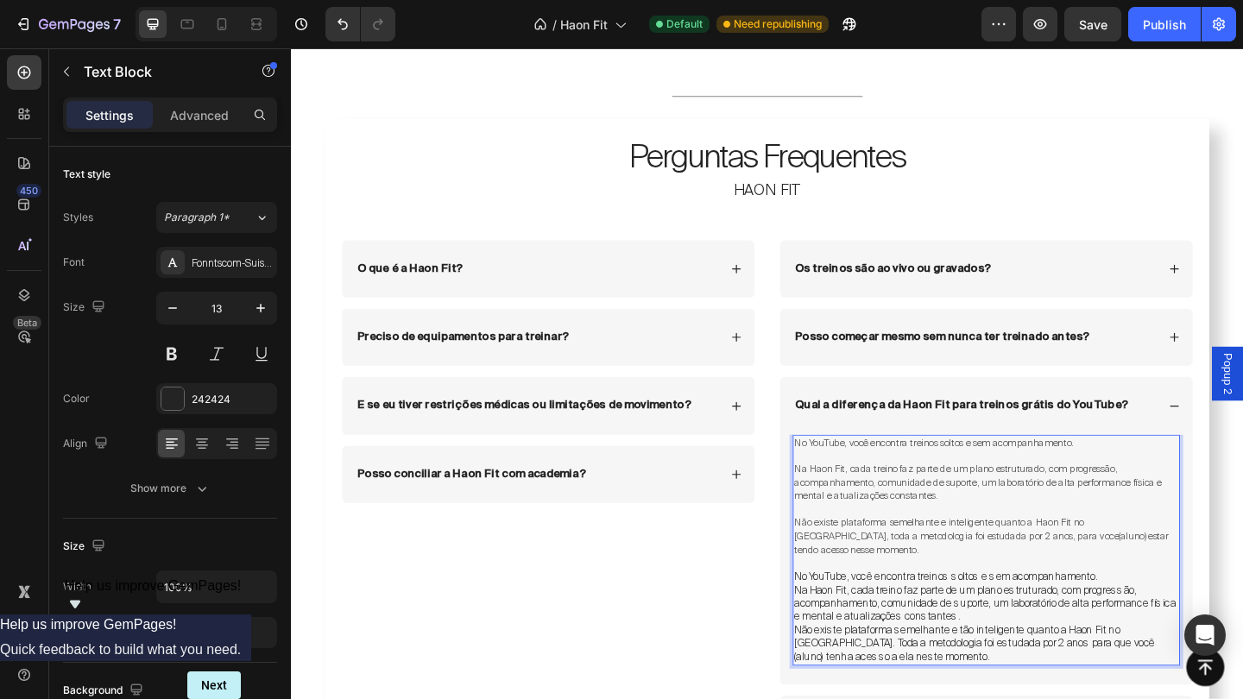
click at [1179, 558] on span "Não existe plataforma semelhante e inteligente quanto a Haon Fit no [GEOGRAPHIC…" at bounding box center [1042, 579] width 408 height 43
click at [1008, 570] on span "Não existe plataforma semelhante e inteligente quanto a Haon Fit no [GEOGRAPHIC…" at bounding box center [1042, 579] width 409 height 43
click at [1032, 569] on span "Não existe plataforma semelhante e inteligente quanto a Haon Fit no [GEOGRAPHIC…" at bounding box center [1041, 579] width 407 height 43
click at [1104, 567] on span "Não existe plataforma semelhante e inteligente quanto a Haon Fit no [GEOGRAPHIC…" at bounding box center [1040, 579] width 404 height 43
click at [1169, 568] on span "Não existe plataforma semelhante e inteligente quanto a Haon Fit no [GEOGRAPHIC…" at bounding box center [1040, 579] width 404 height 43
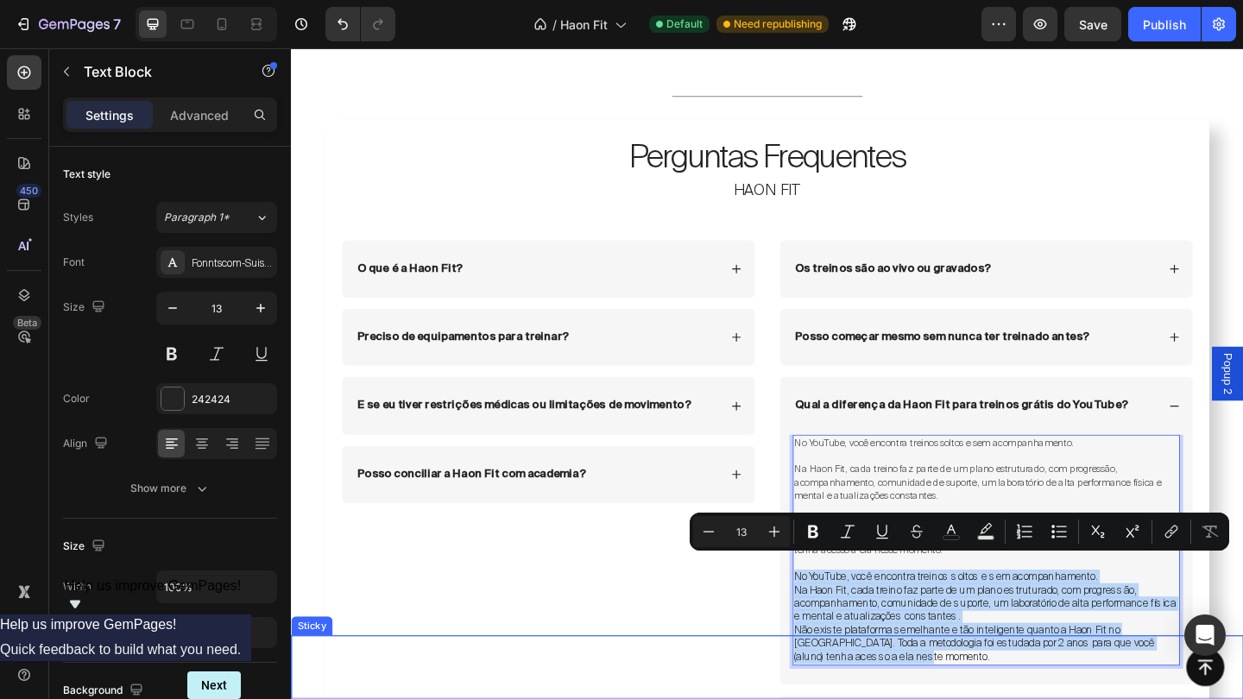
drag, startPoint x: 839, startPoint y: 611, endPoint x: 971, endPoint y: 694, distance: 156.0
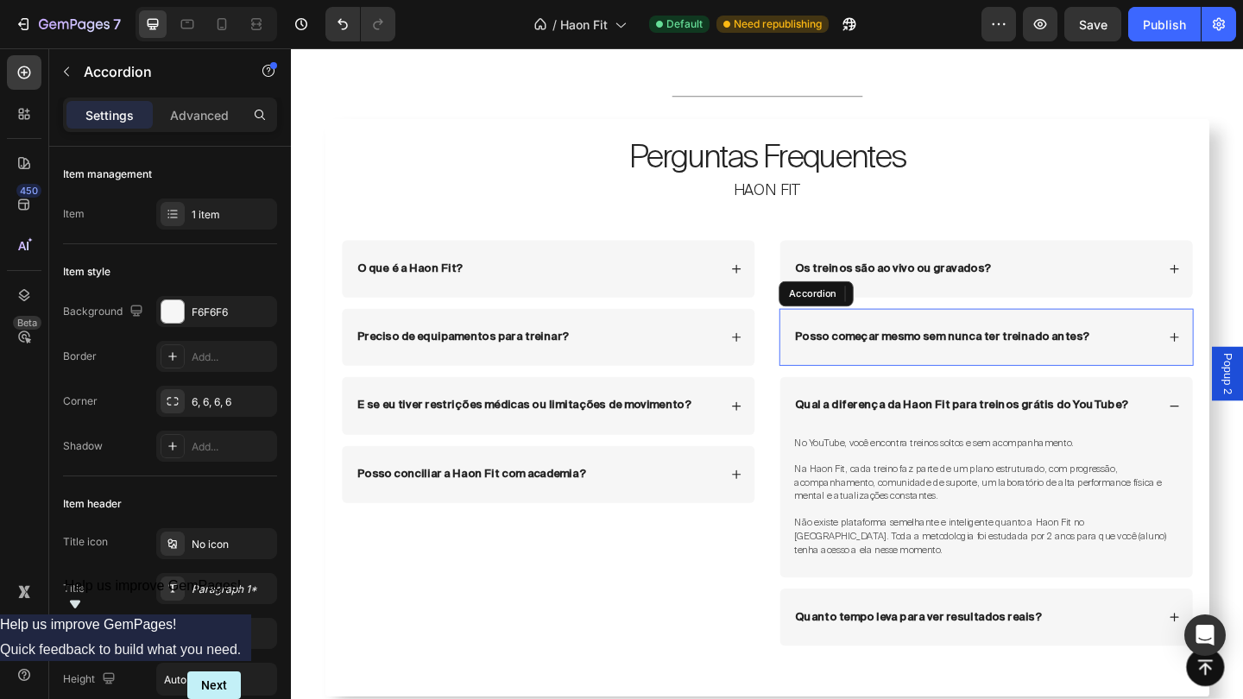
click at [1185, 352] on div "Posso começar mesmo sem nunca ter treinado antes?" at bounding box center [1034, 362] width 395 height 21
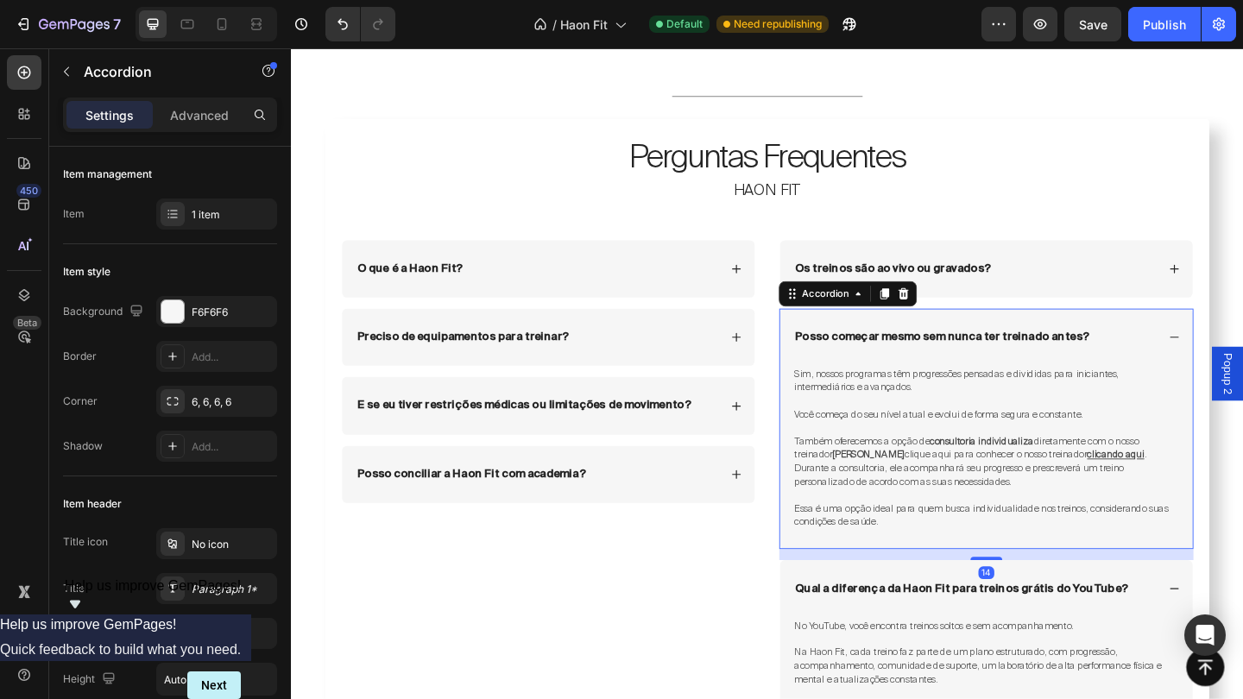
click at [1185, 352] on div "Posso começar mesmo sem nunca ter treinado antes?" at bounding box center [1034, 362] width 395 height 21
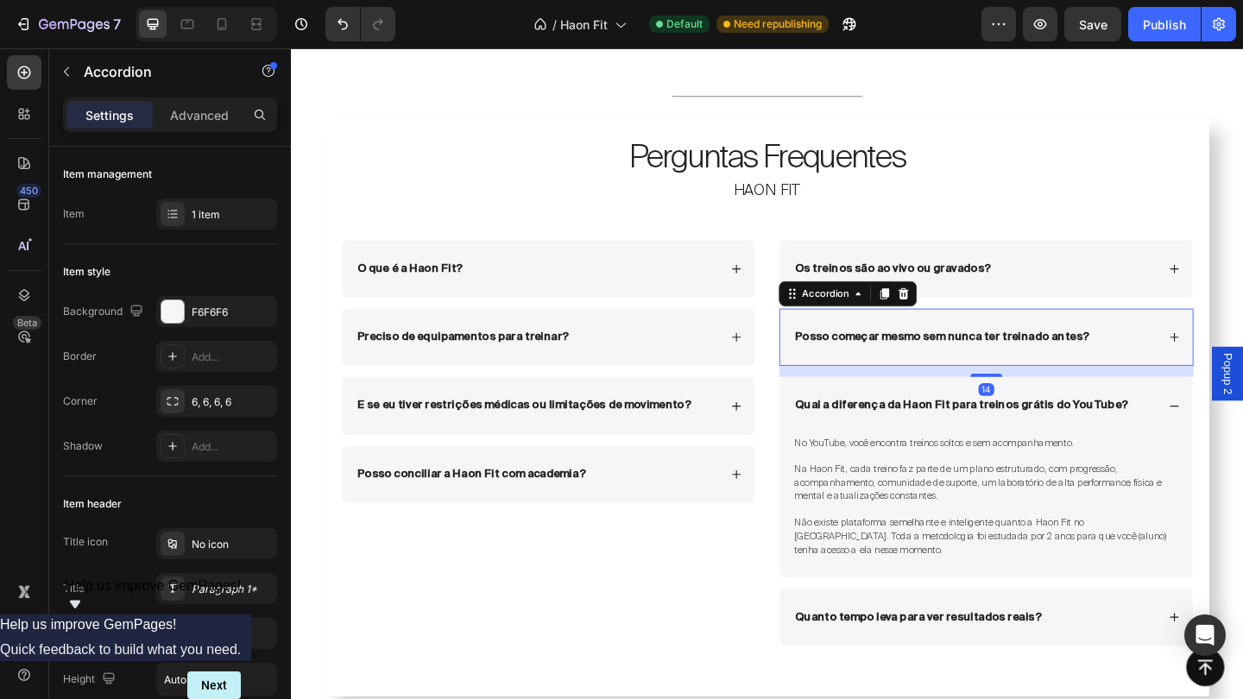
click at [1217, 366] on div "Posso começar mesmo sem nunca ter treinado antes?" at bounding box center [1034, 362] width 395 height 21
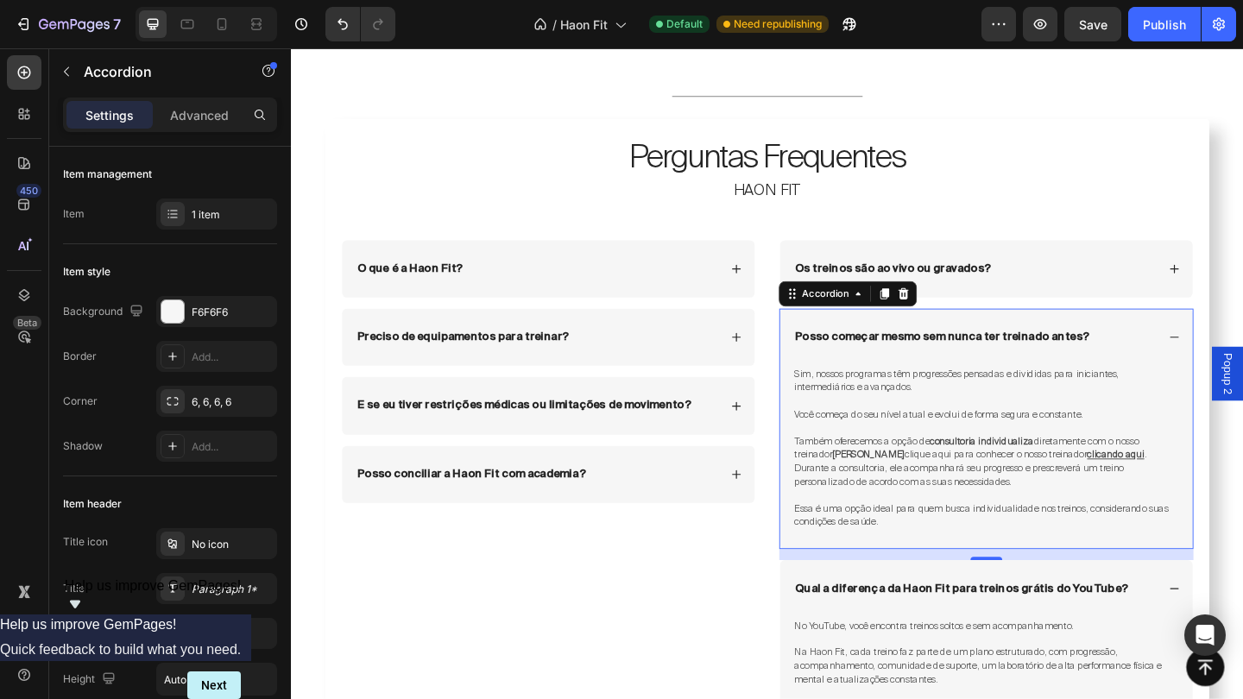
click at [1217, 366] on div "Posso começar mesmo sem nunca ter treinado antes?" at bounding box center [1034, 362] width 395 height 21
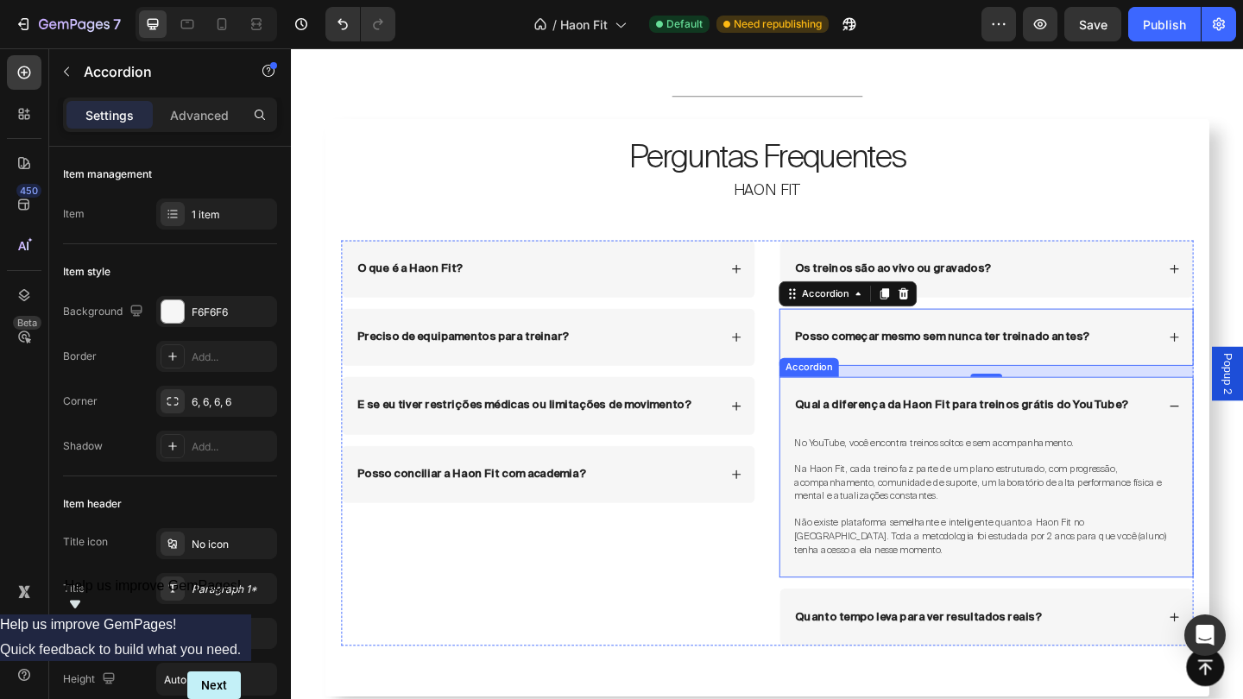
click at [1216, 427] on div "Qual a diferença da Haon Fit para treinos grátis do YouTube?" at bounding box center [1034, 437] width 395 height 21
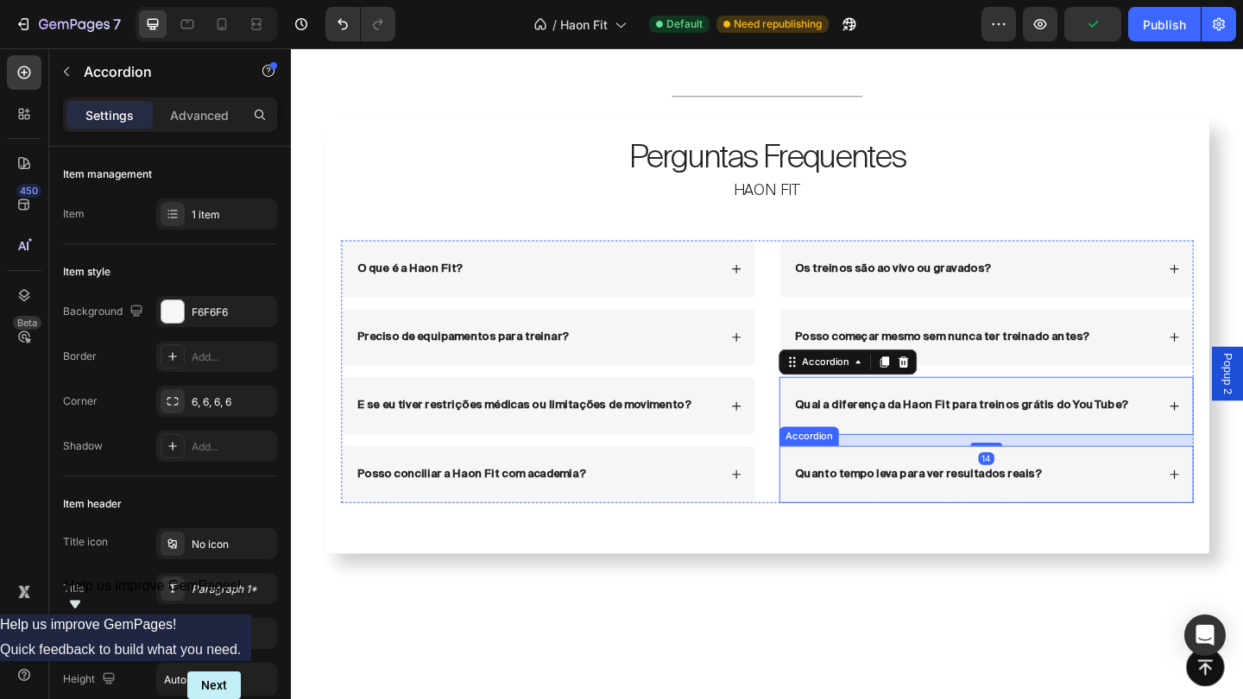
click at [1184, 515] on div "Quanto tempo leva para ver resultados reais?" at bounding box center [1034, 512] width 395 height 21
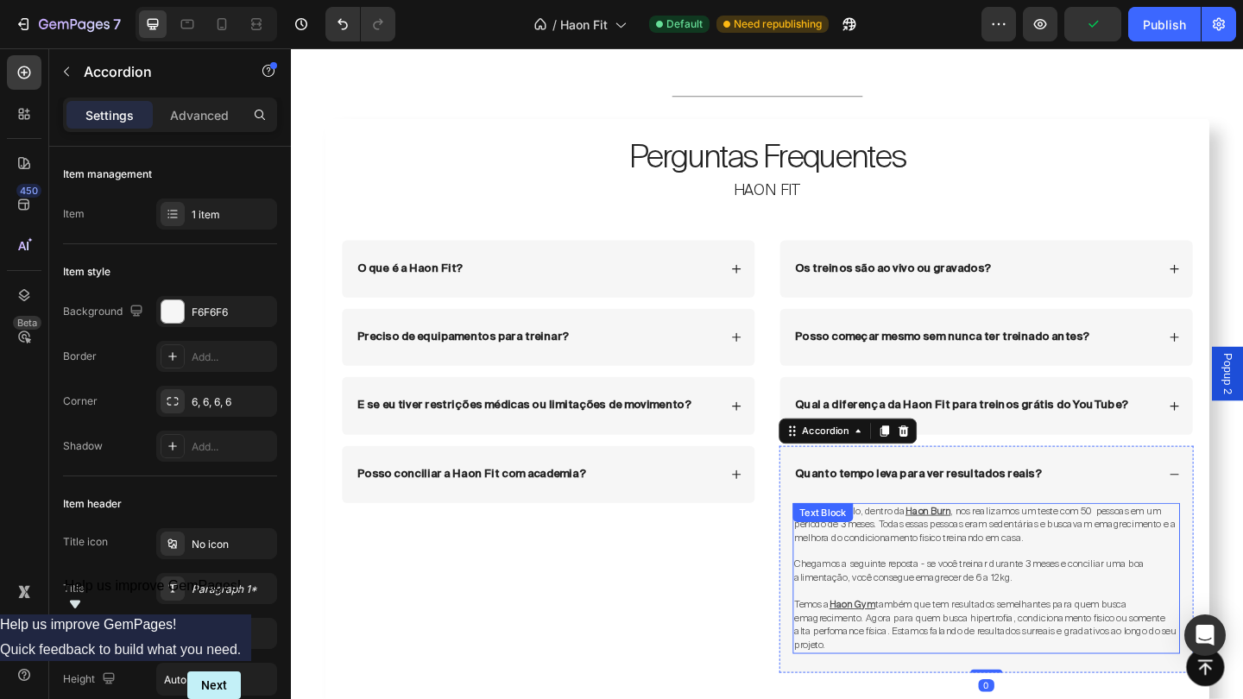
click at [914, 677] on span "também que tem resultados semelhantes para quem busca emagrecimento. Agora para…" at bounding box center [1045, 676] width 415 height 58
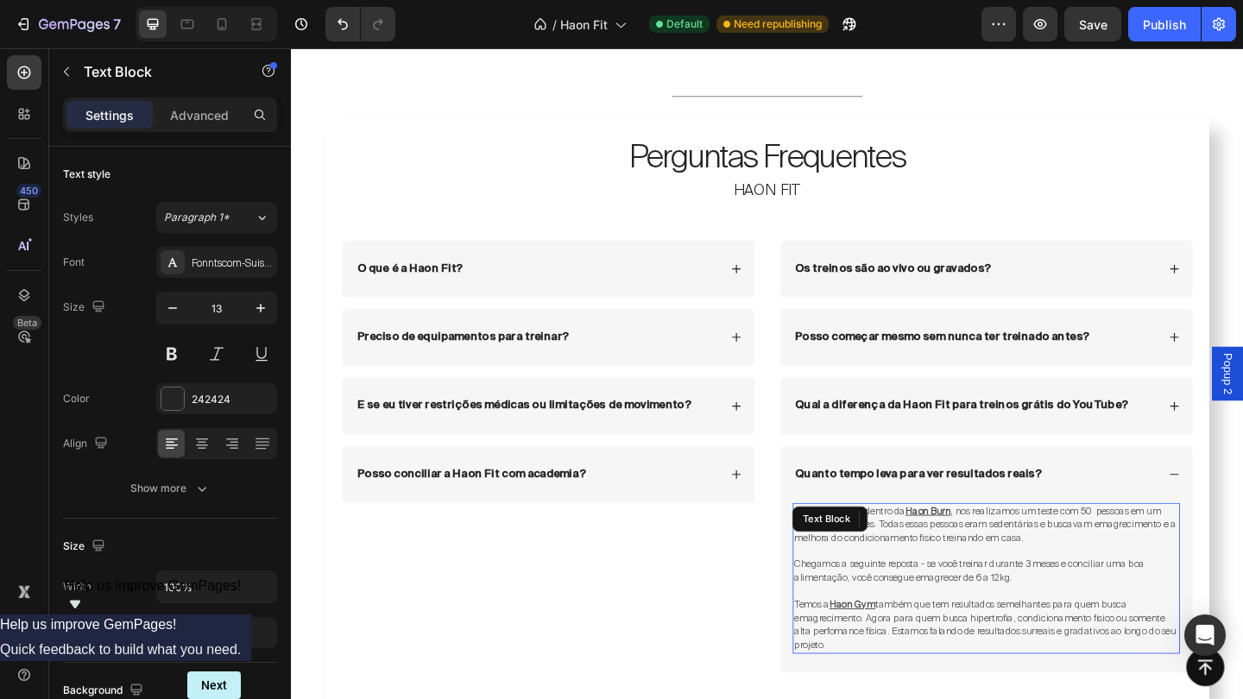
click at [886, 683] on p "Temos a Haon Gym também que tem resultados semelhantes para quem busca emagreci…" at bounding box center [1047, 676] width 418 height 59
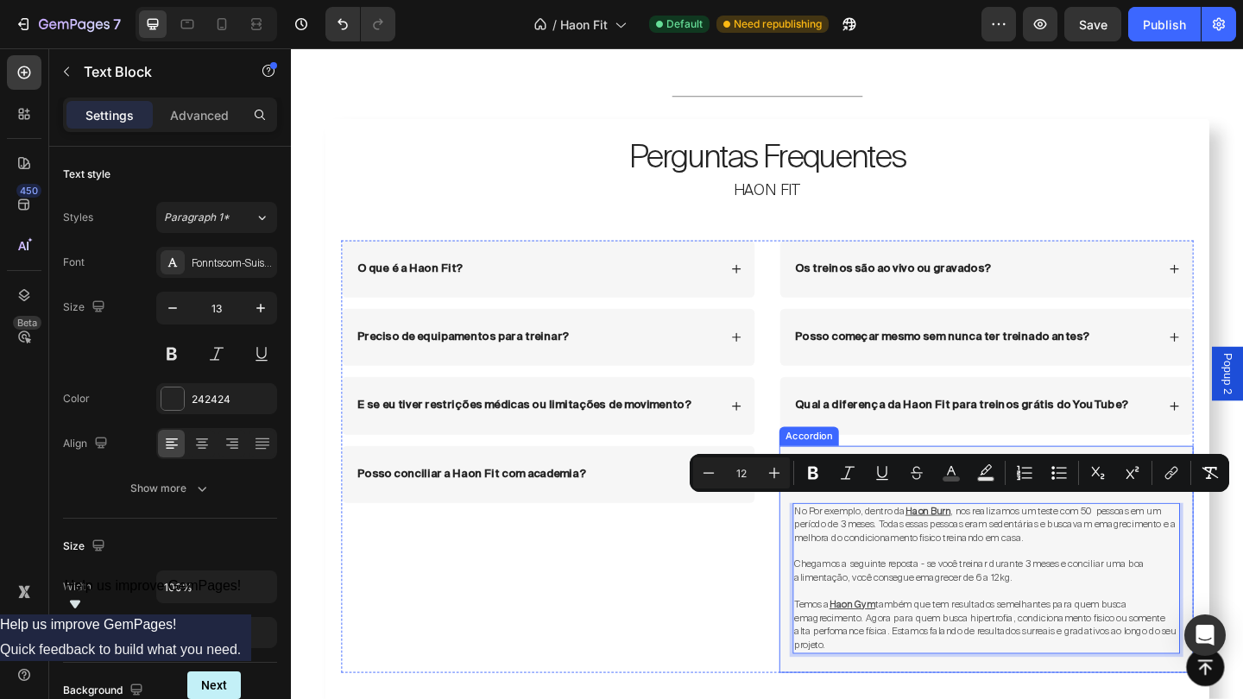
drag, startPoint x: 886, startPoint y: 683, endPoint x: 830, endPoint y: 516, distance: 175.8
click at [830, 516] on div "Quanto tempo leva para ver resultados reais? No Por exemplo, dentro da Haon [ME…" at bounding box center [1047, 604] width 449 height 247
copy div "No Por exemplo, dentro da Haon [MEDICAL_DATA] realizamos um teste com 50 pessoa…"
click at [960, 674] on span "também que tem resultados semelhantes para quem busca emagrecimento. Agora para…" at bounding box center [1045, 676] width 415 height 58
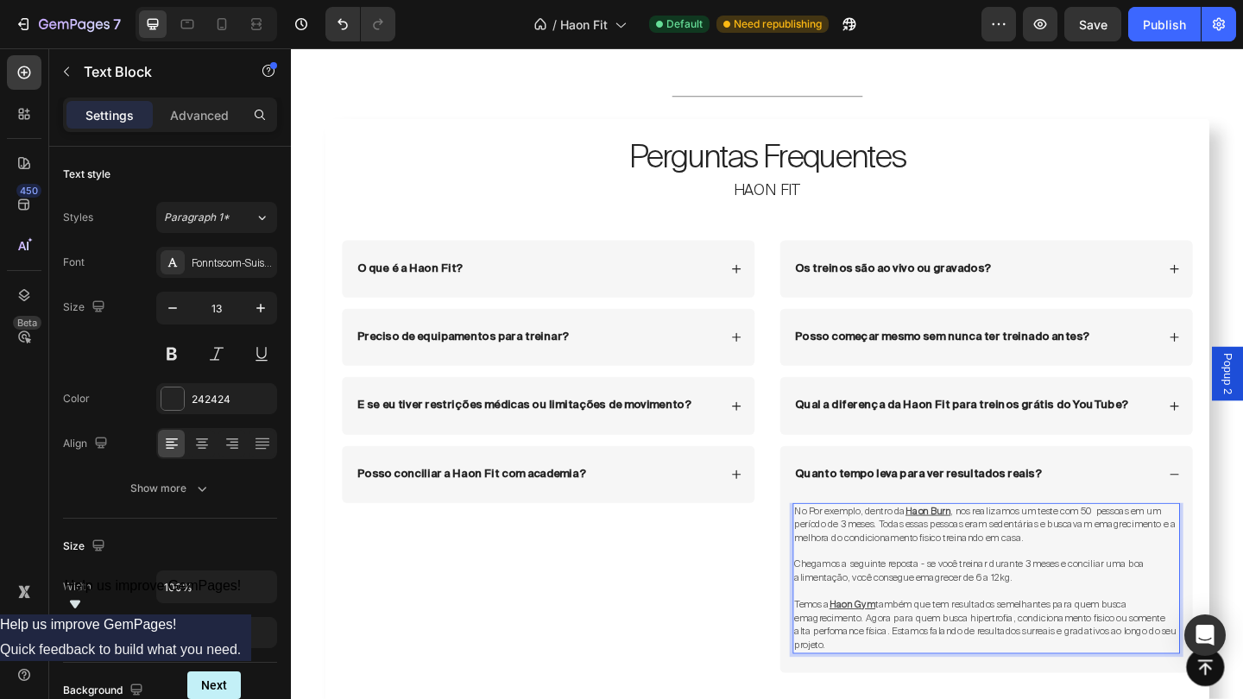
click at [927, 686] on p "Temos a Haon Gym também que tem resultados semelhantes para quem busca emagreci…" at bounding box center [1047, 676] width 418 height 59
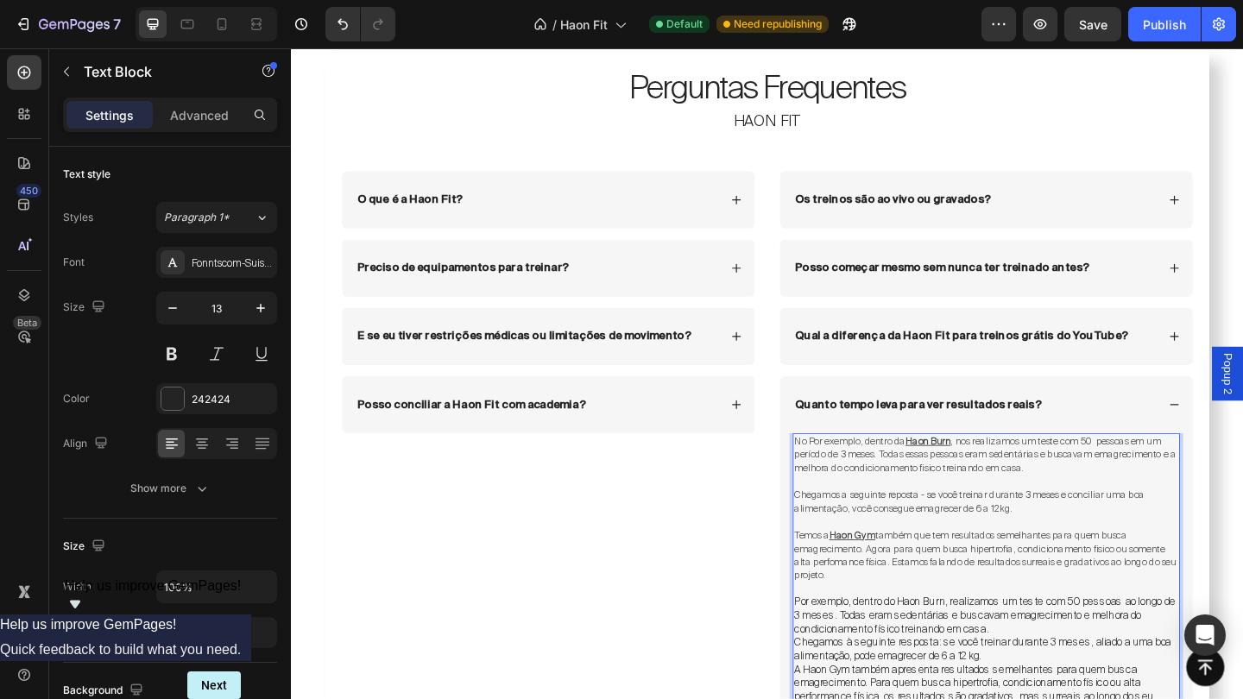
scroll to position [10841, 0]
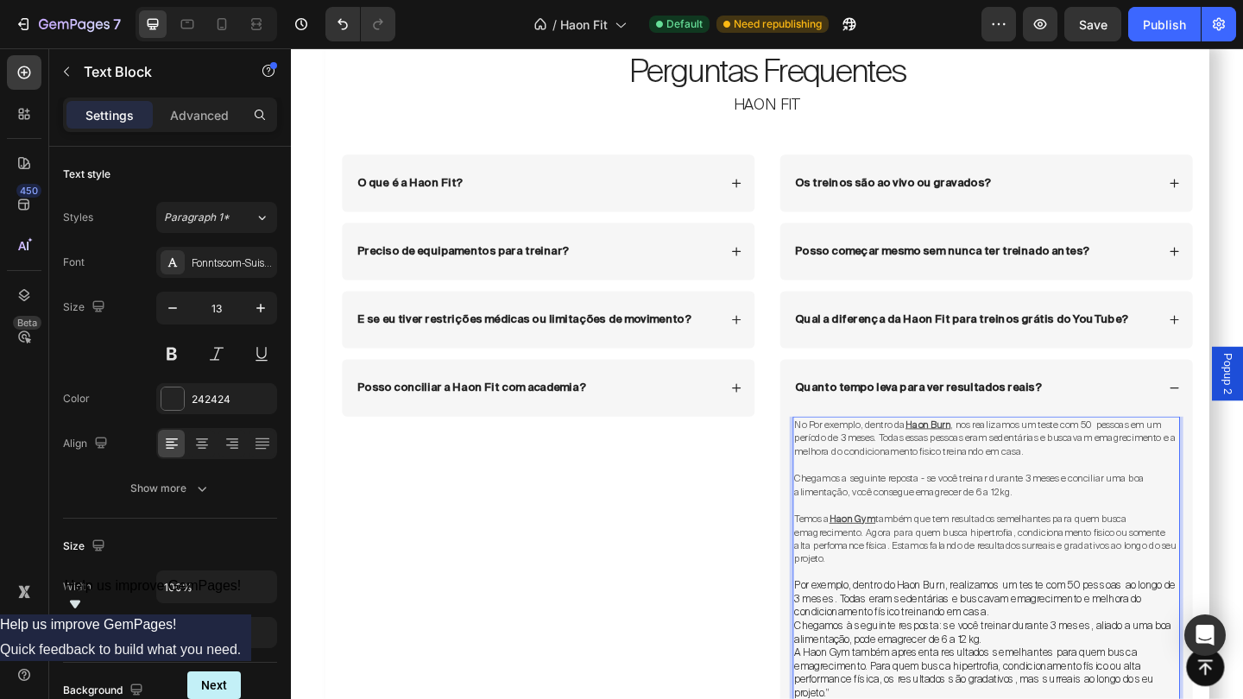
click at [857, 454] on span "No Por exemplo, dentro da" at bounding box center [898, 458] width 121 height 14
click at [1020, 456] on span ", nos realizamos um teste com 50 pessoas em um período de 3 meses. Todas essas …" at bounding box center [1045, 472] width 415 height 43
click at [1178, 462] on span ", realizamos um teste com 50 pessoas em um período de 3 meses. Todas essas pess…" at bounding box center [1045, 472] width 415 height 43
click at [1242, 456] on span ", realizamos um teste com 50 pessoas em um período de 3 meses. Todas essas pess…" at bounding box center [1045, 472] width 415 height 43
click at [907, 472] on span ", realizamos um teste com 50 pessoas ao longo de 3 meses. Todas essas pessoas e…" at bounding box center [1044, 472] width 412 height 43
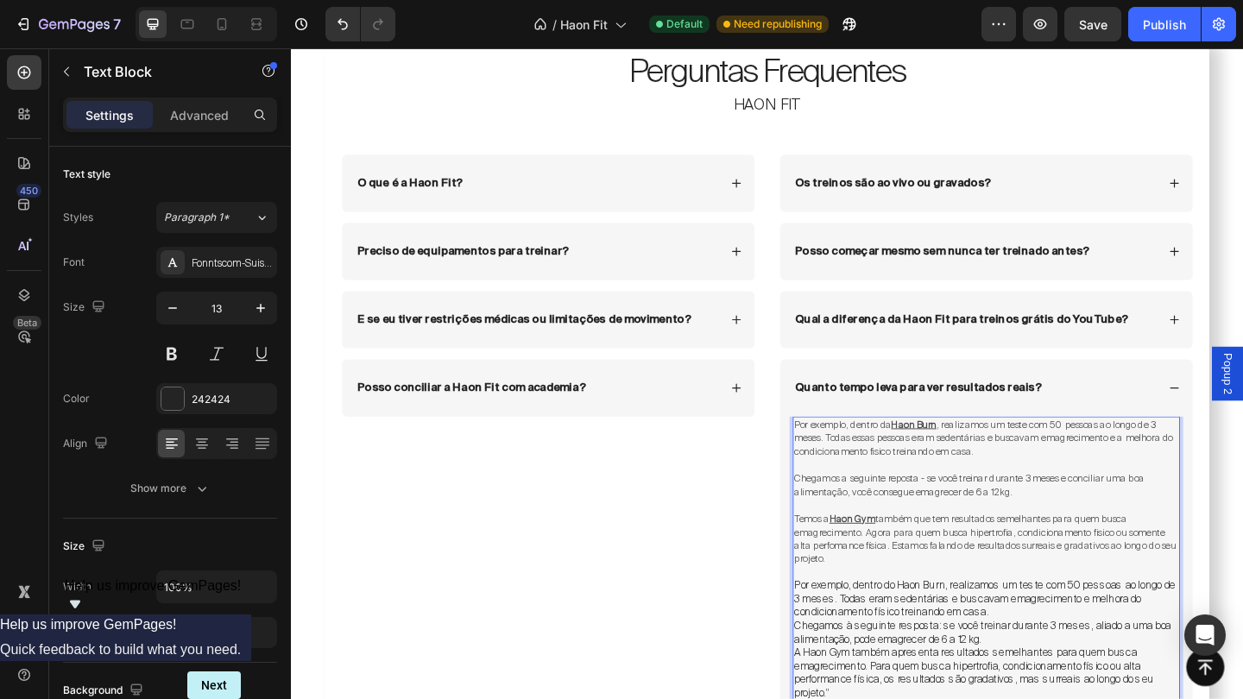
click at [904, 472] on span ", realizamos um teste com 50 pessoas ao longo de 3 meses. Todas essas pessoas e…" at bounding box center [1044, 472] width 412 height 43
click at [1025, 470] on span ", realizamos um teste com 50 pessoas ao longo de 3 meses. Todas eram essas pess…" at bounding box center [1034, 472] width 393 height 43
click at [1133, 473] on span ", realizamos um teste com 50 pessoas ao longo de 3 meses. Todas eram sedentária…" at bounding box center [1034, 472] width 393 height 43
click at [1053, 647] on p "Por exemplo, dentro do Haon Burn, realizamos um teste com 50 pessoas ao longo d…" at bounding box center [1047, 648] width 418 height 44
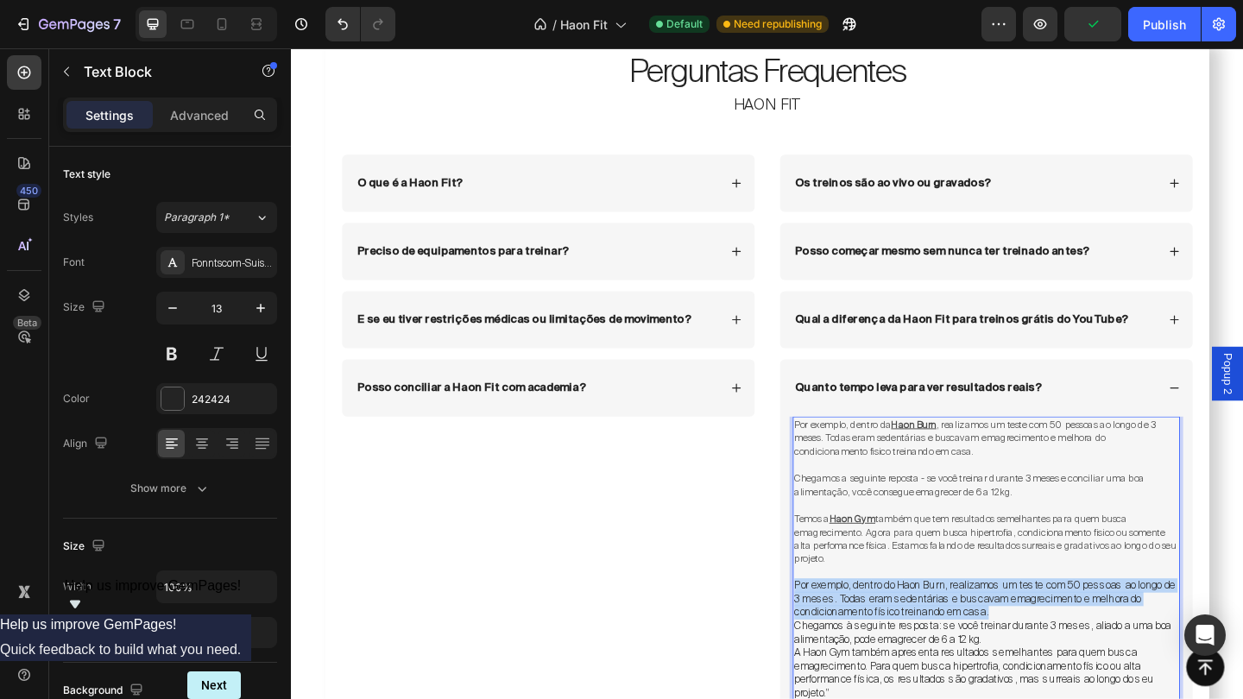
drag, startPoint x: 1053, startPoint y: 647, endPoint x: 839, endPoint y: 623, distance: 215.5
click at [839, 626] on p "Por exemplo, dentro do Haon Burn, realizamos um teste com 50 pessoas ao longo d…" at bounding box center [1047, 648] width 418 height 44
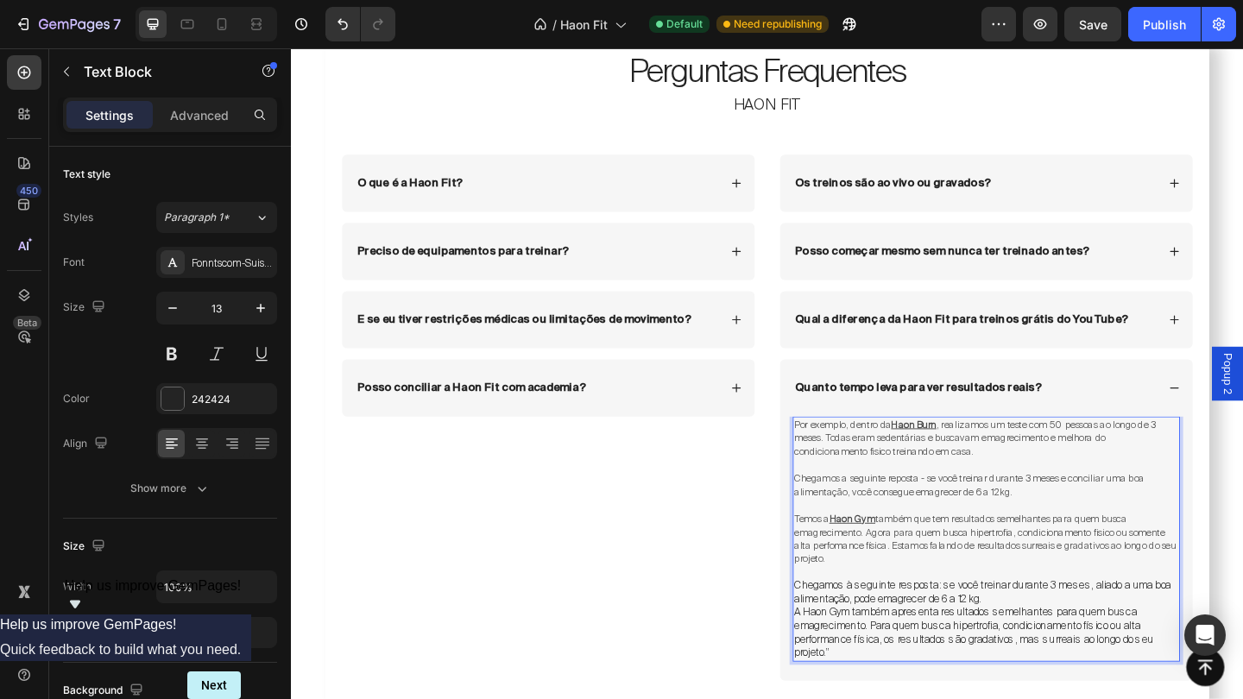
click at [899, 509] on span "Chegamos a seguinte reposta - se você treinar durante 3 meses e conciliar uma b…" at bounding box center [1028, 523] width 381 height 28
click at [896, 509] on span "Chegamos a seguinte reposta - se você treinar durante 3 meses e conciliar uma b…" at bounding box center [1028, 523] width 381 height 28
click at [974, 511] on span "Chegamos à seguinte reposta - se você treinar durante 3 meses e conciliar uma b…" at bounding box center [1028, 523] width 381 height 28
click at [1127, 515] on span "Chegamos à seguinte reposta: se você treinar durante 3 meses e conciliar uma bo…" at bounding box center [1026, 523] width 377 height 28
drag, startPoint x: 919, startPoint y: 528, endPoint x: 842, endPoint y: 528, distance: 76.8
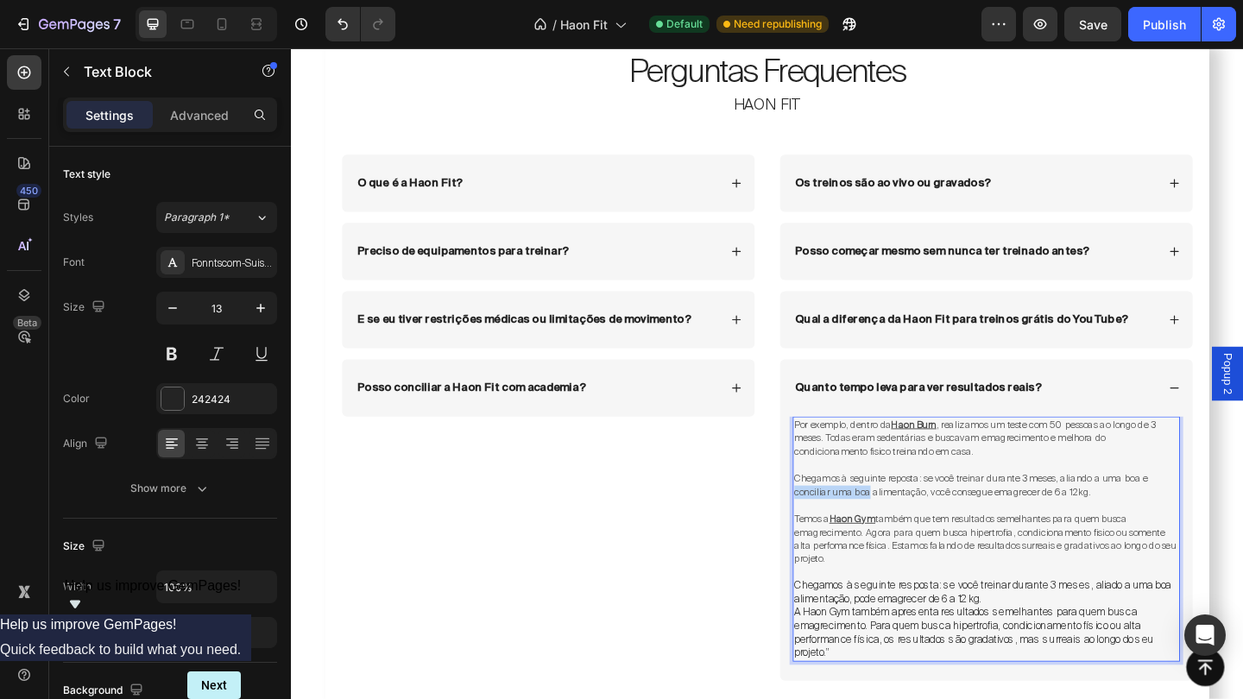
click at [842, 528] on span "Chegamos à seguinte reposta: se você treinar durante 3 meses, aliando a uma boa…" at bounding box center [1030, 523] width 384 height 28
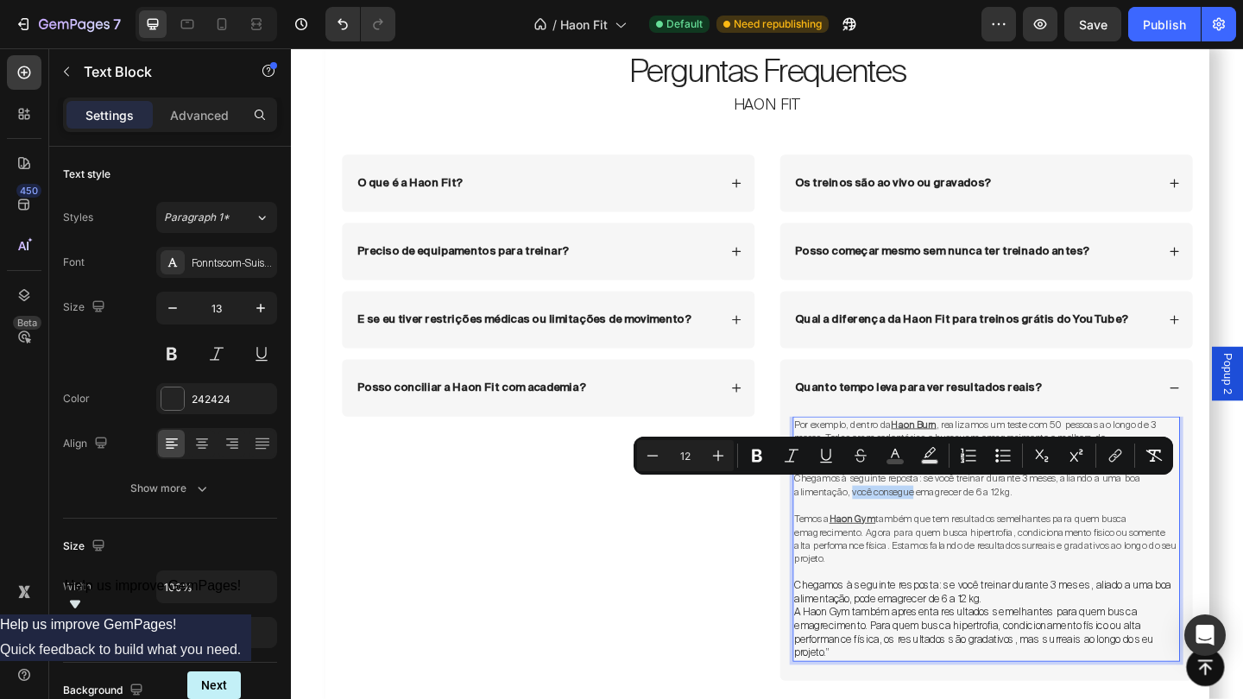
drag, startPoint x: 968, startPoint y: 526, endPoint x: 898, endPoint y: 523, distance: 70.0
click at [898, 523] on span "Chegamos à seguinte reposta: se você treinar durante 3 meses, aliando a uma boa…" at bounding box center [1026, 523] width 376 height 28
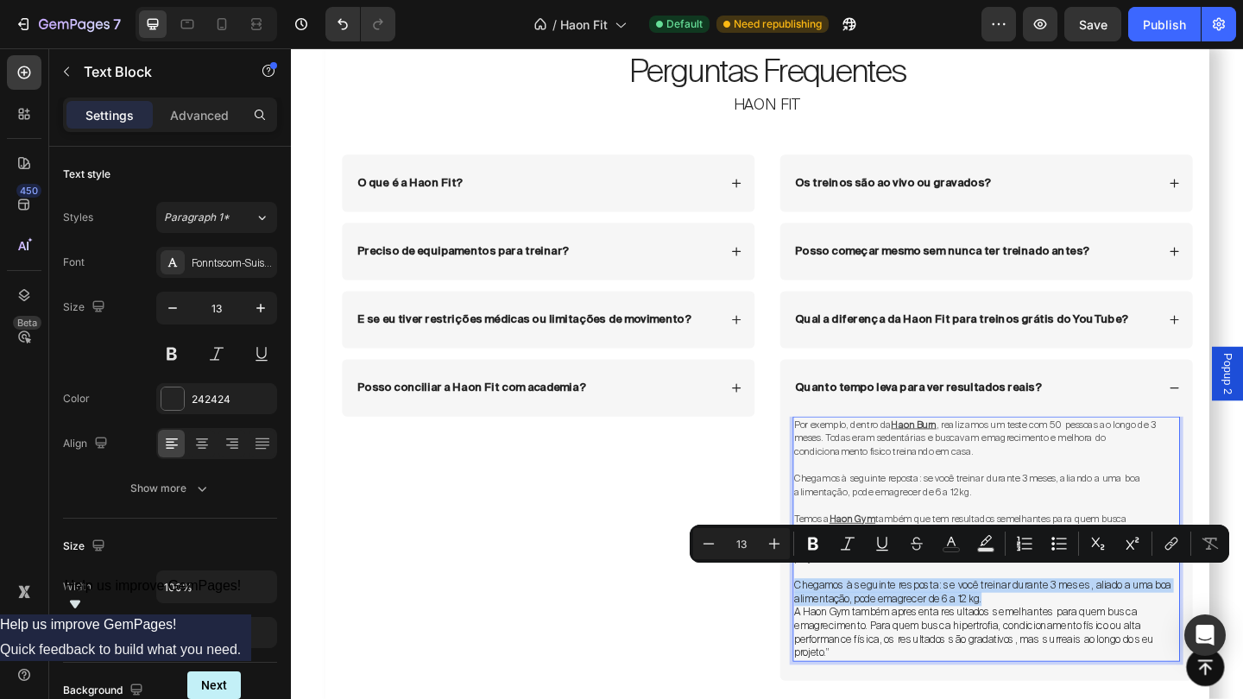
drag, startPoint x: 1054, startPoint y: 637, endPoint x: 839, endPoint y: 626, distance: 215.3
click at [839, 626] on p "Chegamos à seguinte resposta: se você treinar durante 3 meses, aliado a uma boa…" at bounding box center [1047, 640] width 418 height 29
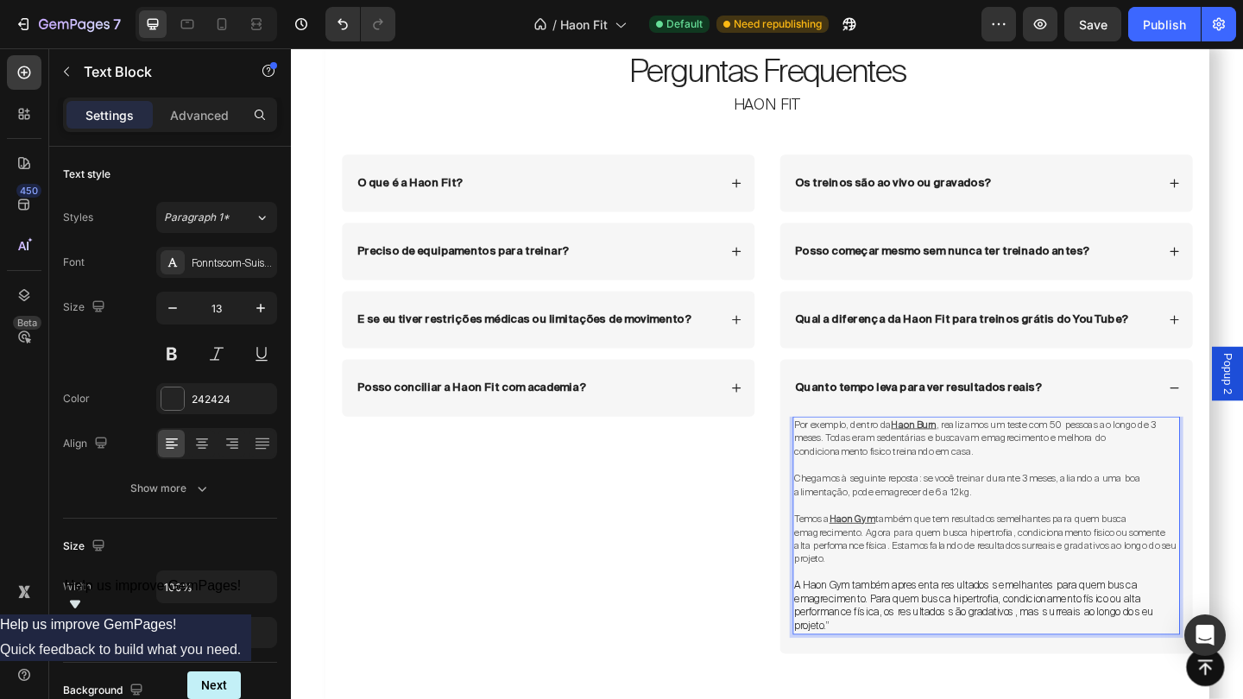
click at [872, 555] on span "Temos a" at bounding box center [857, 560] width 38 height 14
click at [876, 555] on span "Temos a" at bounding box center [857, 560] width 38 height 14
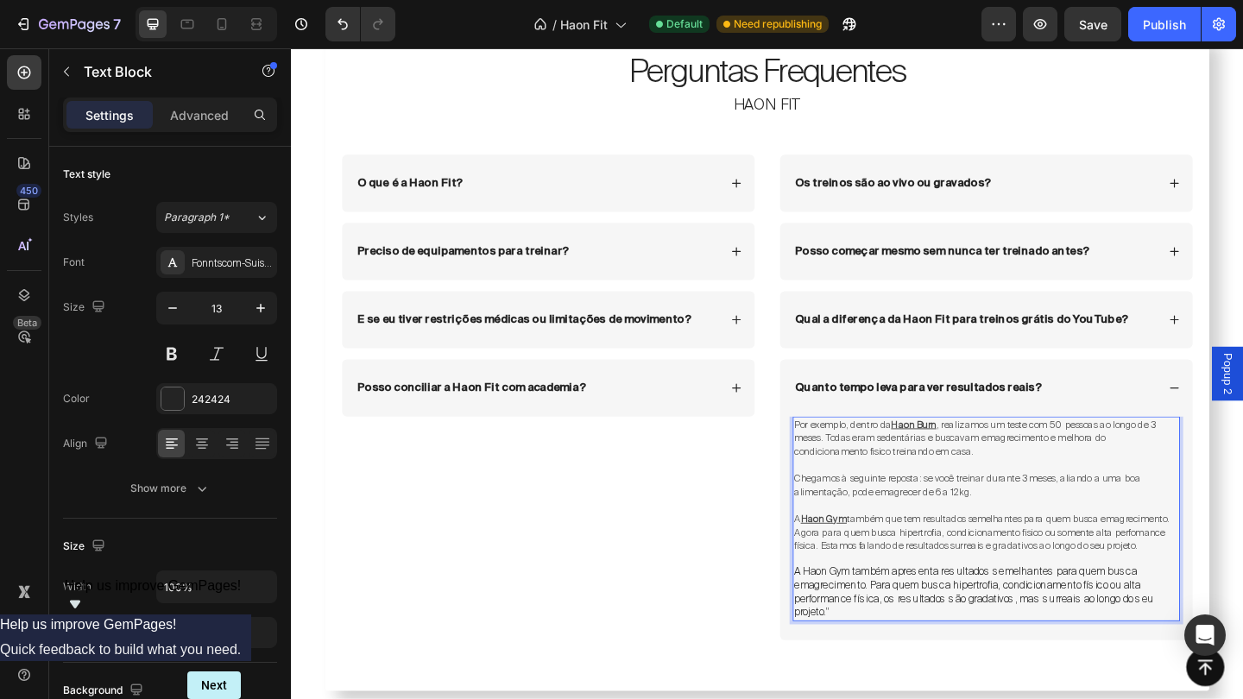
click at [977, 553] on span "também que tem resultados semelhantes para quem busca emagrecimento. Agora para…" at bounding box center [1042, 574] width 408 height 43
click at [945, 566] on span "também apresenta resultados semelhantes para quem busca emagrecimento. Agora pa…" at bounding box center [1046, 574] width 416 height 43
click at [1135, 567] on span "também apresenta resultados semelhantes para quem busca emagrecimento. Para que…" at bounding box center [1046, 574] width 416 height 43
click at [1212, 567] on span "também apresenta resultados semelhantes para quem busca emagrecimento. Para que…" at bounding box center [1046, 574] width 416 height 43
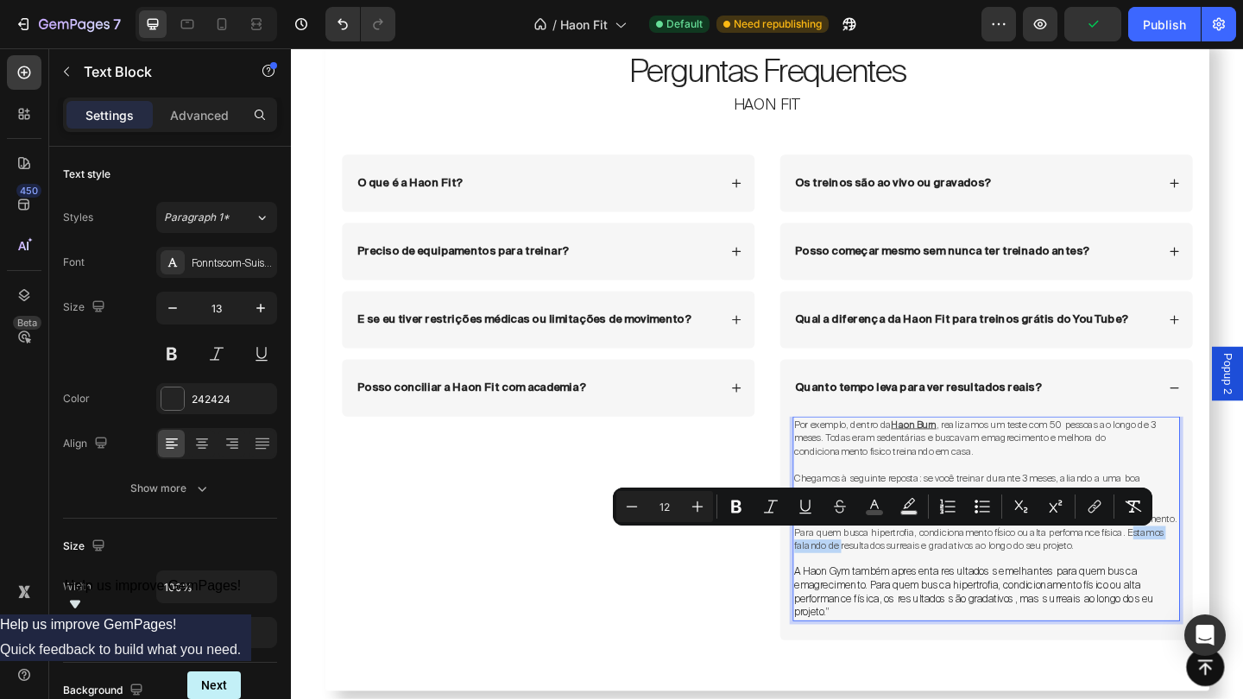
drag, startPoint x: 957, startPoint y: 579, endPoint x: 868, endPoint y: 577, distance: 89.0
click at [868, 577] on span "também apresenta resultados semelhantes para quem busca emagrecimento. Para que…" at bounding box center [1046, 574] width 416 height 43
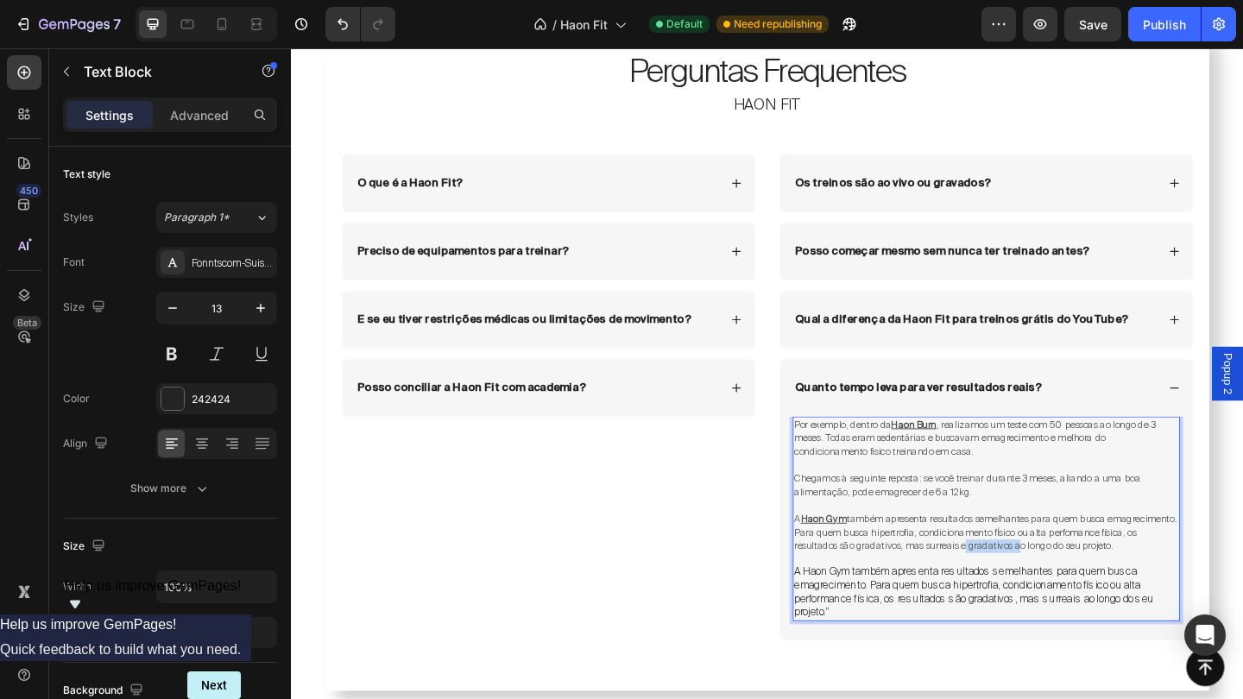
drag, startPoint x: 1120, startPoint y: 584, endPoint x: 1063, endPoint y: 582, distance: 57.0
click at [1063, 582] on span "também apresenta resultados semelhantes para quem busca emagrecimento. Para que…" at bounding box center [1046, 574] width 416 height 43
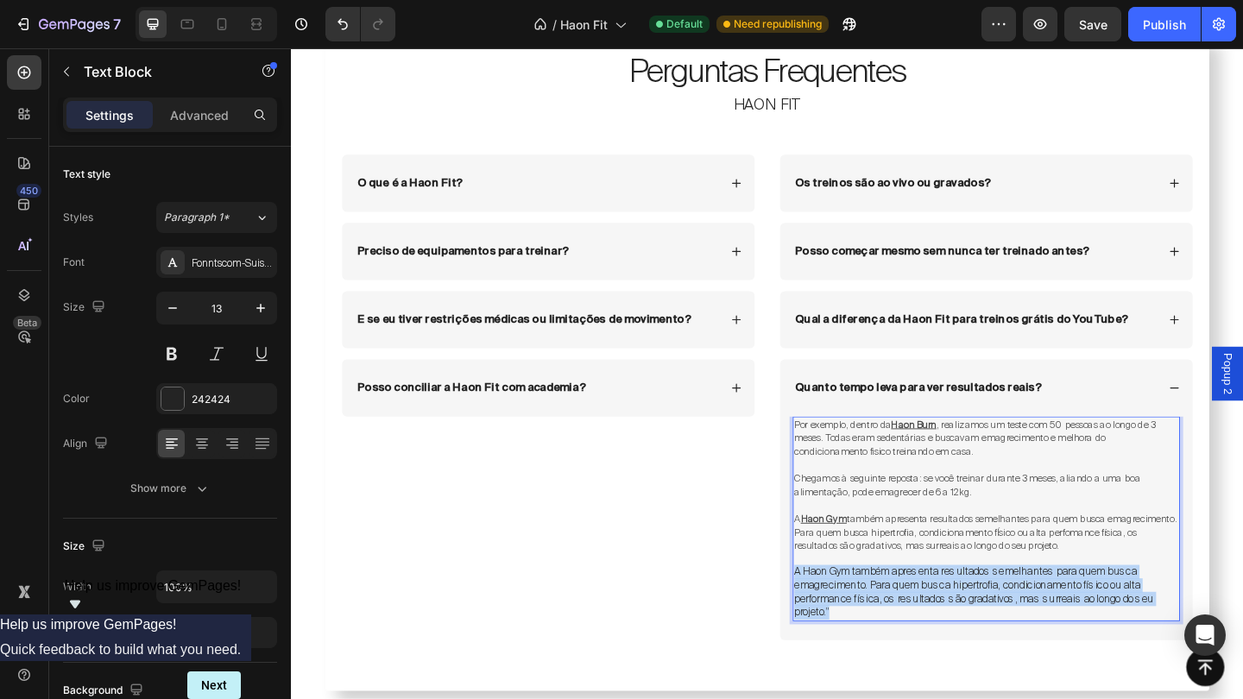
drag, startPoint x: 907, startPoint y: 649, endPoint x: 838, endPoint y: 608, distance: 80.6
click at [838, 611] on p "A Haon Gym também apresenta resultados semelhantes para quem busca emagreciment…" at bounding box center [1047, 640] width 418 height 59
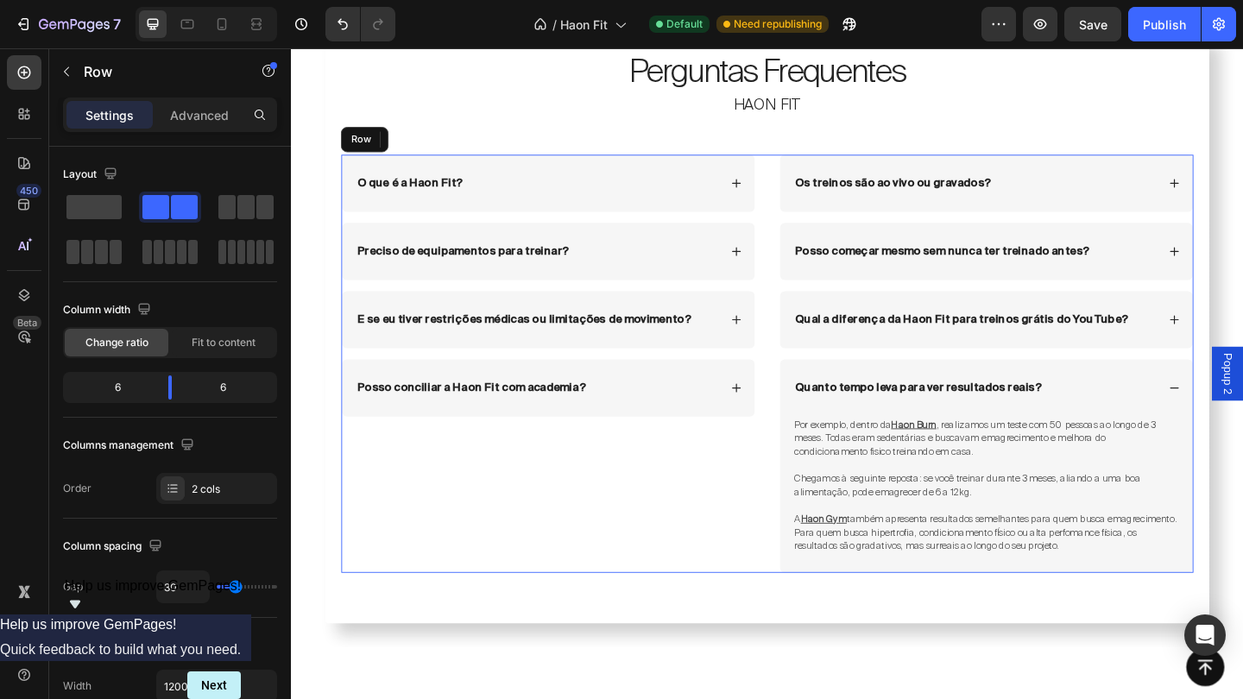
click at [774, 589] on div "O que é a Haon Fit? Accordion Preciso de equipamentos para treinar? Accordion E…" at bounding box center [570, 392] width 451 height 456
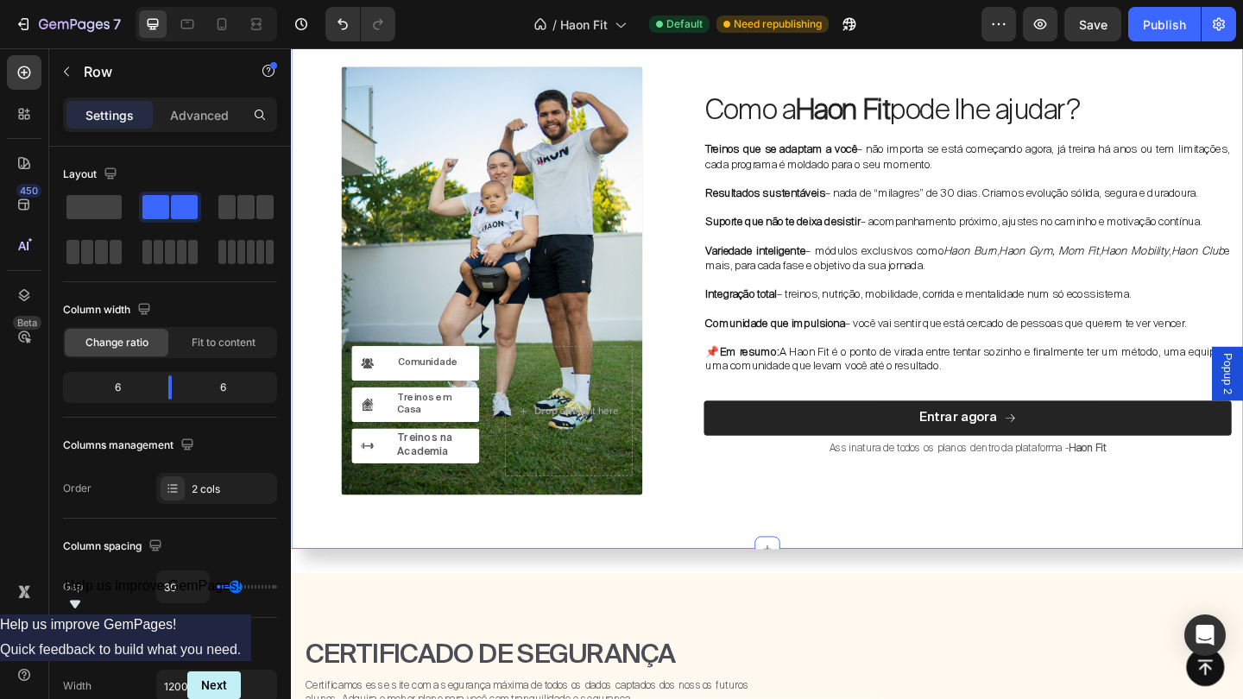
scroll to position [9093, 0]
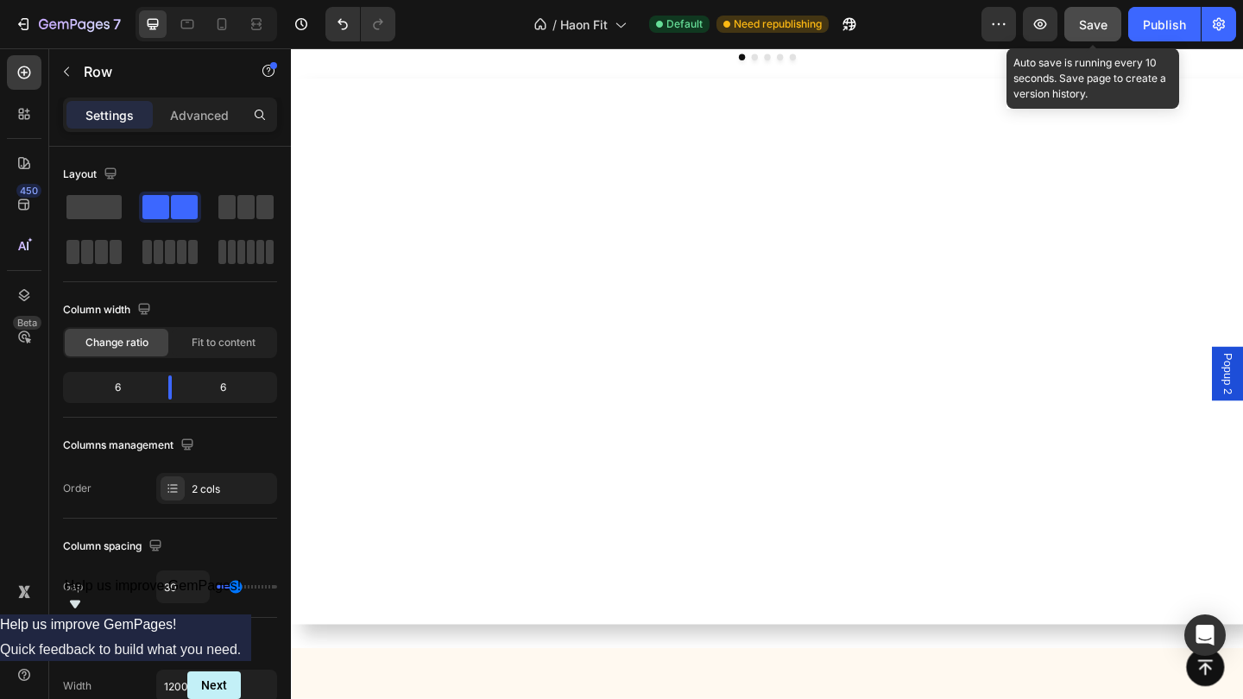
click at [1092, 32] on div "Save" at bounding box center [1093, 25] width 28 height 18
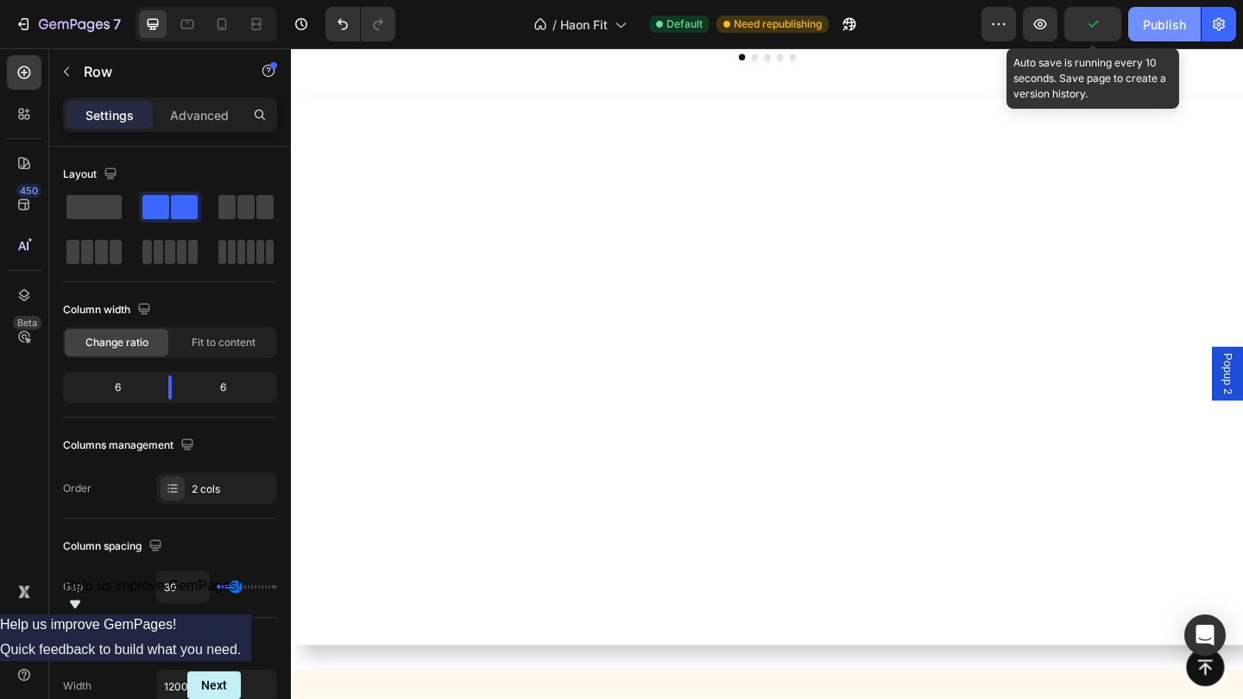
scroll to position [8017, 0]
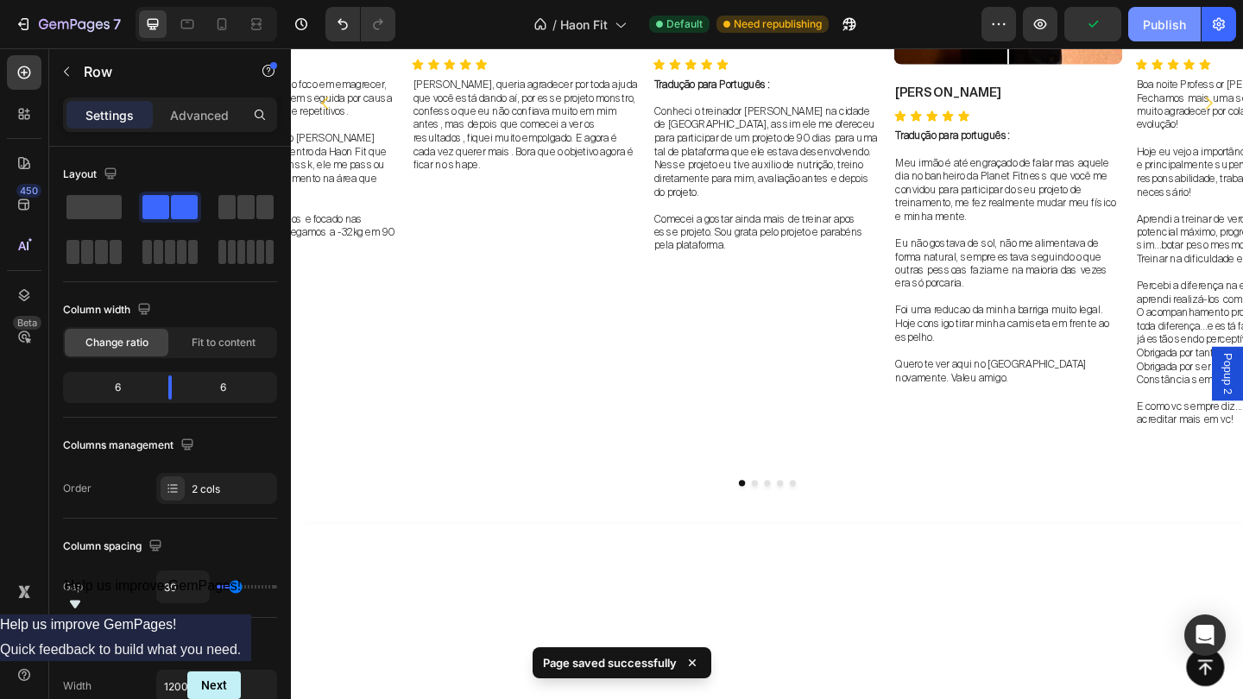
click at [1165, 21] on div "Publish" at bounding box center [1164, 25] width 43 height 18
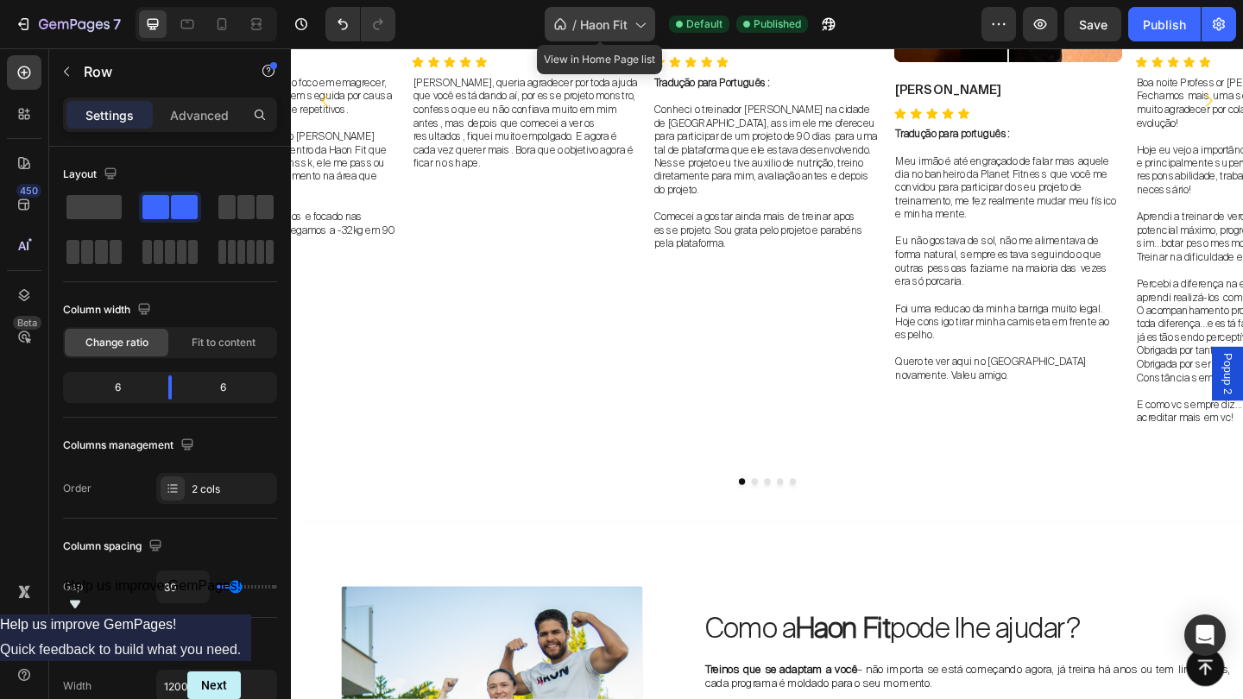
click at [636, 34] on div "/ Haon Fit" at bounding box center [600, 24] width 111 height 35
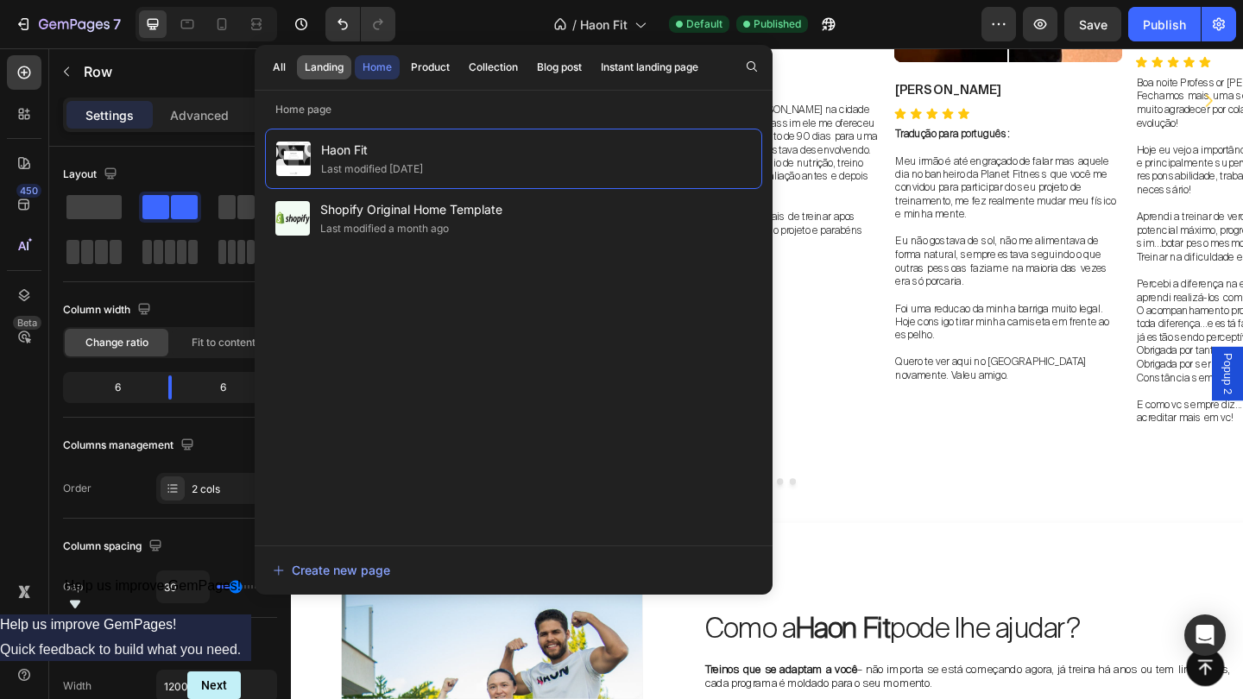
click at [328, 66] on div "Landing" at bounding box center [324, 68] width 39 height 16
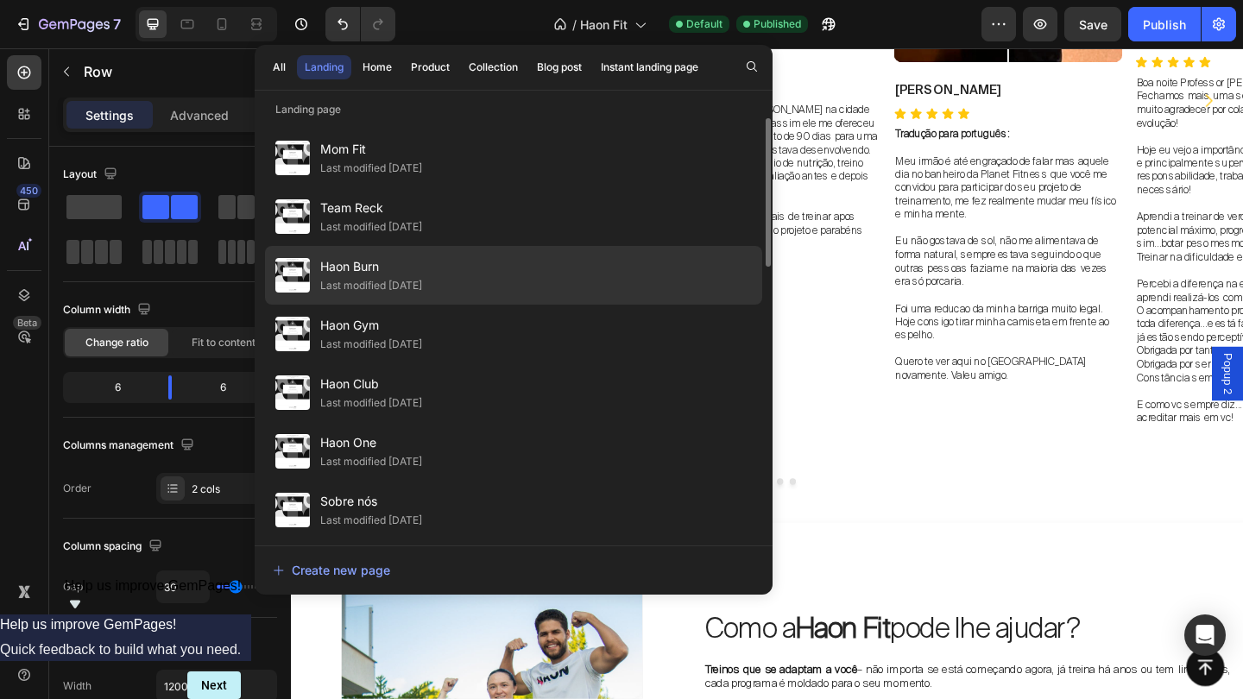
click at [607, 294] on div "Haon Burn Last modified [DATE]" at bounding box center [513, 275] width 497 height 59
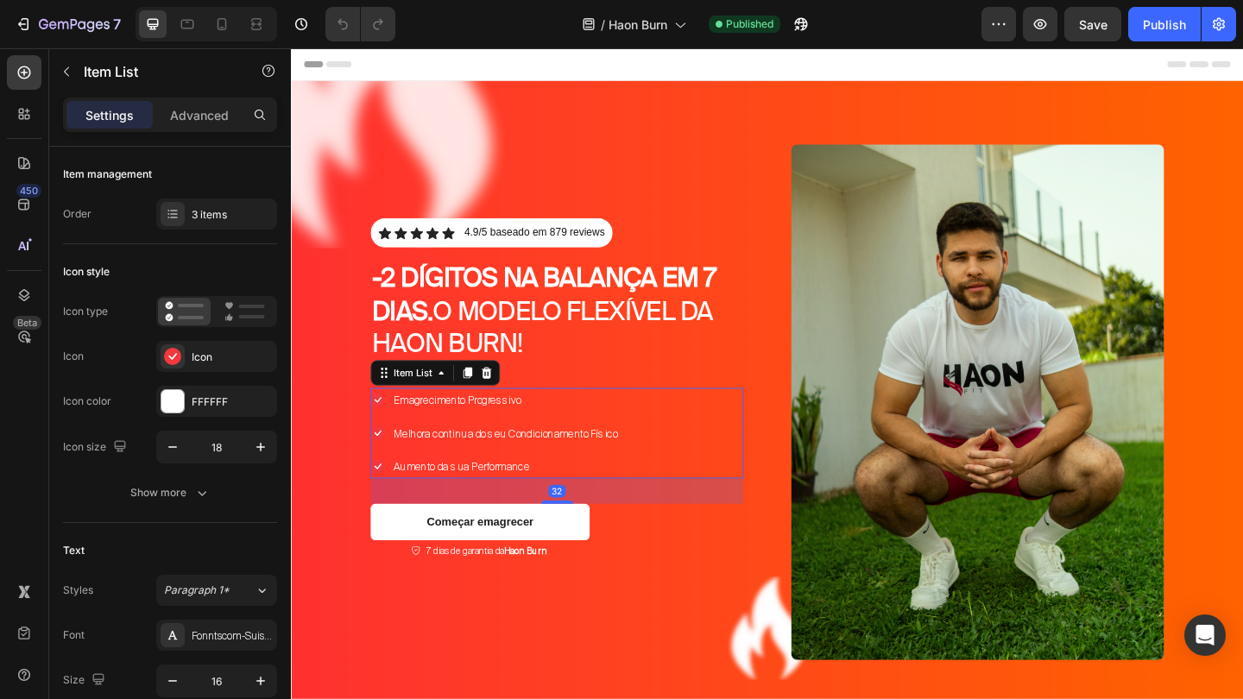
click at [471, 470] on span "Melhora continua do seu Condicionamento Físico" at bounding box center [523, 467] width 243 height 15
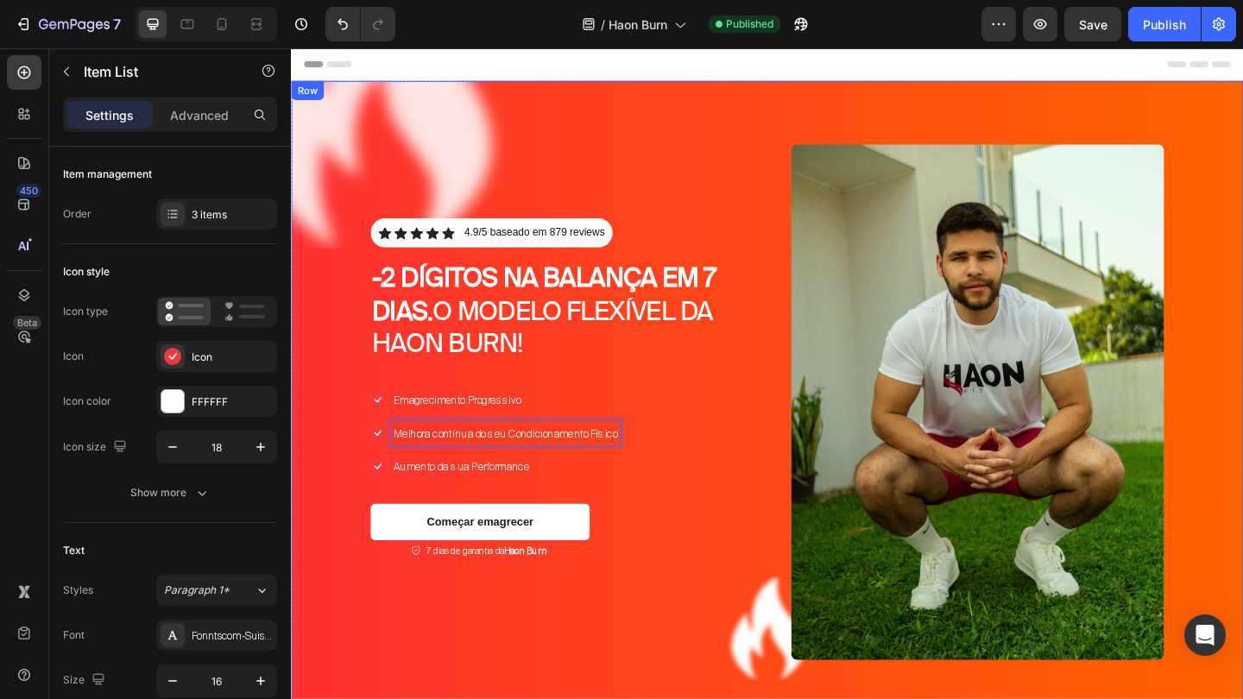
click at [798, 500] on div "Icon Icon Icon Icon Icon Icon List 4.9/5 baseado em 879 reviews Text Block Row …" at bounding box center [809, 433] width 1036 height 699
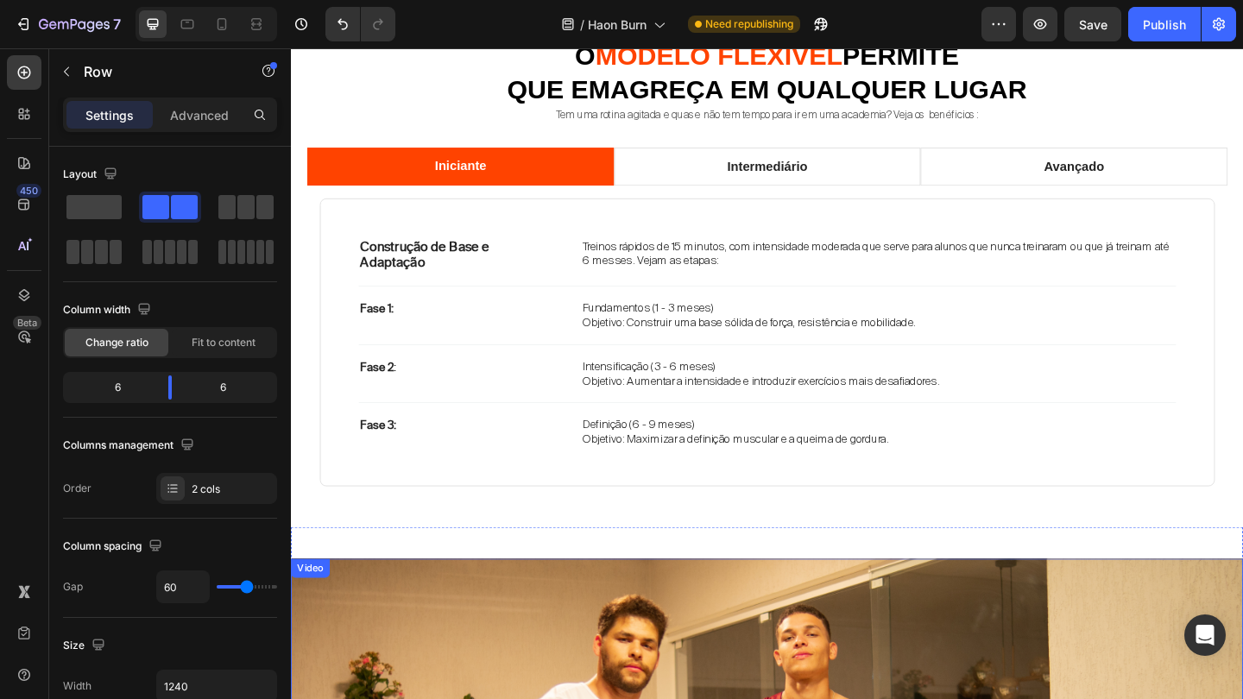
scroll to position [1403, 0]
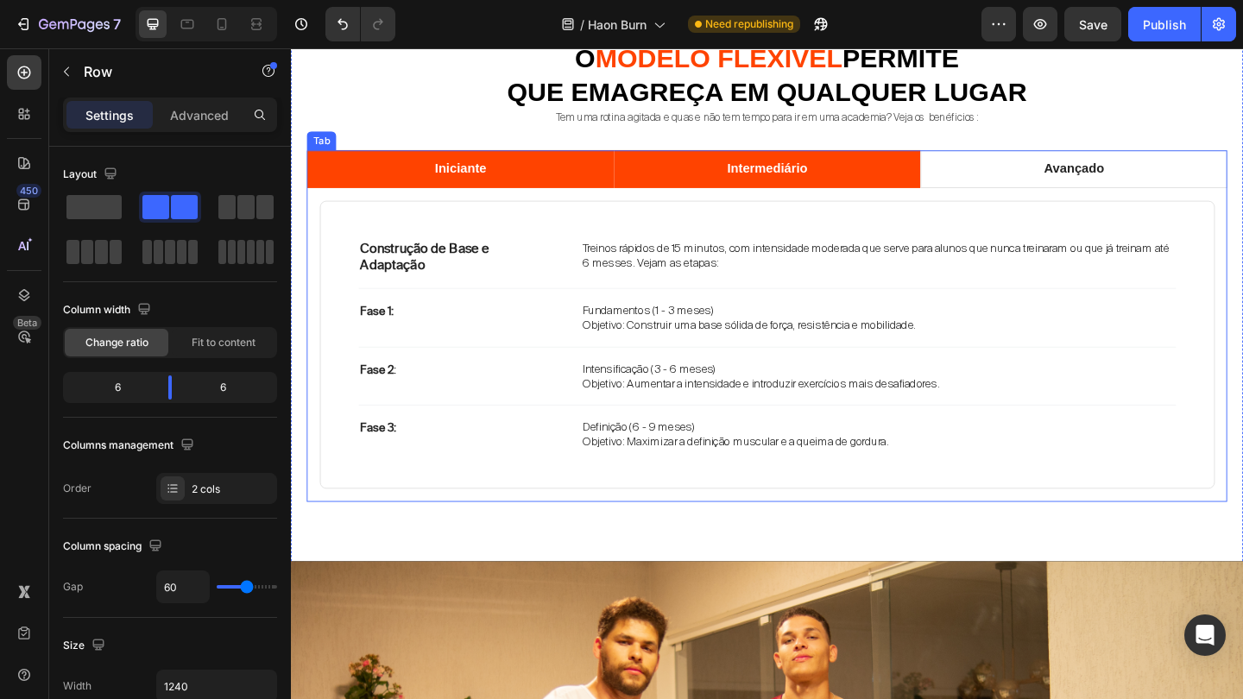
click at [832, 176] on p "Intermediário" at bounding box center [808, 179] width 87 height 21
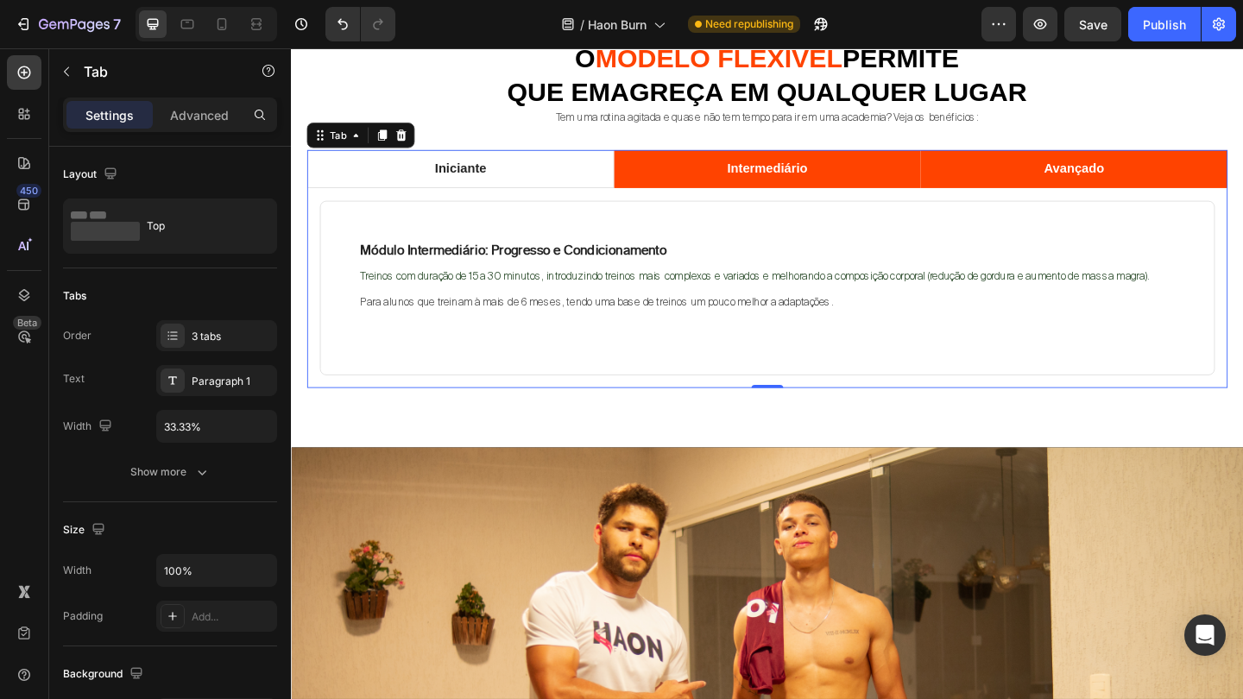
click at [1059, 177] on li "Avançado" at bounding box center [1143, 179] width 334 height 41
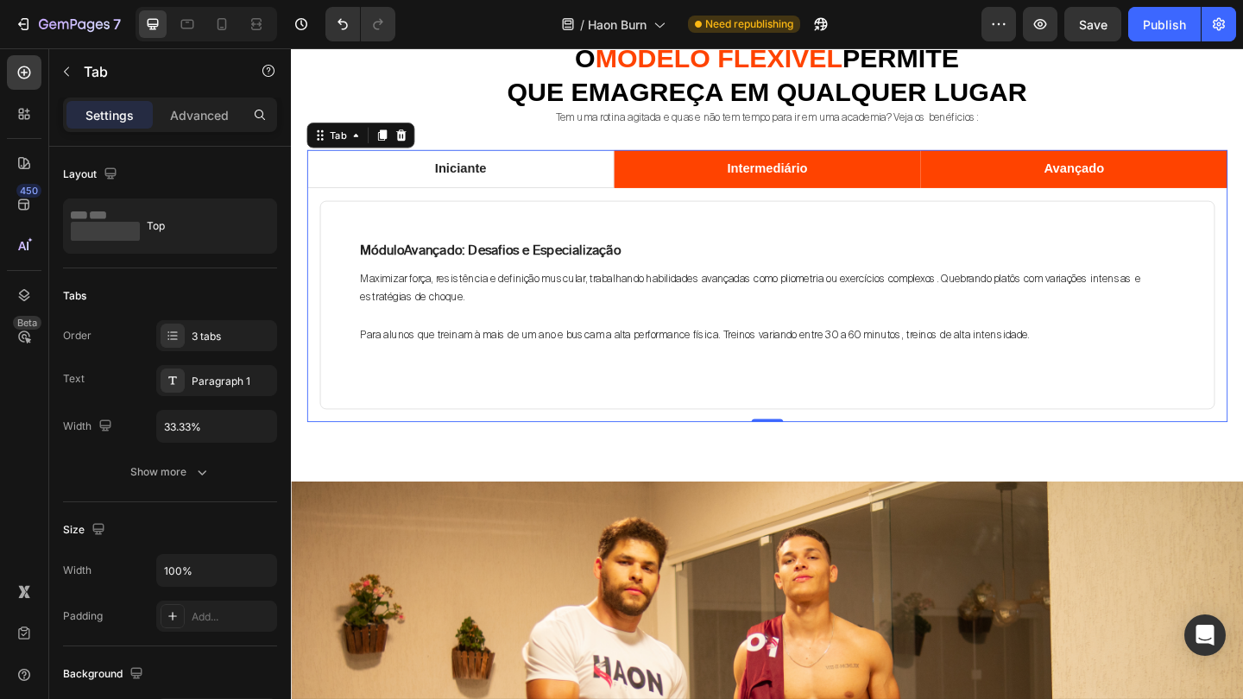
click at [857, 178] on li "Intermediário" at bounding box center [809, 179] width 334 height 41
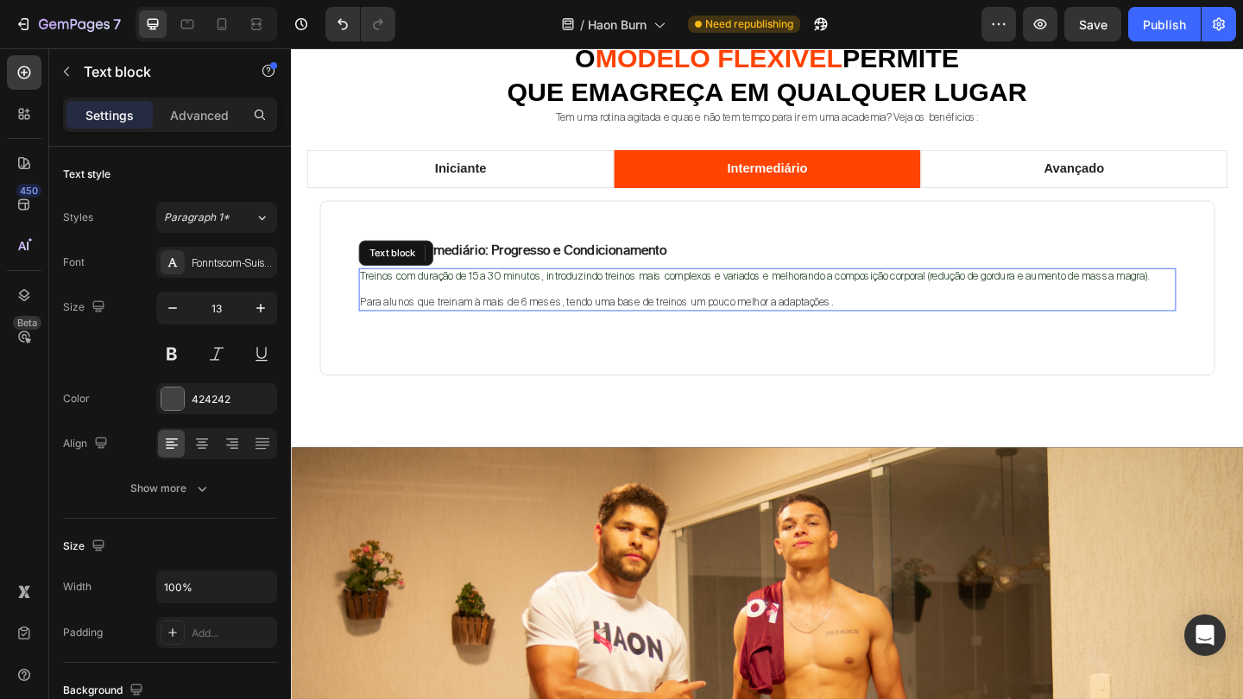
click at [506, 293] on span "Treinos com duração de 15 a 30 minutos, introduzindo treinos mais complexos e v…" at bounding box center [795, 295] width 859 height 15
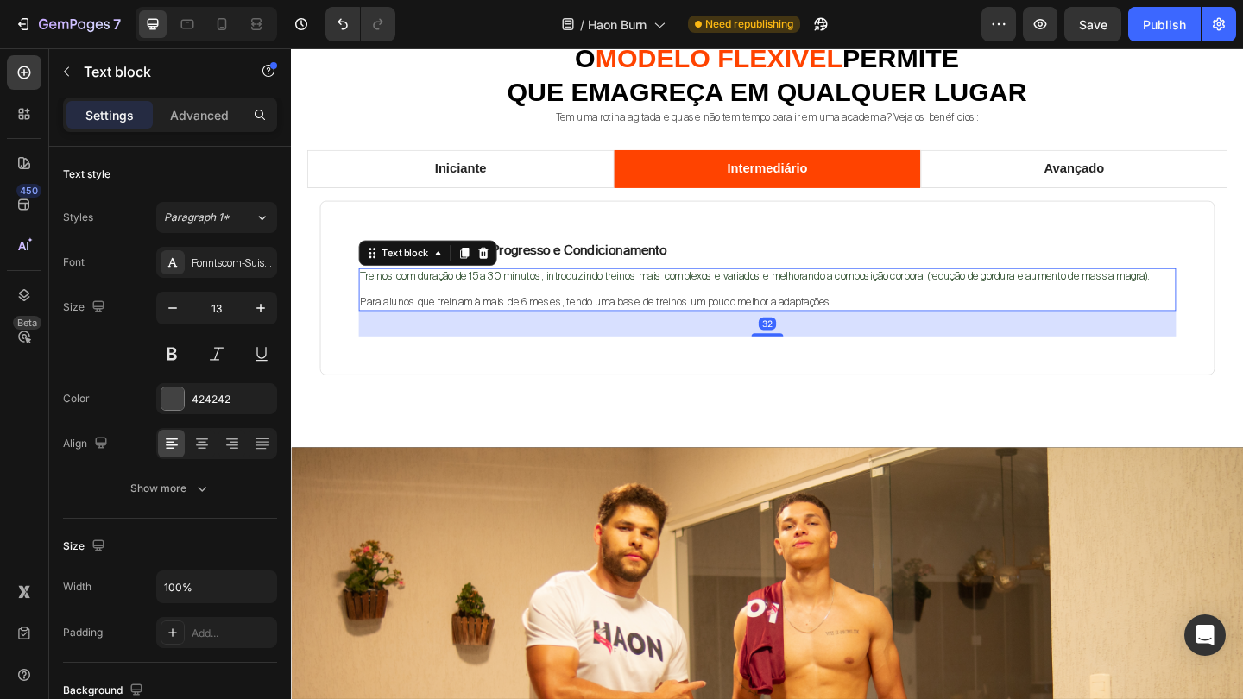
click at [506, 293] on span "Treinos com duração de 15 a 30 minutos, introduzindo treinos mais complexos e v…" at bounding box center [795, 295] width 859 height 15
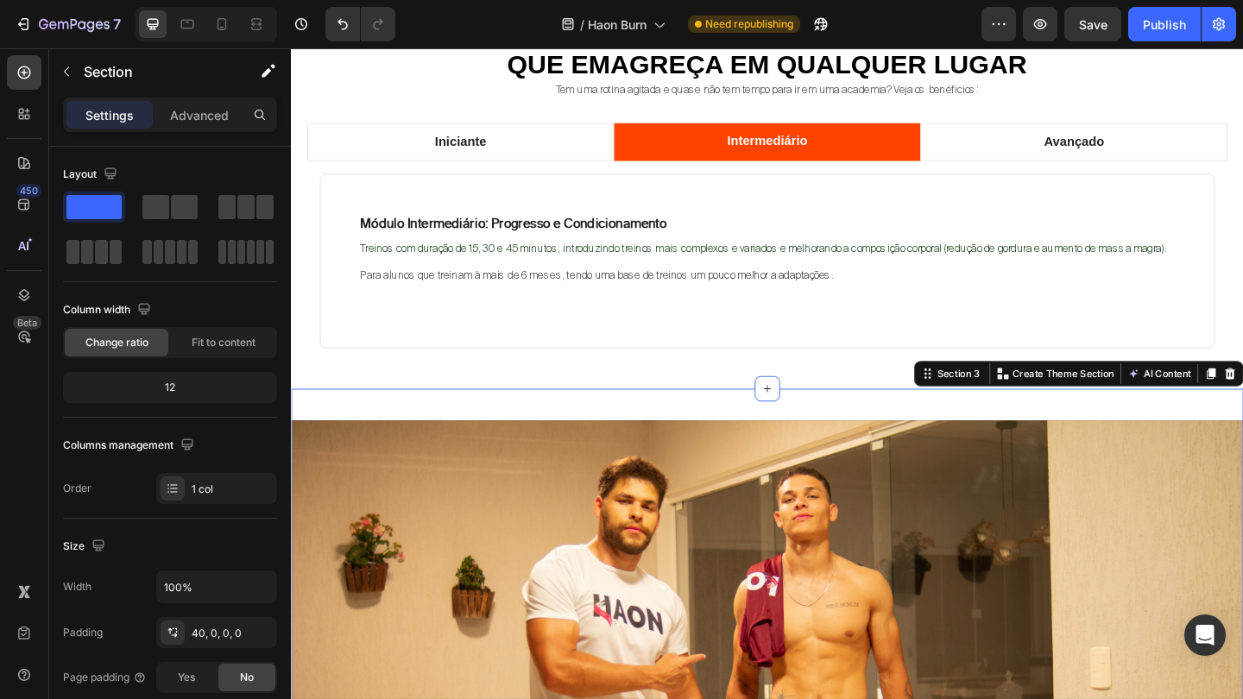
scroll to position [1438, 0]
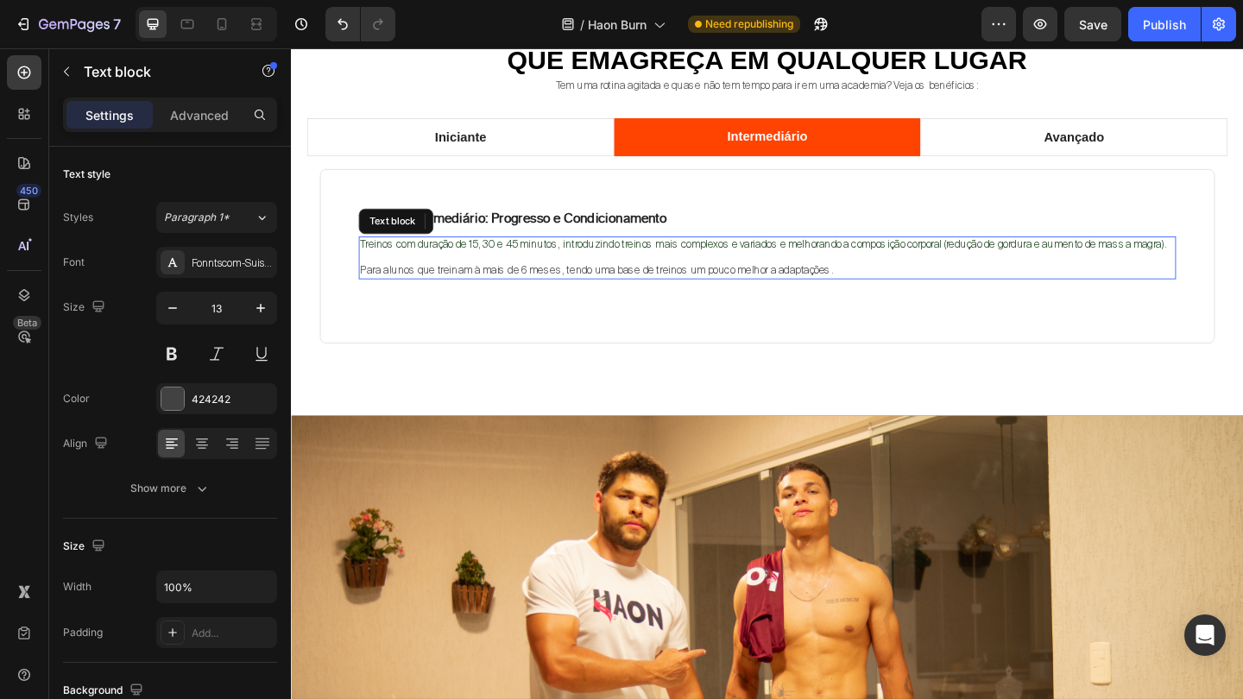
click at [515, 257] on span "Treinos com duração de 15, 30 e 45 minutos, introduzindo treinos mais complexos…" at bounding box center [804, 261] width 877 height 15
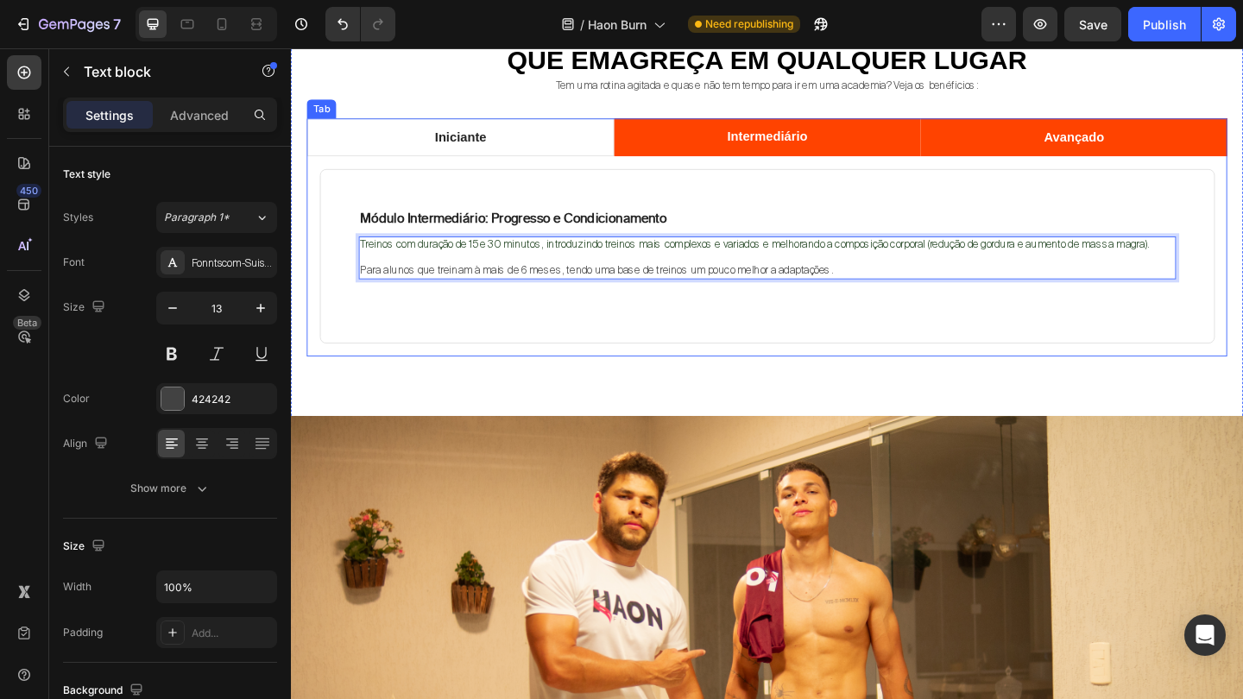
click at [1082, 128] on li "Avançado" at bounding box center [1143, 144] width 334 height 41
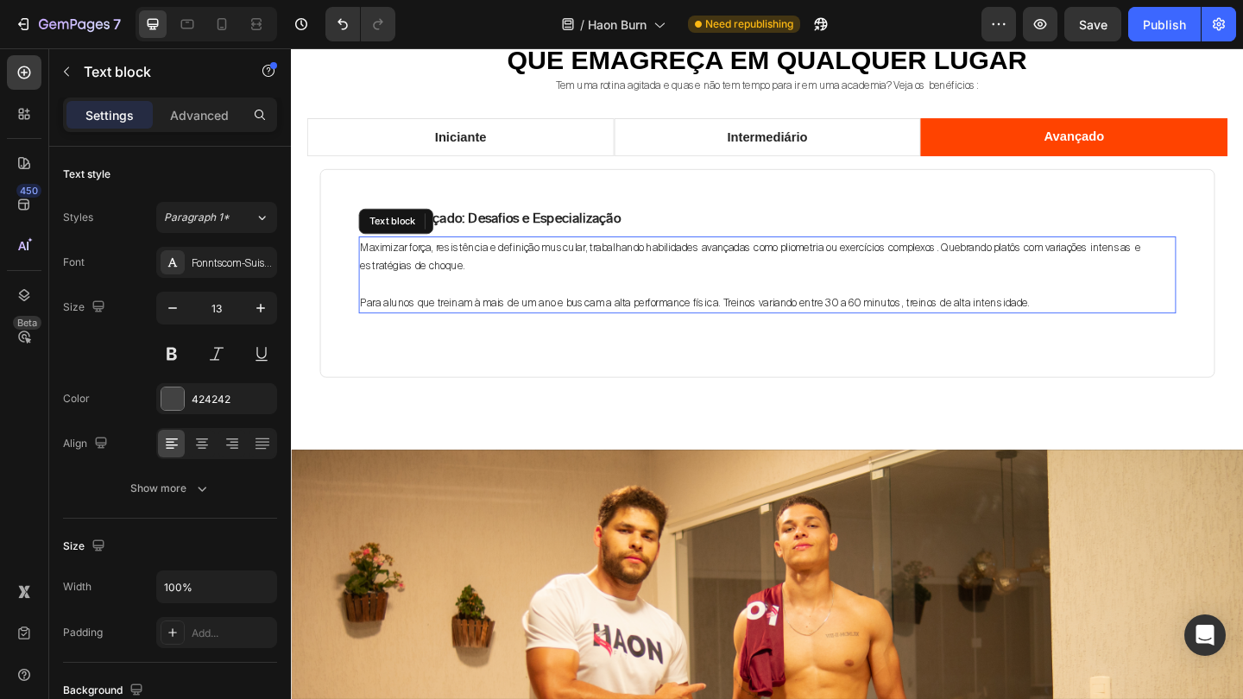
click at [917, 320] on span "Para alunos que treinam à mais de um ano e buscam a alta performance física. Tr…" at bounding box center [730, 325] width 729 height 15
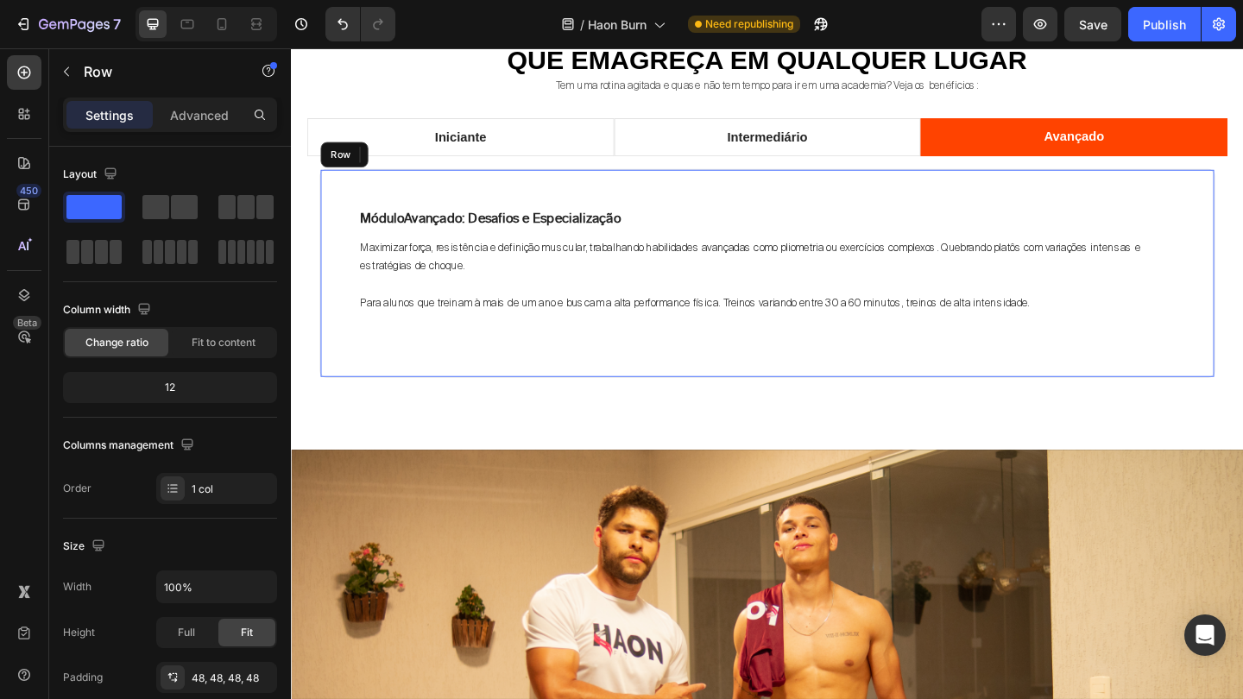
click at [901, 382] on div "Módulo Avançado: Desafios e Especialização Text block Maximizar força, resistên…" at bounding box center [809, 294] width 974 height 228
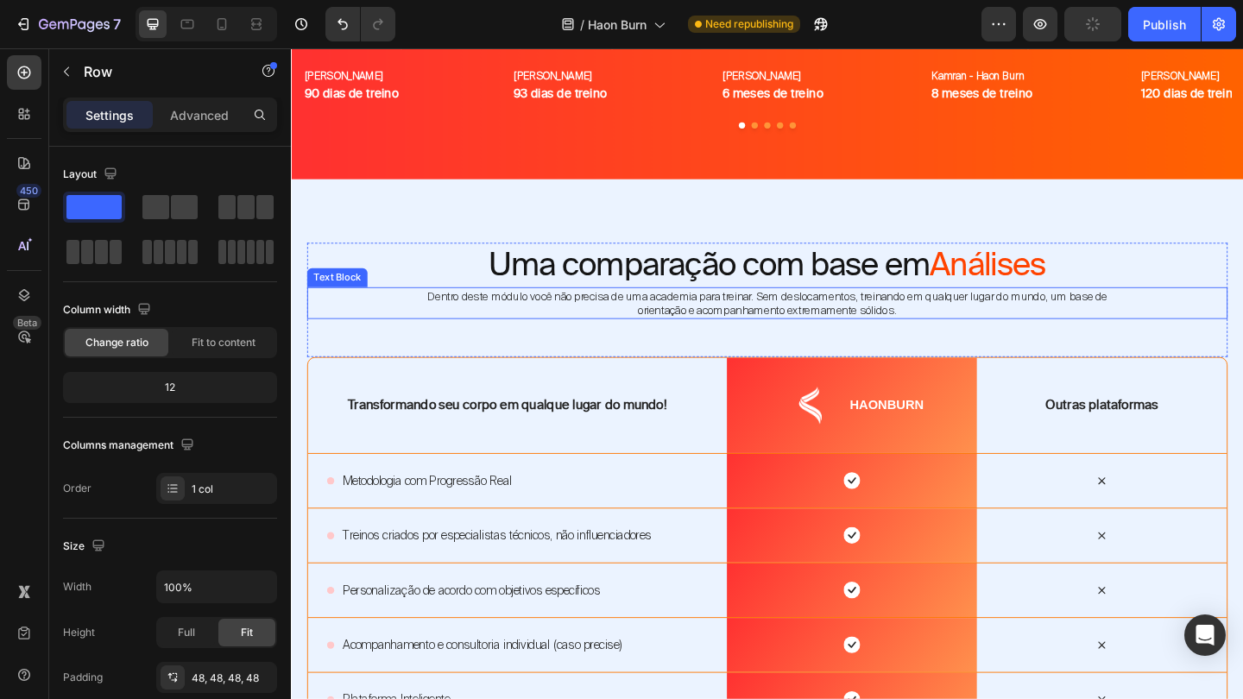
scroll to position [2988, 0]
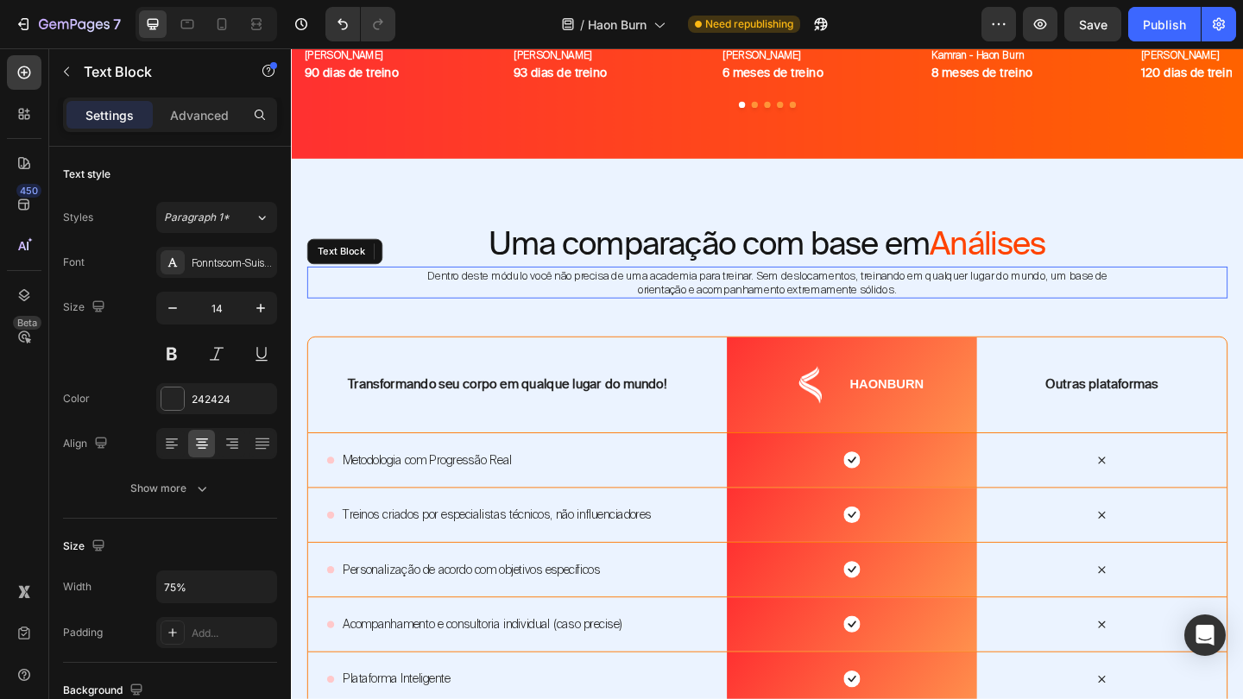
click at [1150, 291] on p "Dentro deste módulo você não precisa de uma academia para treinar. Sem deslocam…" at bounding box center [809, 303] width 748 height 31
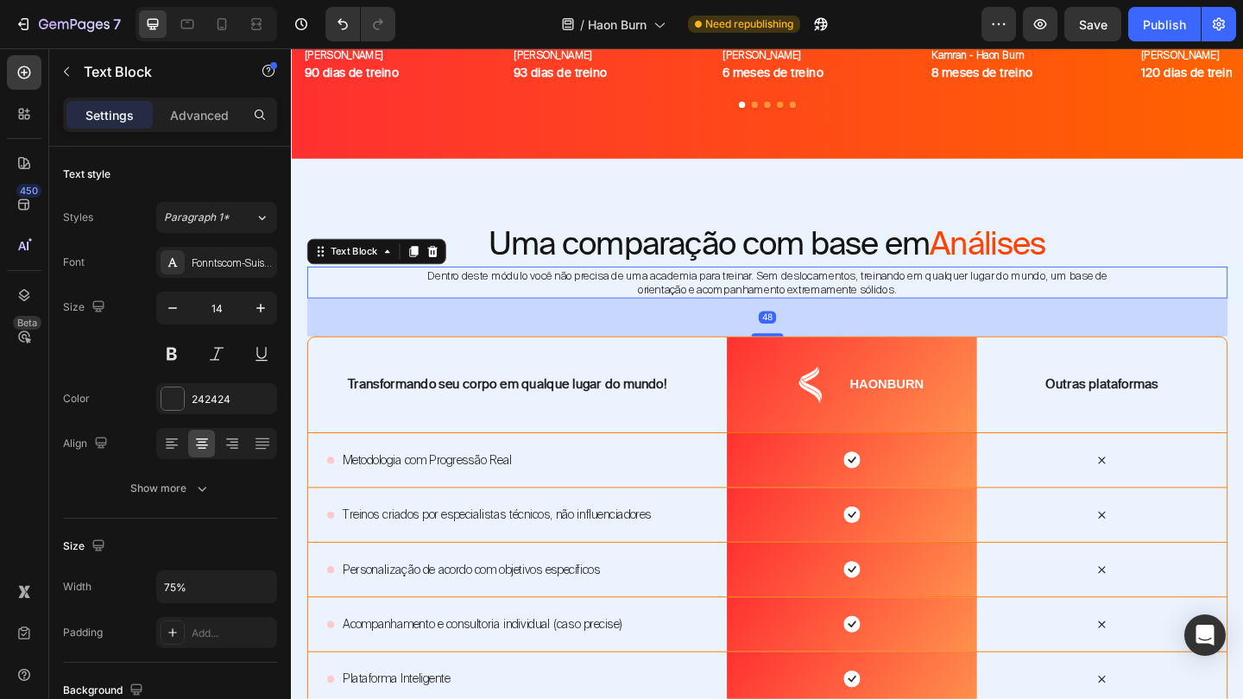
click at [1150, 294] on p "Dentro deste módulo você não precisa de uma academia para treinar. Sem deslocam…" at bounding box center [809, 303] width 748 height 31
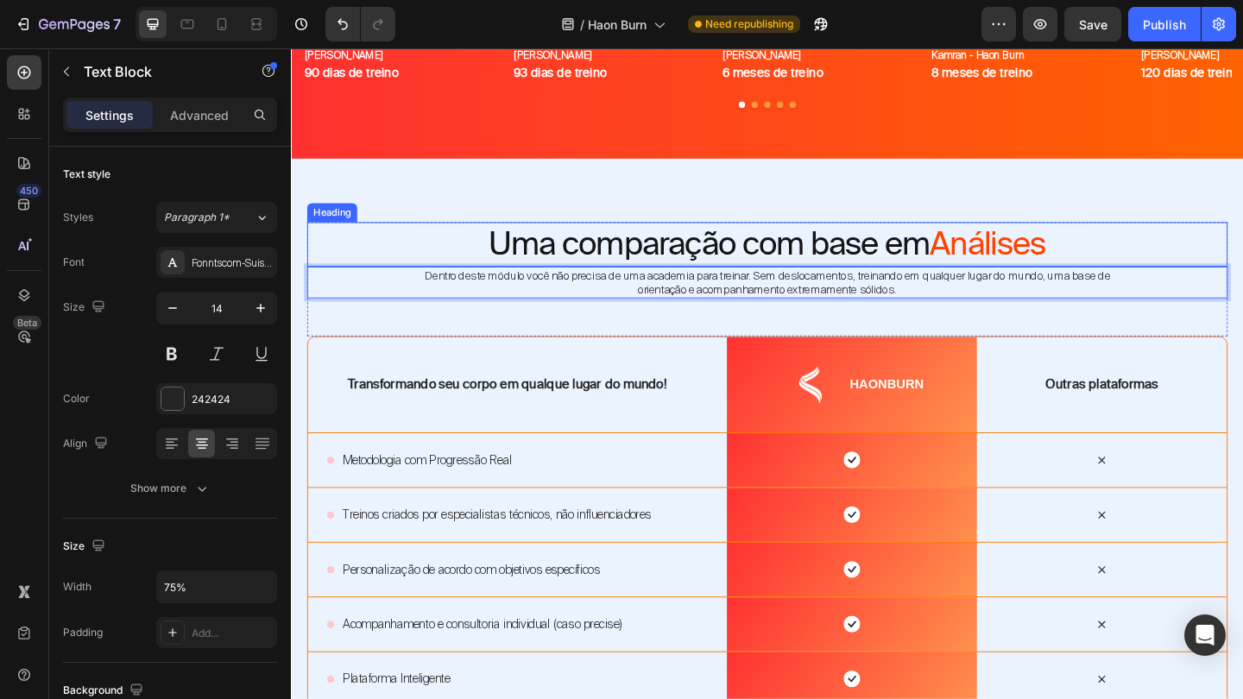
click at [1220, 261] on h2 "Uma comparação com base em Análises" at bounding box center [809, 261] width 1002 height 48
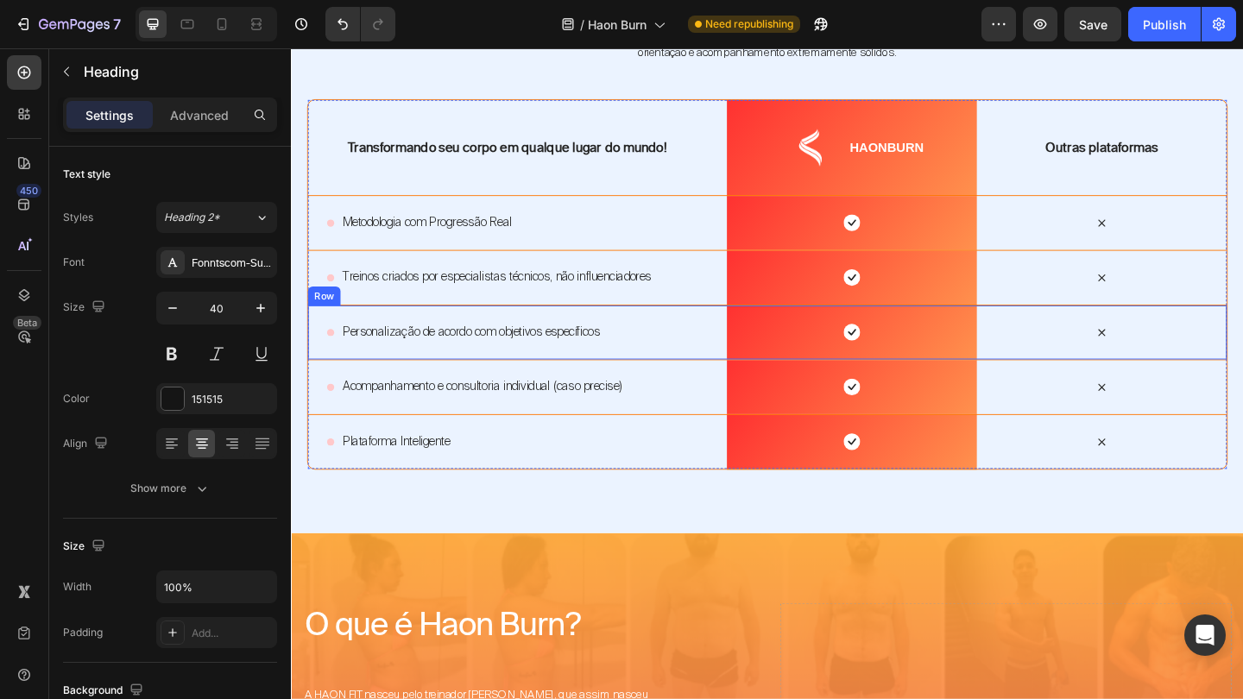
scroll to position [3244, 0]
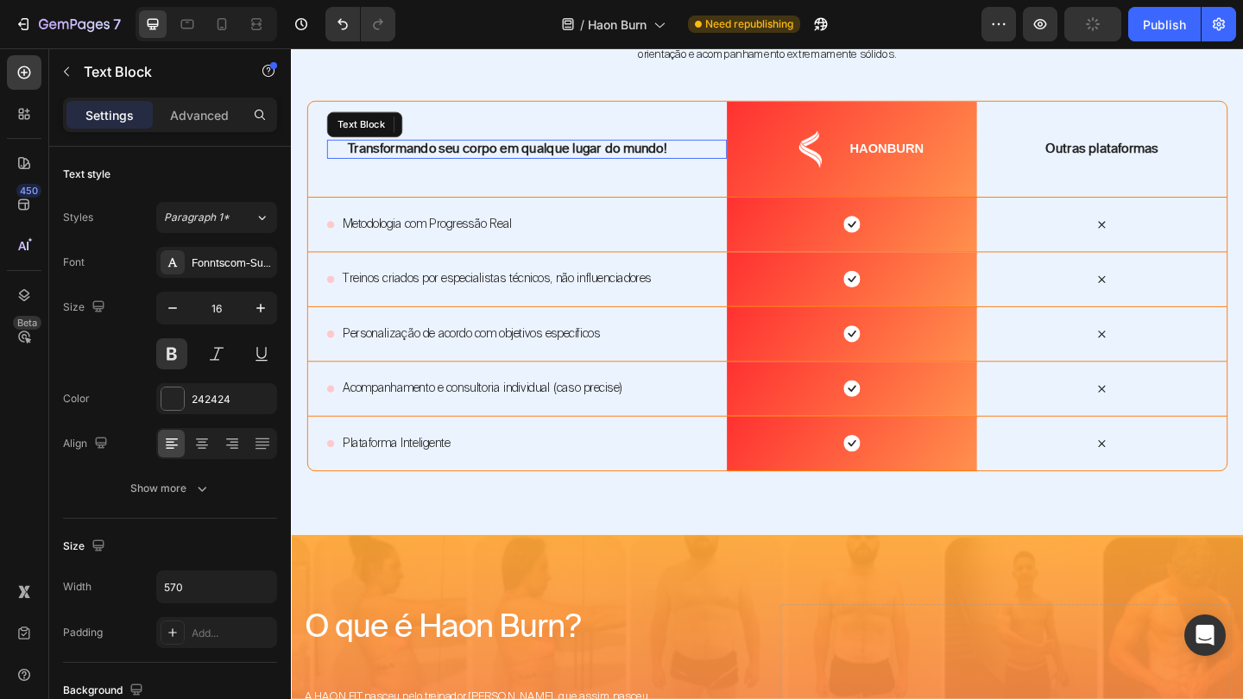
click at [605, 155] on p "Transformando seu corpo em qualque lugar do mundo!" at bounding box center [557, 158] width 411 height 18
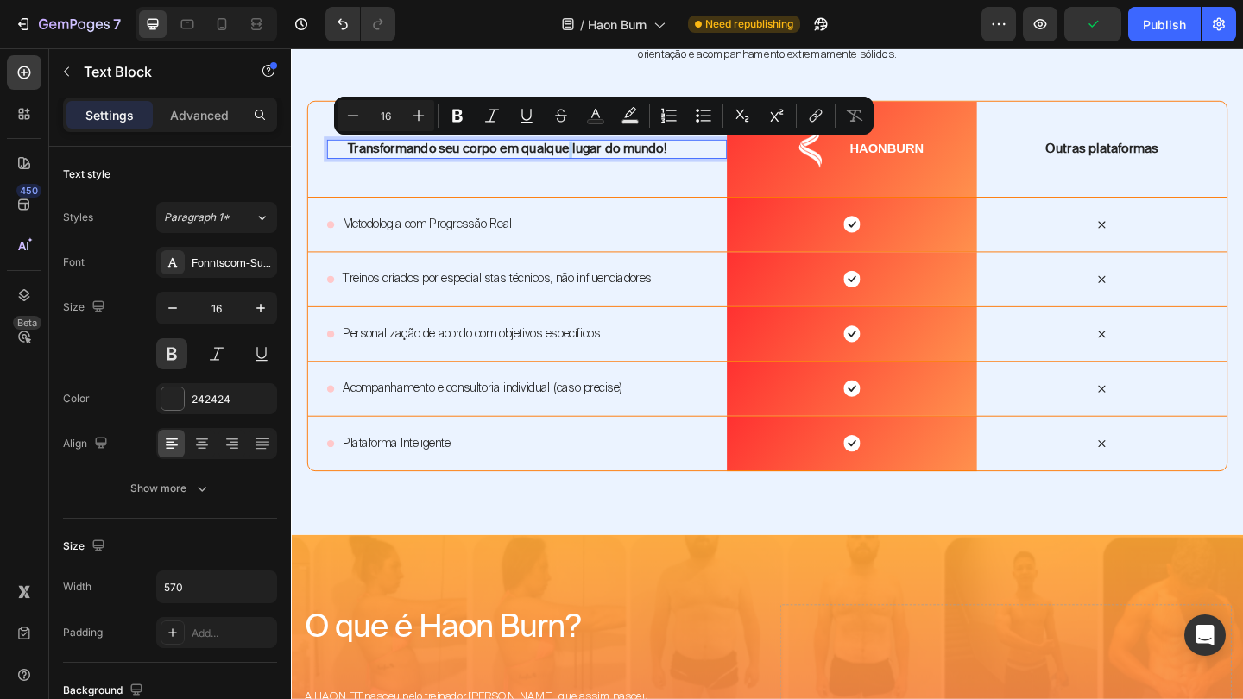
click at [605, 158] on p "Transformando seu corpo em qualque lugar do mundo!" at bounding box center [557, 158] width 411 height 18
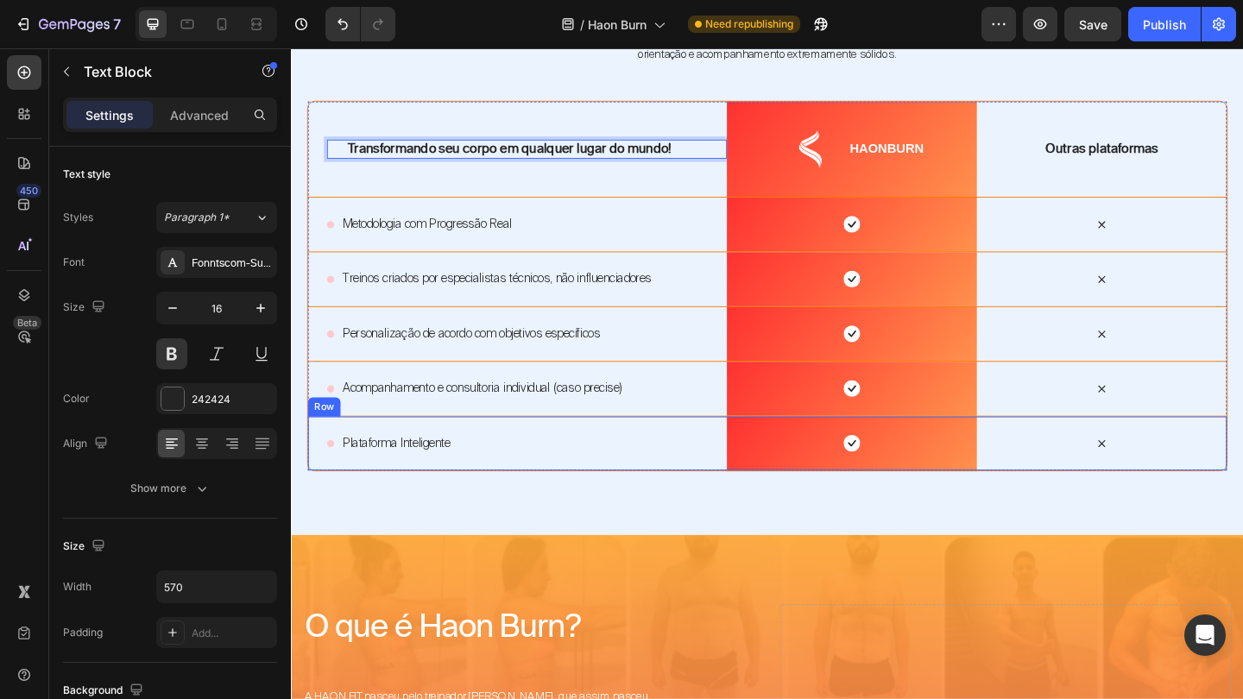
click at [492, 456] on div "Icon Plataforma Inteligente Text Block Row" at bounding box center [537, 478] width 456 height 59
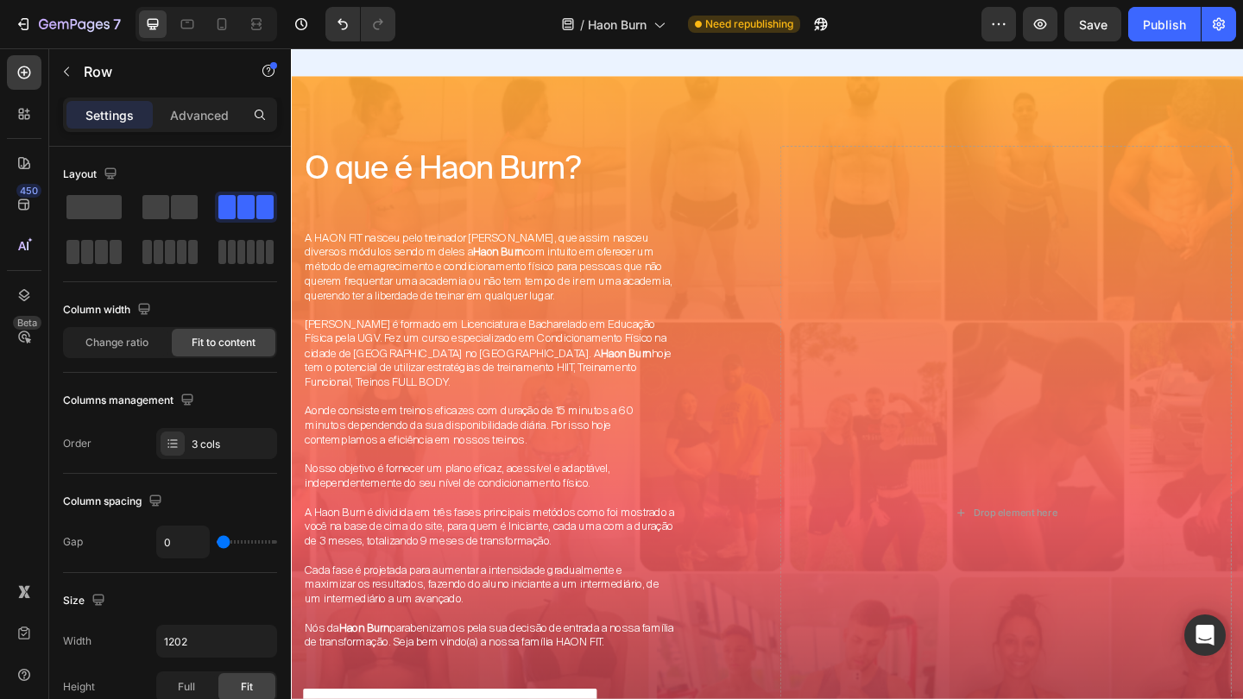
scroll to position [3750, 0]
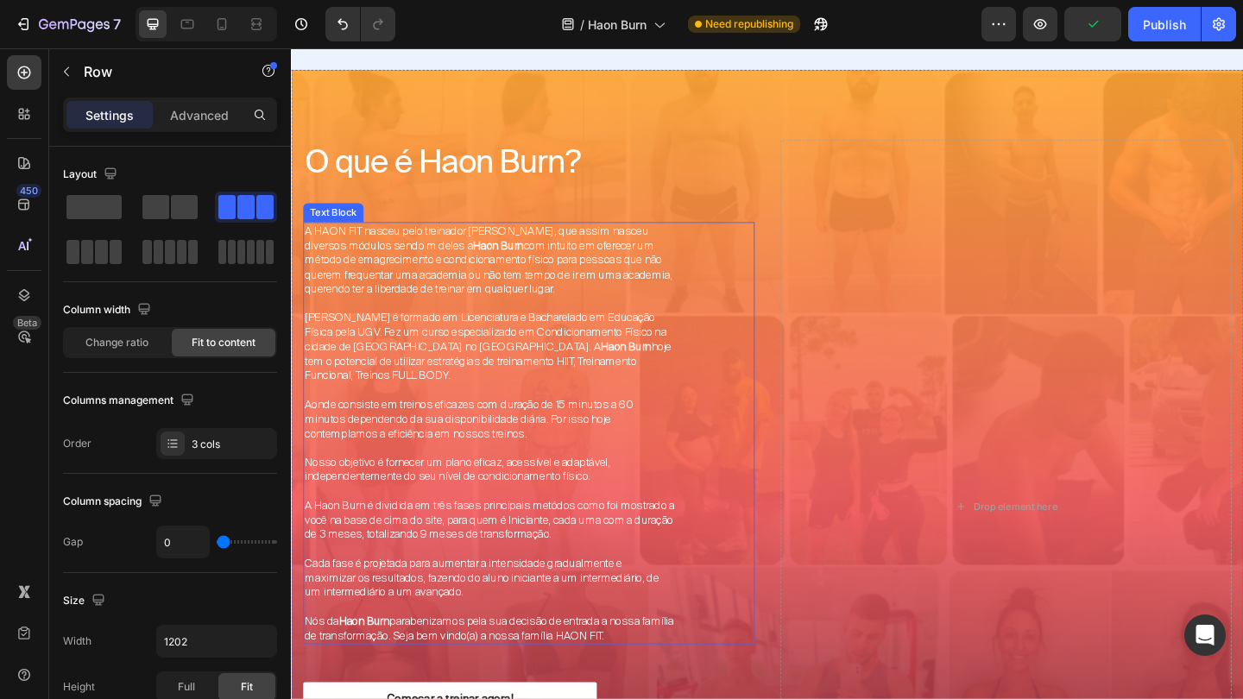
click at [473, 459] on span "Aonde consiste em treinos eficazes com duração de 15 minutos a 60 minutos depen…" at bounding box center [485, 450] width 358 height 47
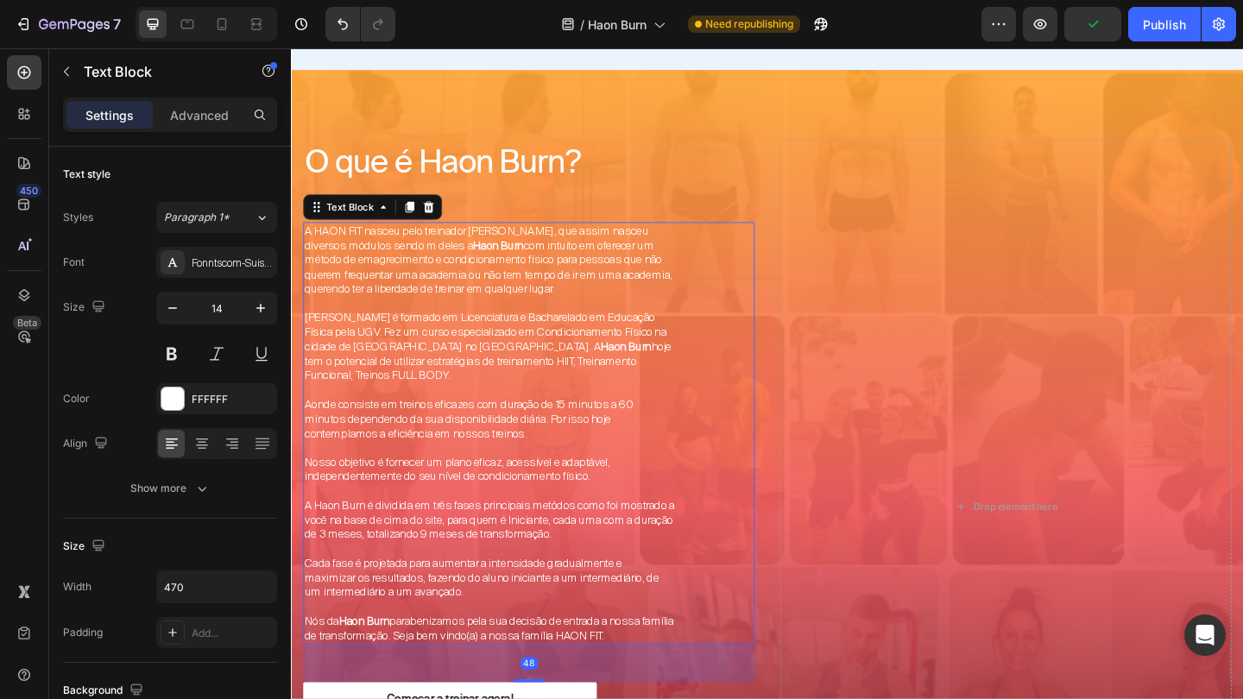
click at [473, 459] on span "Aonde consiste em treinos eficazes com duração de 15 minutos a 60 minutos depen…" at bounding box center [485, 450] width 358 height 47
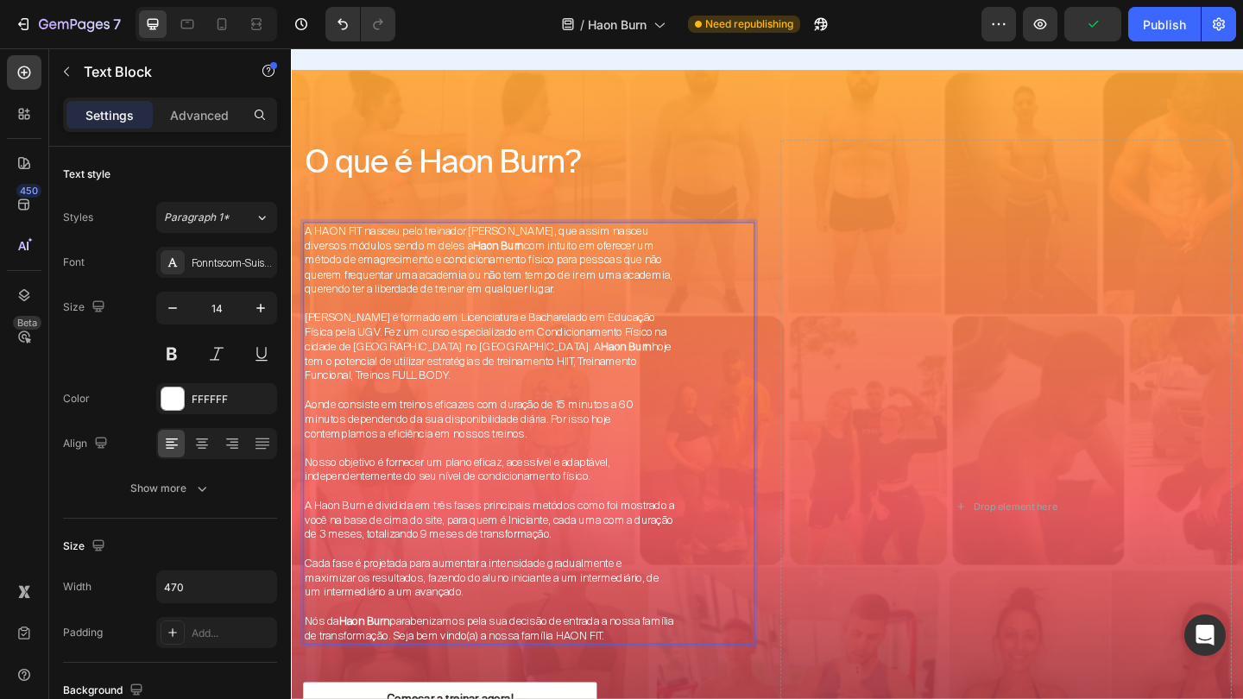
click at [419, 335] on span "Jean Reck é formado em Licenciatura e Bacharelado em Educação Física pela UGV. …" at bounding box center [505, 372] width 399 height 79
click at [306, 242] on span "A HAON FIT nasceu pelo treinador Jean Reck, que assim nasceu diversos módulos s…" at bounding box center [506, 278] width 400 height 79
drag, startPoint x: 306, startPoint y: 242, endPoint x: 689, endPoint y: 689, distance: 589.1
click at [689, 689] on div "A HAON FIT nasceu pelo treinador Jean Reck, que assim nasceu diversos módulos s…" at bounding box center [507, 466] width 406 height 459
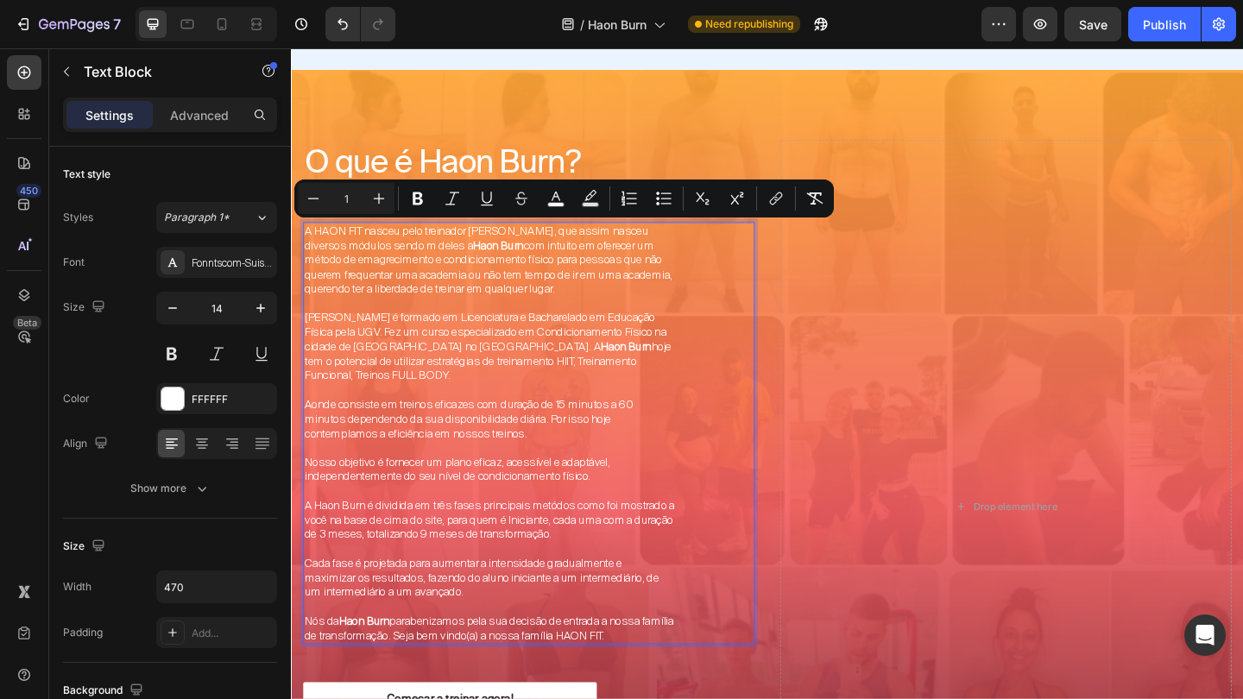
copy div "A HAON FIT nasceu pelo treinador Jean Reck, que assim nasceu diversos módulos s…"
